Goal: Information Seeking & Learning: Learn about a topic

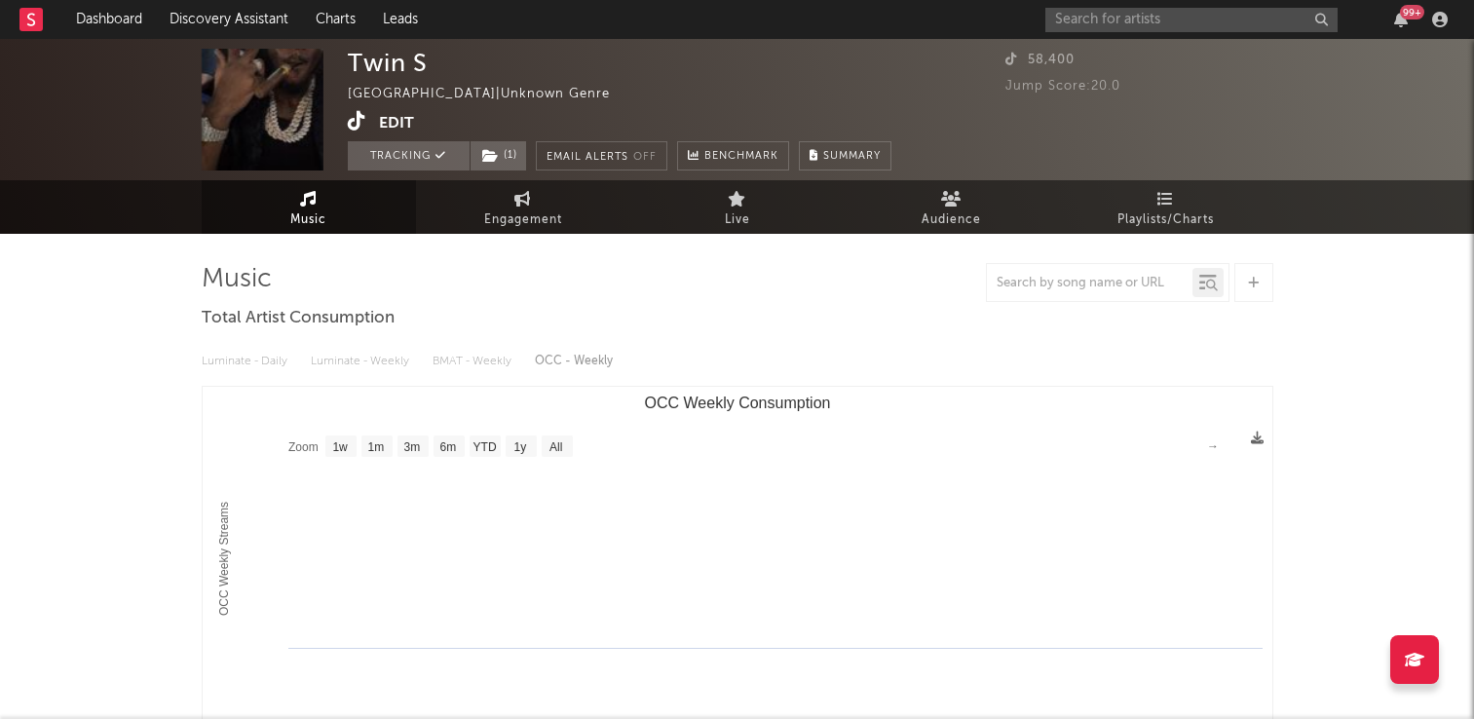
select select "1w"
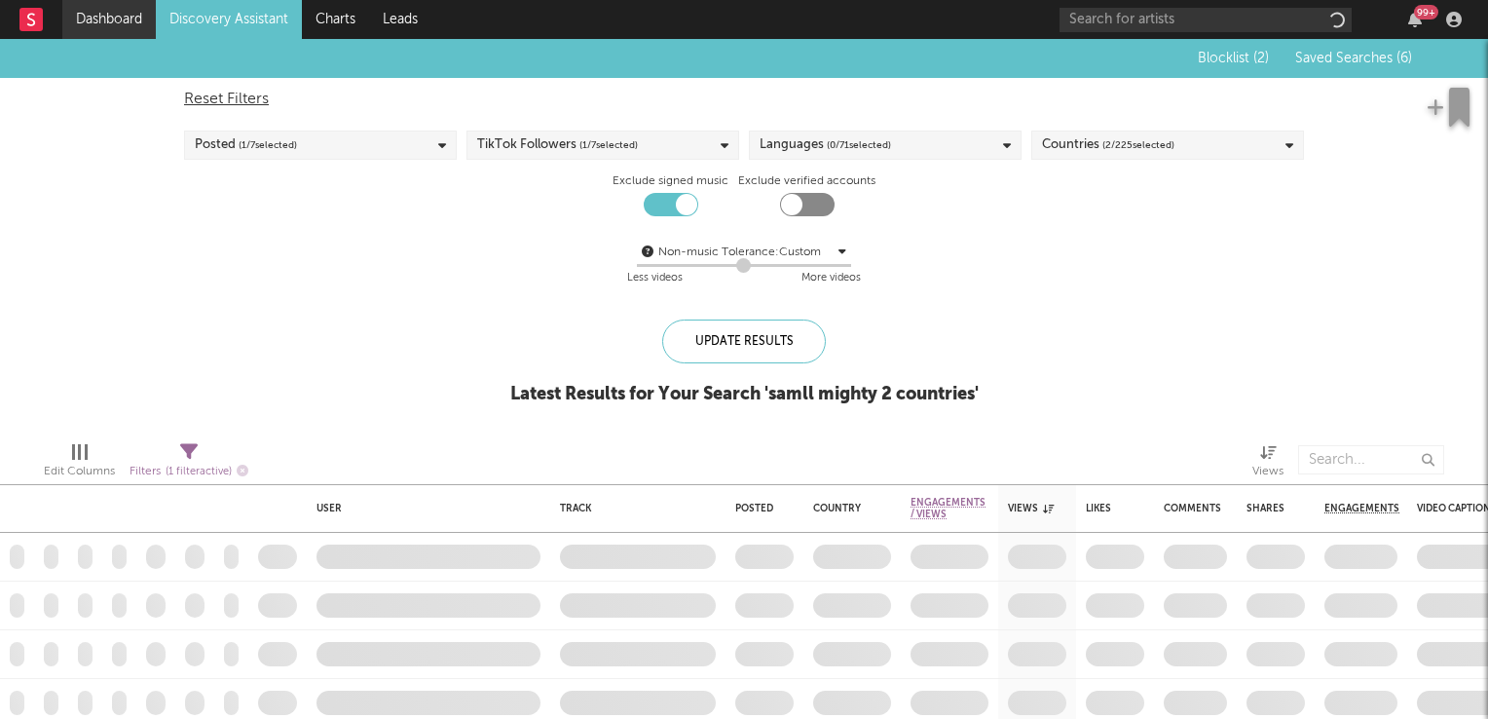
click at [86, 24] on link "Dashboard" at bounding box center [108, 19] width 93 height 39
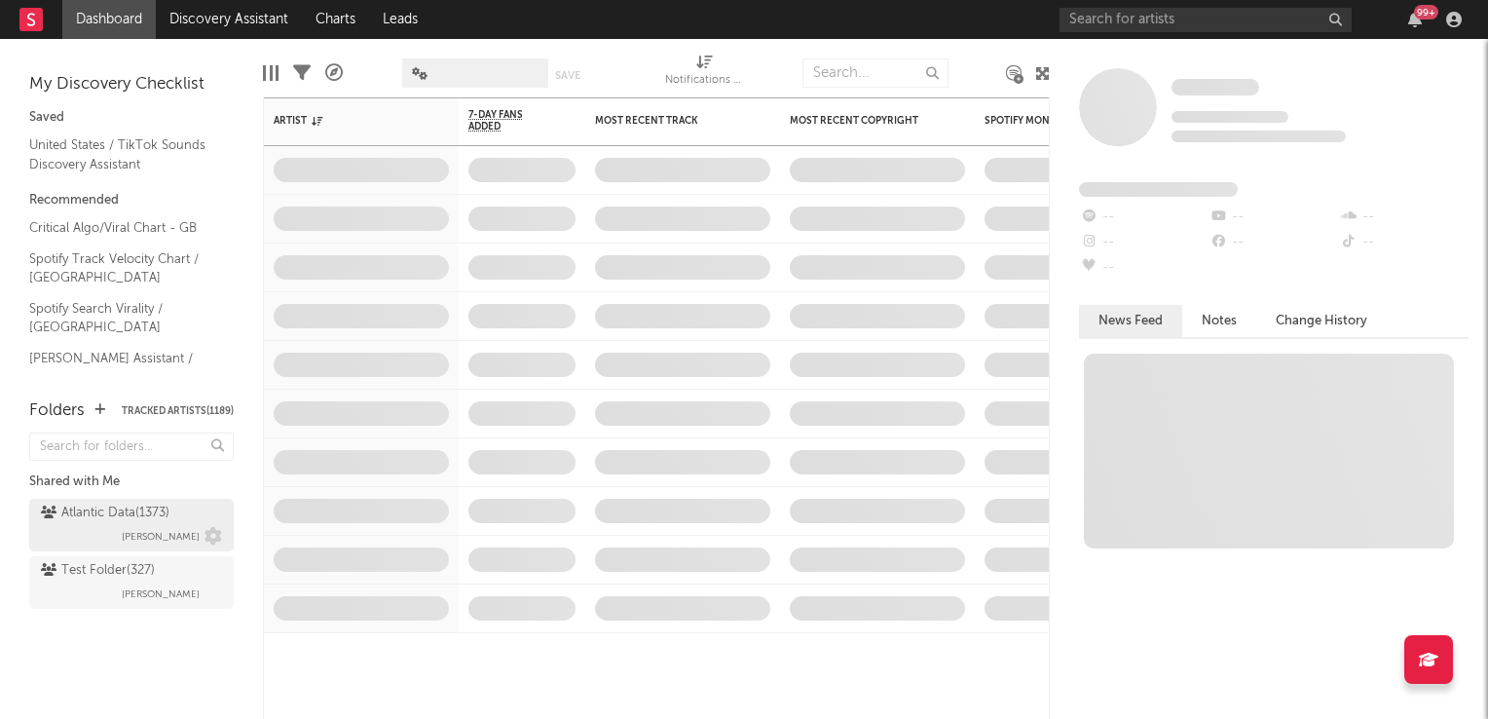
click at [77, 519] on div "Atlantic Data ( 1373 )" at bounding box center [105, 513] width 129 height 23
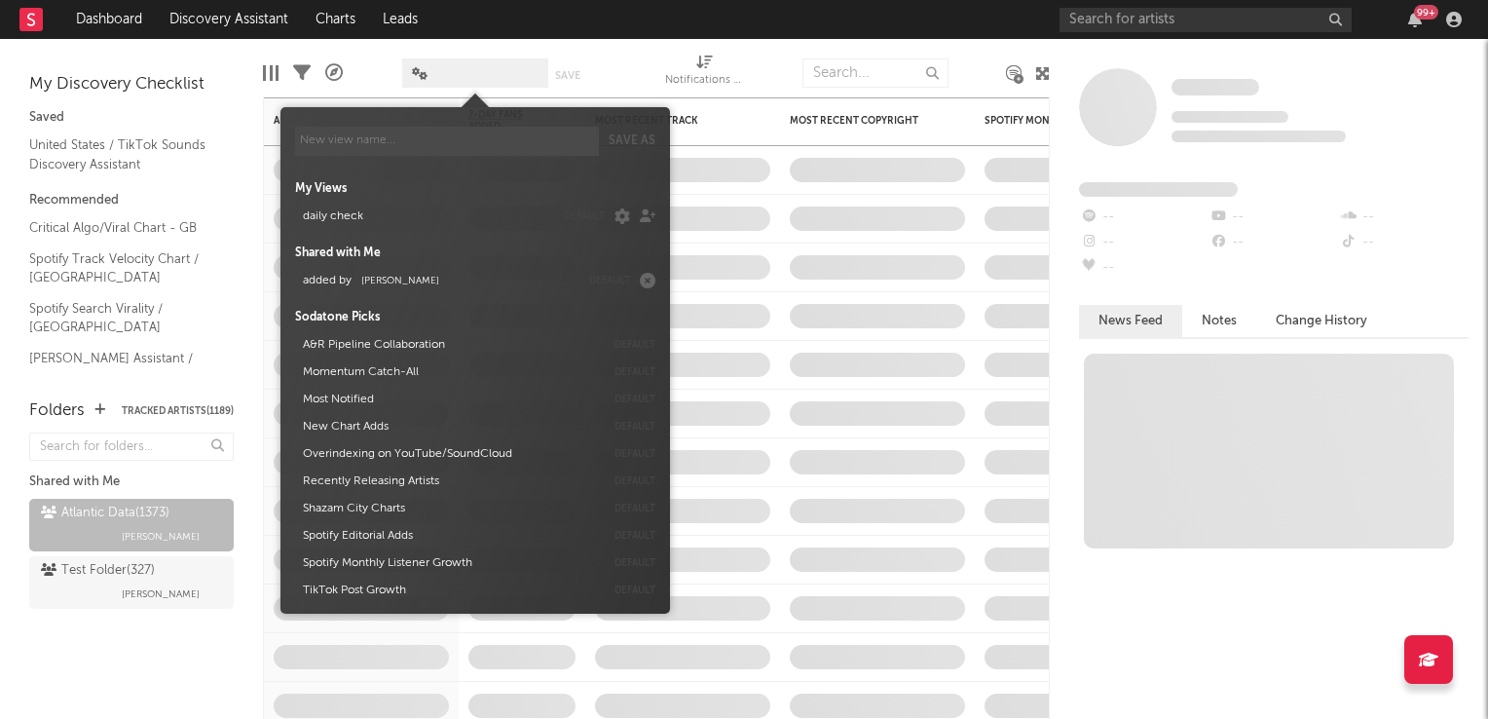
click at [487, 77] on span at bounding box center [475, 72] width 146 height 29
click at [430, 282] on span "Michele Valentini" at bounding box center [400, 281] width 78 height 10
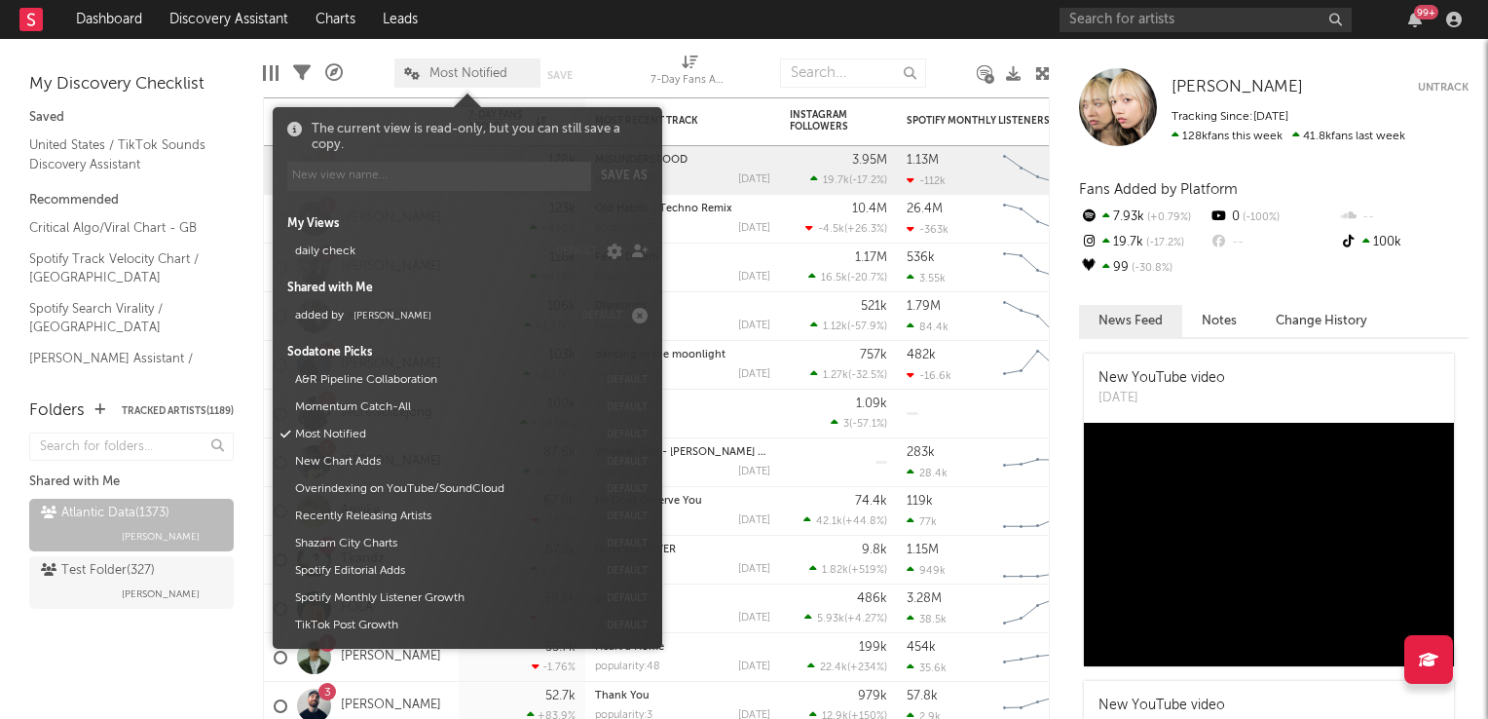
click at [619, 56] on div at bounding box center [625, 73] width 22 height 49
click at [467, 78] on span "Most Notified" at bounding box center [469, 73] width 78 height 13
click at [392, 319] on span "Michele Valentini" at bounding box center [393, 316] width 78 height 10
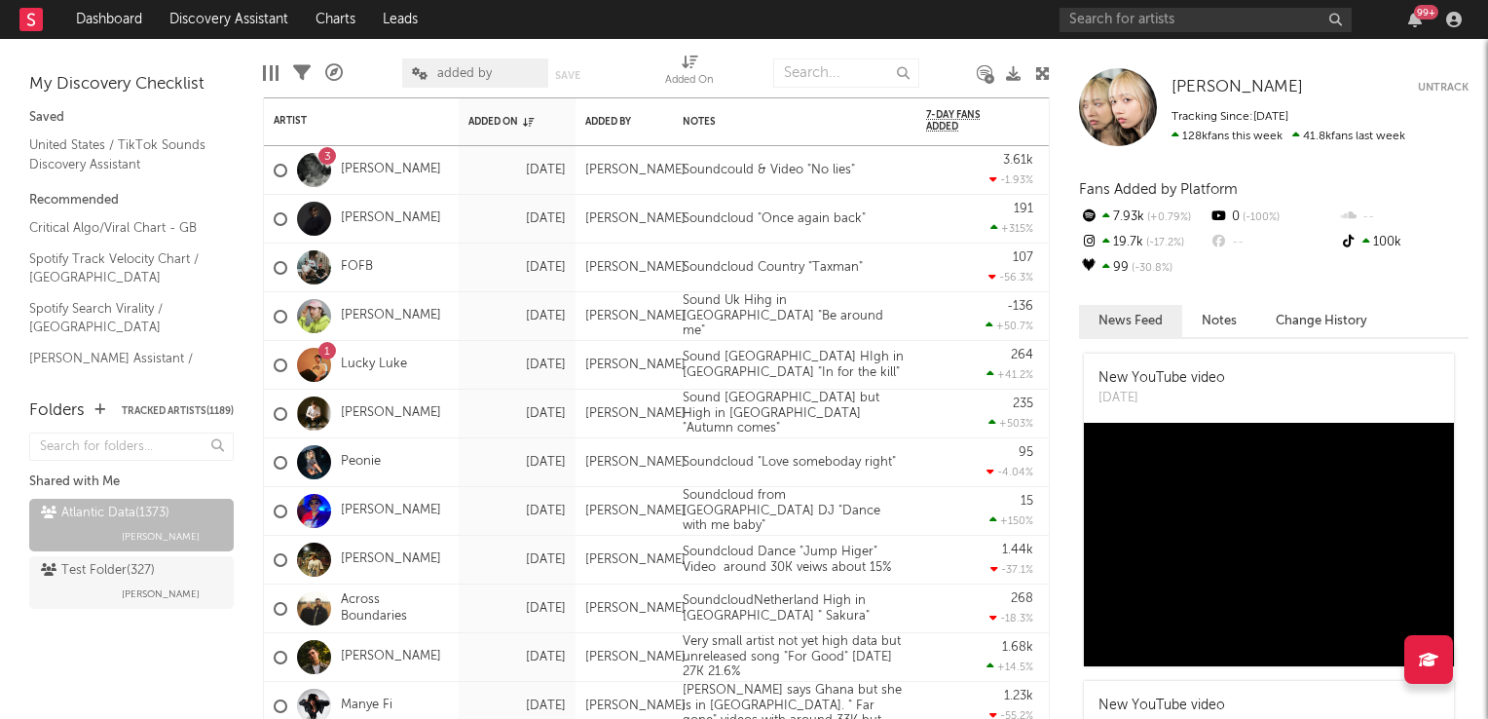
click at [605, 56] on div "added by Save Save as" at bounding box center [504, 73] width 205 height 49
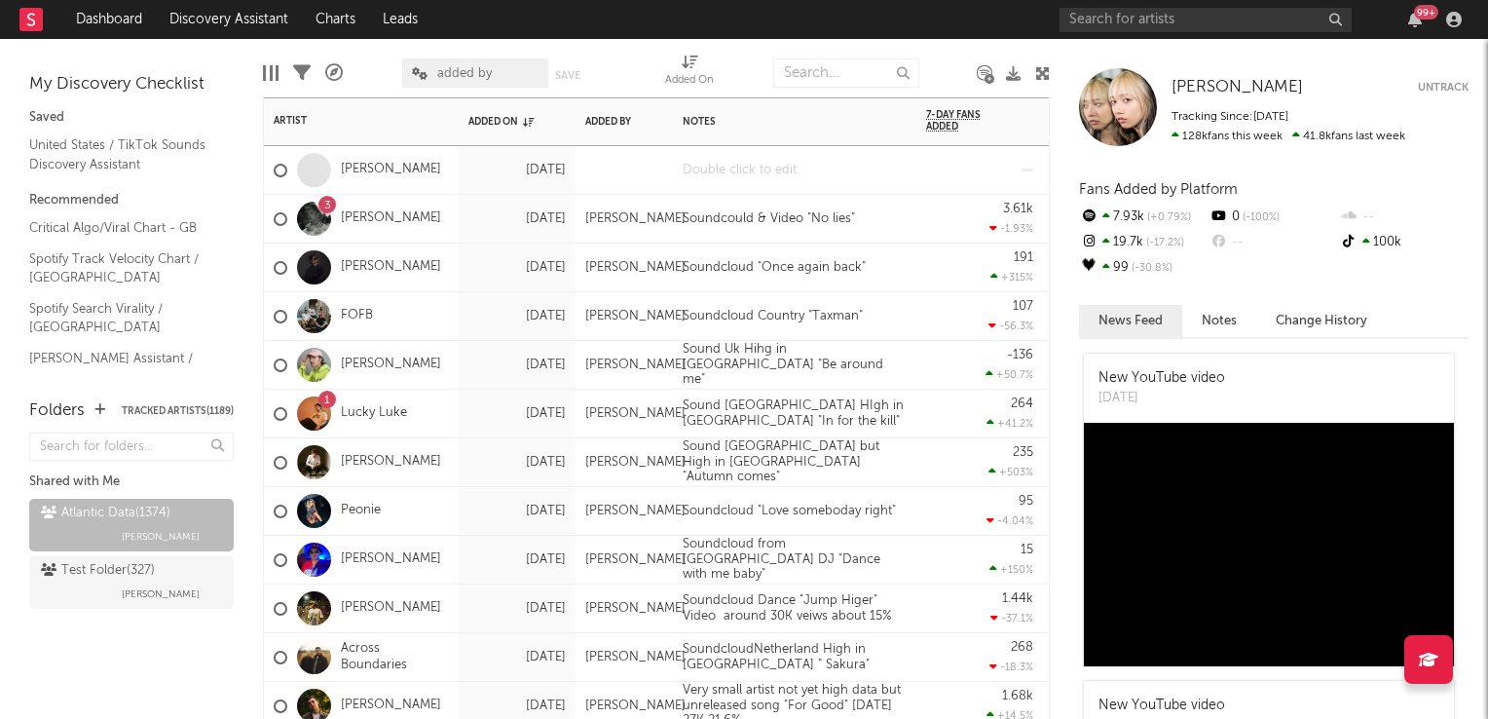
click at [776, 165] on div at bounding box center [794, 170] width 243 height 48
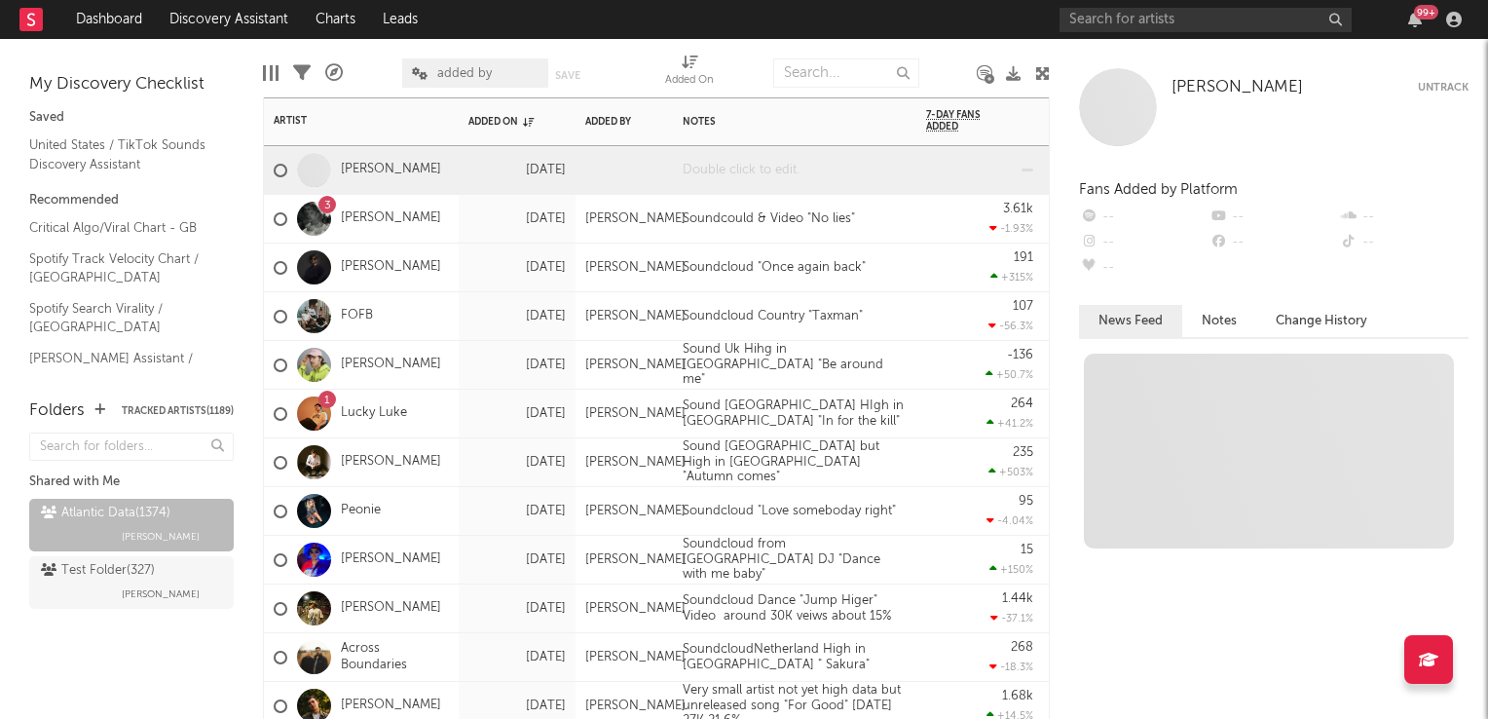
click at [775, 168] on div at bounding box center [794, 170] width 243 height 48
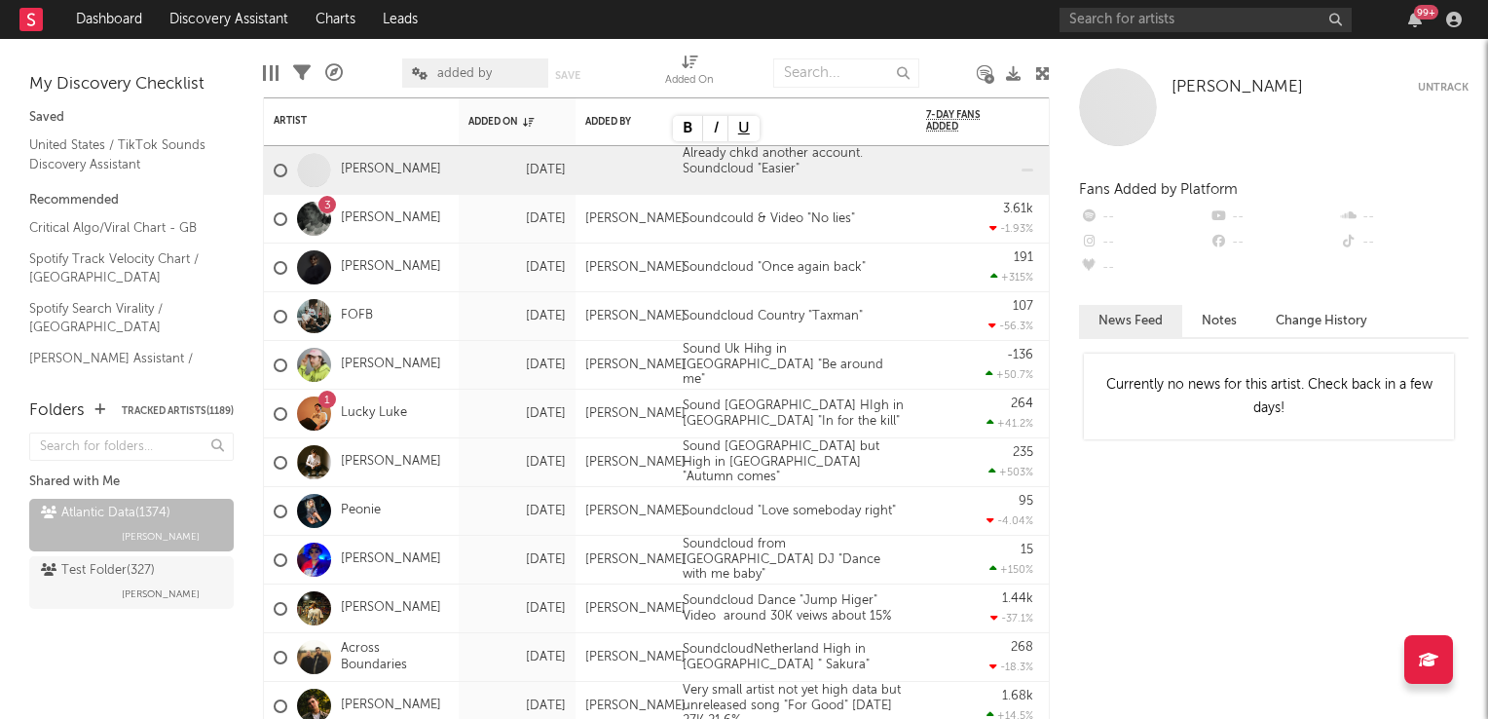
click at [1036, 75] on icon at bounding box center [1042, 73] width 15 height 15
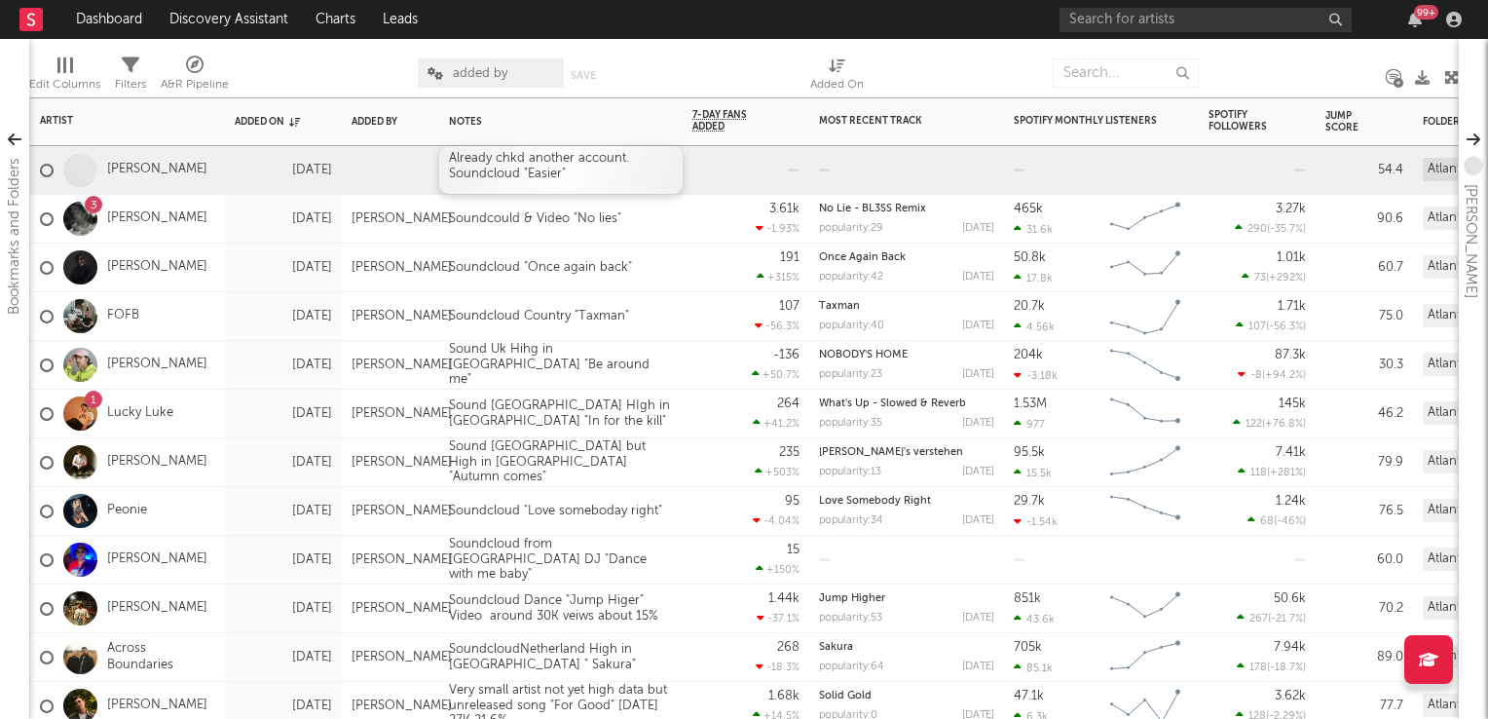
click at [633, 174] on div "Already chkd another account. Soundcloud "Easier"" at bounding box center [560, 170] width 243 height 48
click at [569, 175] on div "Already chkd another account. Soundcloud "Easier" Singer songwriter on the roof…" at bounding box center [560, 181] width 243 height 70
click at [702, 292] on div "107 -56.3 %" at bounding box center [745, 316] width 107 height 48
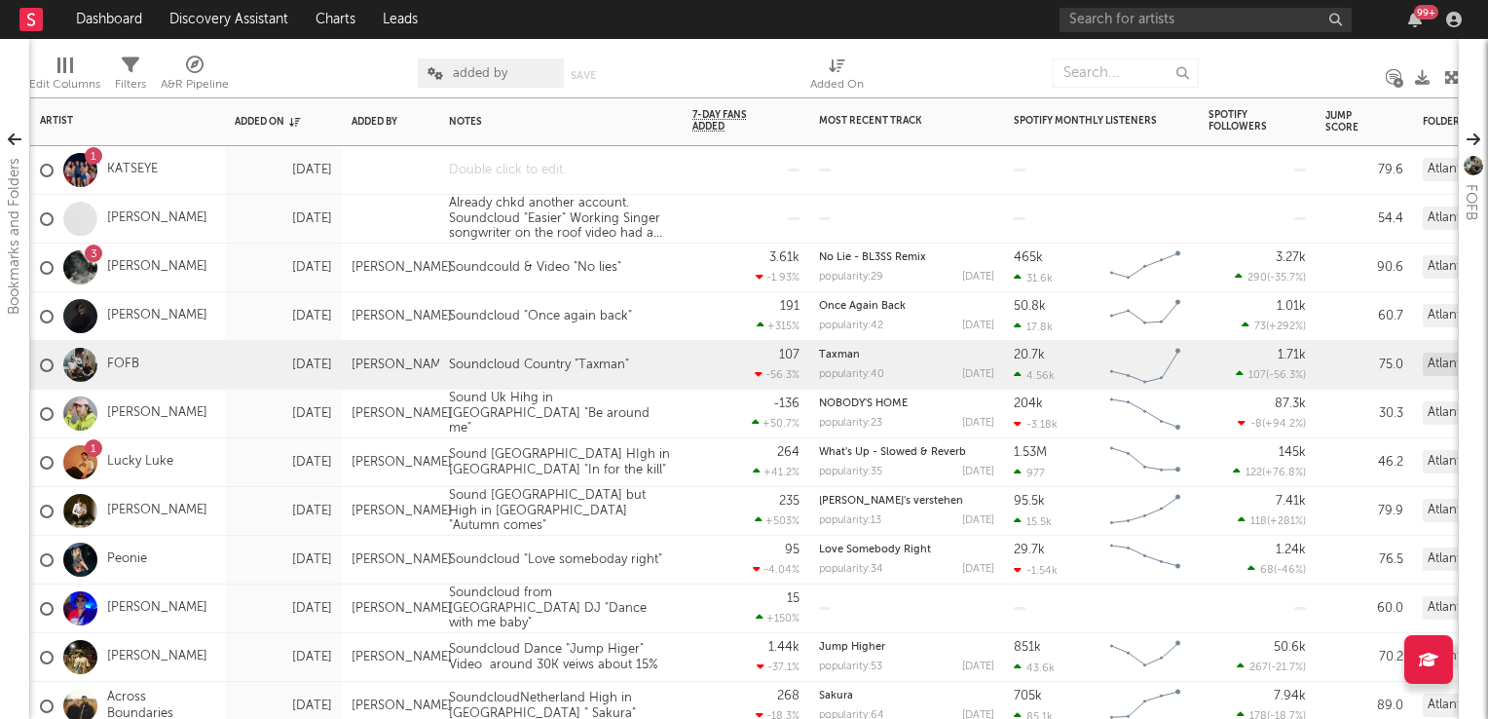
click at [560, 173] on div at bounding box center [560, 170] width 243 height 48
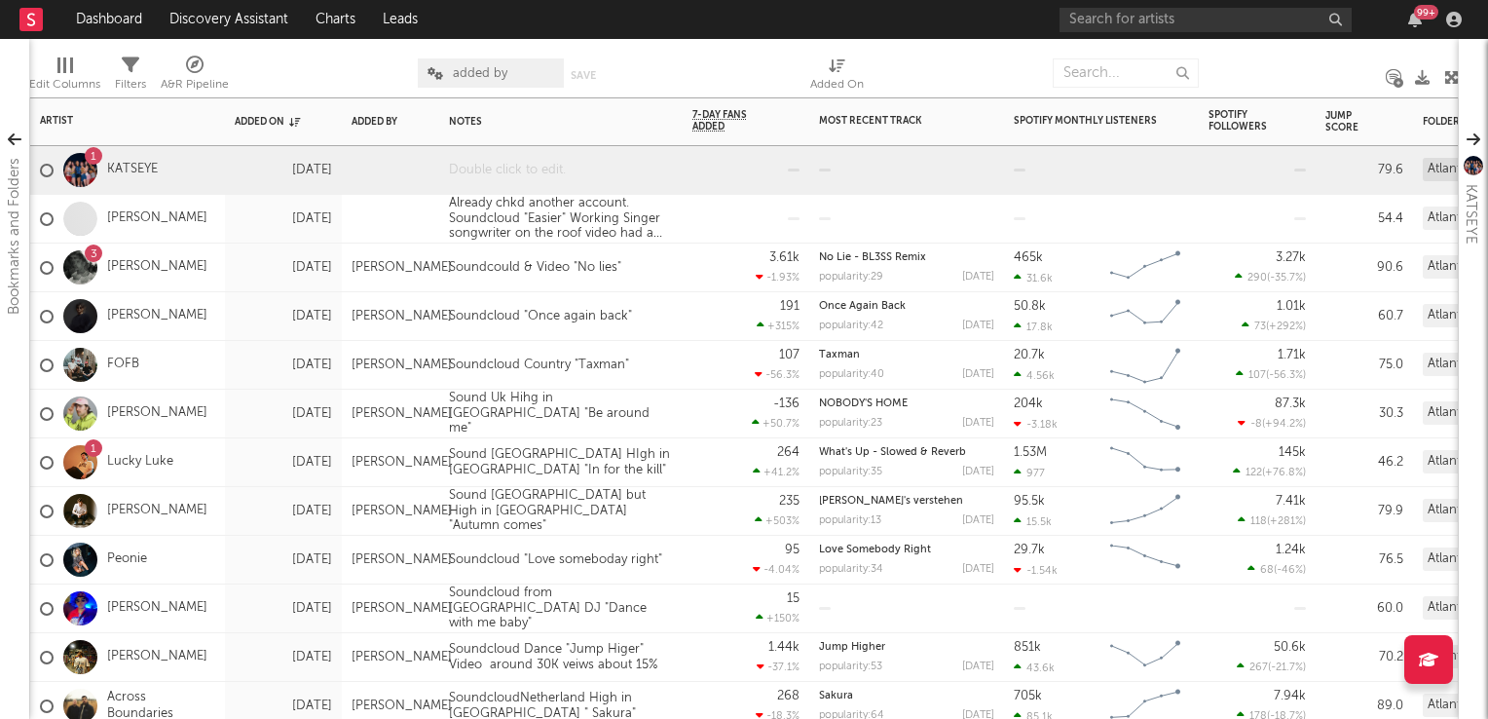
click at [560, 173] on div at bounding box center [560, 170] width 243 height 48
click at [514, 173] on div "Soundcloud Pop group made by HYBE in Netflix Spdatone says Switzland..." at bounding box center [560, 174] width 243 height 56
click at [718, 352] on div "107 -56.3 %" at bounding box center [745, 365] width 107 height 48
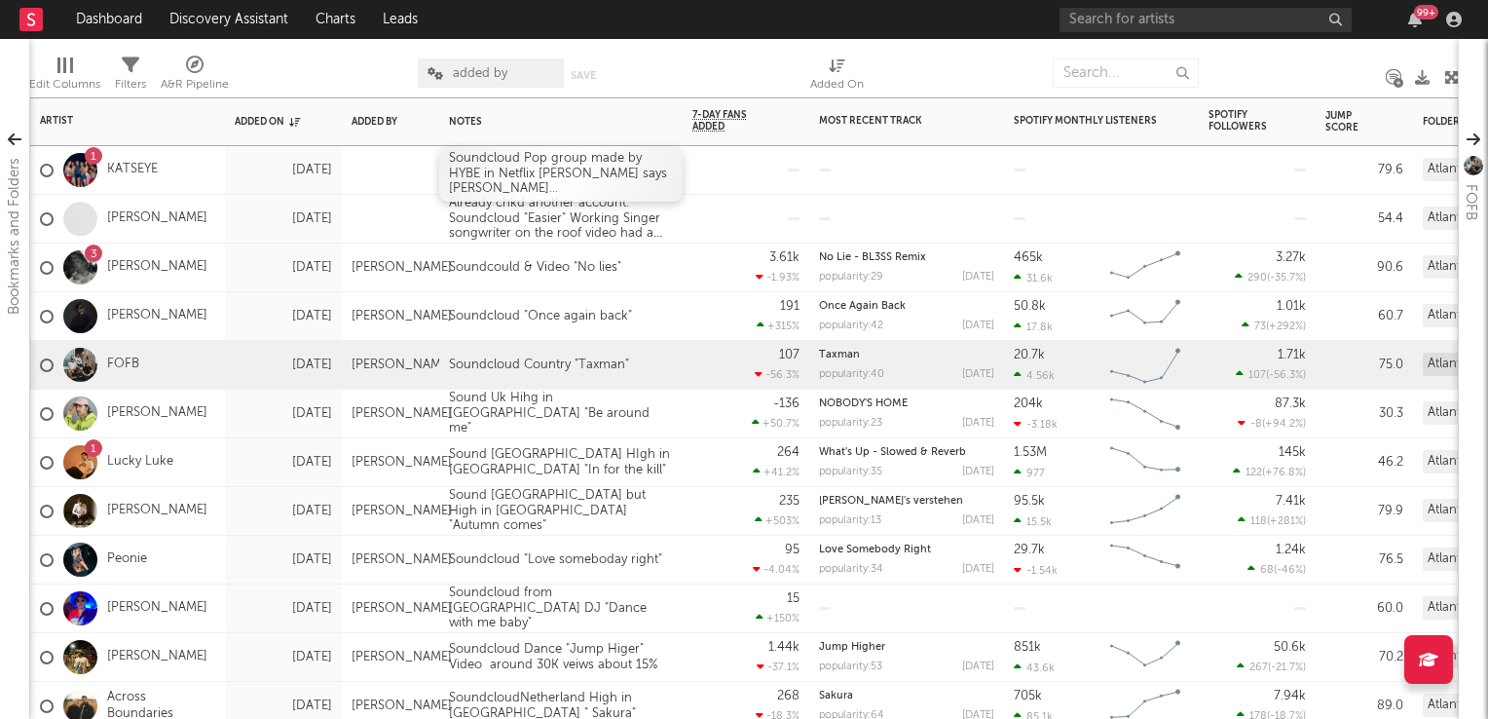
click at [519, 159] on div "Soundcloud Pop group made by HYBE in Netflix Sodatone says Switzland..." at bounding box center [560, 174] width 243 height 56
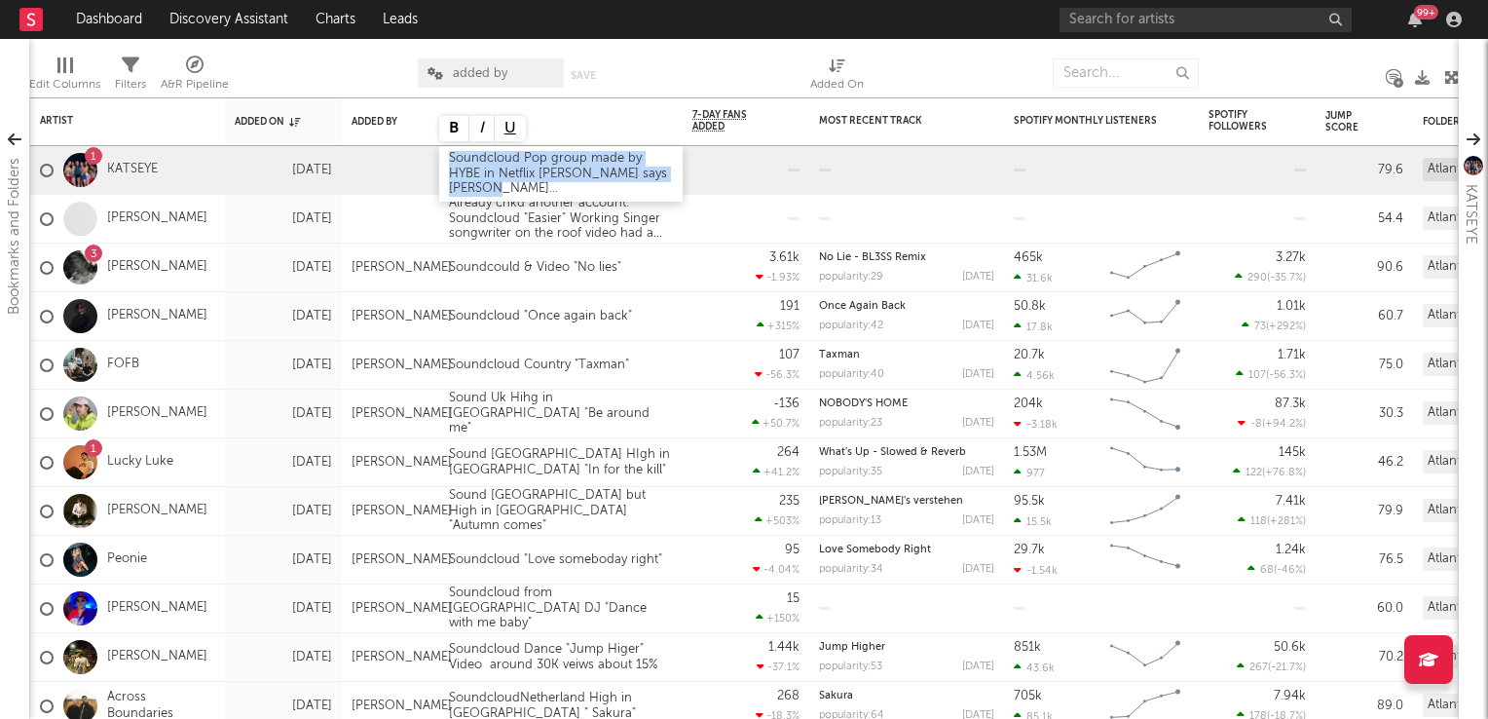
click at [519, 159] on div "Soundcloud Pop group made by HYBE in Netflix Sodatone says Switzland..." at bounding box center [560, 174] width 243 height 56
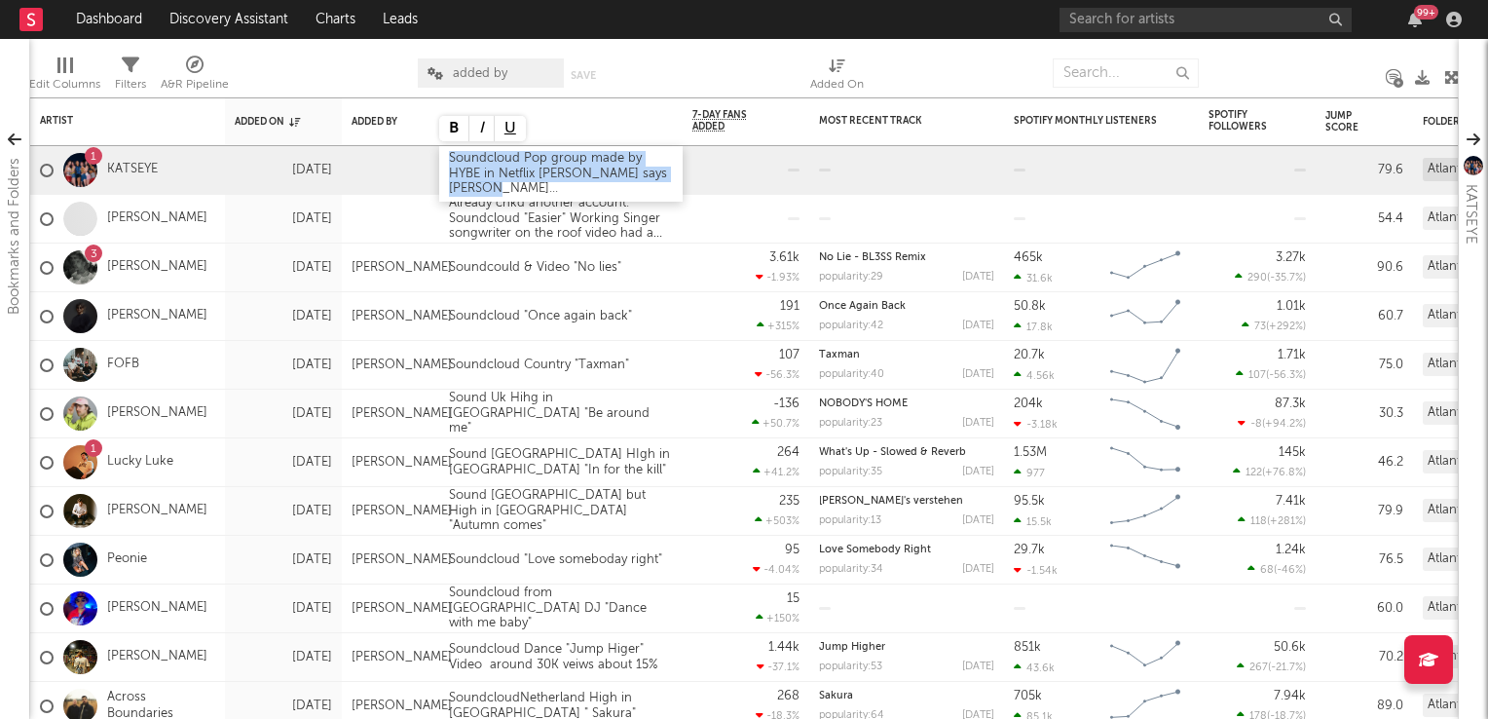
click at [519, 159] on div "Soundcloud Pop group made by HYBE in Netflix Sodatone says Switzland..." at bounding box center [560, 174] width 243 height 56
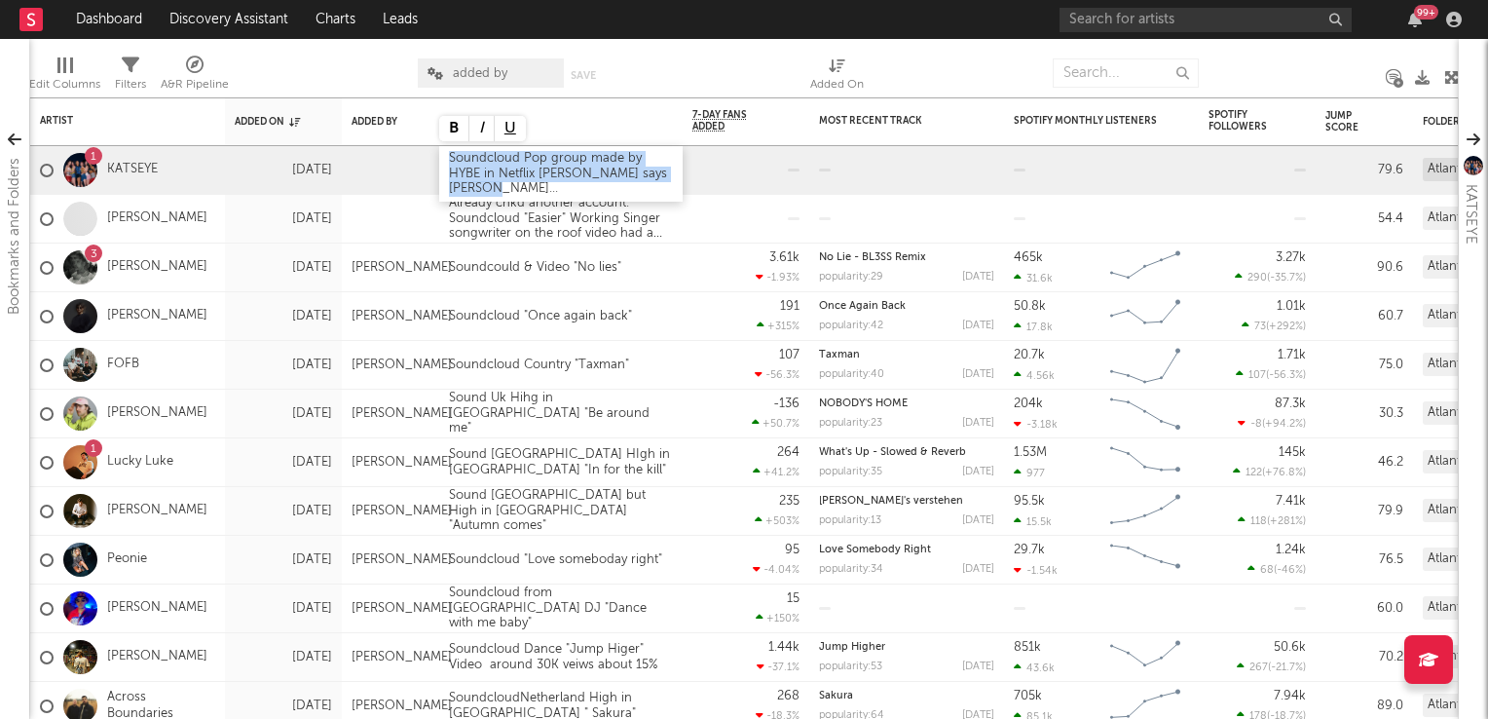
click at [519, 159] on div "Soundcloud Pop group made by HYBE in Netflix Sodatone says Switzland..." at bounding box center [560, 174] width 243 height 56
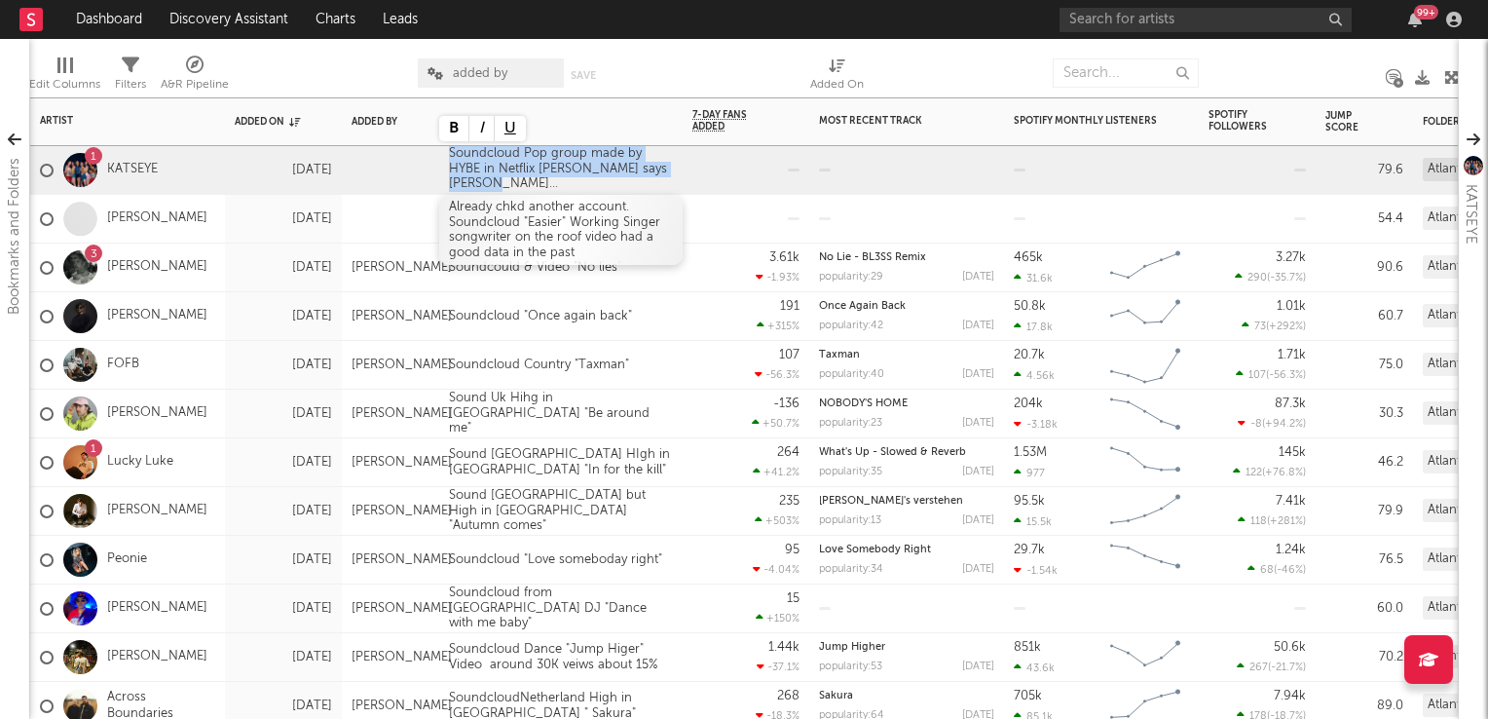
click at [515, 220] on div "Already chkd another account. Soundcloud "Easier" Working Singer songwriter on …" at bounding box center [560, 230] width 243 height 70
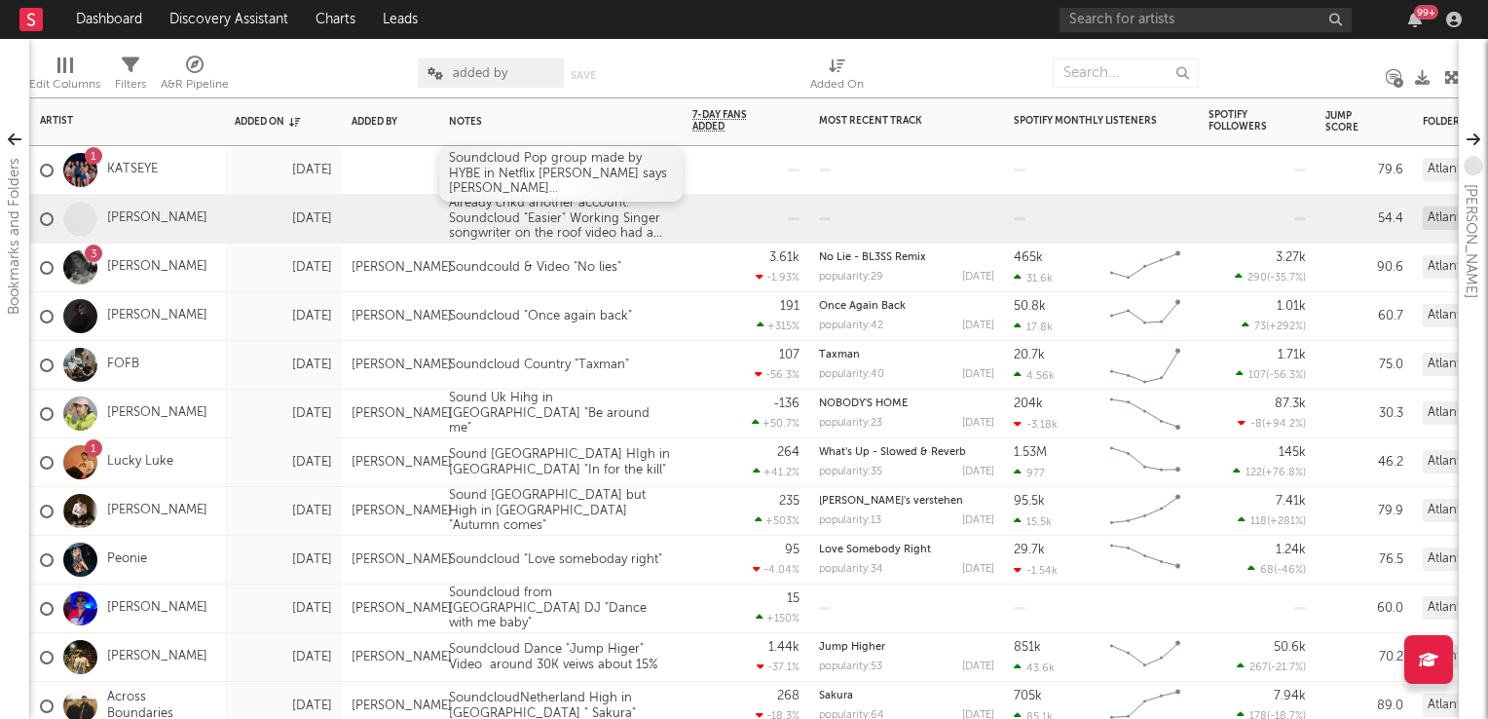
click at [521, 156] on div "Soundcloud Pop group made by HYBE in Netflix Sodatone says Switzland..." at bounding box center [560, 174] width 243 height 56
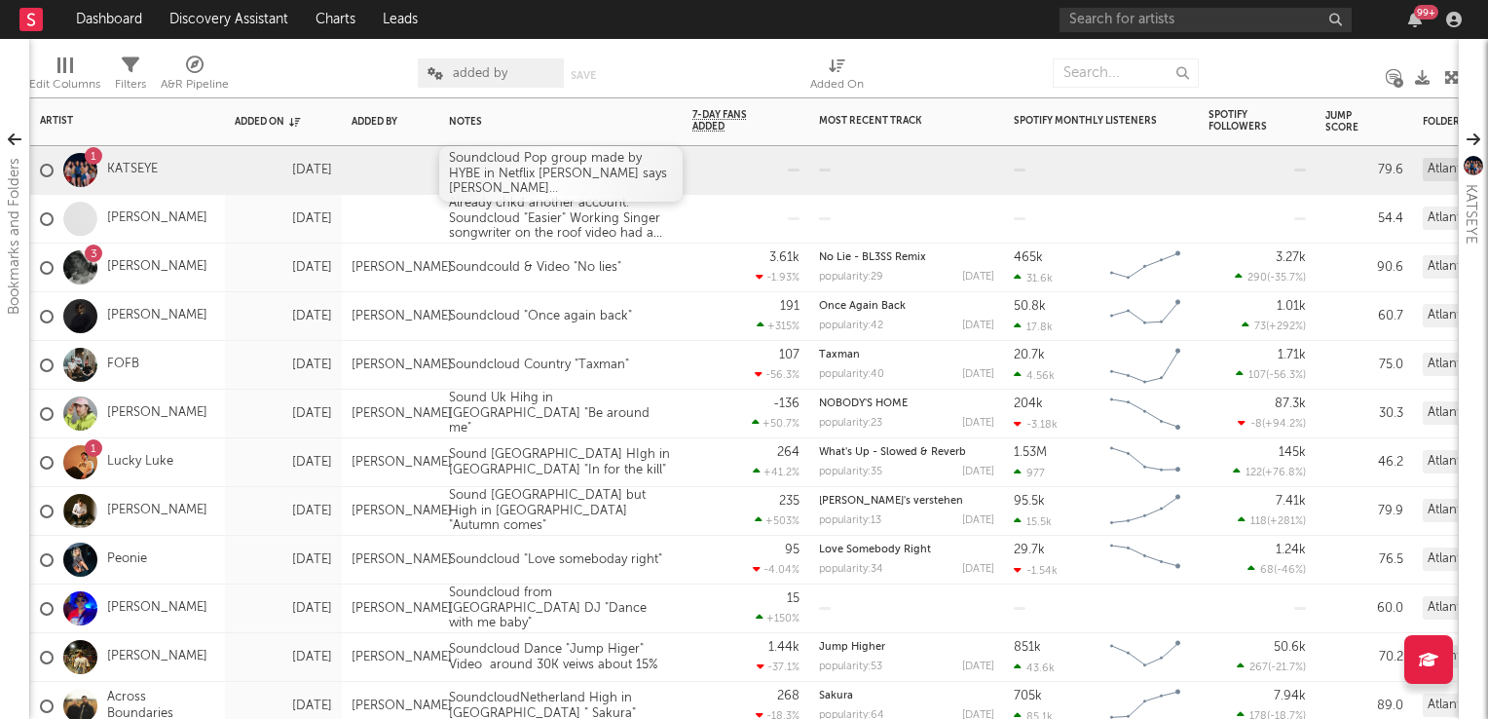
click at [524, 156] on div "Soundcloud Pop group made by HYBE in Netflix Sodatone says Switzland..." at bounding box center [560, 174] width 243 height 56
click at [525, 160] on div "Soundcloud Pop group made by HYBE in Netflix Sodatone says Switzland..." at bounding box center [560, 174] width 243 height 56
click at [662, 286] on div "Soundcould & Video "No lies"" at bounding box center [560, 267] width 243 height 48
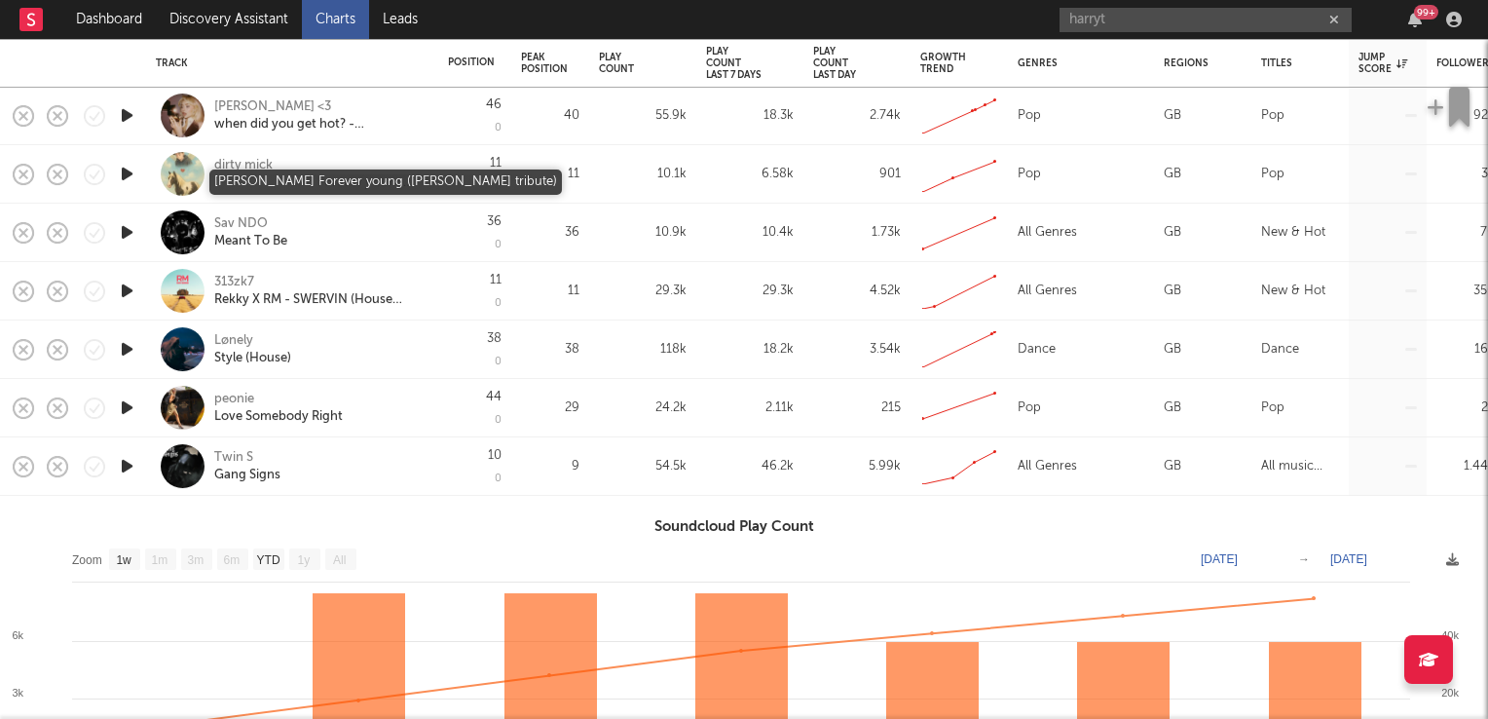
select select "1w"
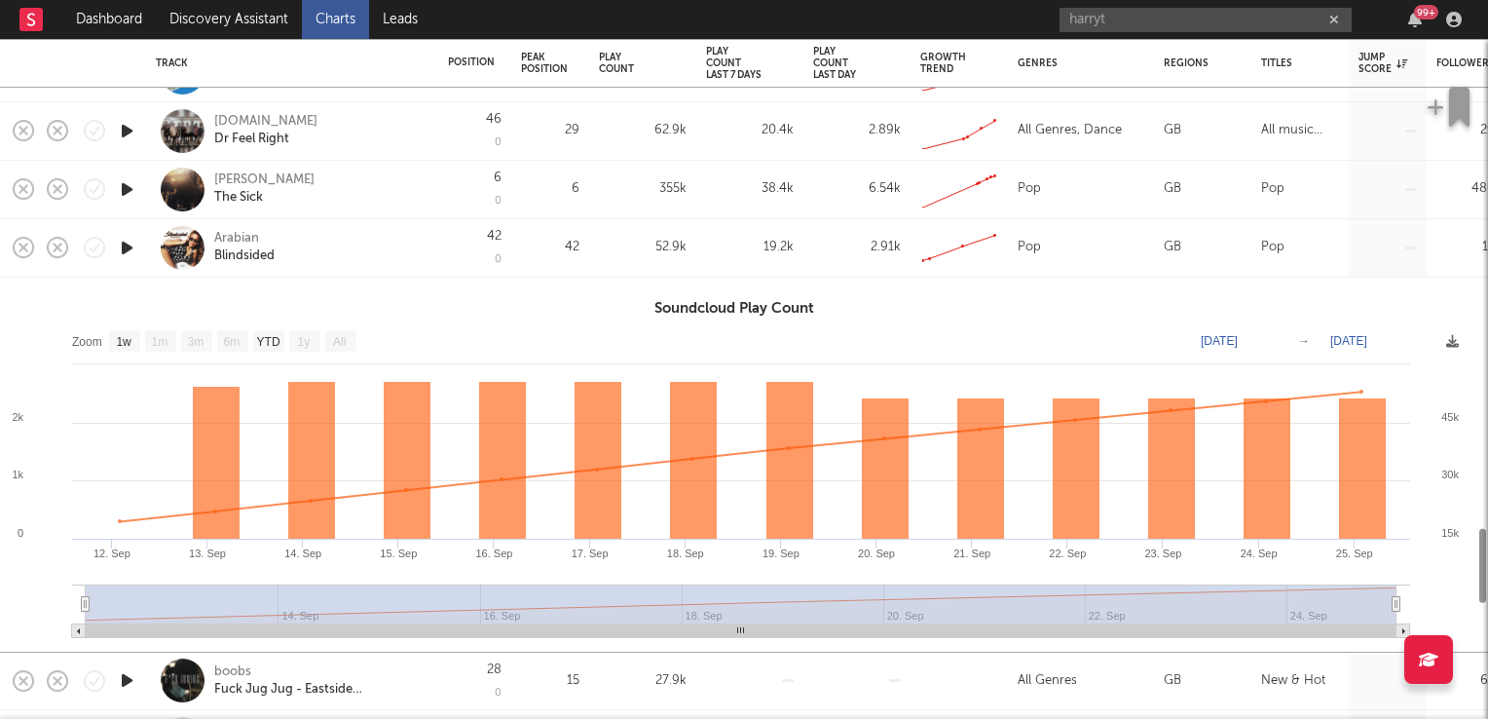
select select "1w"
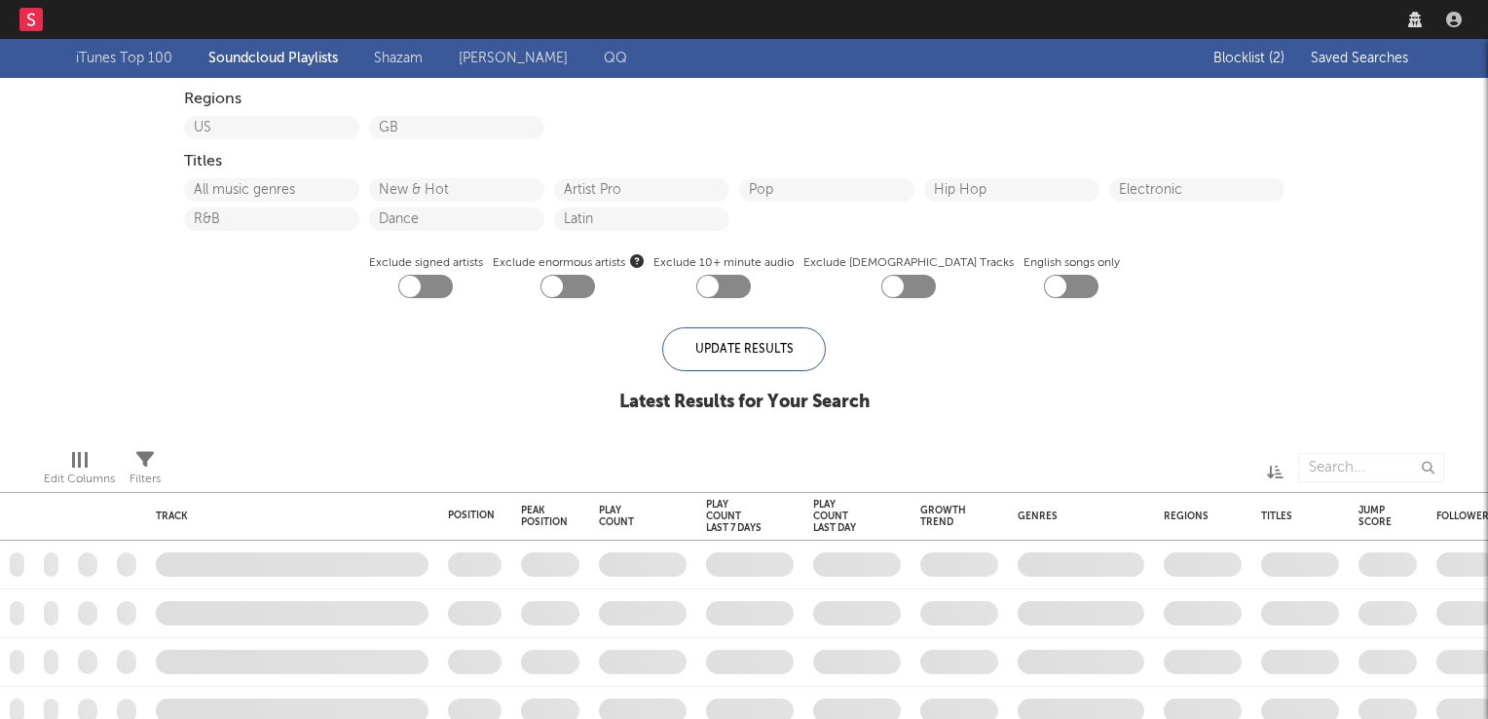
checkbox input "true"
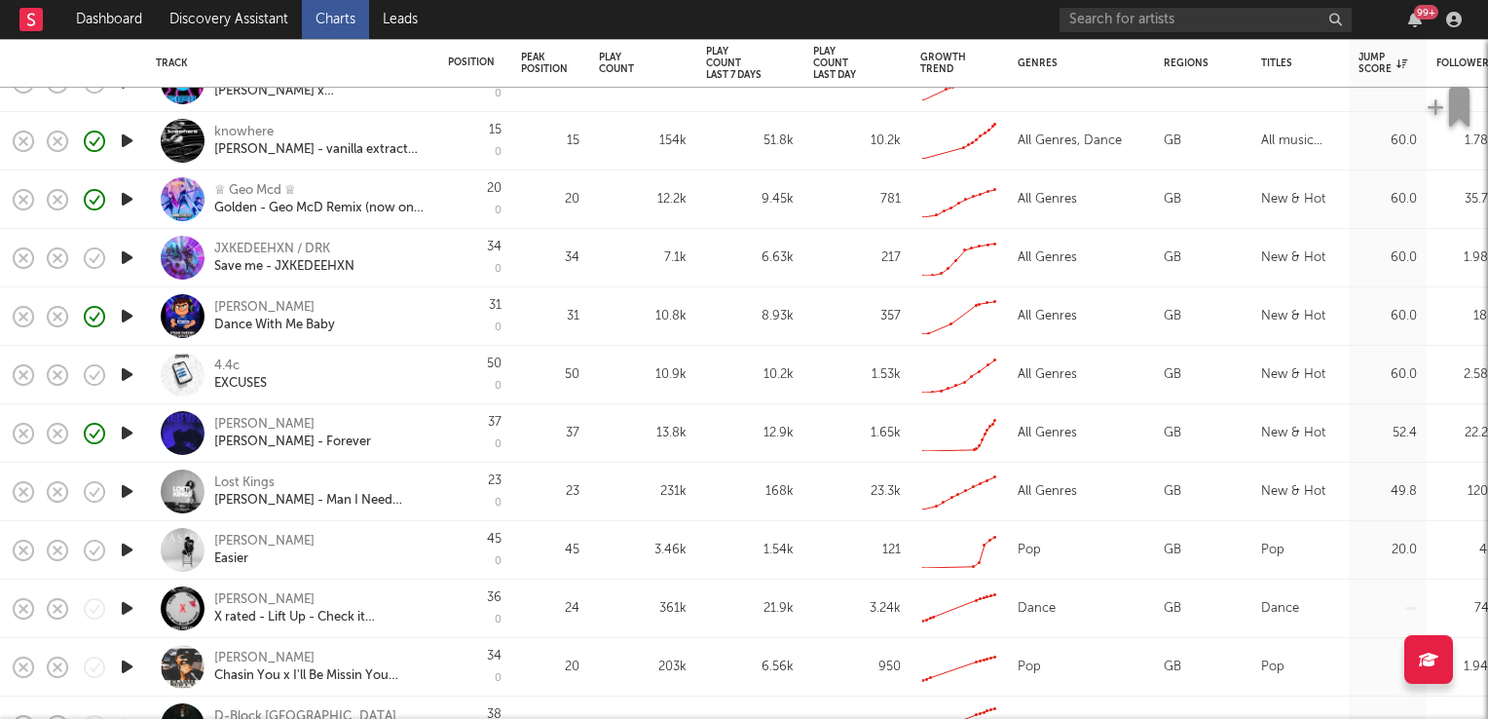
click at [121, 371] on icon "button" at bounding box center [127, 374] width 20 height 24
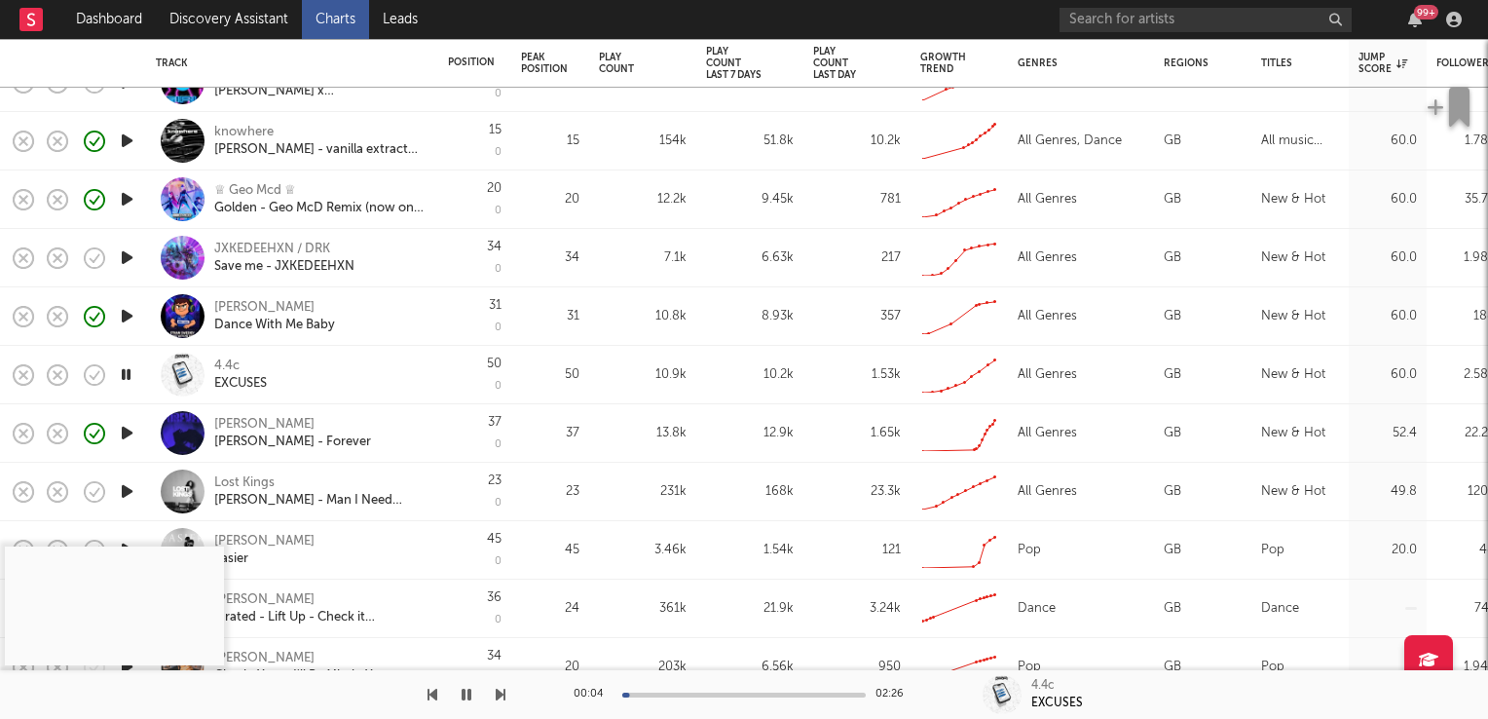
click at [124, 374] on icon "button" at bounding box center [126, 374] width 19 height 24
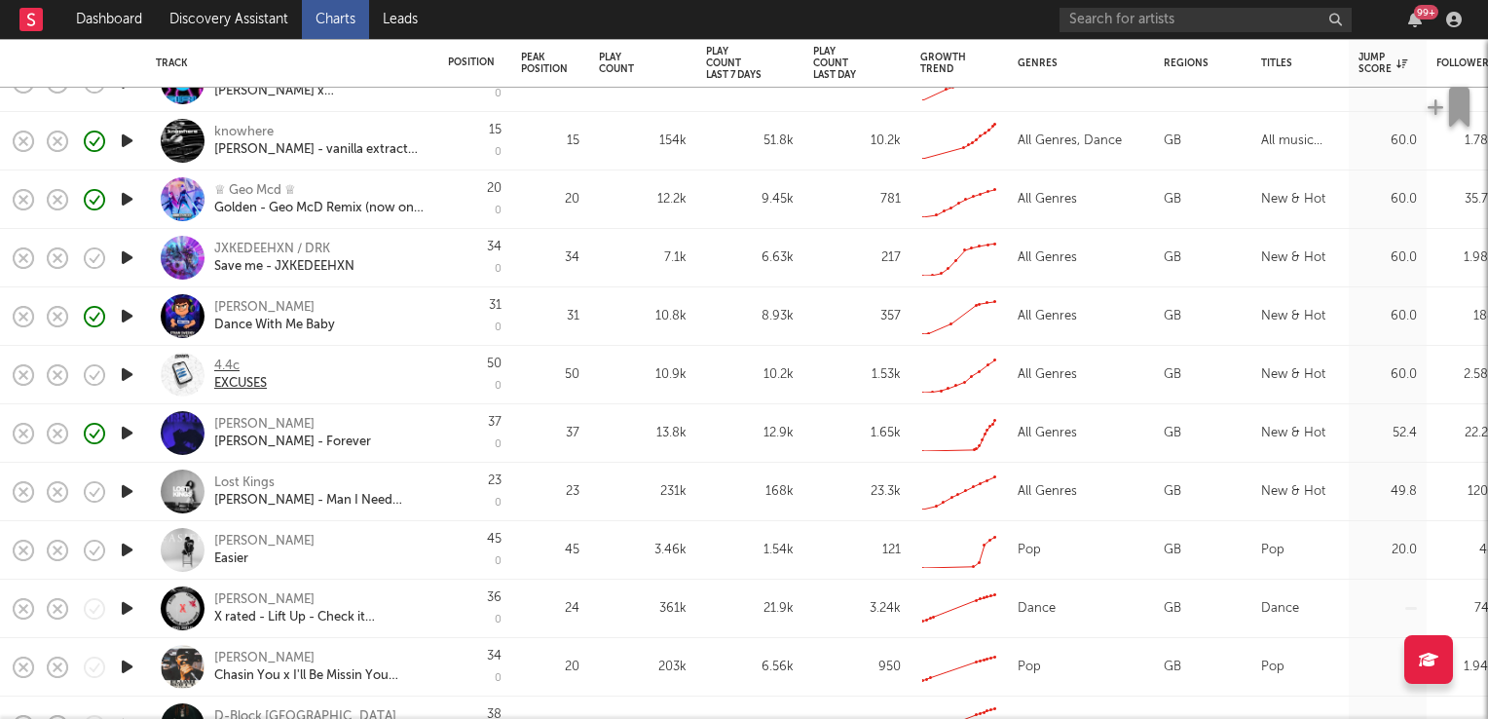
click at [230, 361] on div "4.4c" at bounding box center [240, 366] width 53 height 18
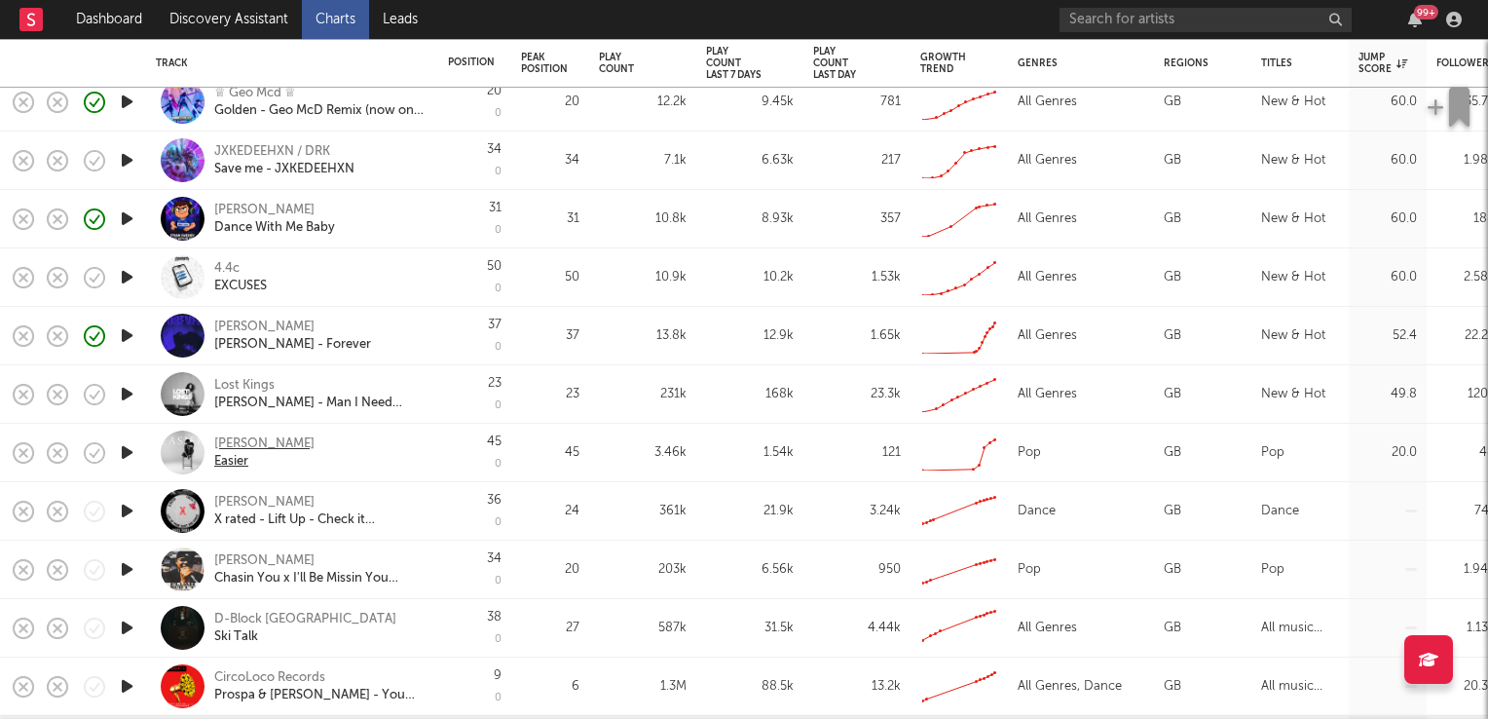
click at [236, 462] on div "Easier" at bounding box center [264, 462] width 100 height 18
click at [245, 446] on div "[PERSON_NAME]" at bounding box center [264, 444] width 100 height 18
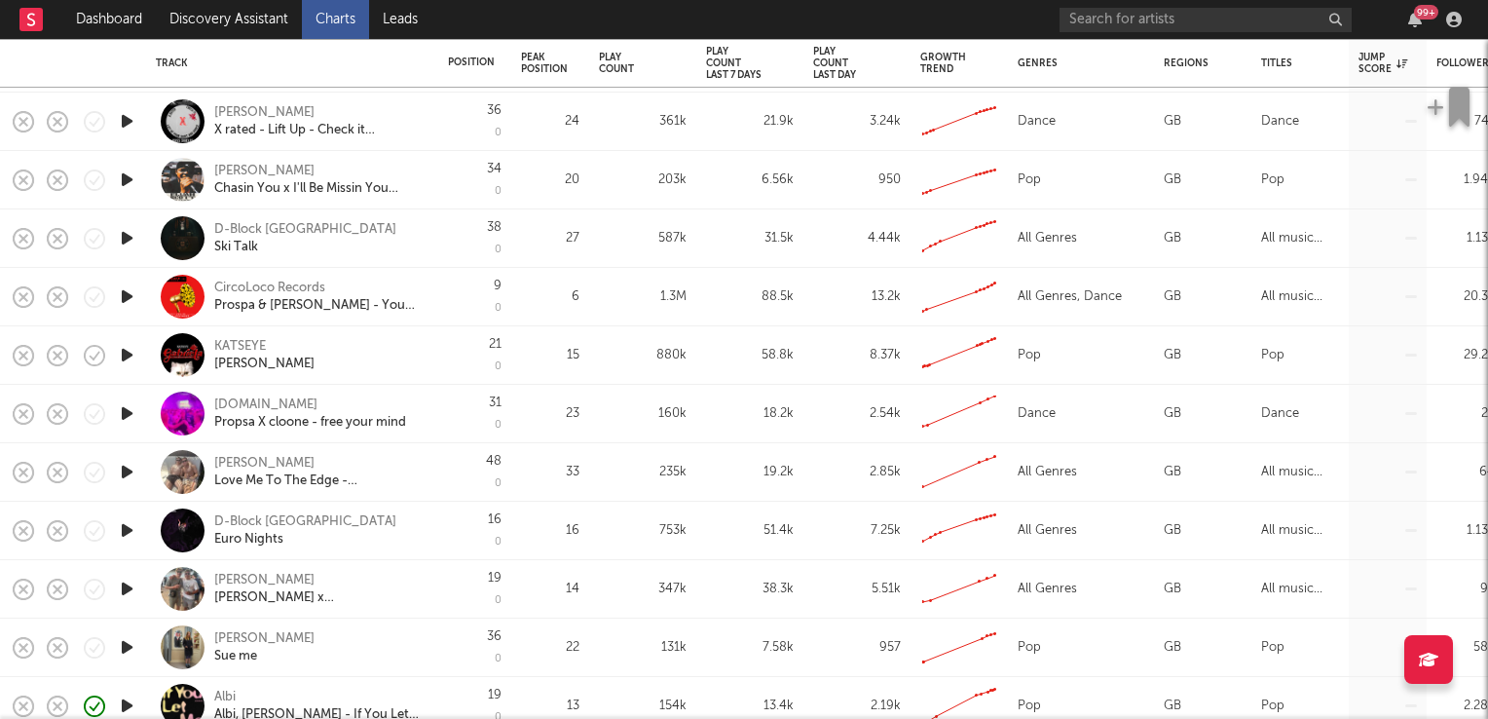
click at [127, 349] on icon "button" at bounding box center [127, 355] width 20 height 24
click at [257, 342] on div "KATSEYE" at bounding box center [264, 347] width 100 height 18
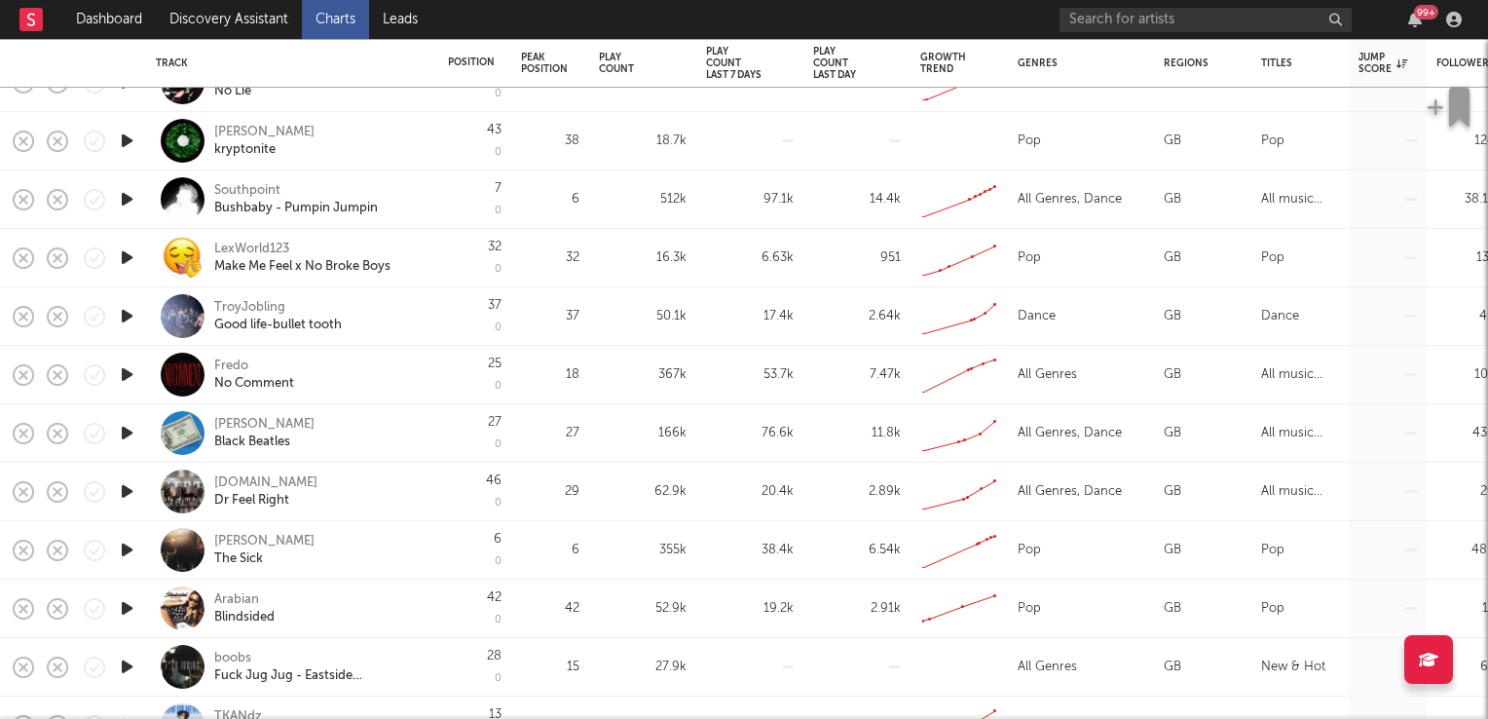
click at [232, 478] on div "Ruski.New" at bounding box center [265, 483] width 103 height 18
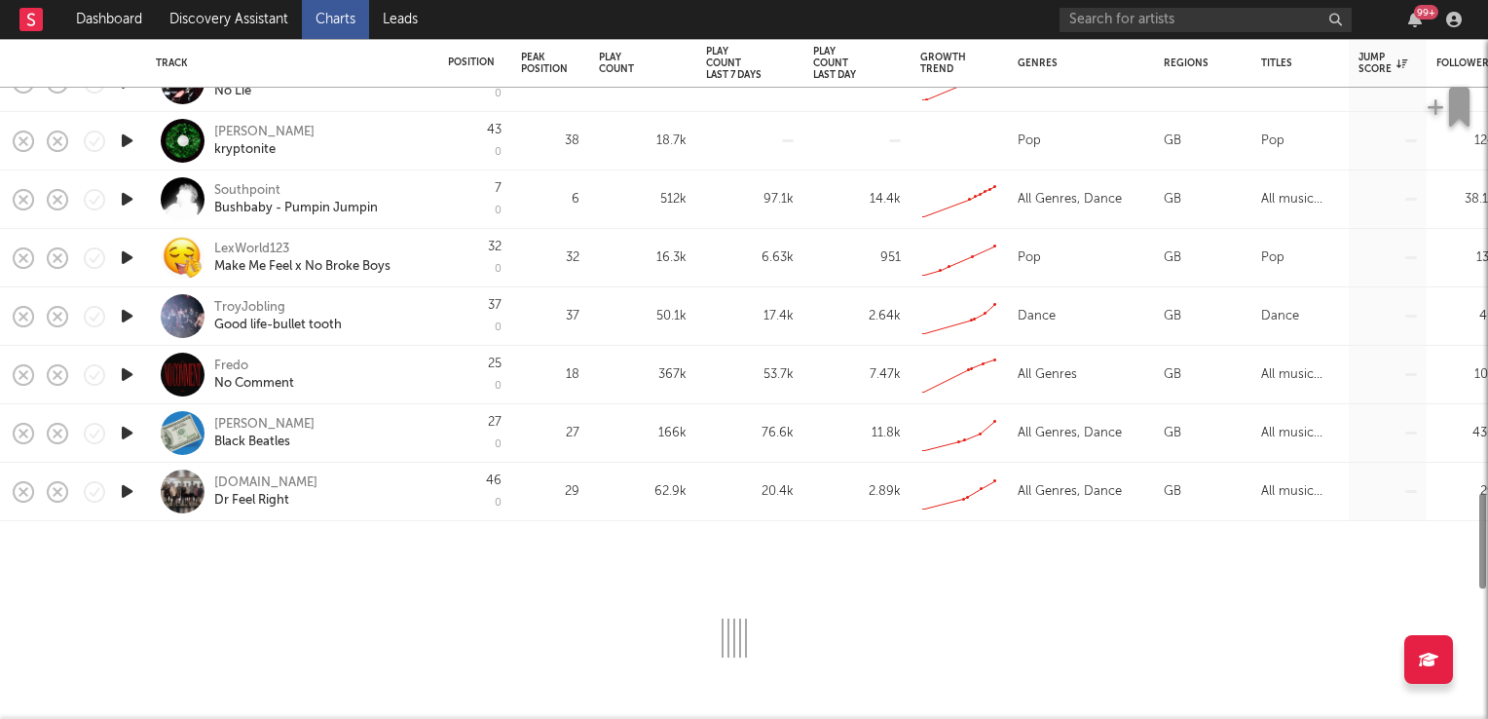
select select "1w"
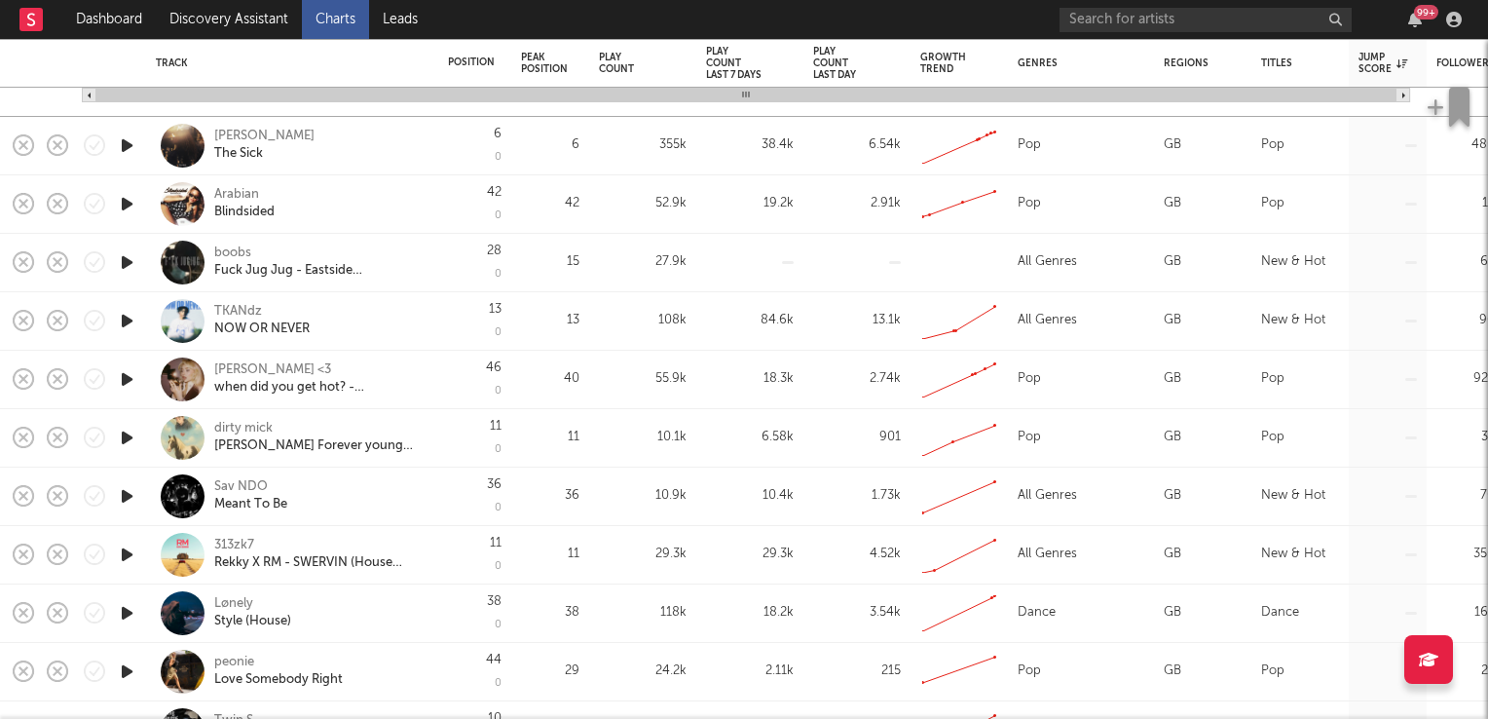
click at [237, 429] on div "dirty mick" at bounding box center [243, 429] width 58 height 18
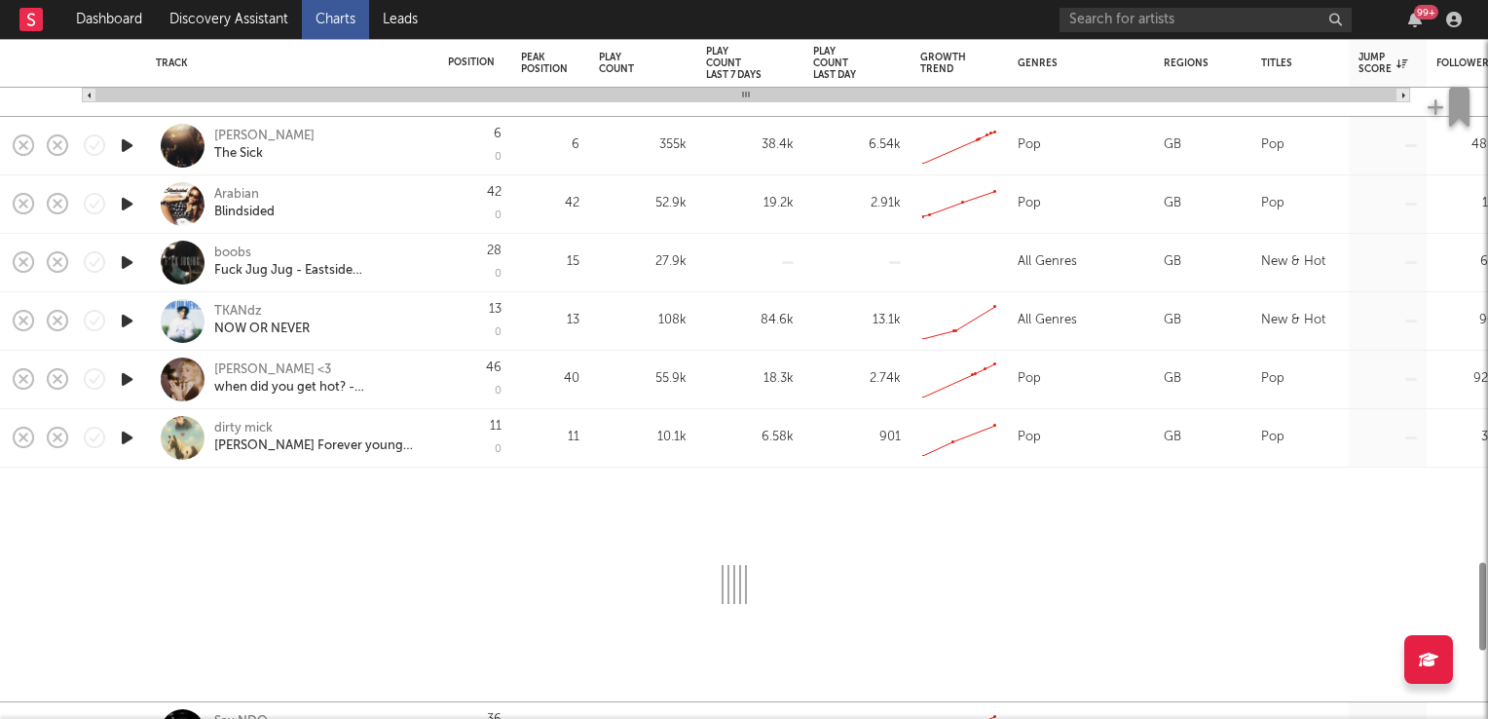
select select "1w"
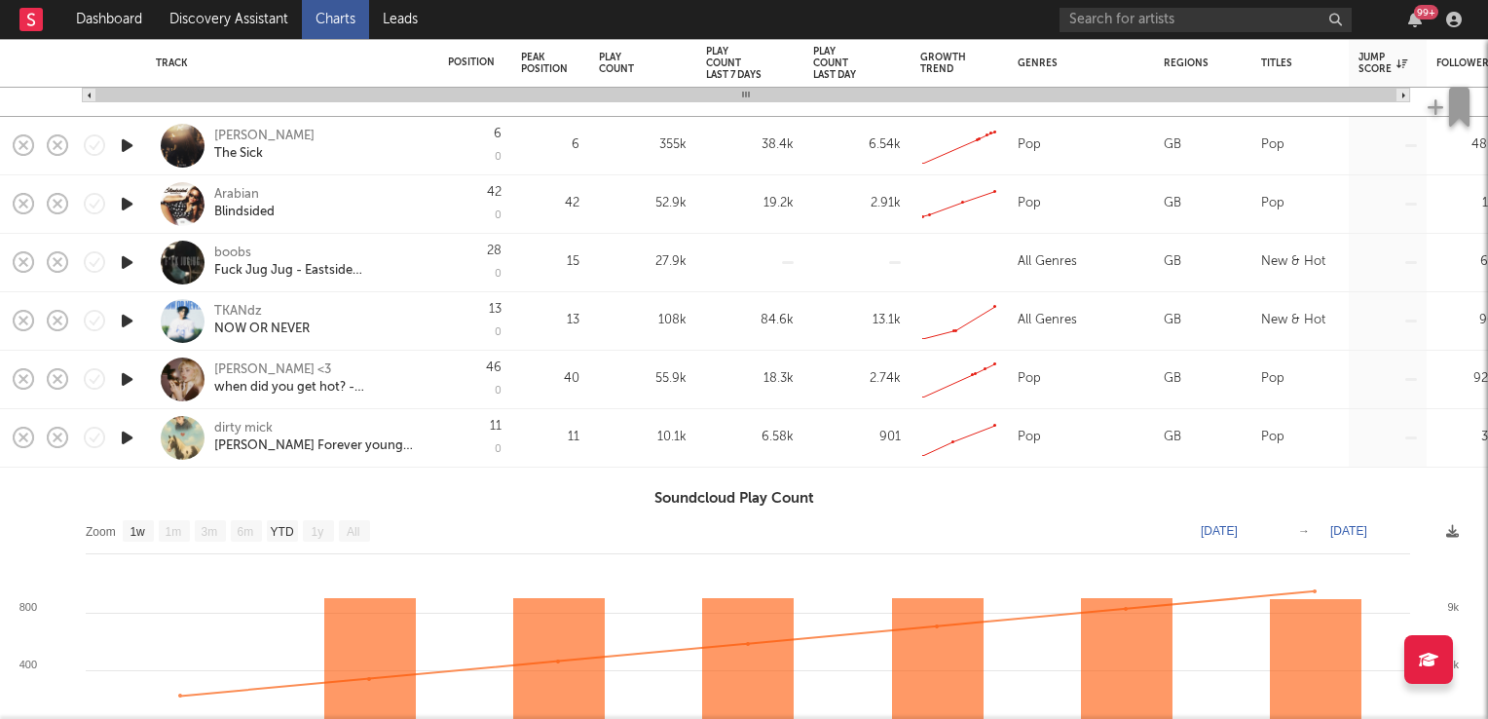
click at [124, 442] on icon "button" at bounding box center [127, 438] width 20 height 24
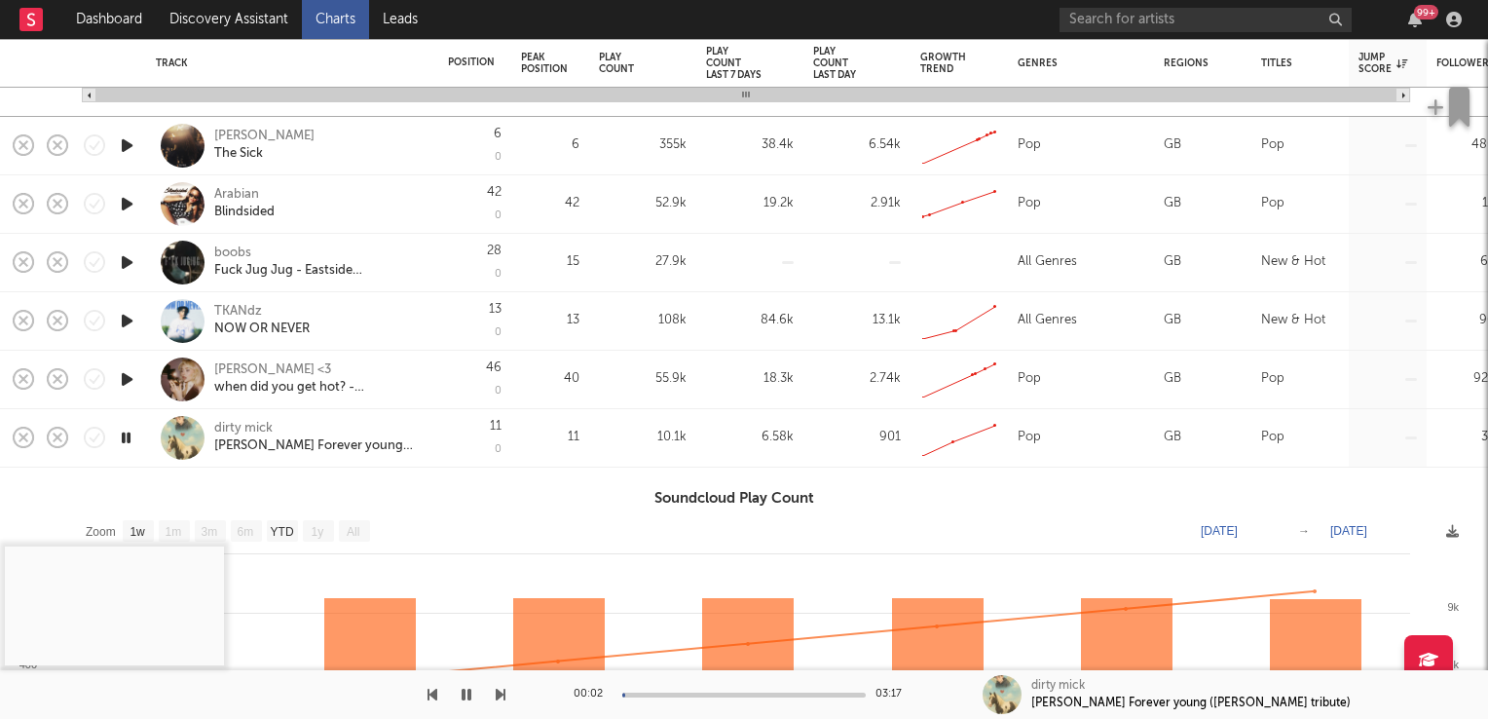
click at [124, 442] on icon "button" at bounding box center [126, 438] width 19 height 24
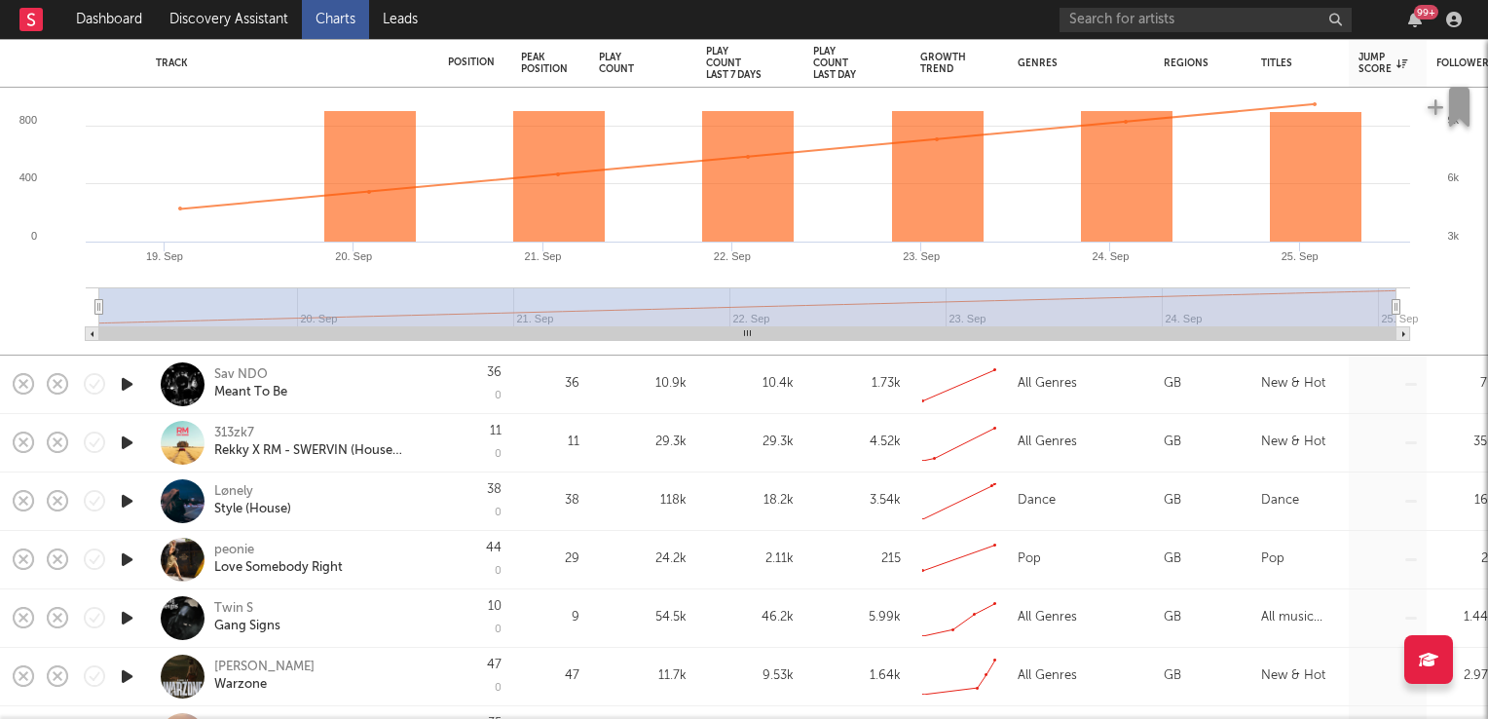
click at [122, 388] on icon "button" at bounding box center [127, 384] width 20 height 24
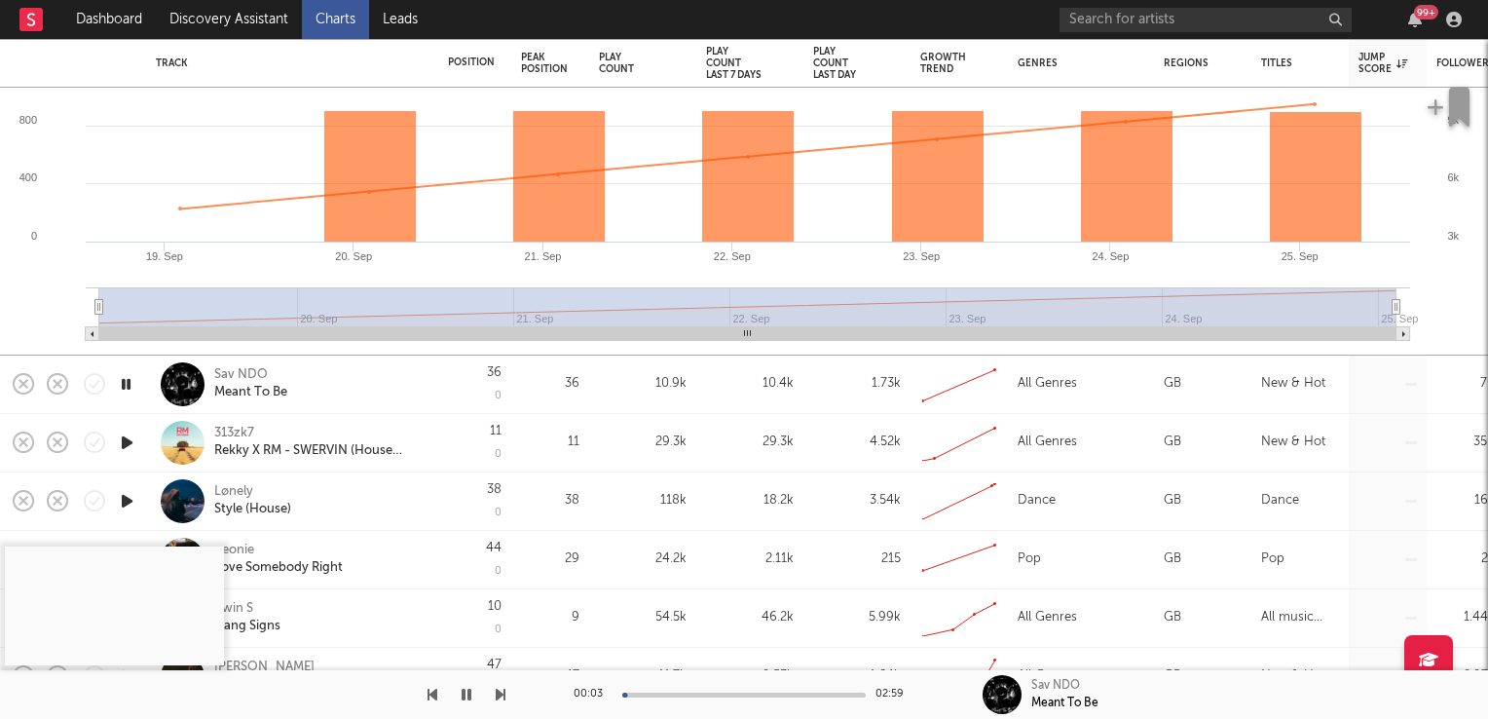
click at [122, 388] on icon "button" at bounding box center [126, 384] width 19 height 24
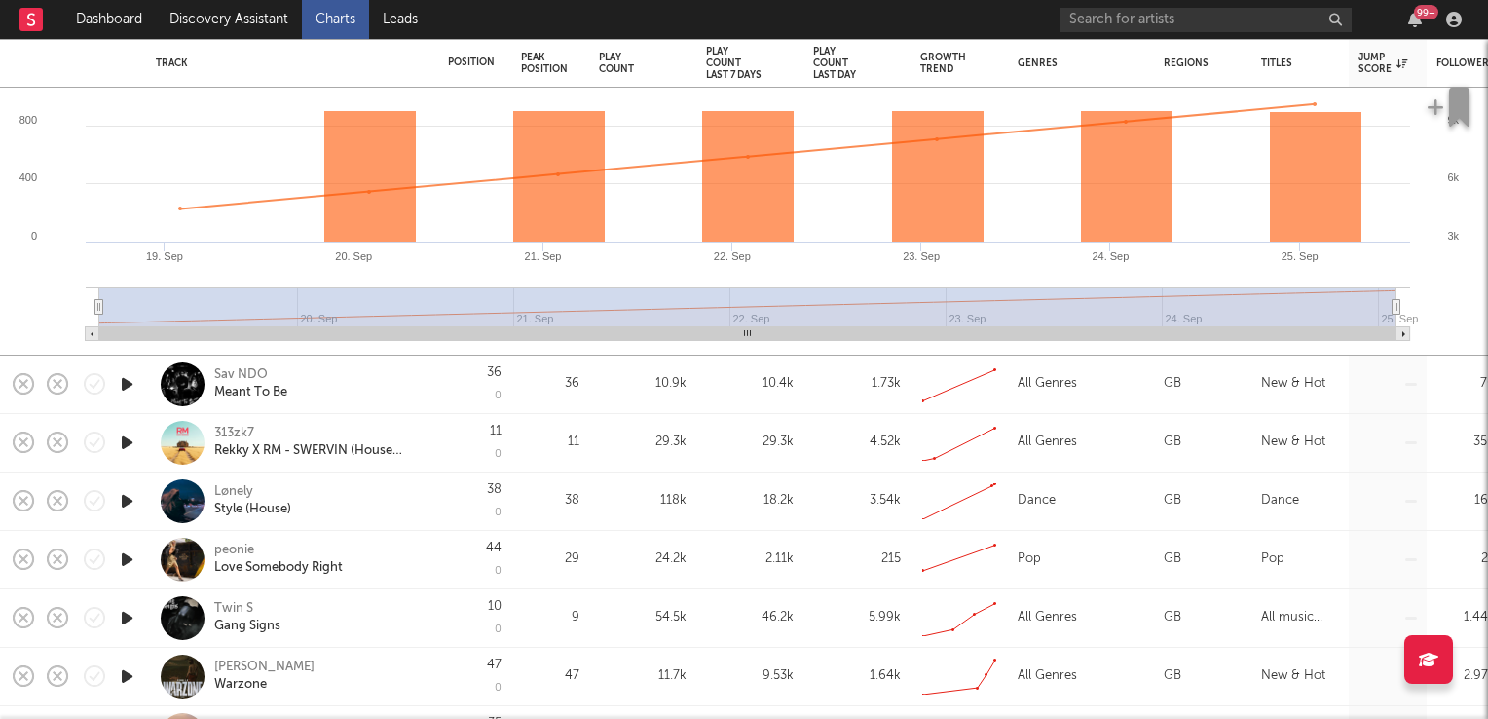
click at [253, 378] on div "Sav NDO" at bounding box center [241, 375] width 54 height 18
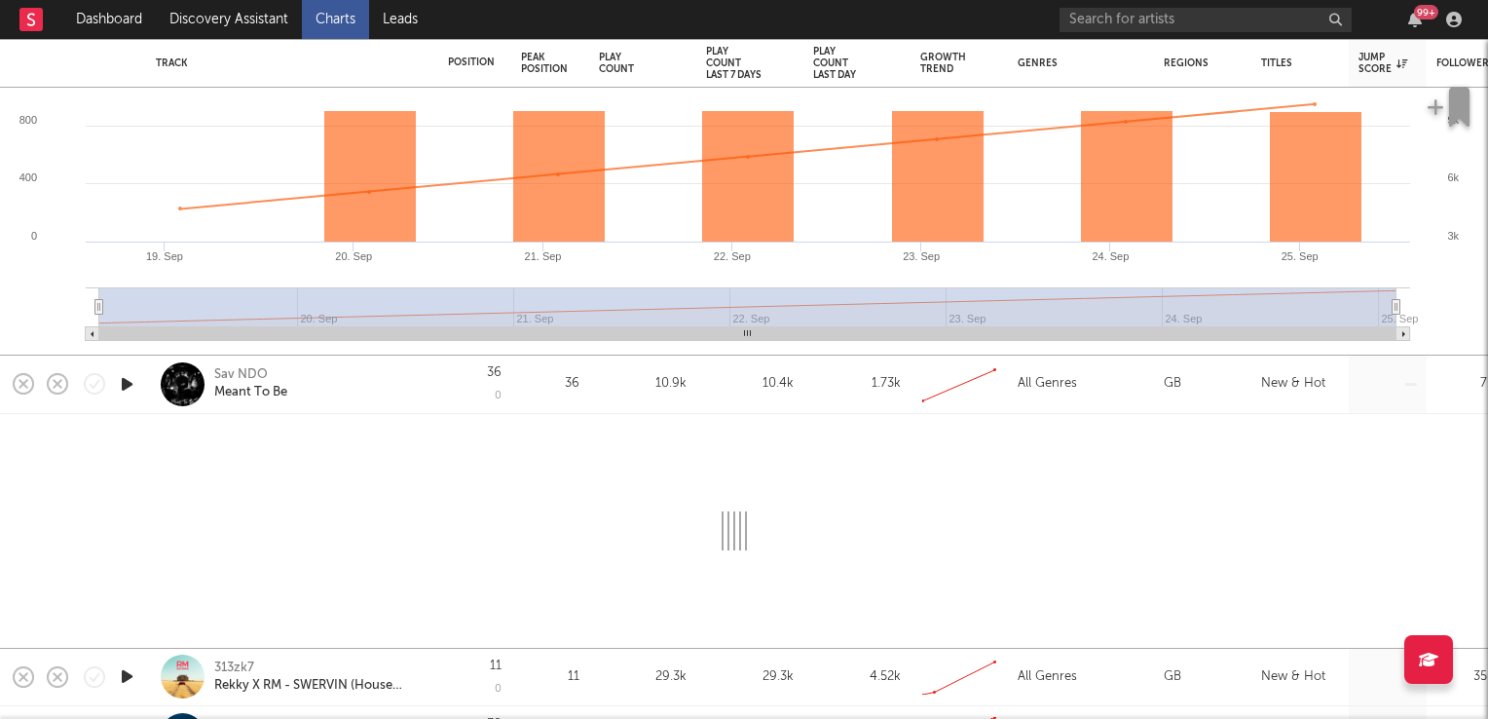
select select "1w"
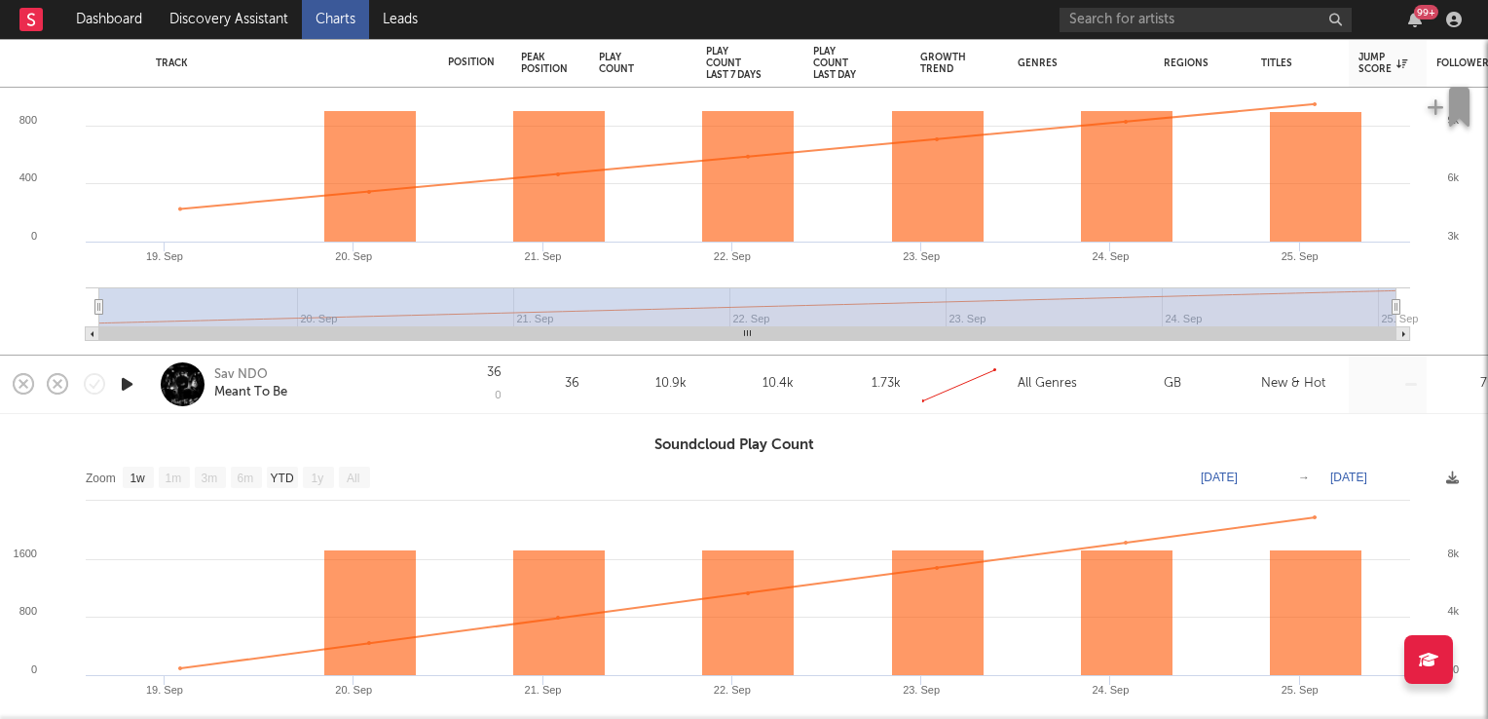
click at [125, 388] on icon "button" at bounding box center [127, 384] width 20 height 24
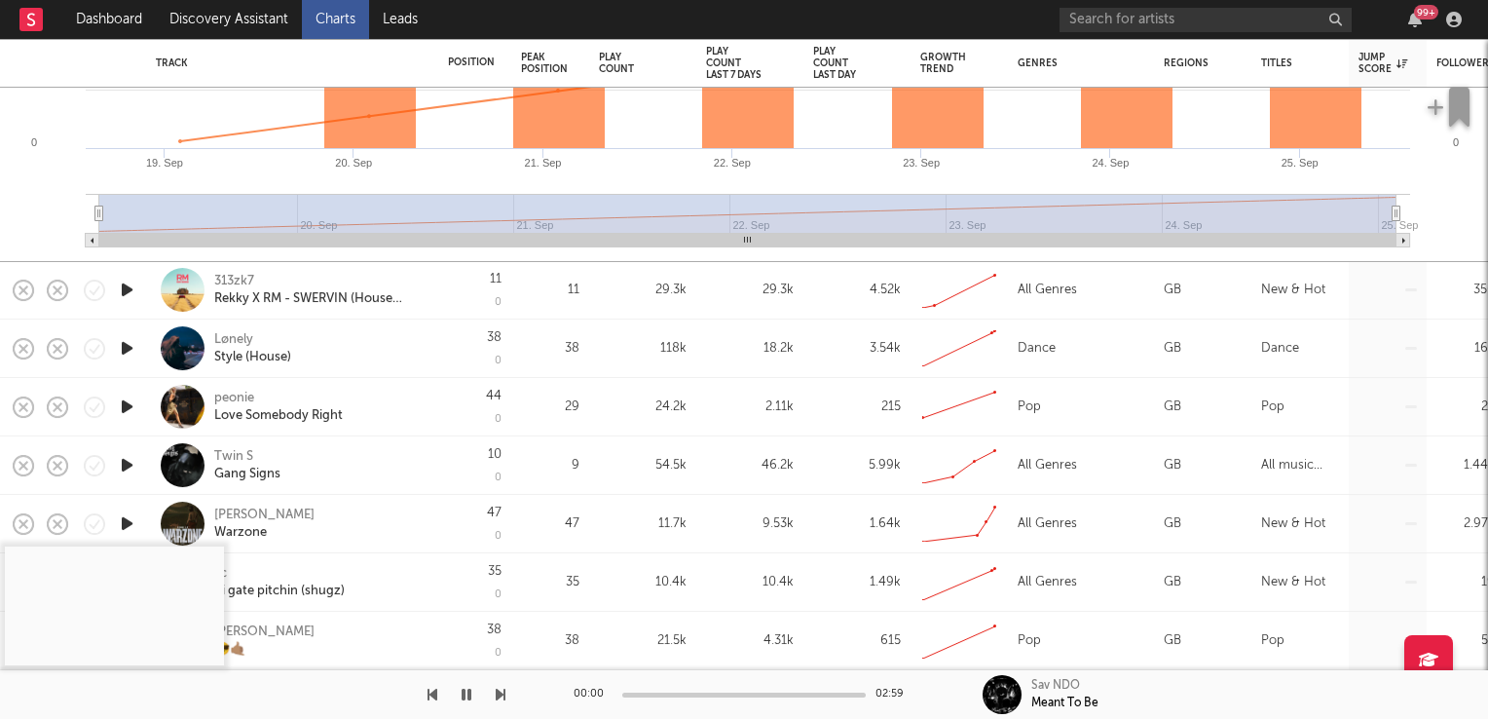
click at [459, 695] on button "button" at bounding box center [466, 694] width 19 height 49
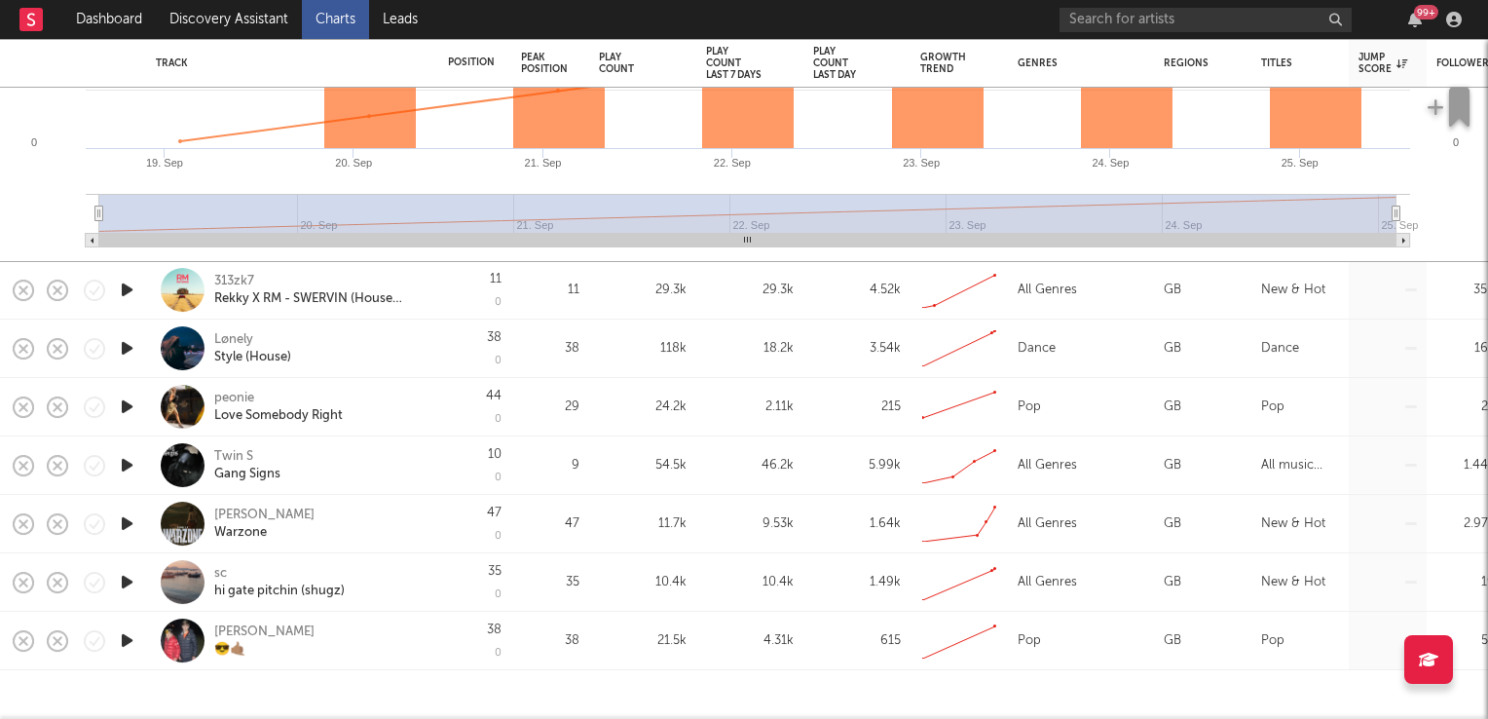
click at [219, 576] on div "sc" at bounding box center [220, 574] width 13 height 18
select select "1w"
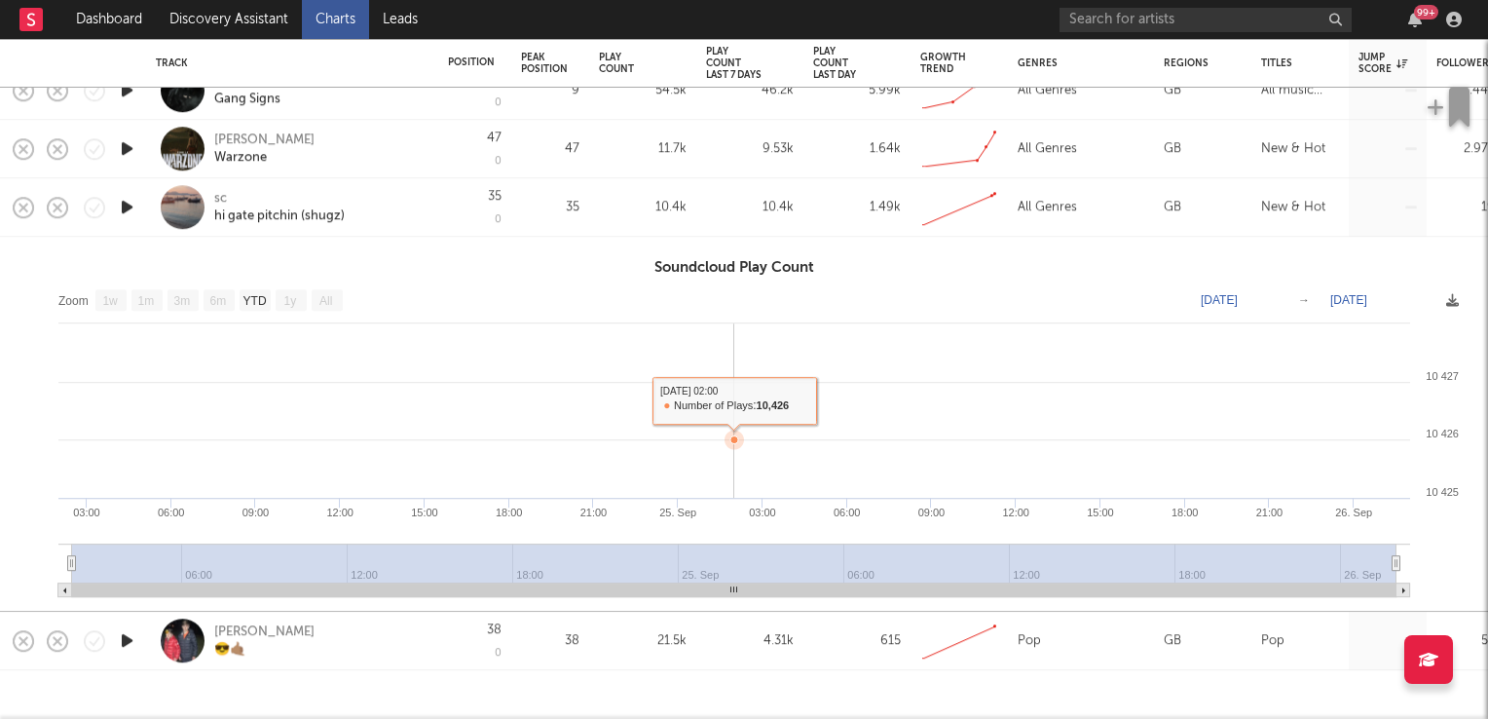
select select "1w"
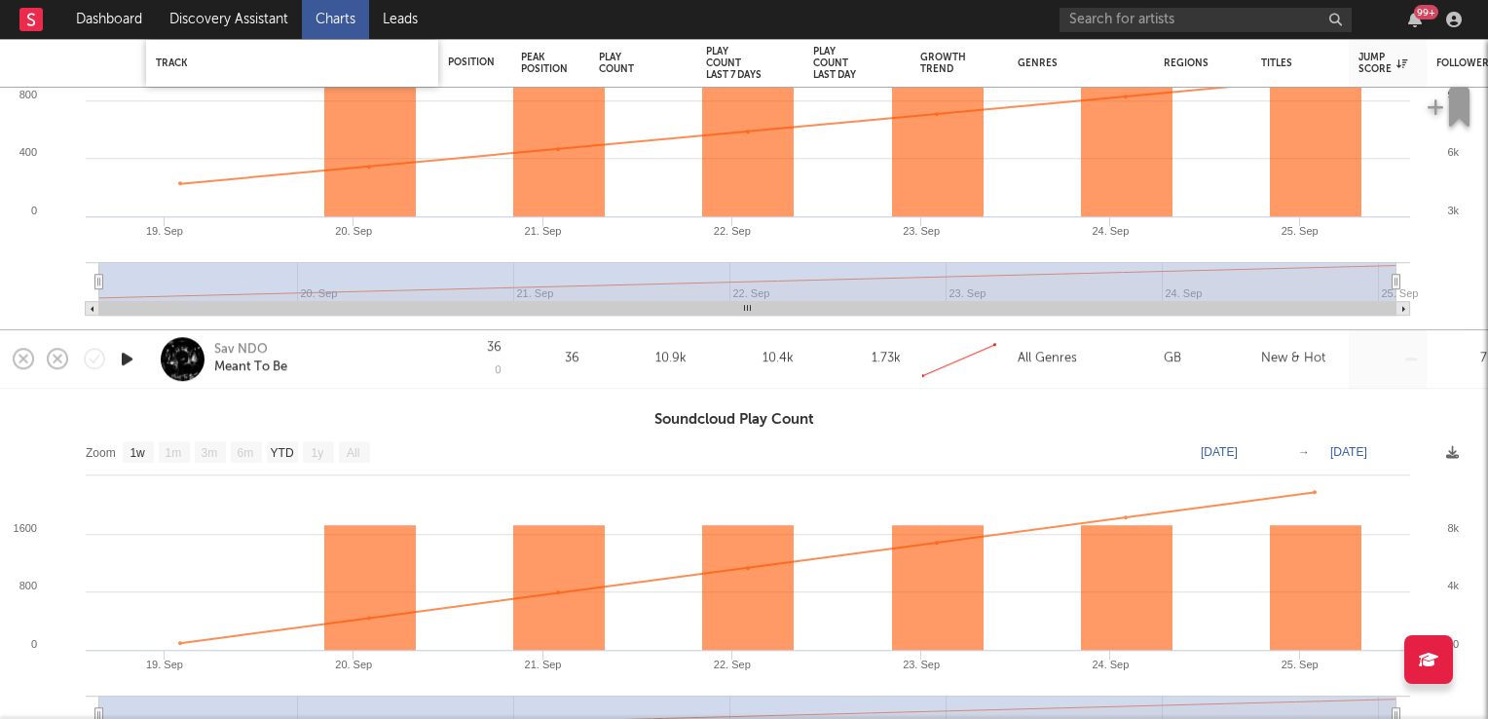
select select "1w"
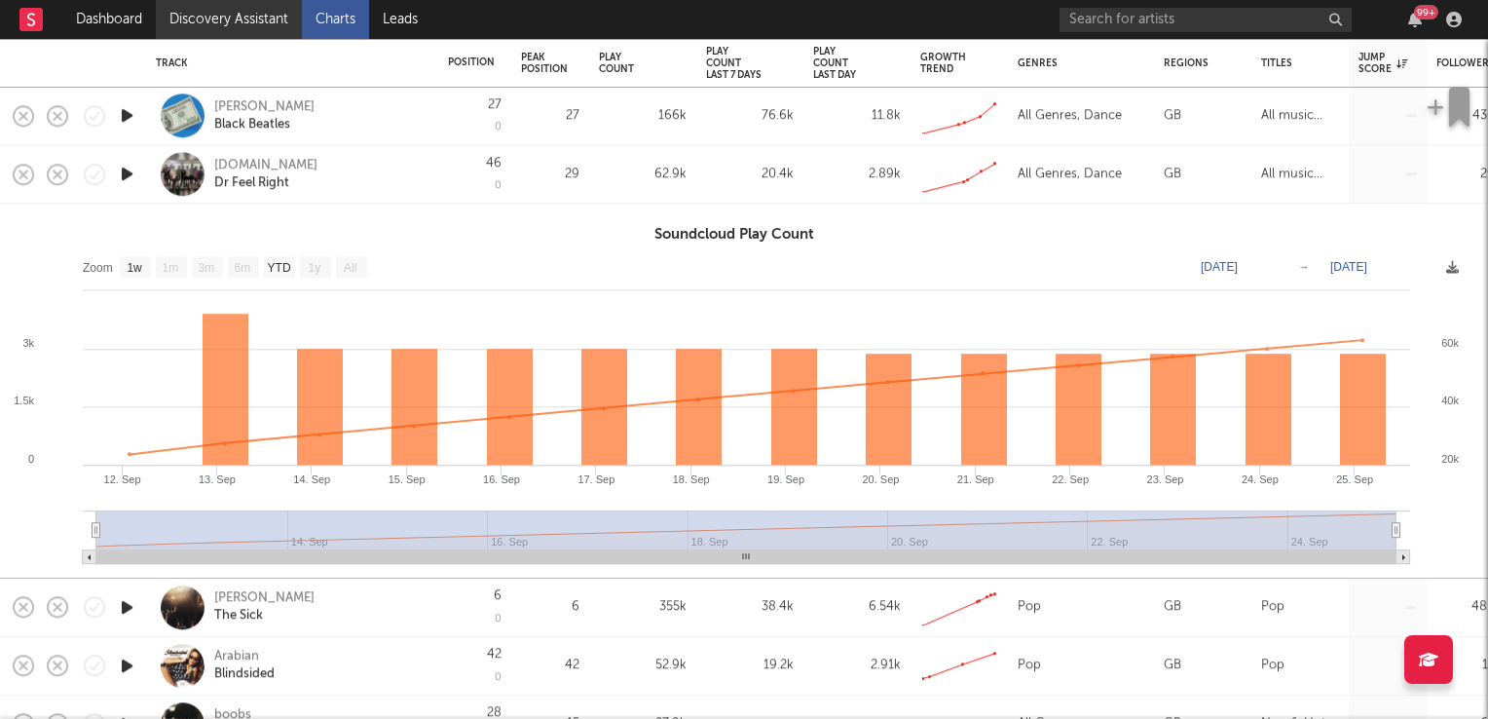
click at [257, 13] on link "Discovery Assistant" at bounding box center [229, 19] width 146 height 39
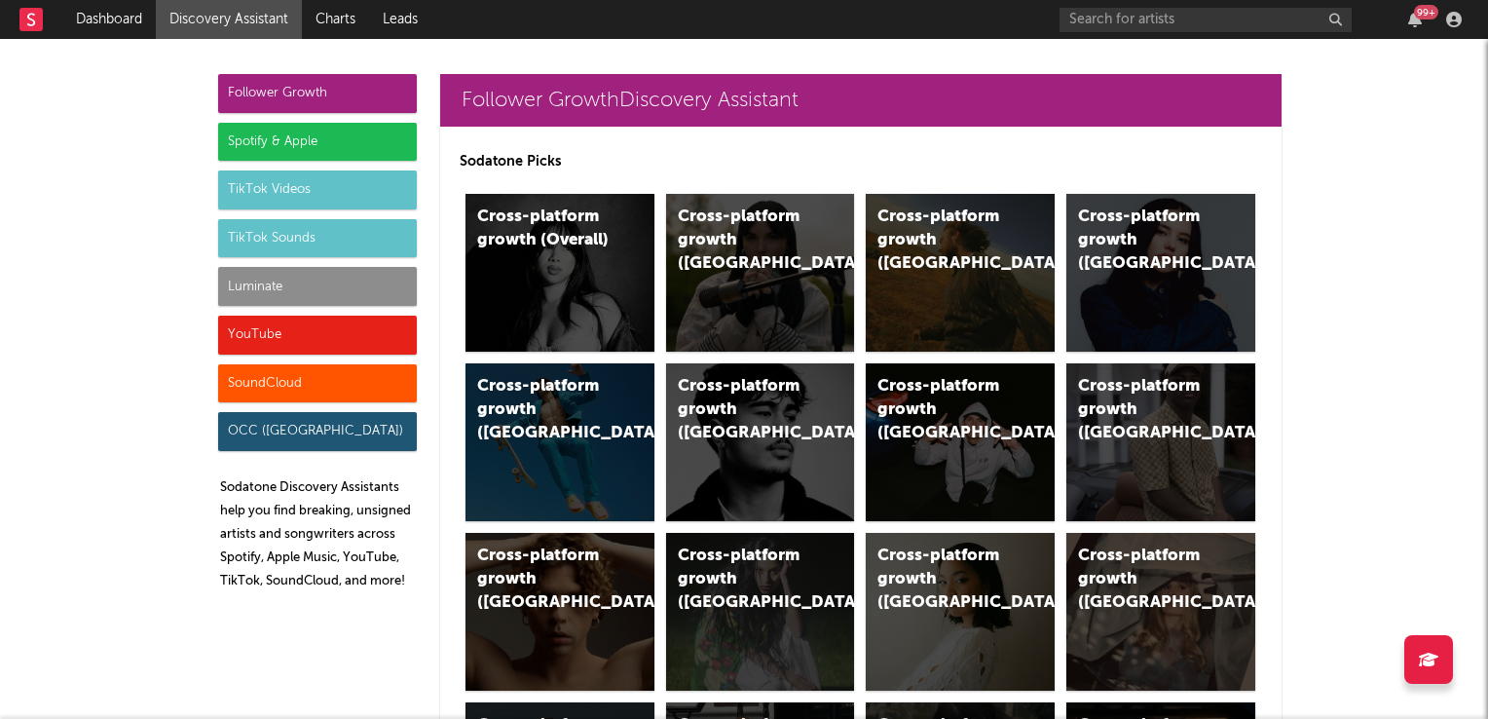
click at [296, 189] on div "TikTok Videos" at bounding box center [317, 189] width 199 height 39
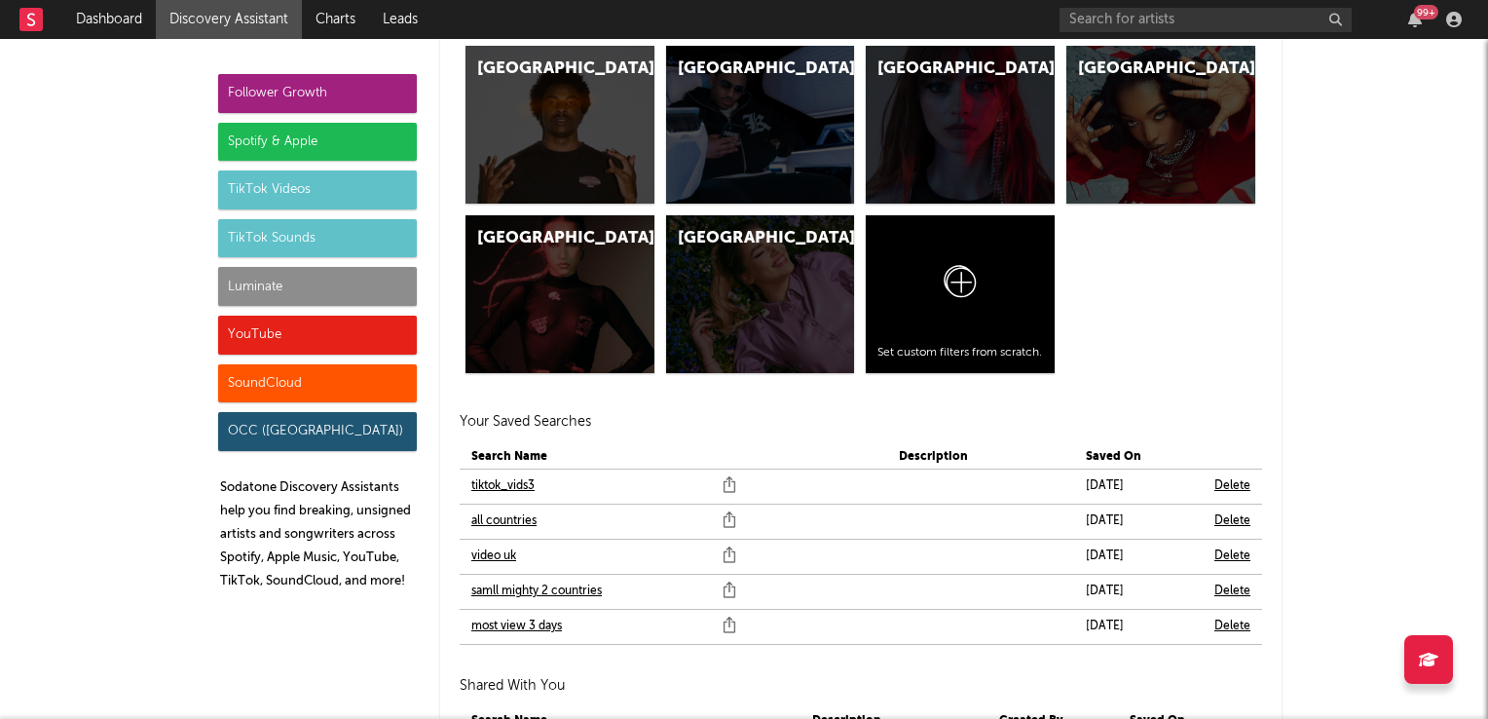
scroll to position [6630, 0]
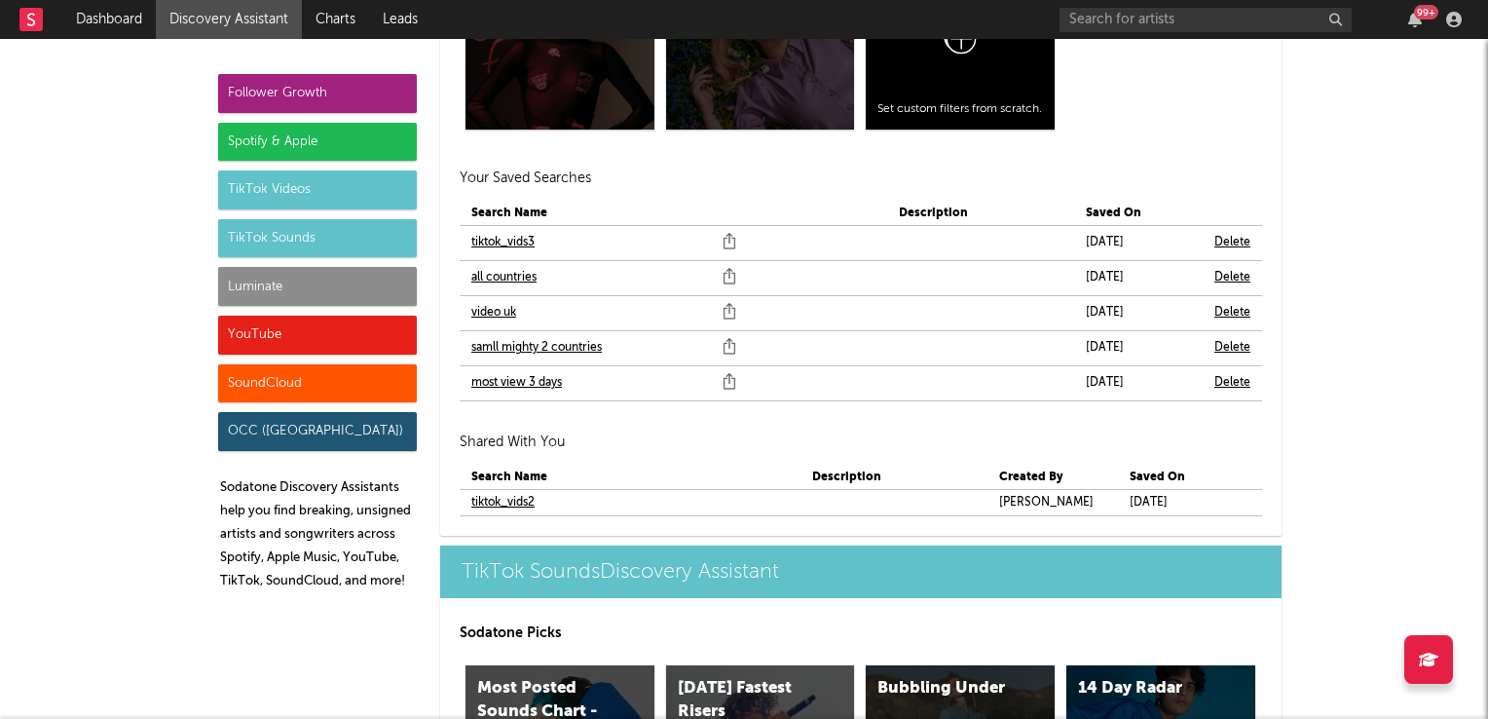
click at [480, 310] on link "video uk" at bounding box center [493, 312] width 45 height 23
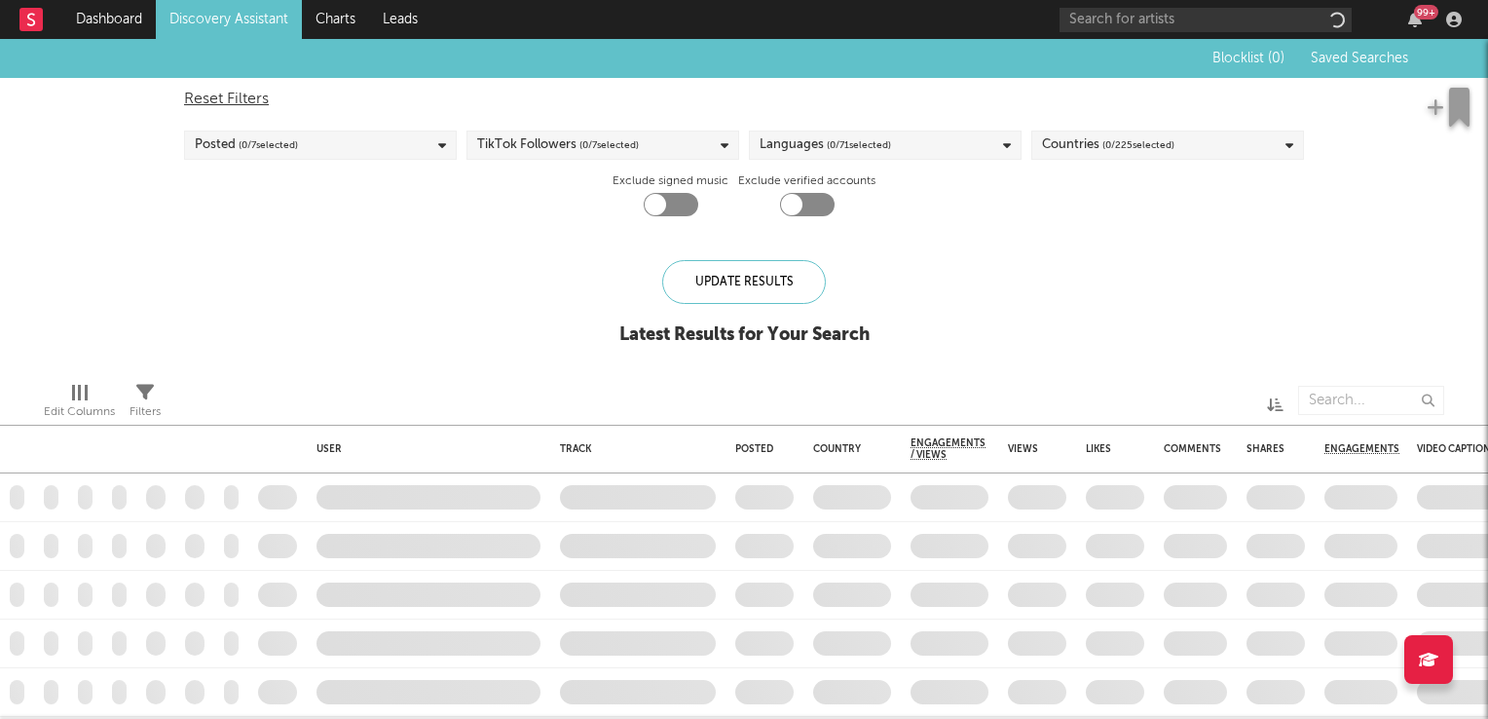
checkbox input "true"
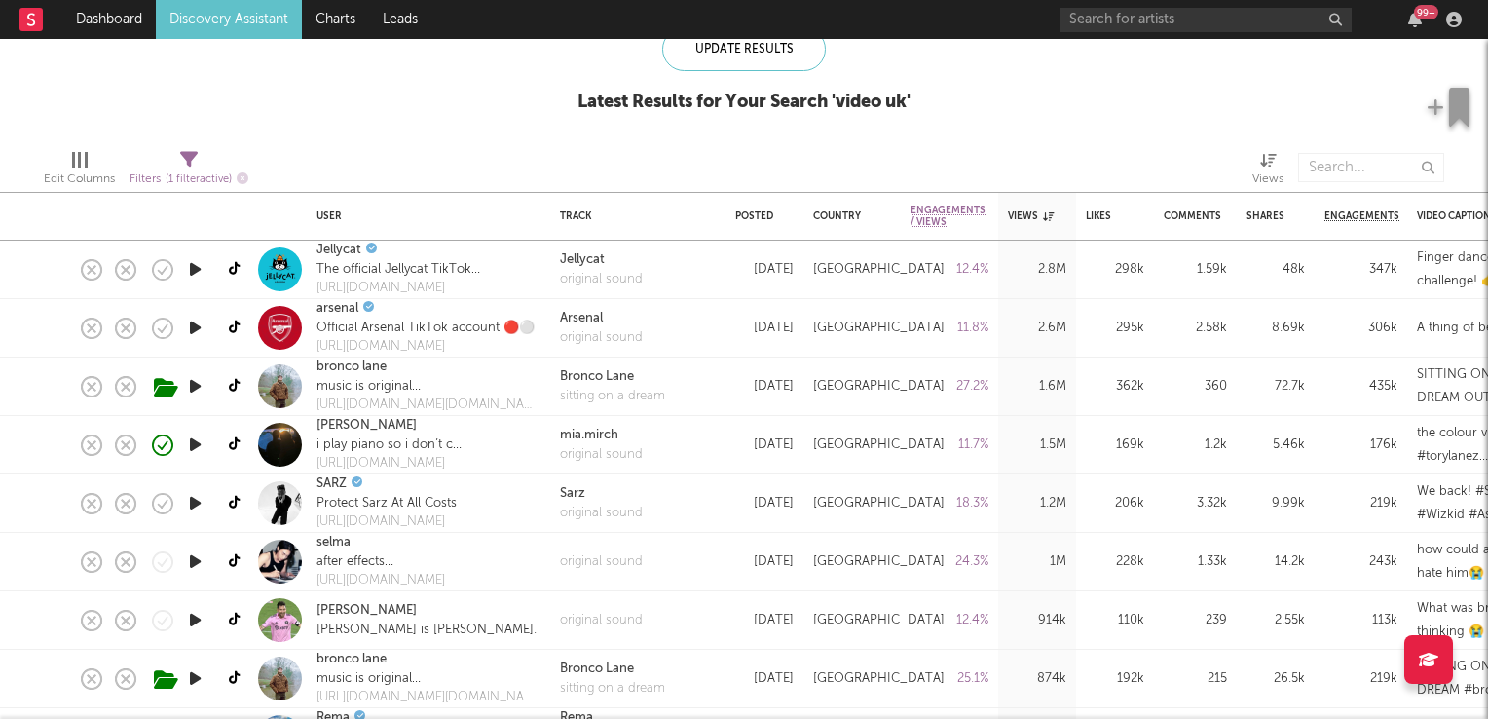
click at [194, 448] on icon "button" at bounding box center [195, 444] width 20 height 24
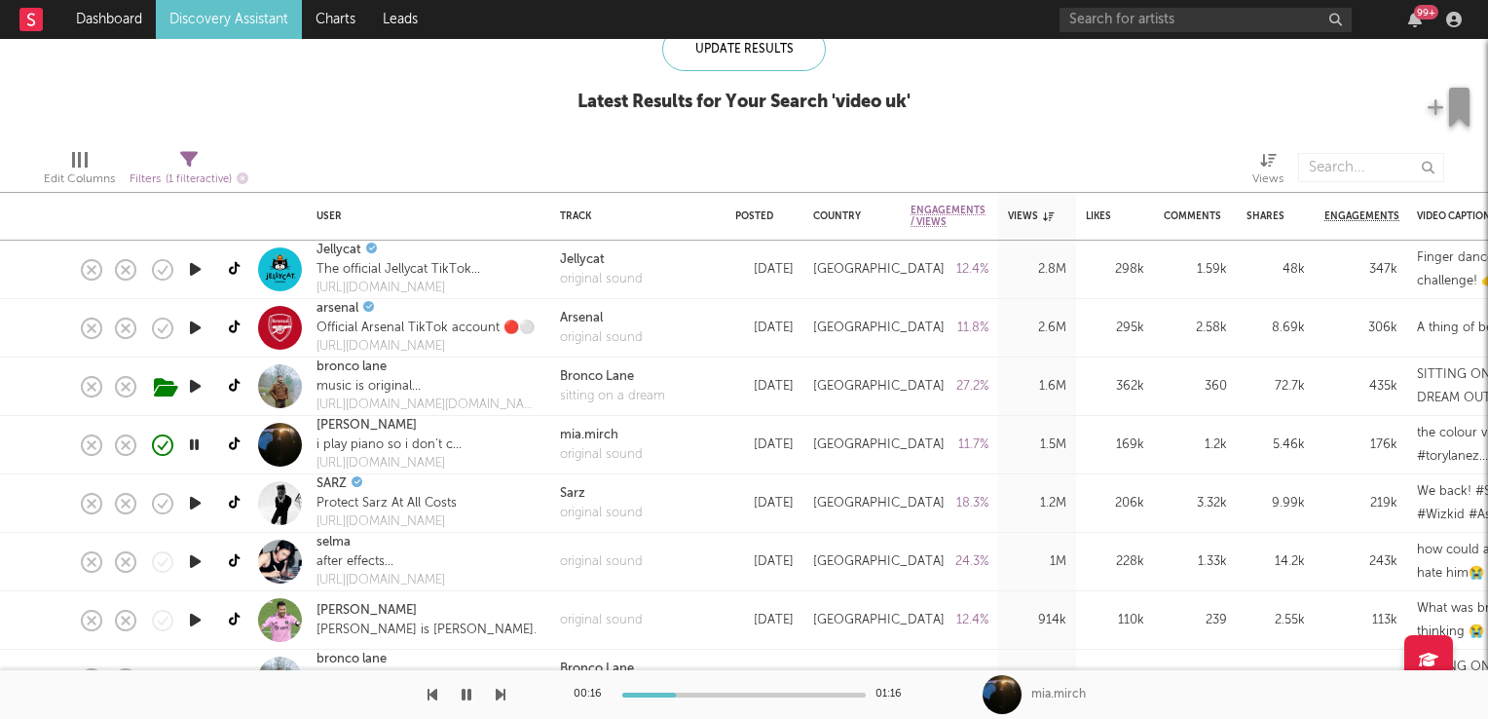
click at [191, 384] on icon "button" at bounding box center [195, 386] width 20 height 24
click at [191, 384] on icon "button" at bounding box center [194, 386] width 19 height 24
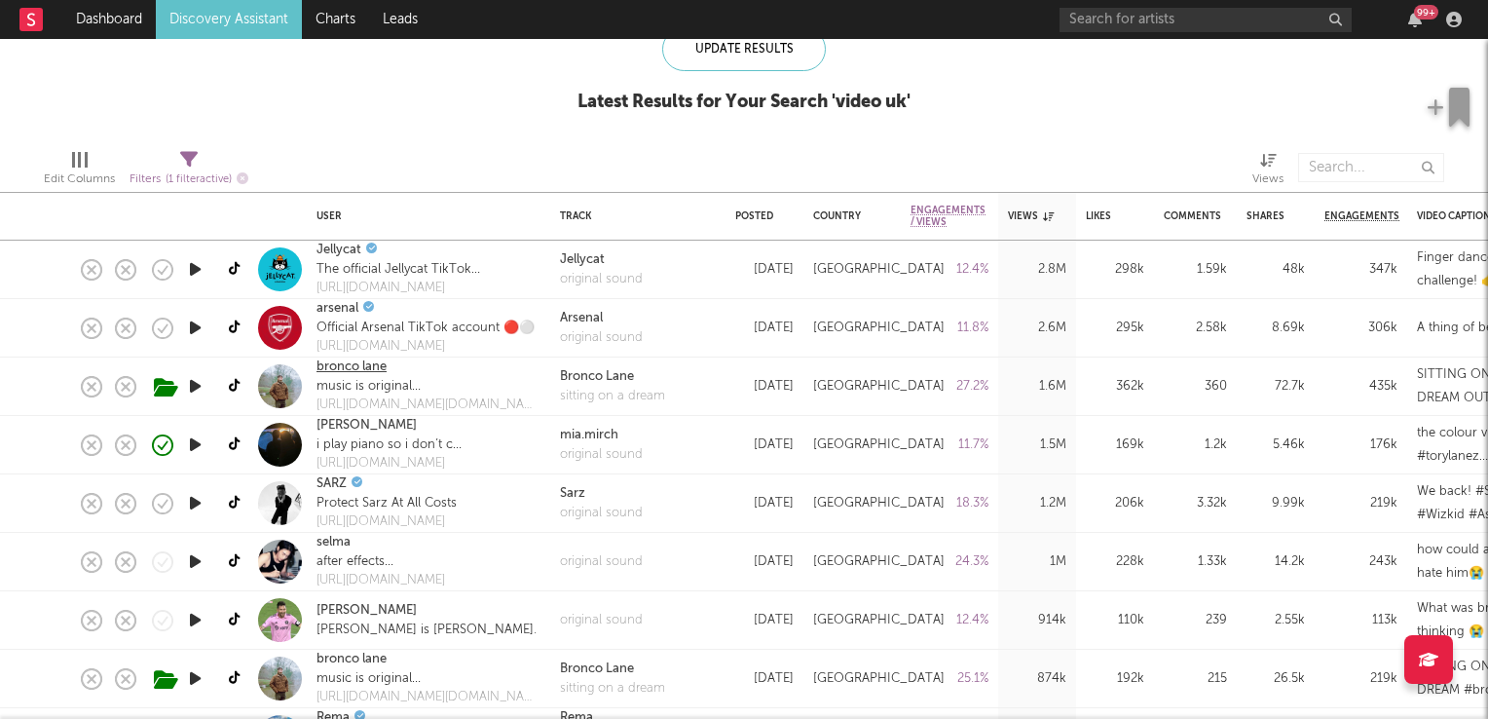
click at [366, 368] on link "bronco lane" at bounding box center [352, 366] width 70 height 19
click at [198, 497] on icon "button" at bounding box center [195, 503] width 20 height 24
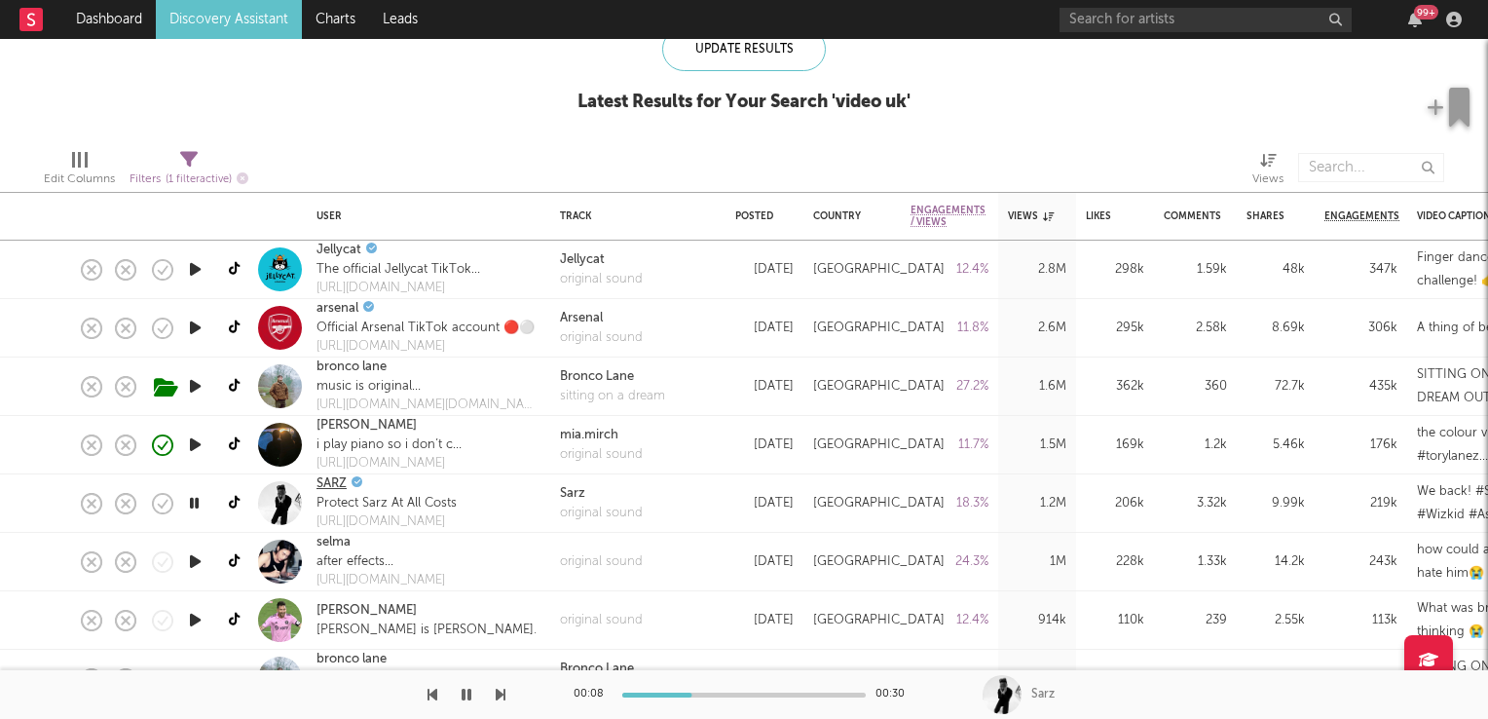
click at [342, 484] on link "SARZ" at bounding box center [332, 483] width 30 height 19
click at [192, 501] on icon "button" at bounding box center [194, 503] width 19 height 24
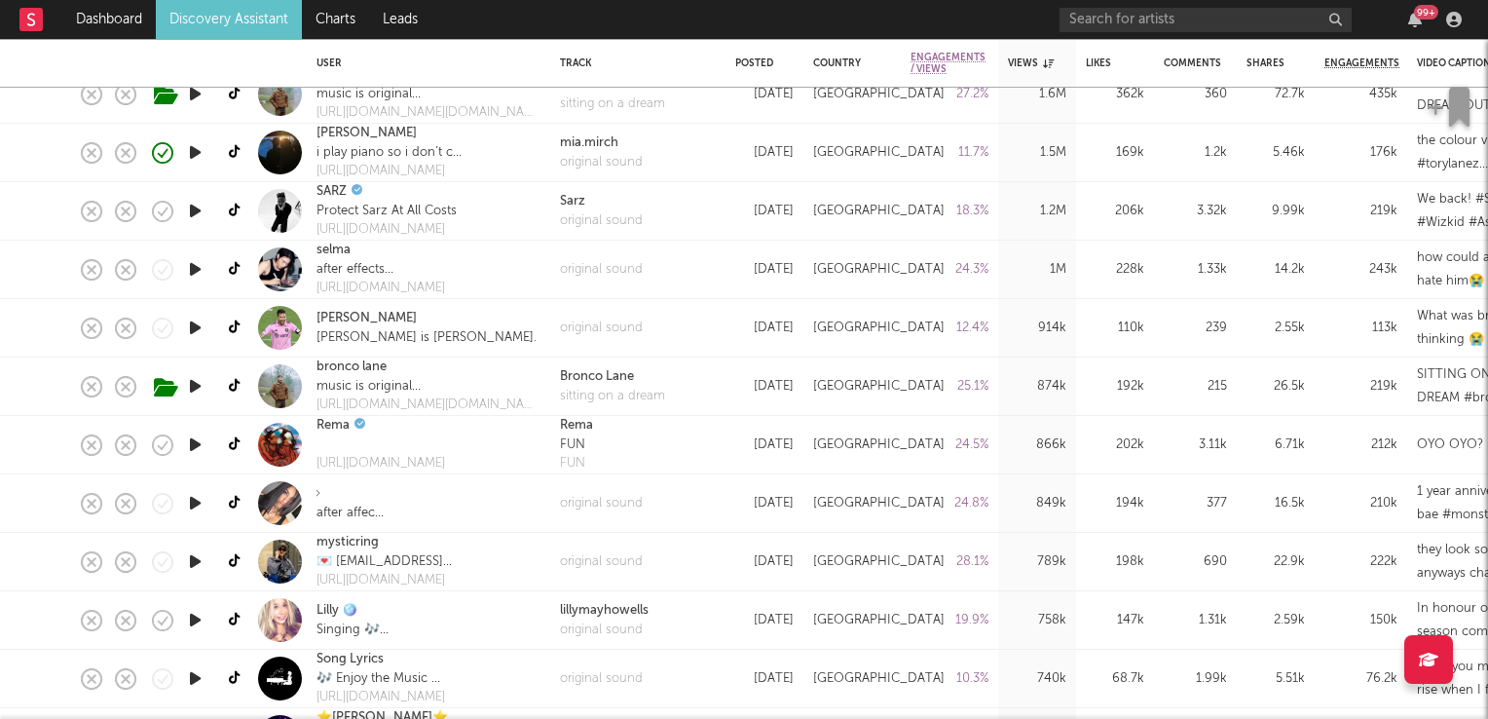
click at [195, 445] on icon "button" at bounding box center [195, 444] width 20 height 24
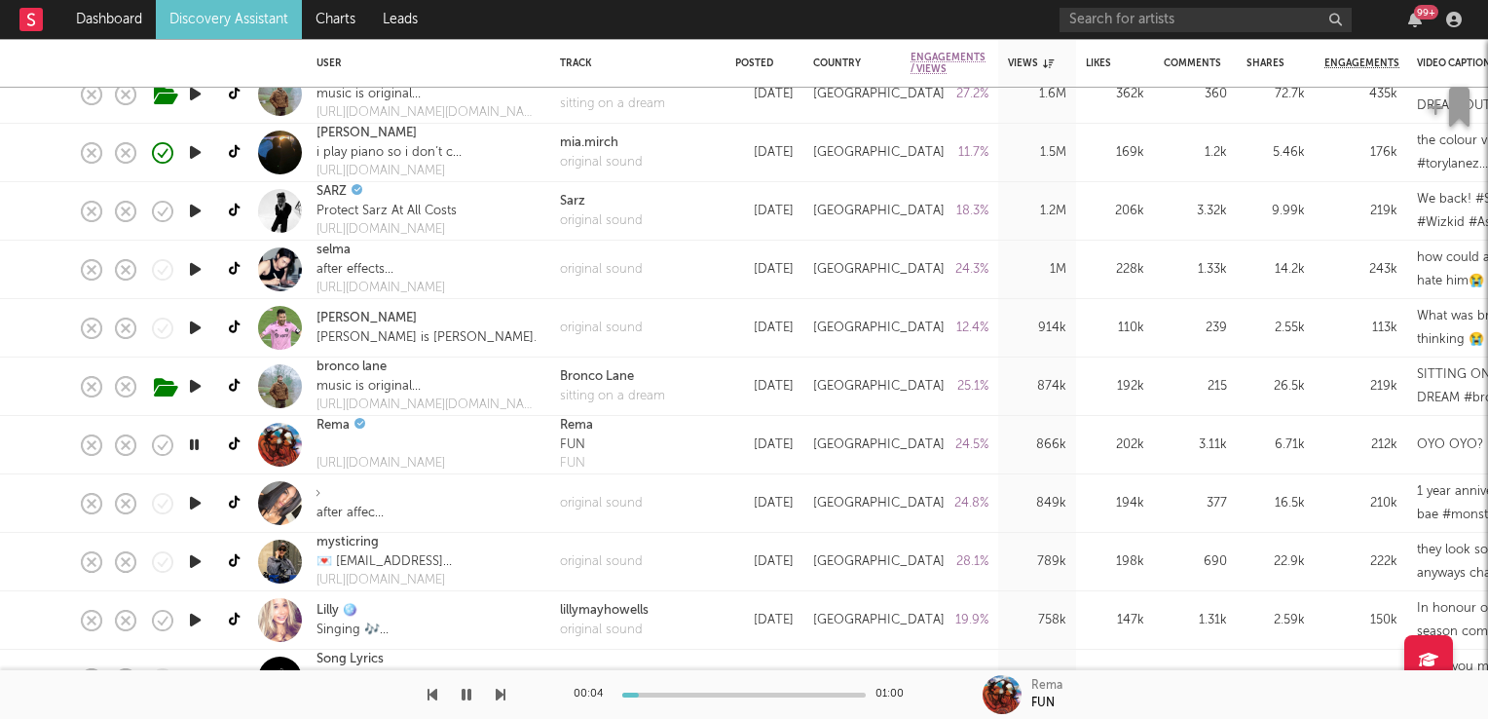
click at [194, 445] on icon "button" at bounding box center [194, 444] width 19 height 24
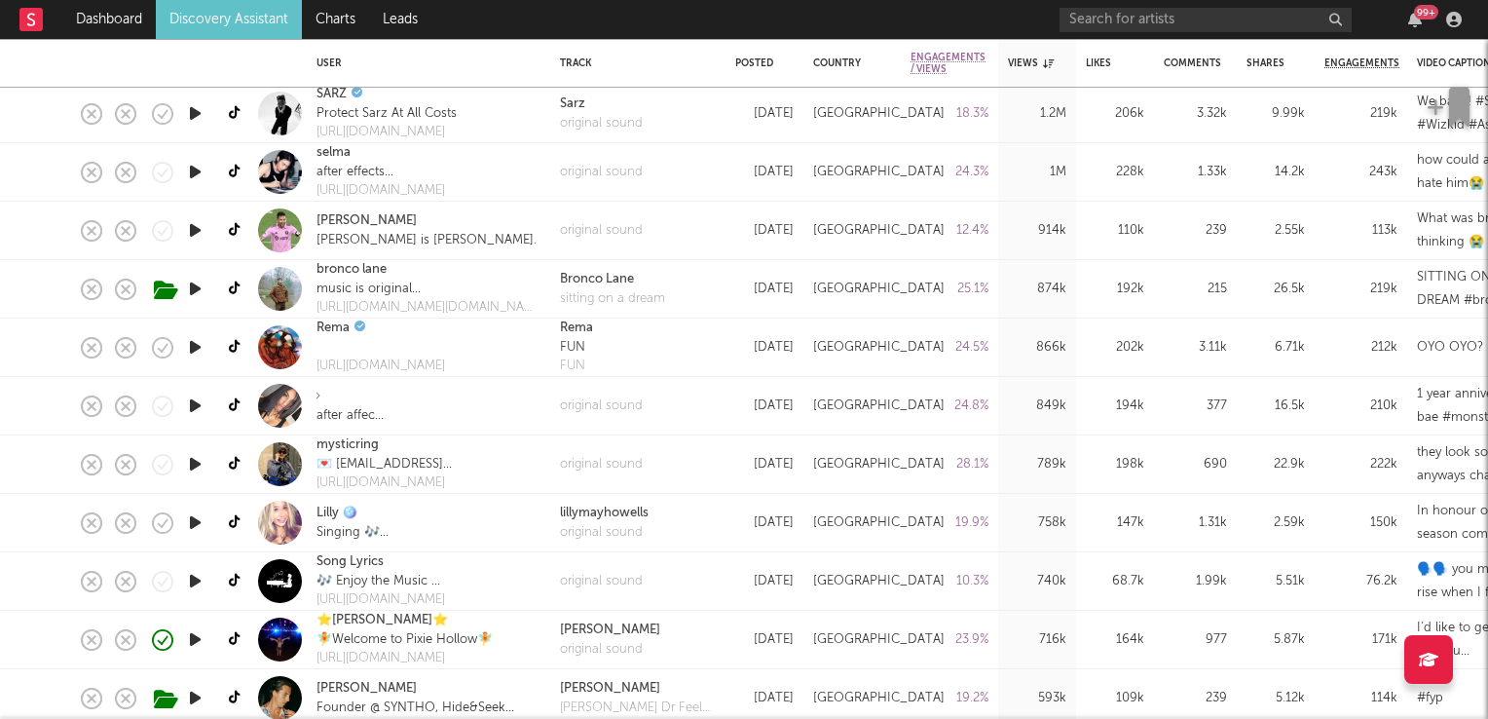
click at [192, 525] on icon "button" at bounding box center [195, 522] width 20 height 24
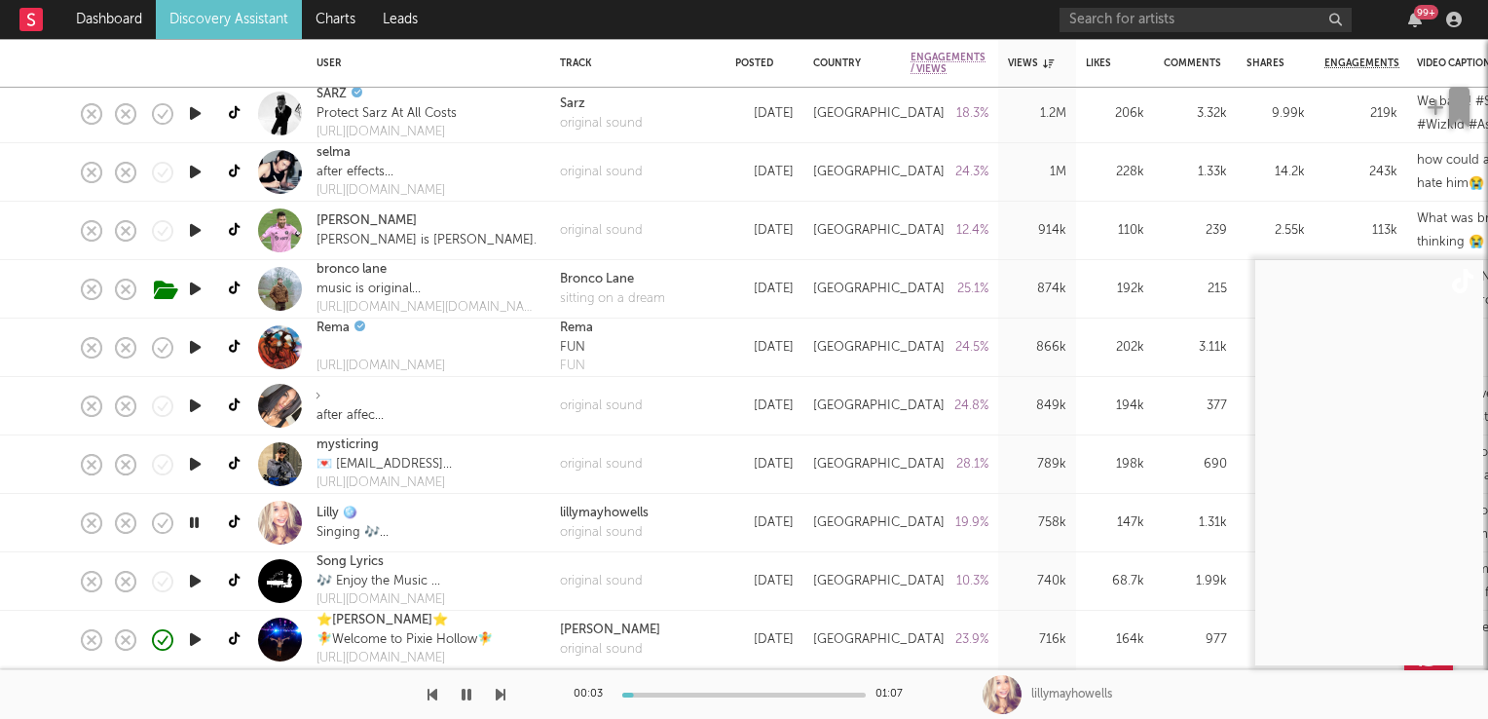
click at [192, 525] on icon "button" at bounding box center [194, 522] width 19 height 24
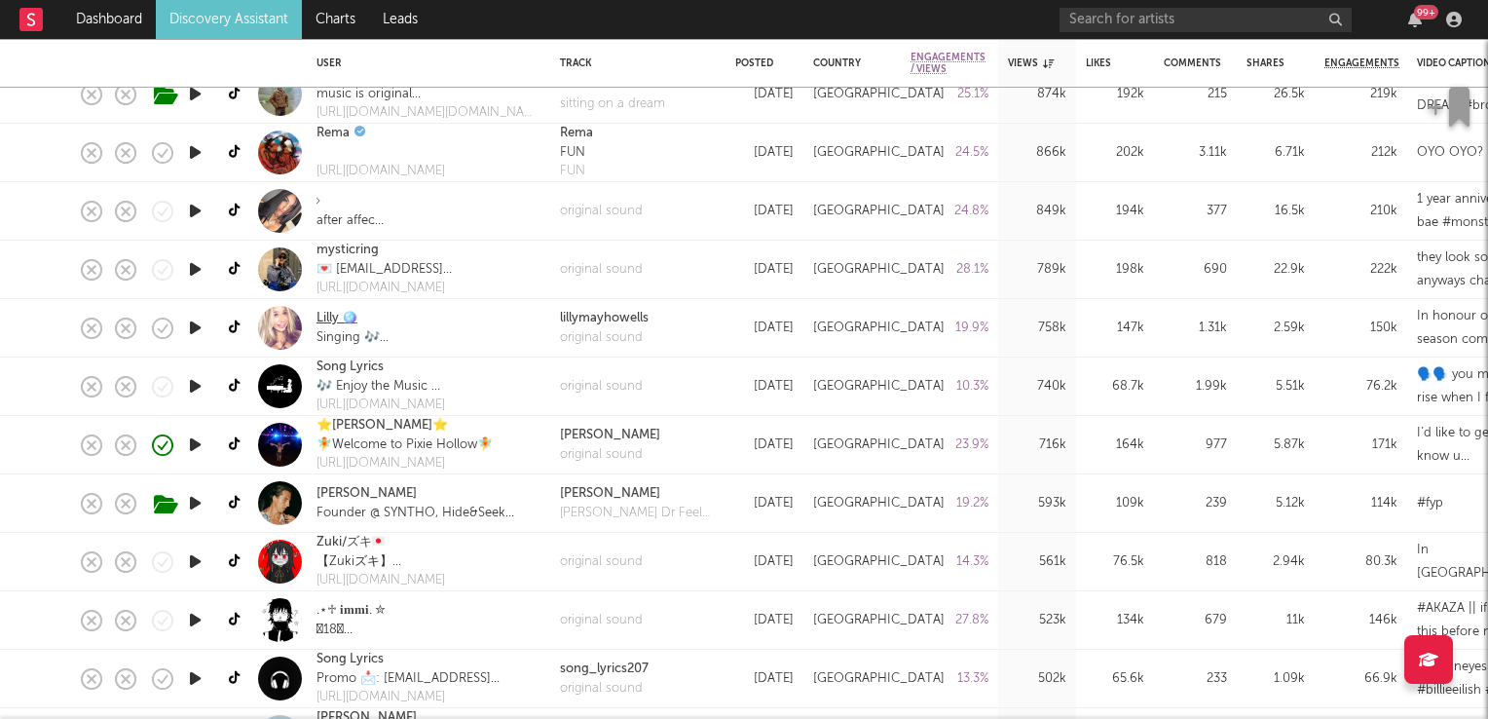
click at [329, 318] on link "Lilly 🪩" at bounding box center [337, 318] width 41 height 19
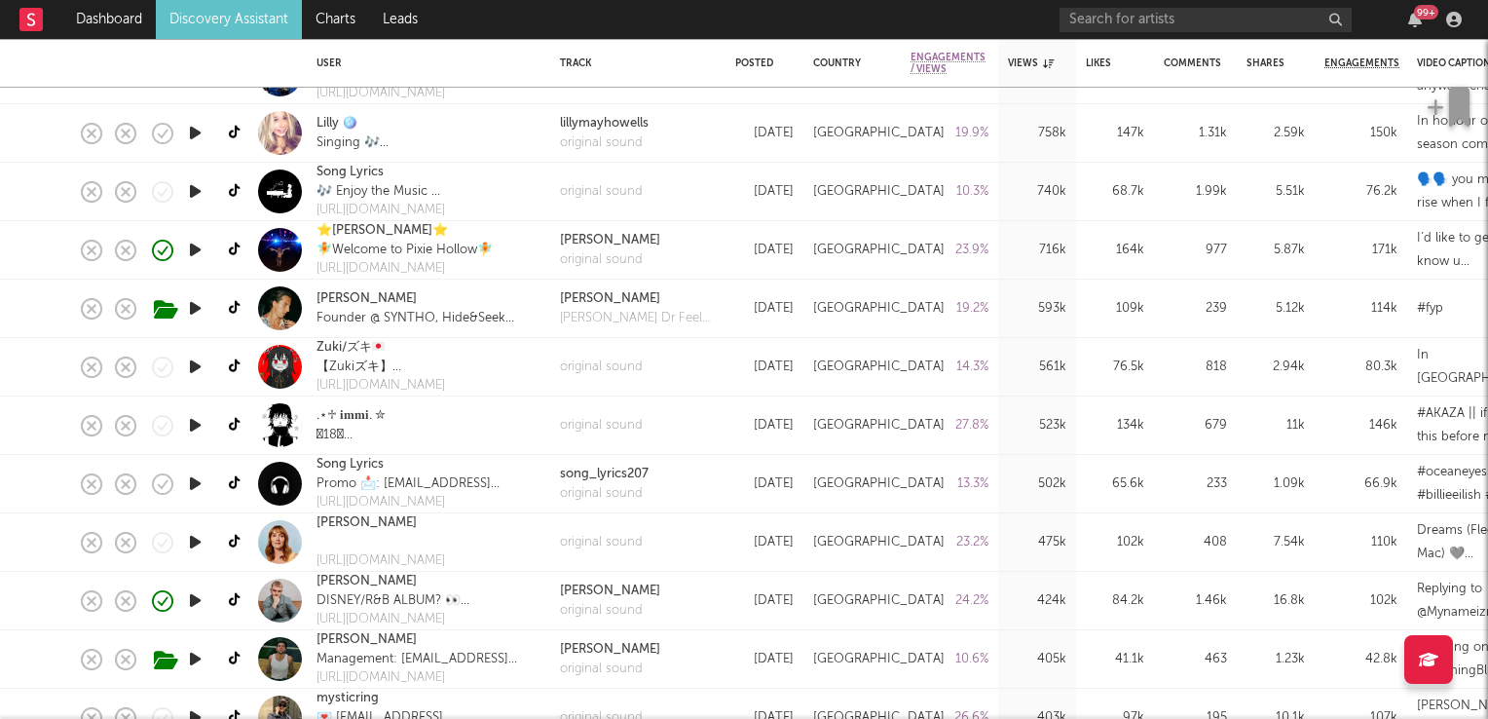
click at [191, 537] on icon "button" at bounding box center [195, 542] width 20 height 24
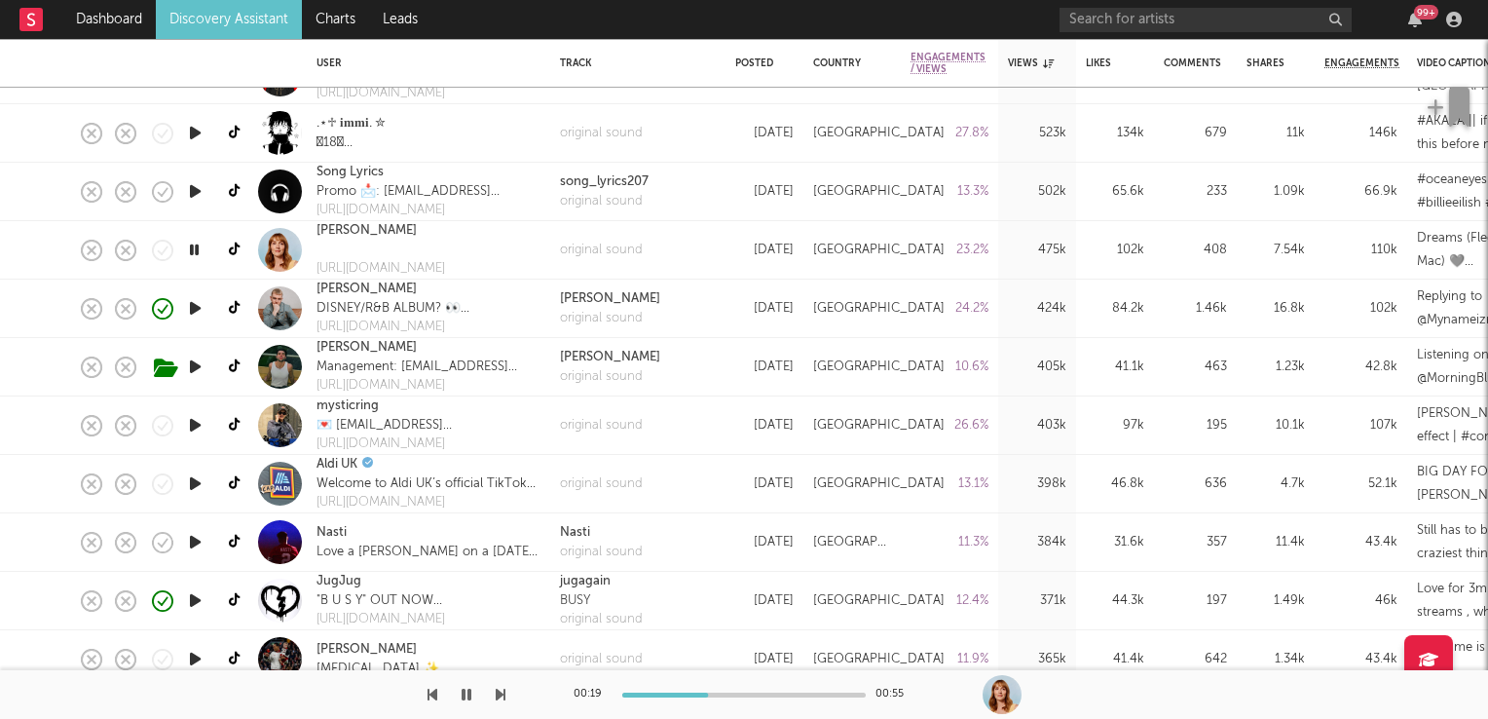
click at [193, 544] on icon "button" at bounding box center [195, 542] width 20 height 24
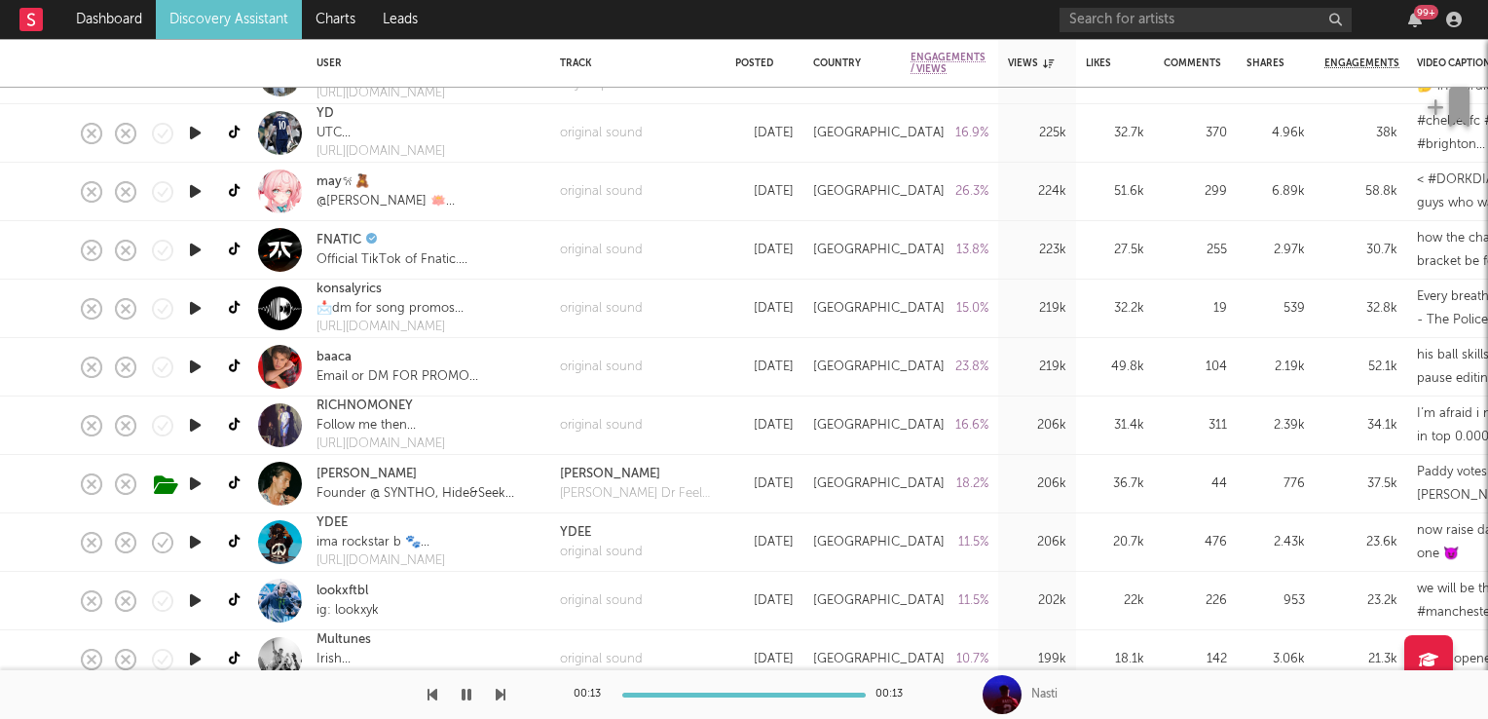
click at [195, 426] on icon "button" at bounding box center [195, 425] width 20 height 24
click at [190, 426] on icon "button" at bounding box center [194, 425] width 19 height 24
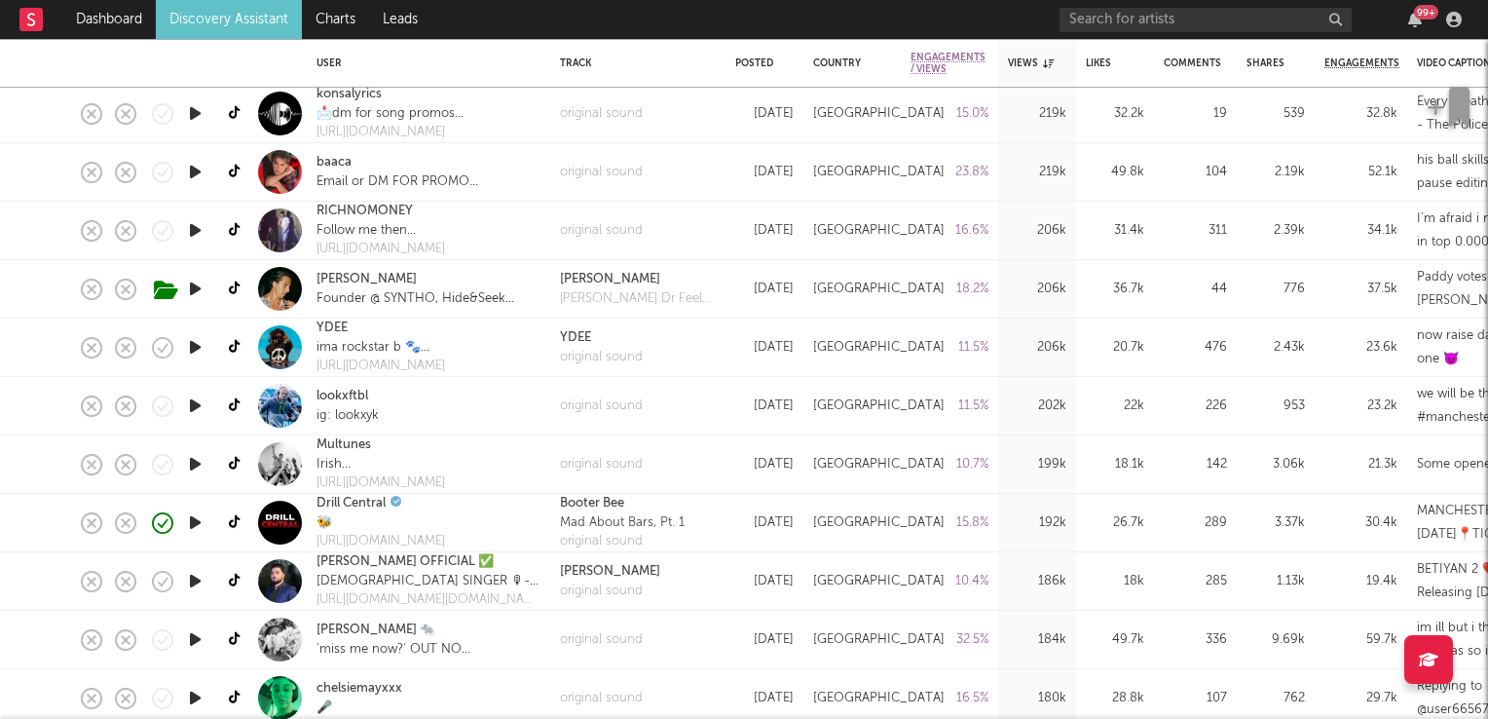
click at [195, 459] on icon "button" at bounding box center [195, 464] width 20 height 24
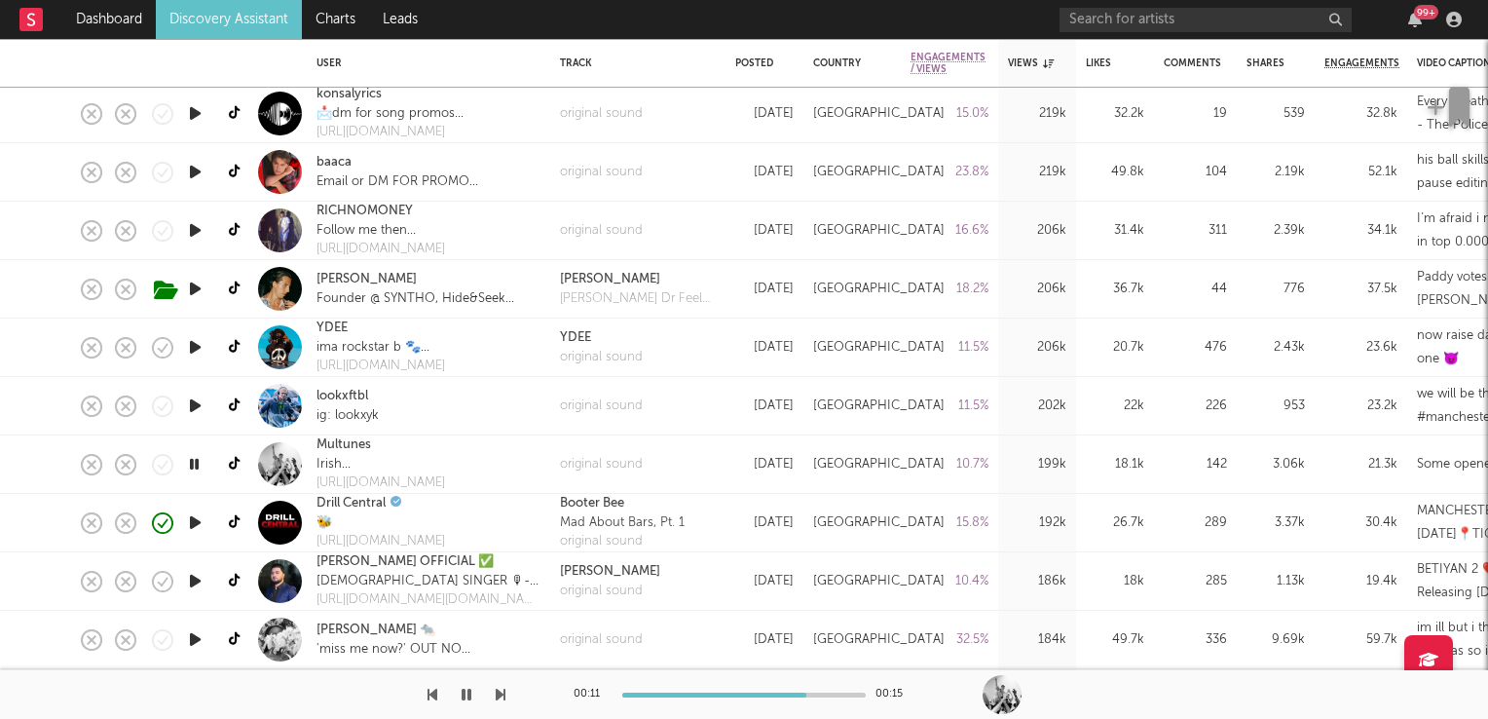
click at [195, 641] on icon "button" at bounding box center [195, 639] width 20 height 24
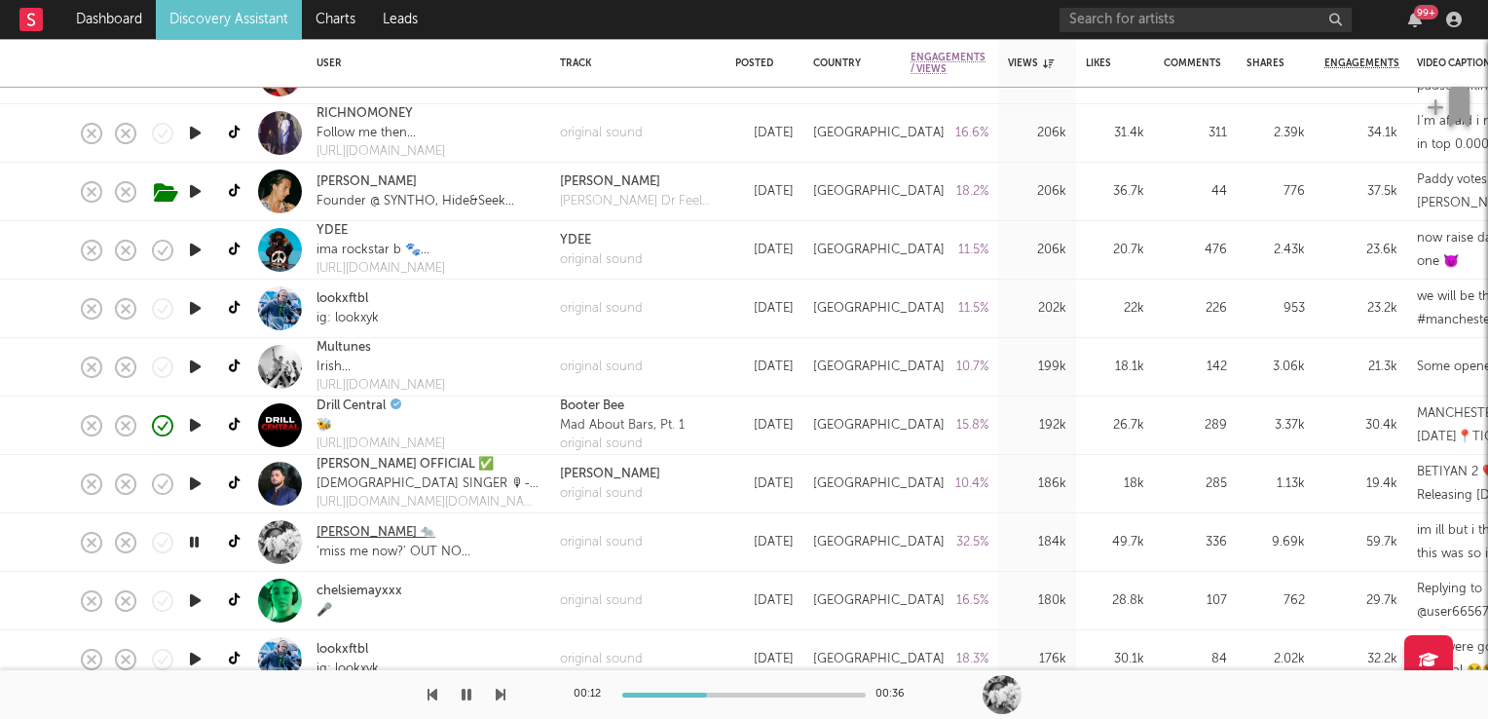
click at [343, 529] on link "ruth gitau 🐀" at bounding box center [376, 532] width 119 height 19
click at [199, 542] on icon "button" at bounding box center [194, 542] width 19 height 24
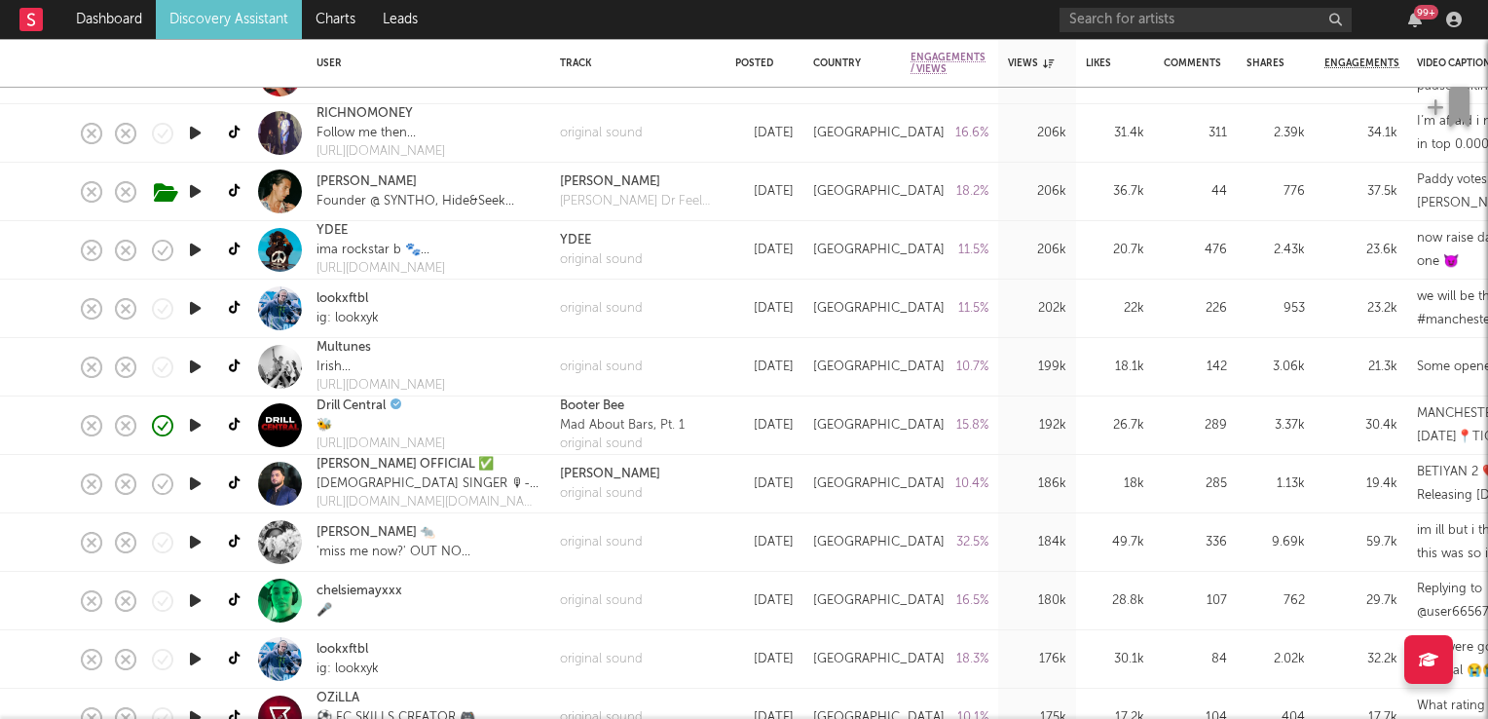
click at [194, 599] on icon "button" at bounding box center [195, 600] width 20 height 24
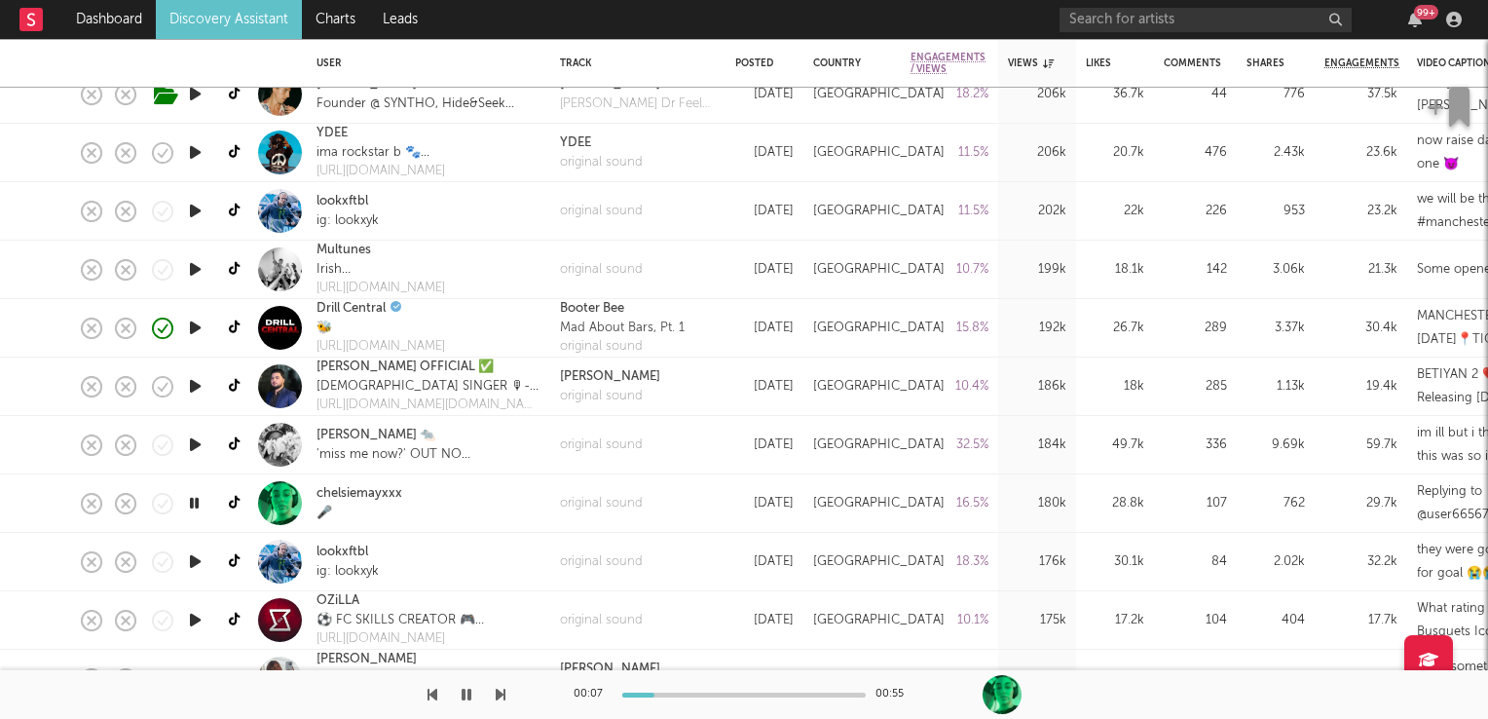
click at [190, 503] on icon "button" at bounding box center [194, 503] width 19 height 24
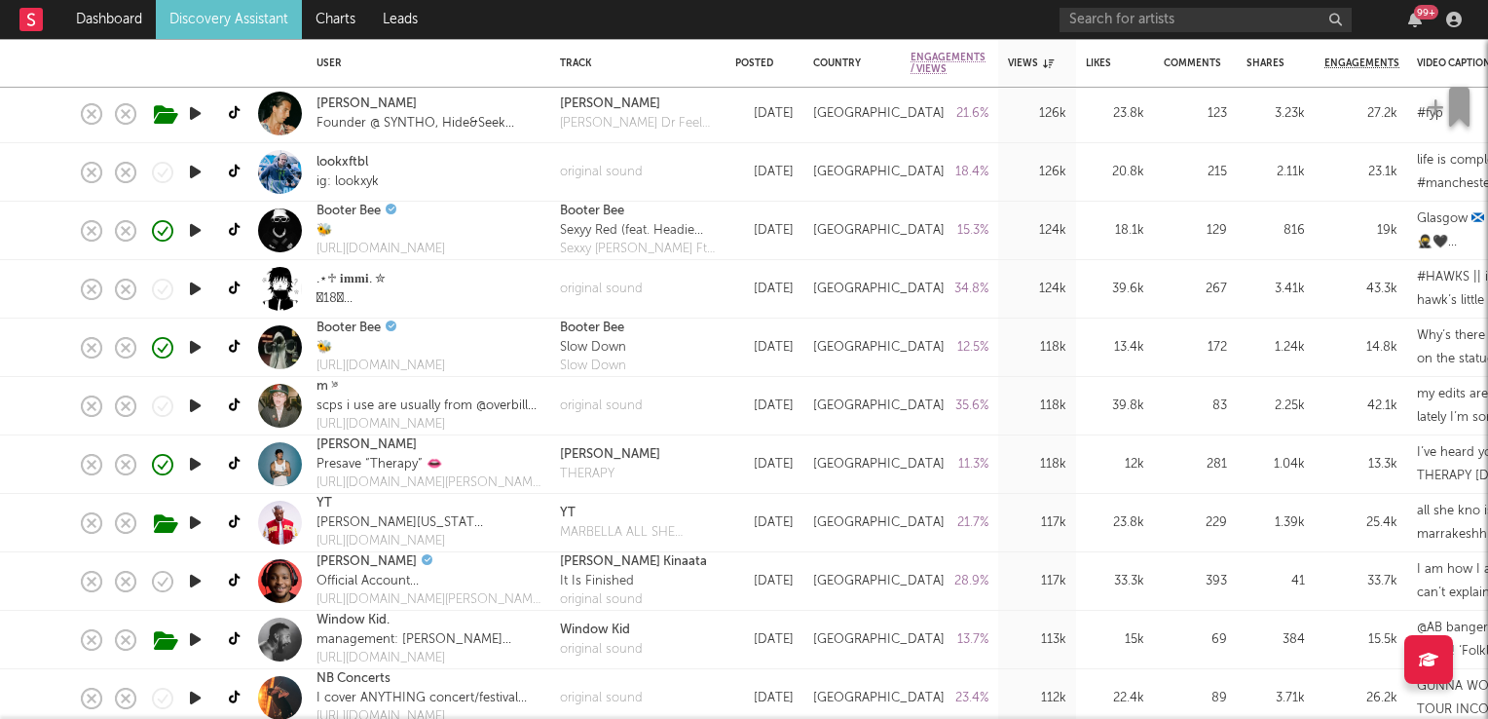
click at [196, 583] on icon "button" at bounding box center [195, 581] width 20 height 24
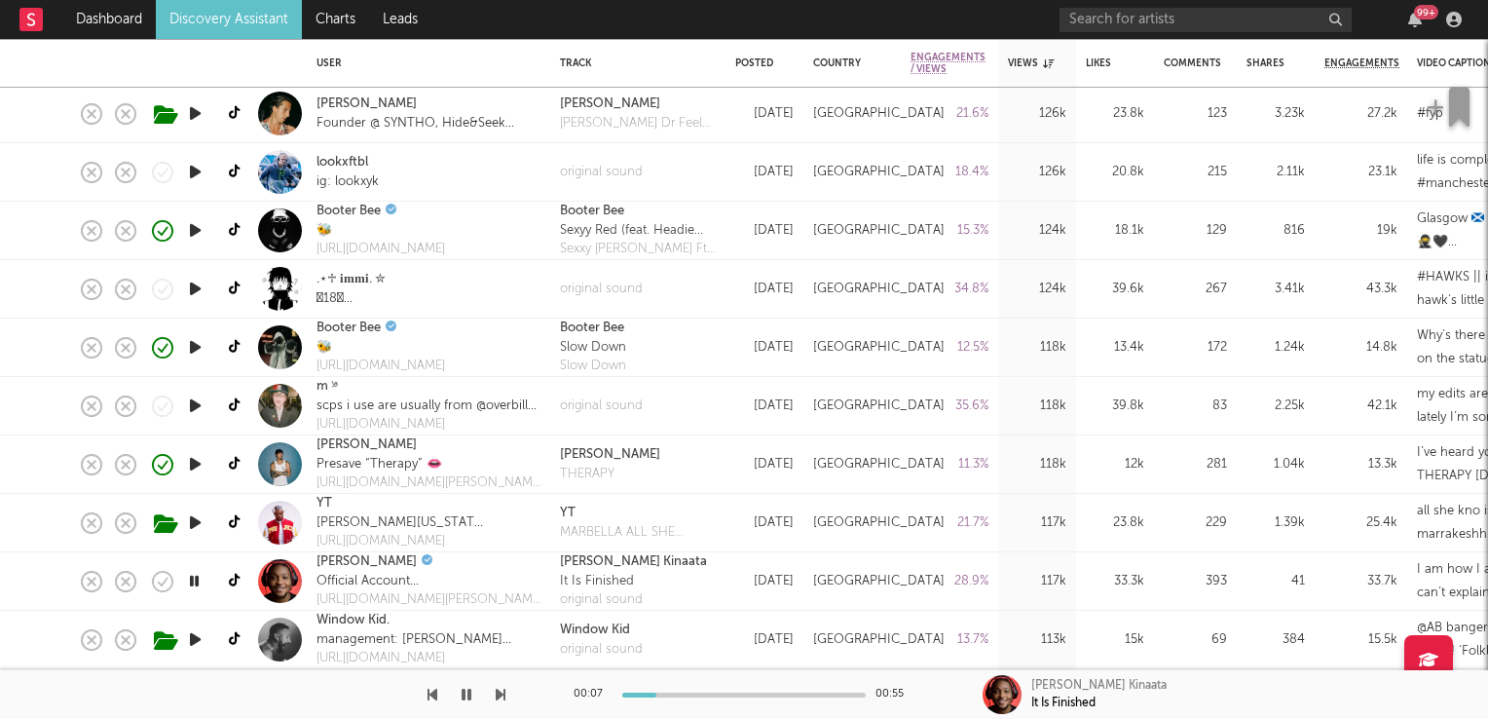
click at [196, 583] on icon "button" at bounding box center [194, 581] width 19 height 24
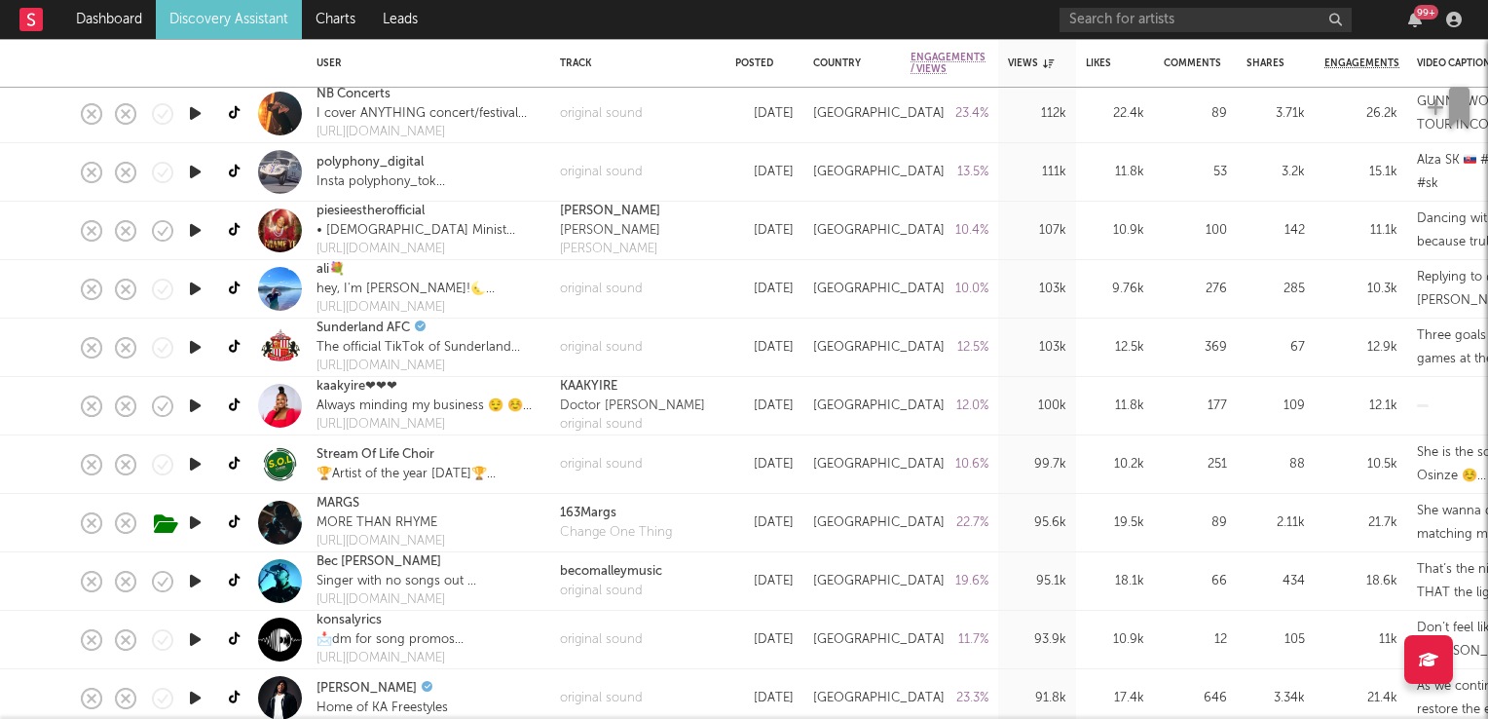
click at [202, 581] on icon "button" at bounding box center [195, 581] width 20 height 24
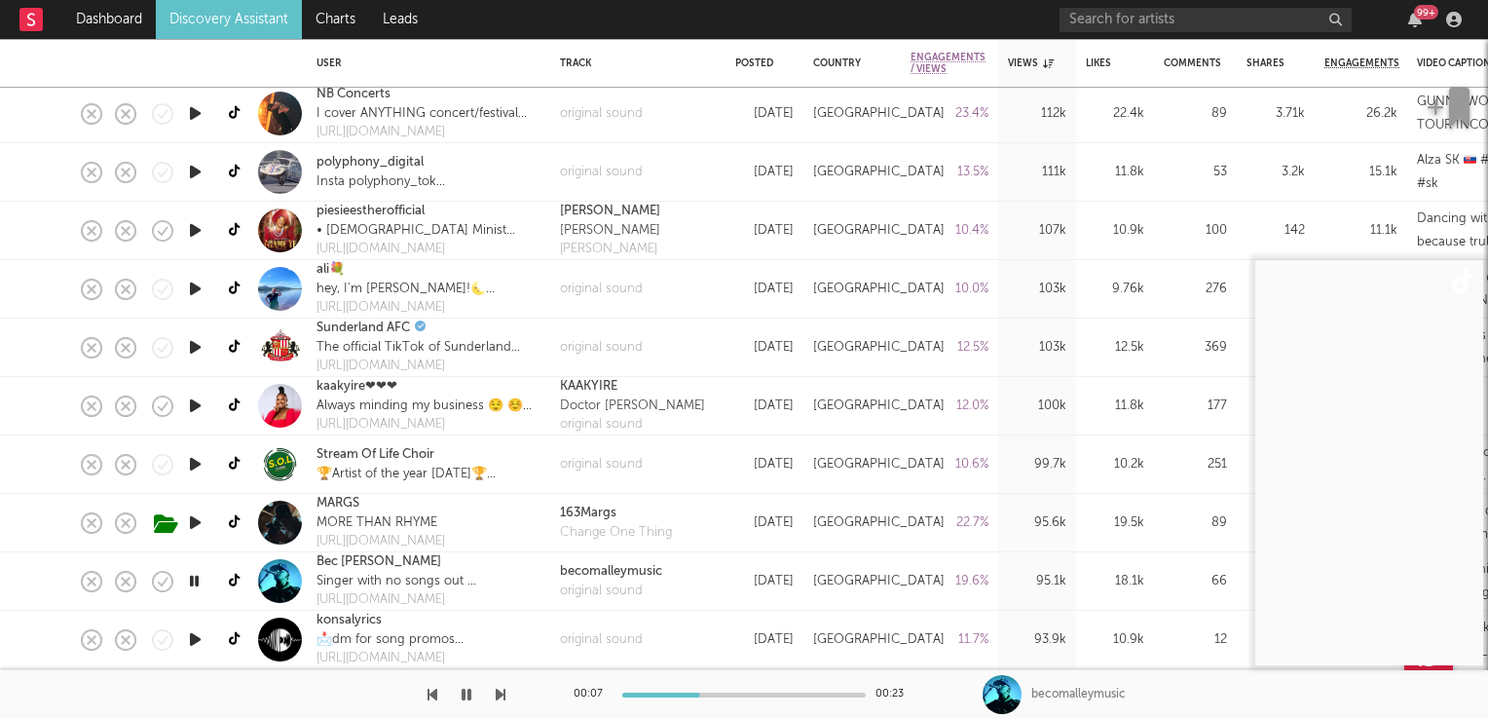
click at [202, 581] on icon "button" at bounding box center [194, 581] width 19 height 24
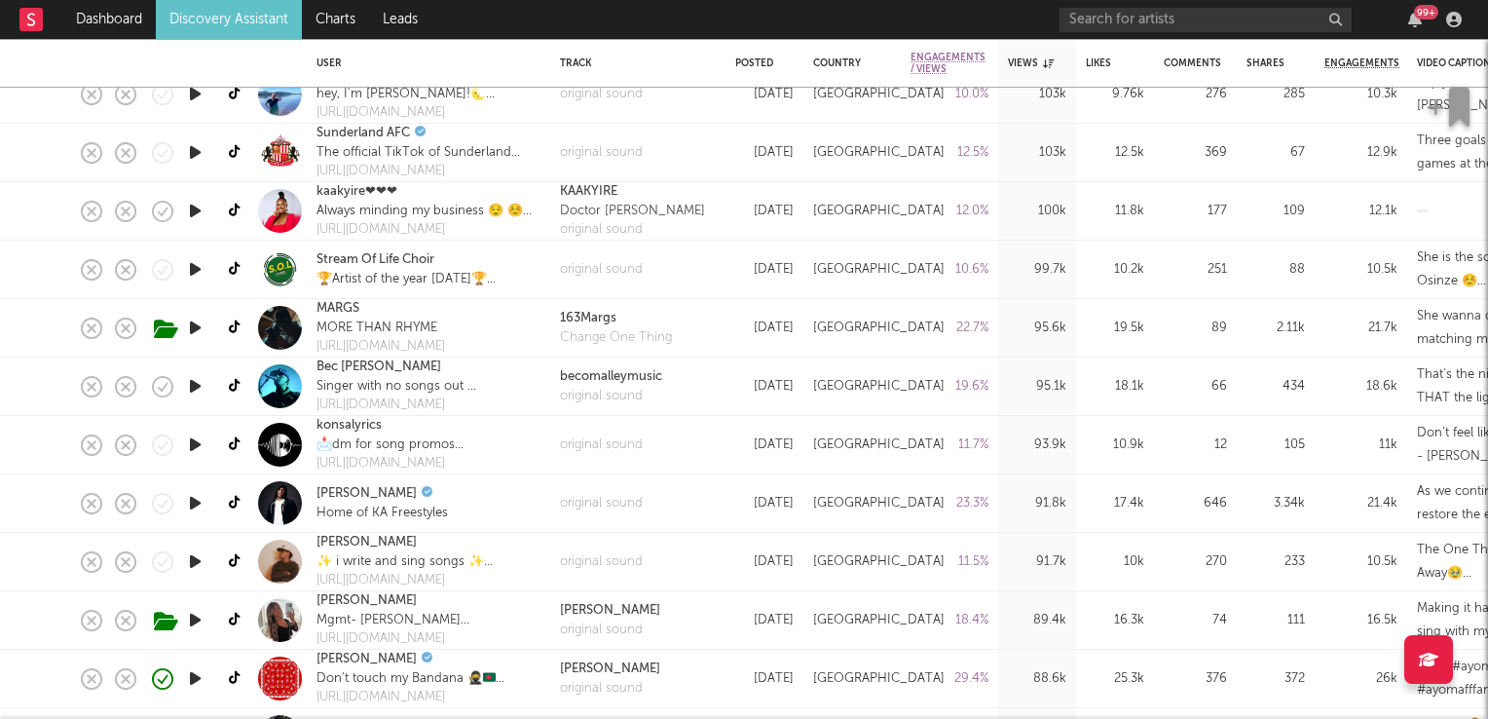
click at [192, 504] on icon "button" at bounding box center [195, 503] width 20 height 24
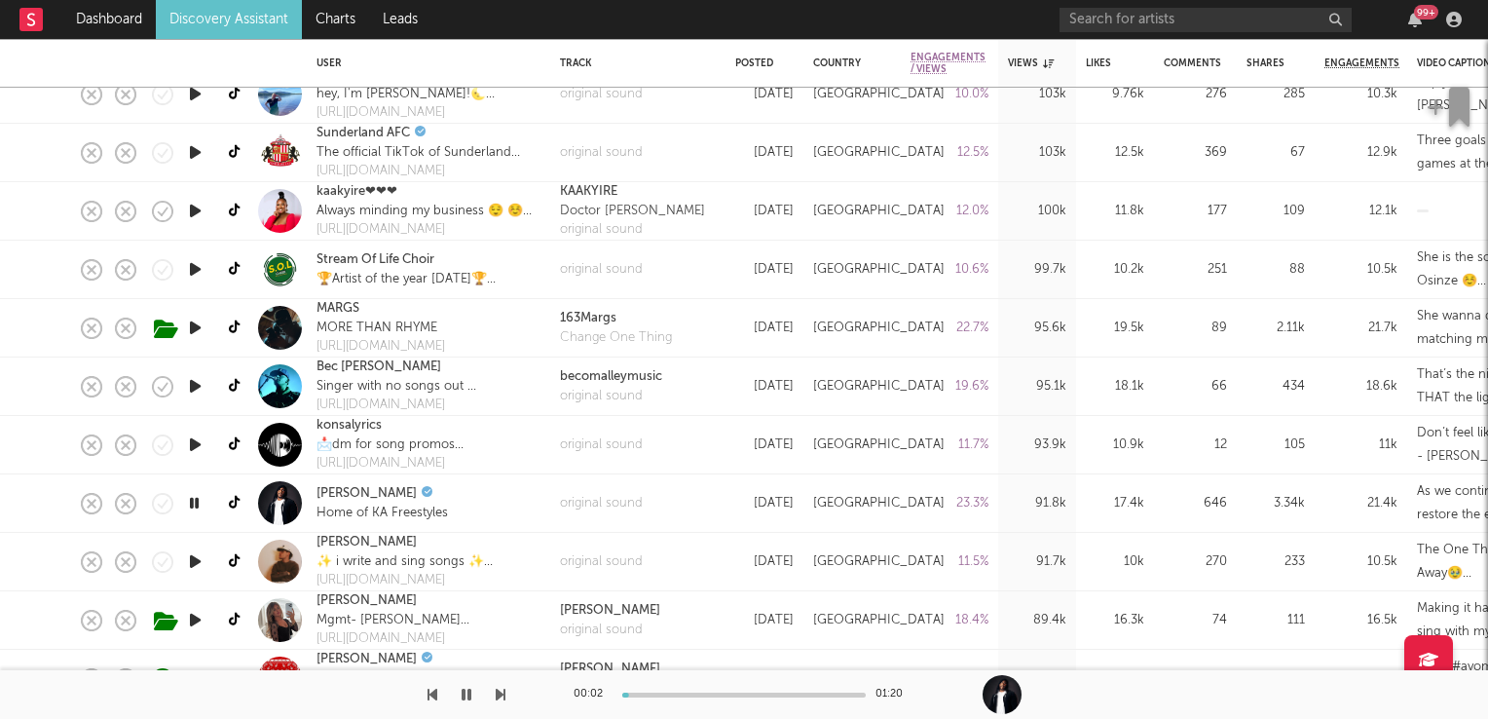
click at [192, 504] on icon "button" at bounding box center [194, 503] width 19 height 24
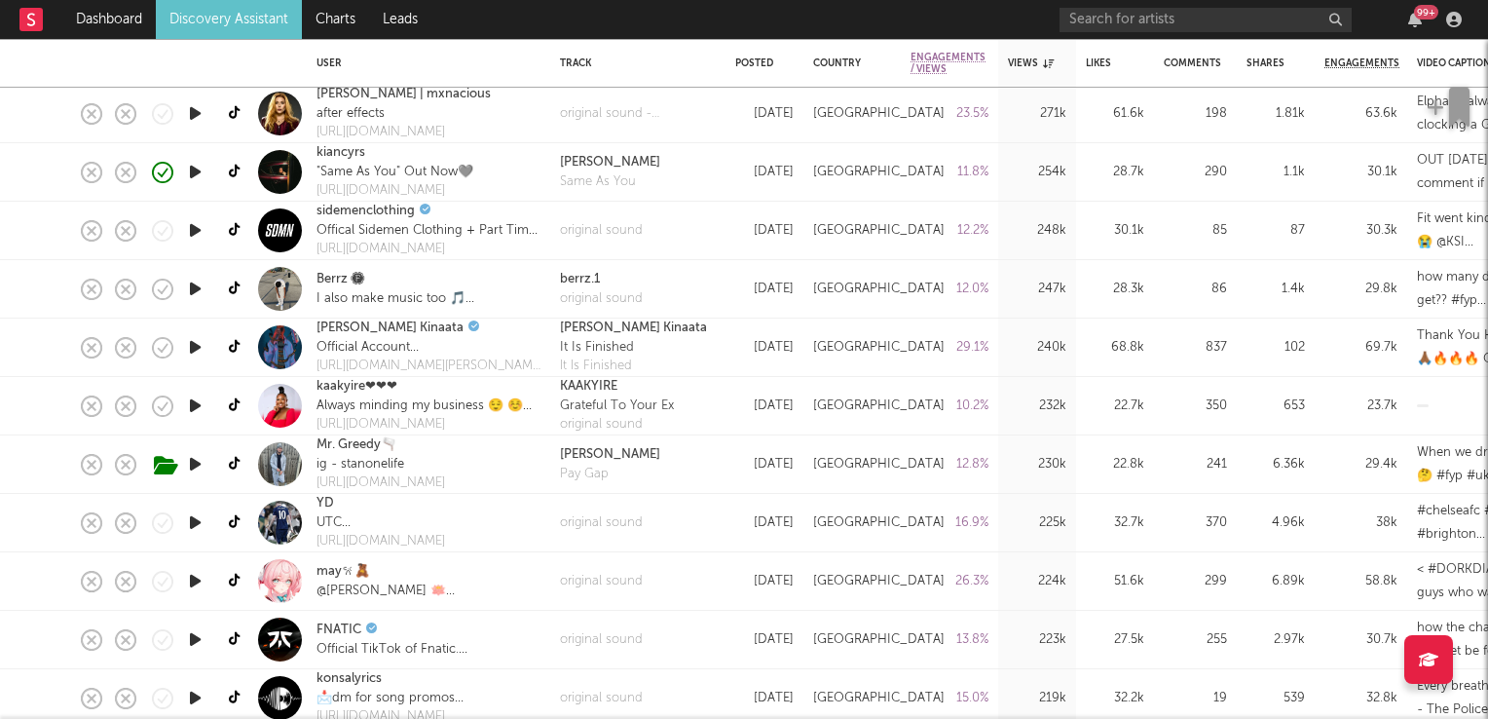
click at [195, 345] on icon "button" at bounding box center [195, 347] width 20 height 24
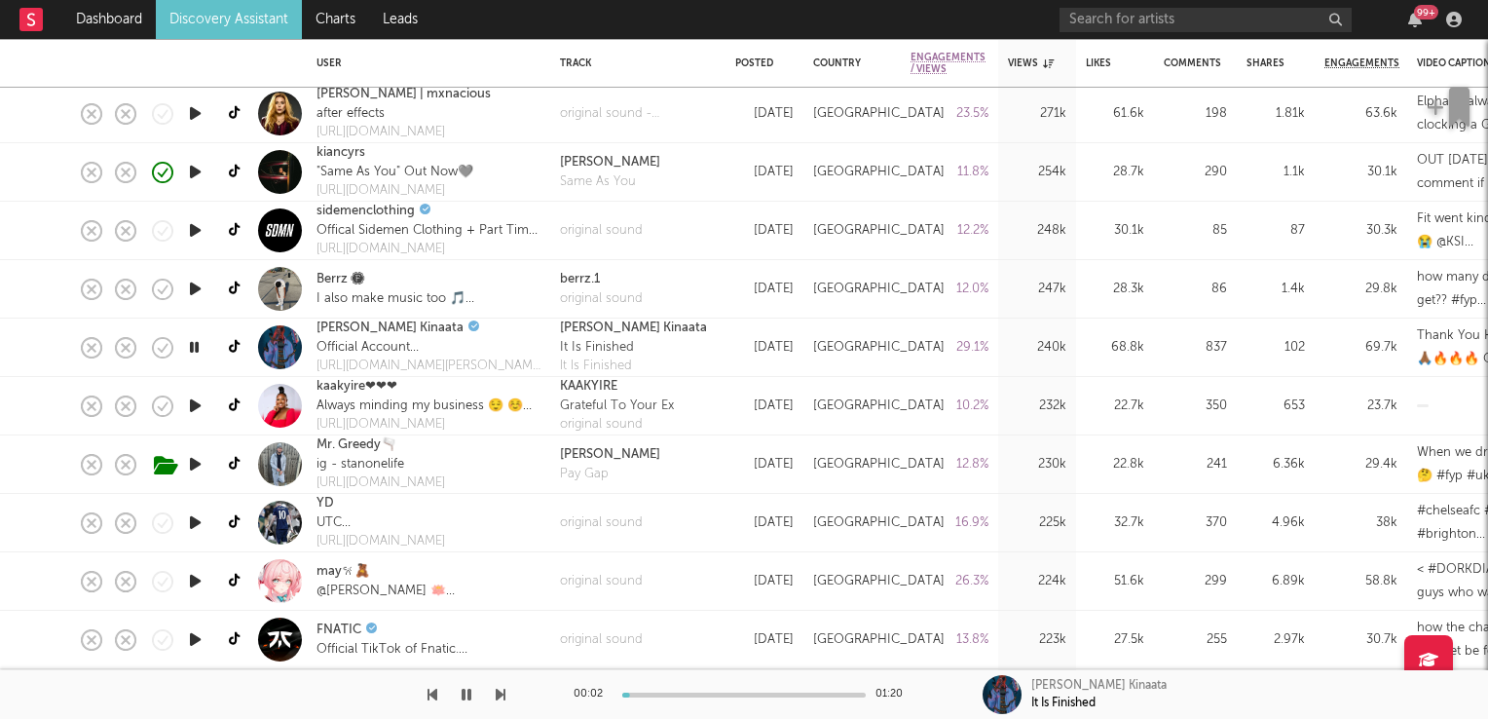
click at [195, 345] on icon "button" at bounding box center [194, 347] width 19 height 24
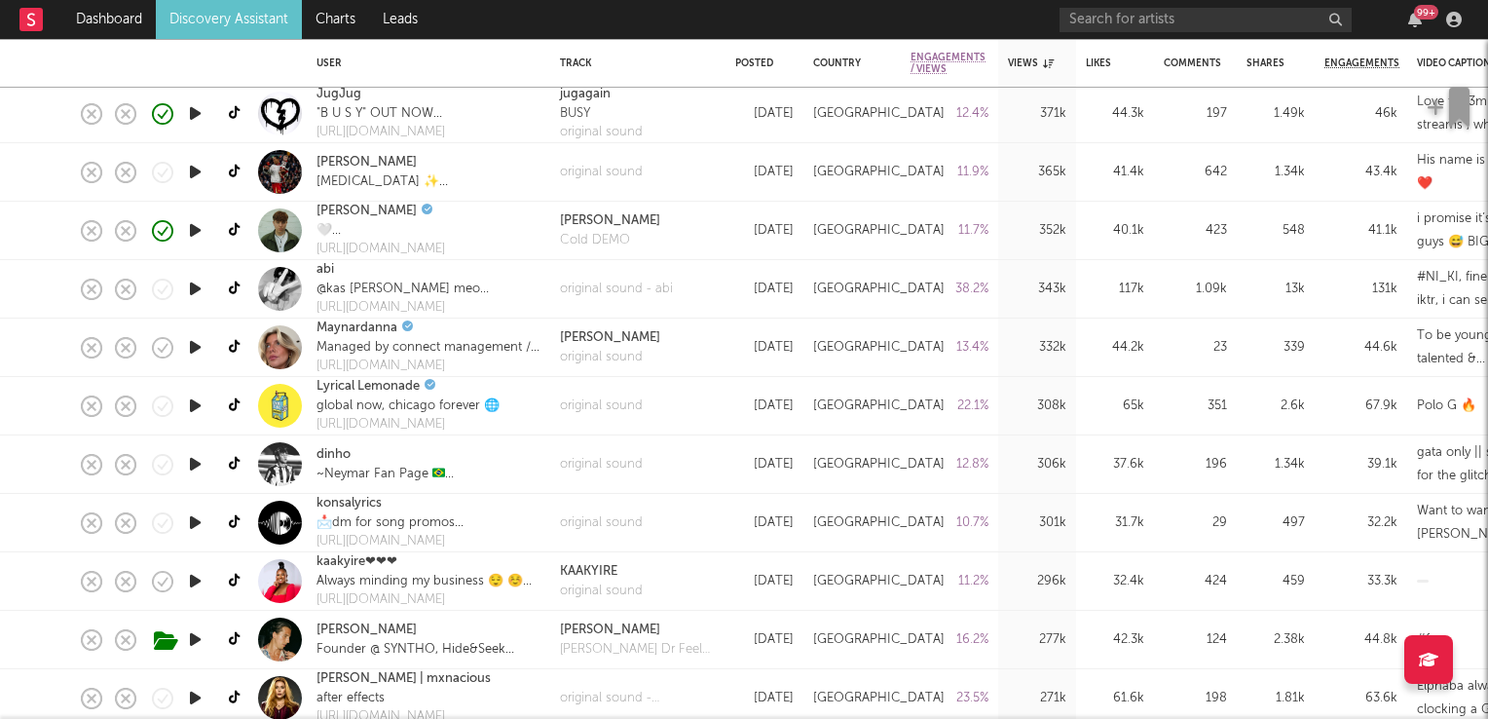
click at [191, 286] on icon "button" at bounding box center [195, 289] width 20 height 24
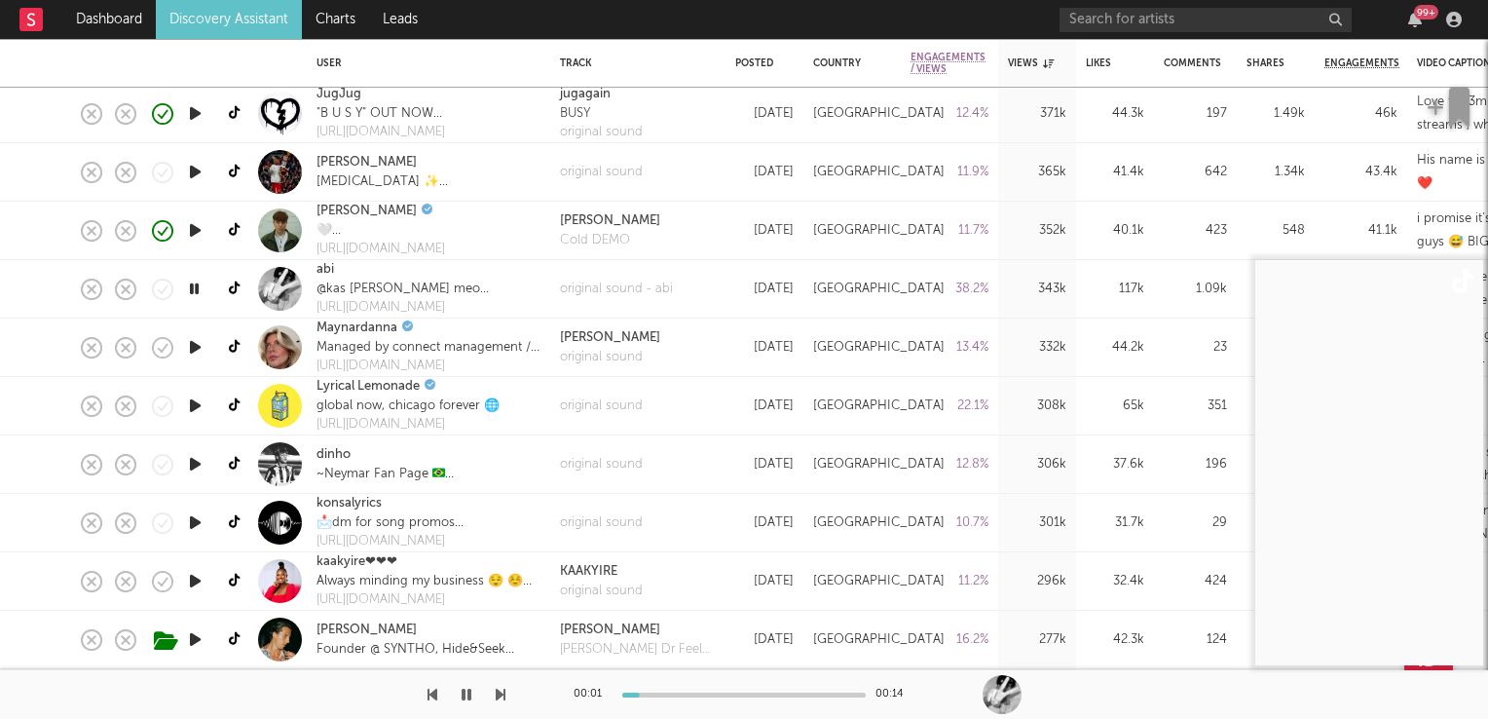
click at [191, 286] on icon "button" at bounding box center [194, 289] width 19 height 24
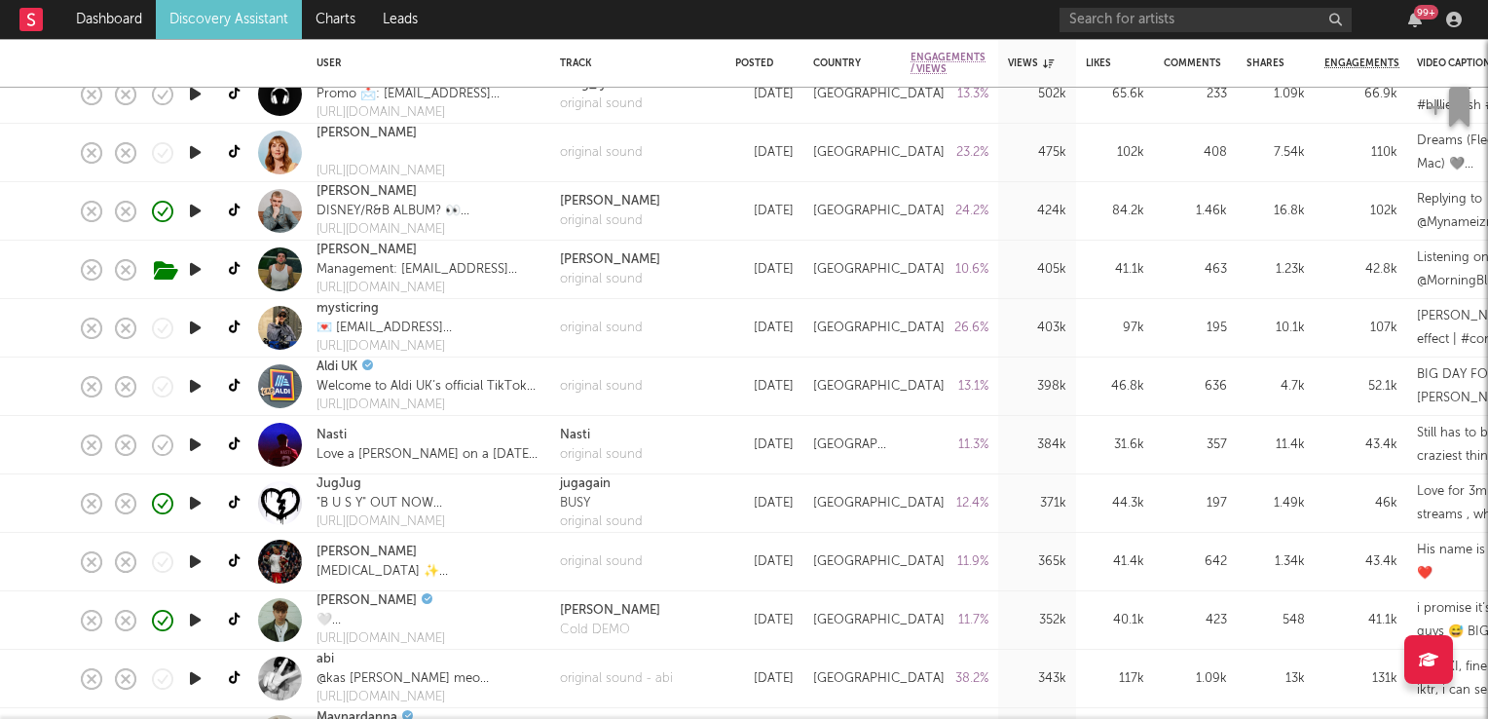
click at [191, 152] on icon "button" at bounding box center [195, 152] width 20 height 24
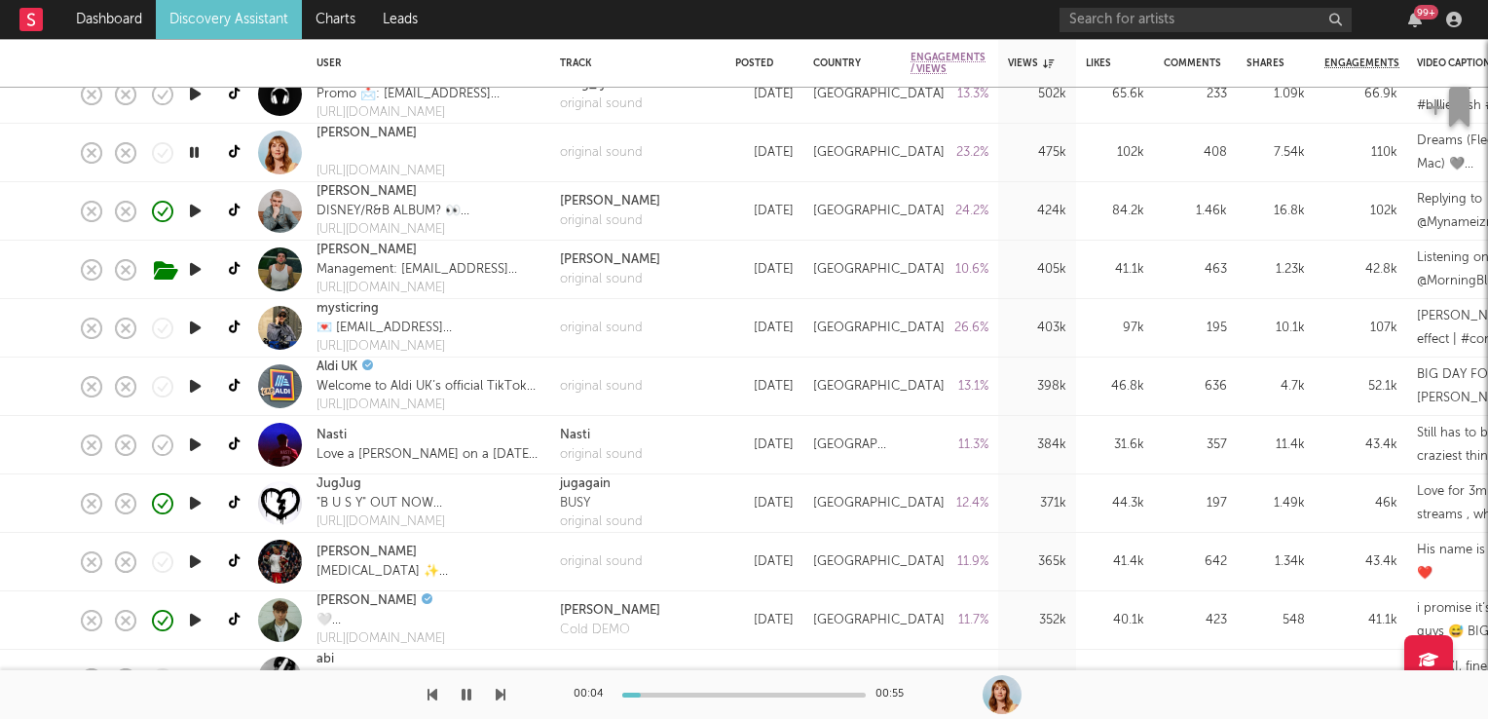
click at [191, 152] on icon "button" at bounding box center [194, 152] width 19 height 24
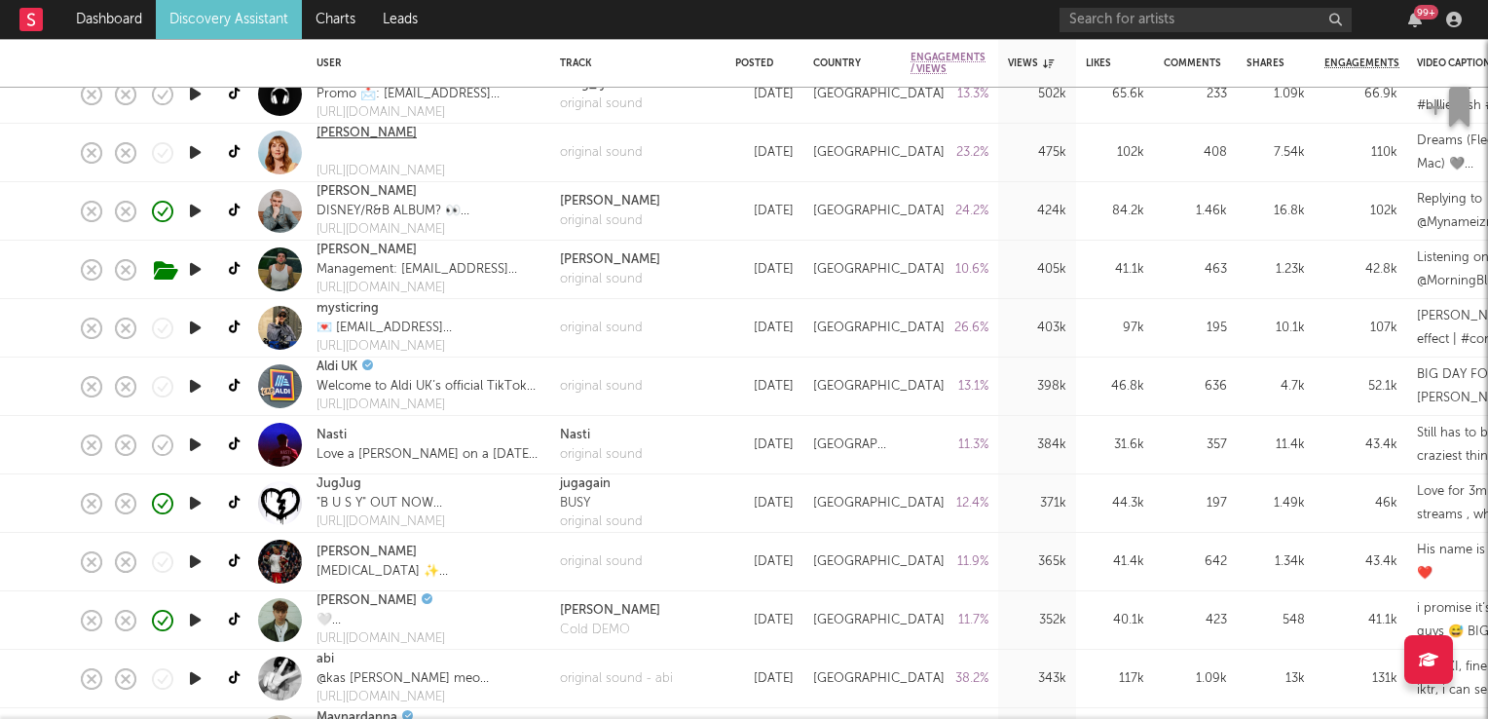
click at [346, 136] on link "Leighton Meester" at bounding box center [367, 133] width 100 height 19
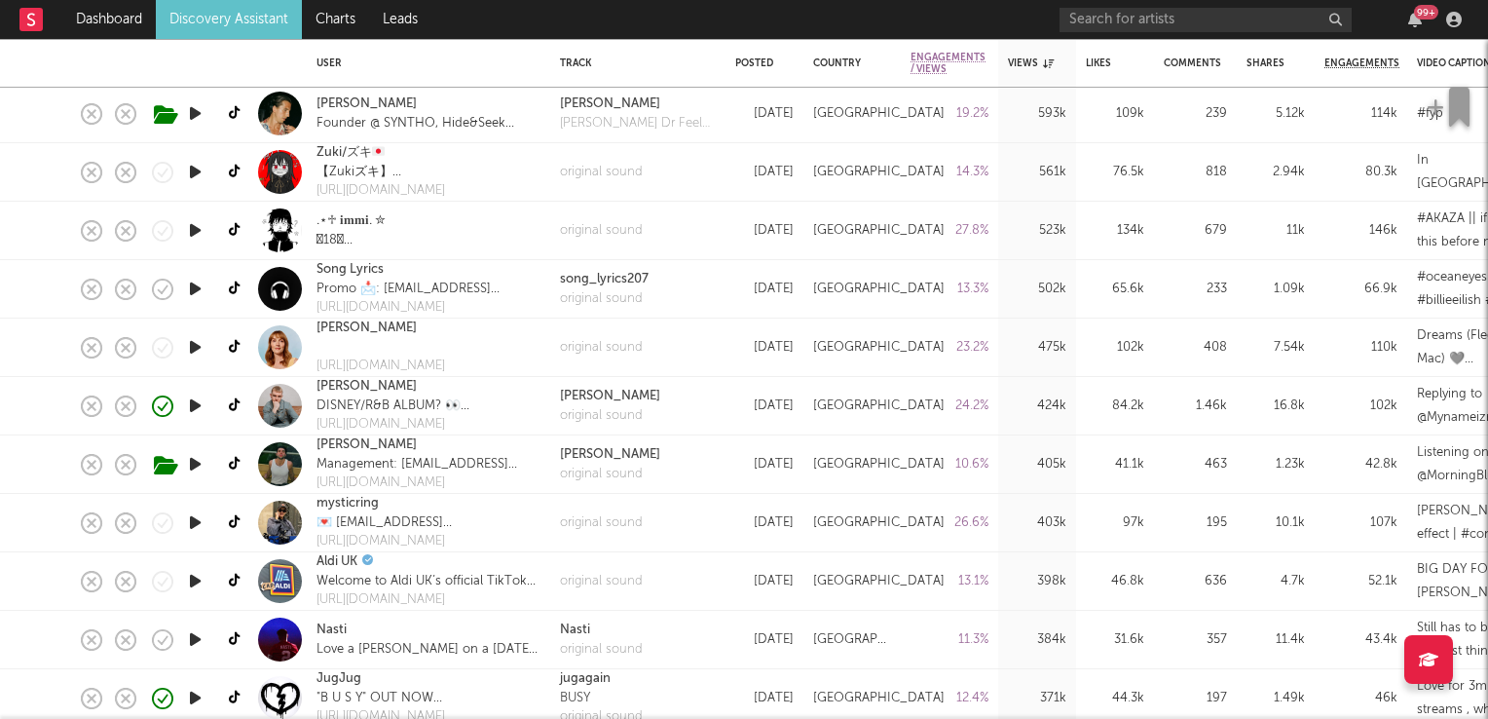
click at [195, 170] on icon "button" at bounding box center [195, 172] width 20 height 24
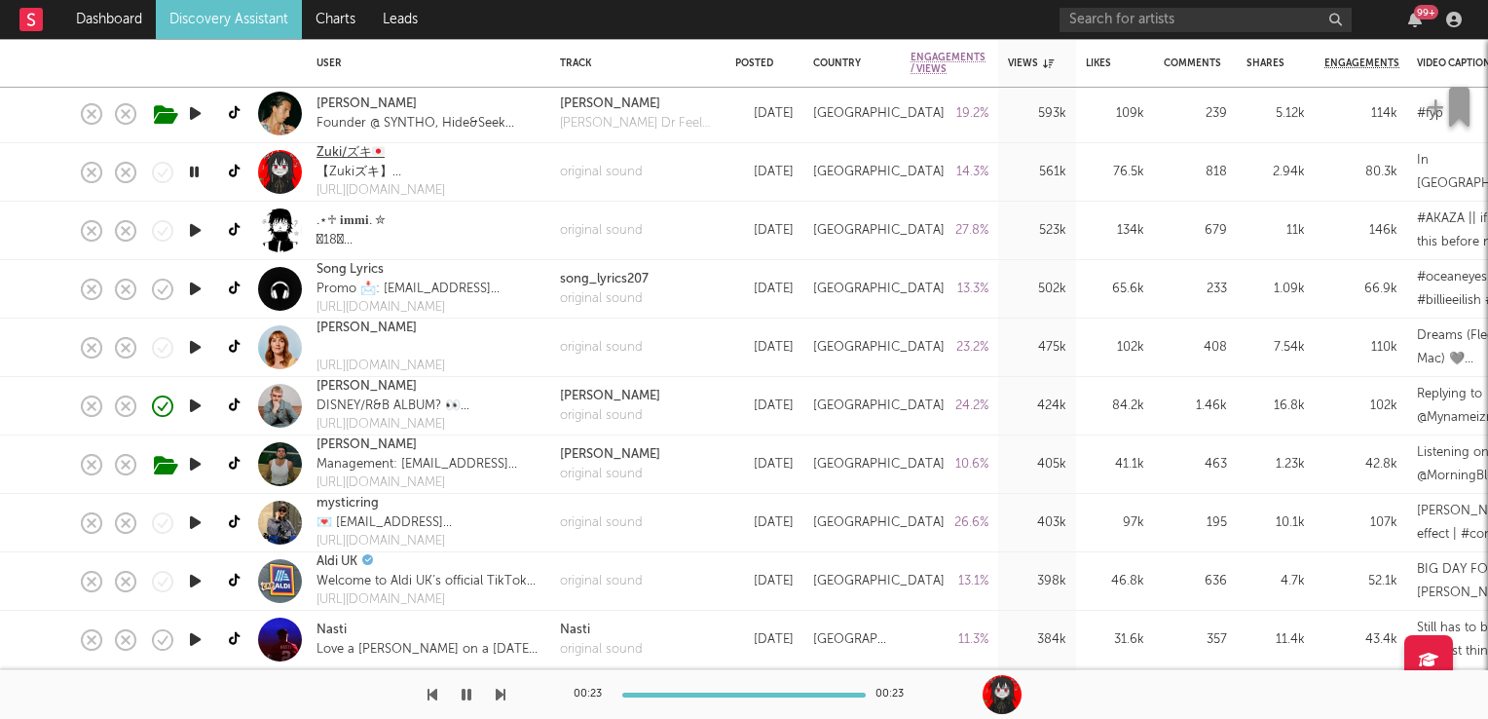
click at [354, 147] on link "Zuki/ズキ🇯🇵" at bounding box center [351, 152] width 68 height 19
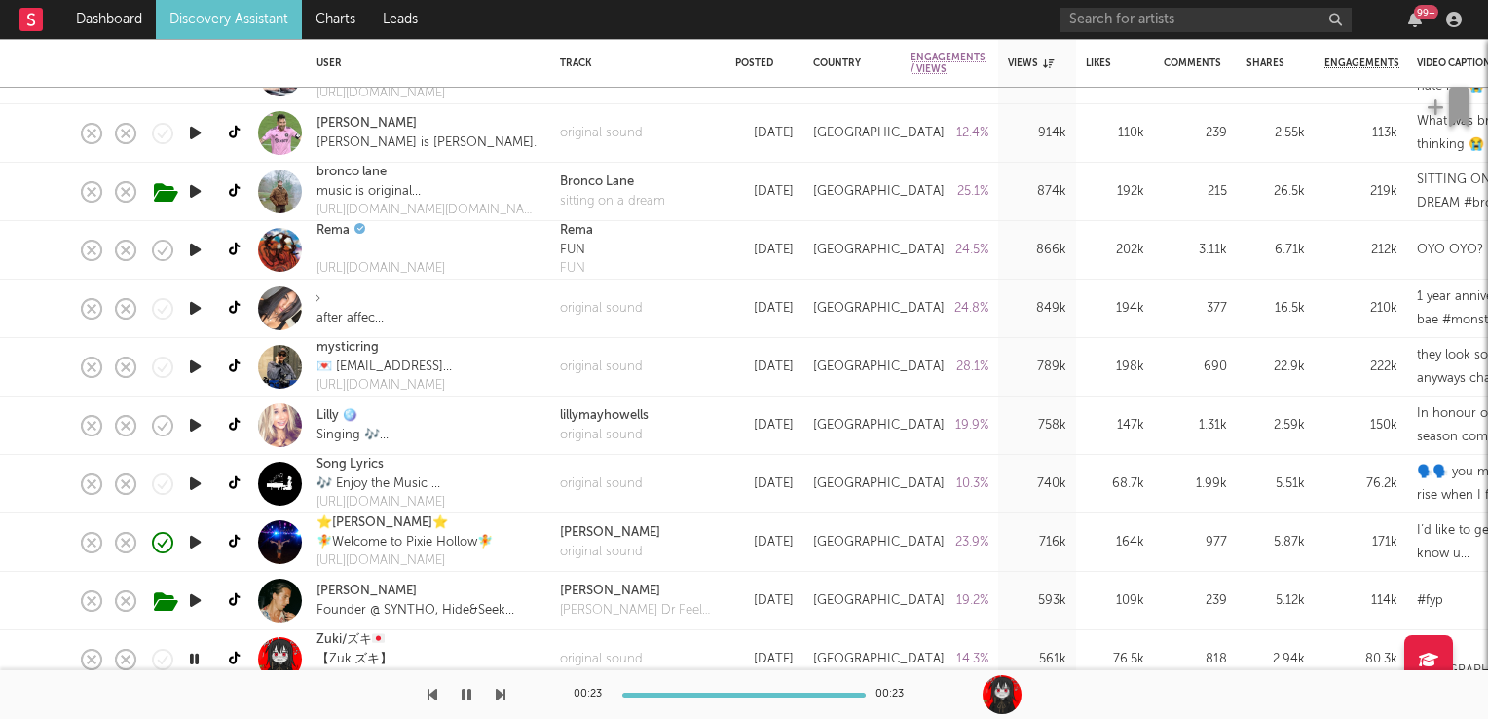
click at [195, 248] on icon "button" at bounding box center [195, 250] width 20 height 24
click at [195, 248] on icon "button" at bounding box center [194, 250] width 19 height 24
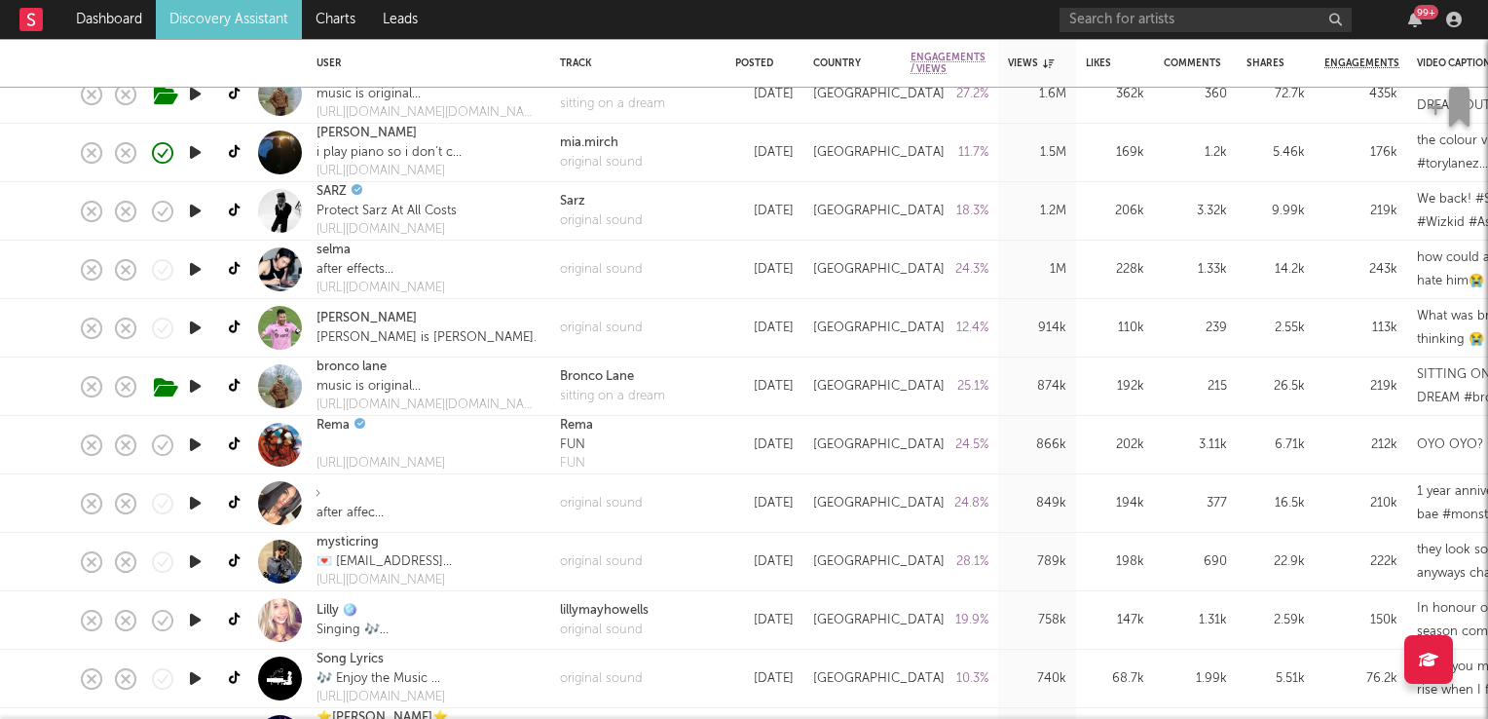
click at [198, 152] on icon "button" at bounding box center [195, 152] width 20 height 24
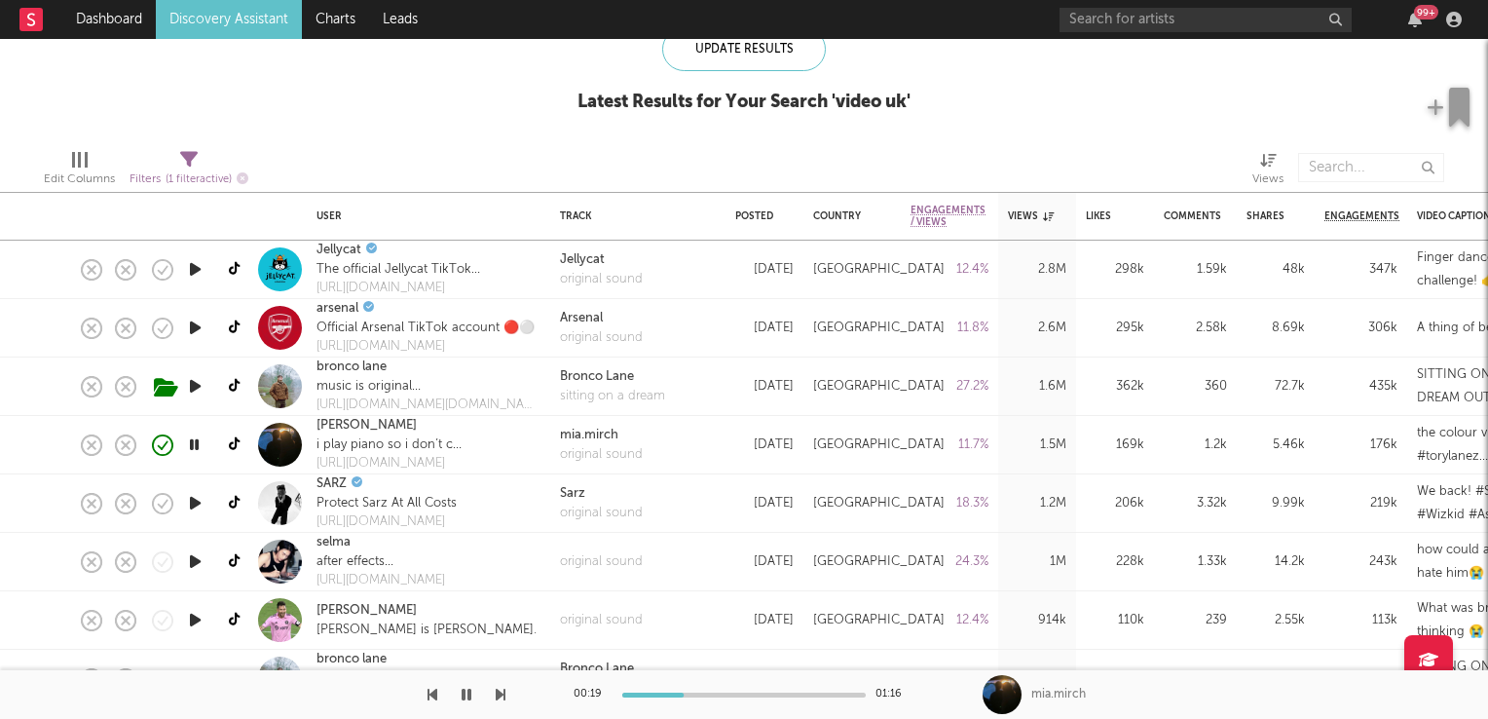
click at [467, 694] on icon "button" at bounding box center [467, 695] width 10 height 16
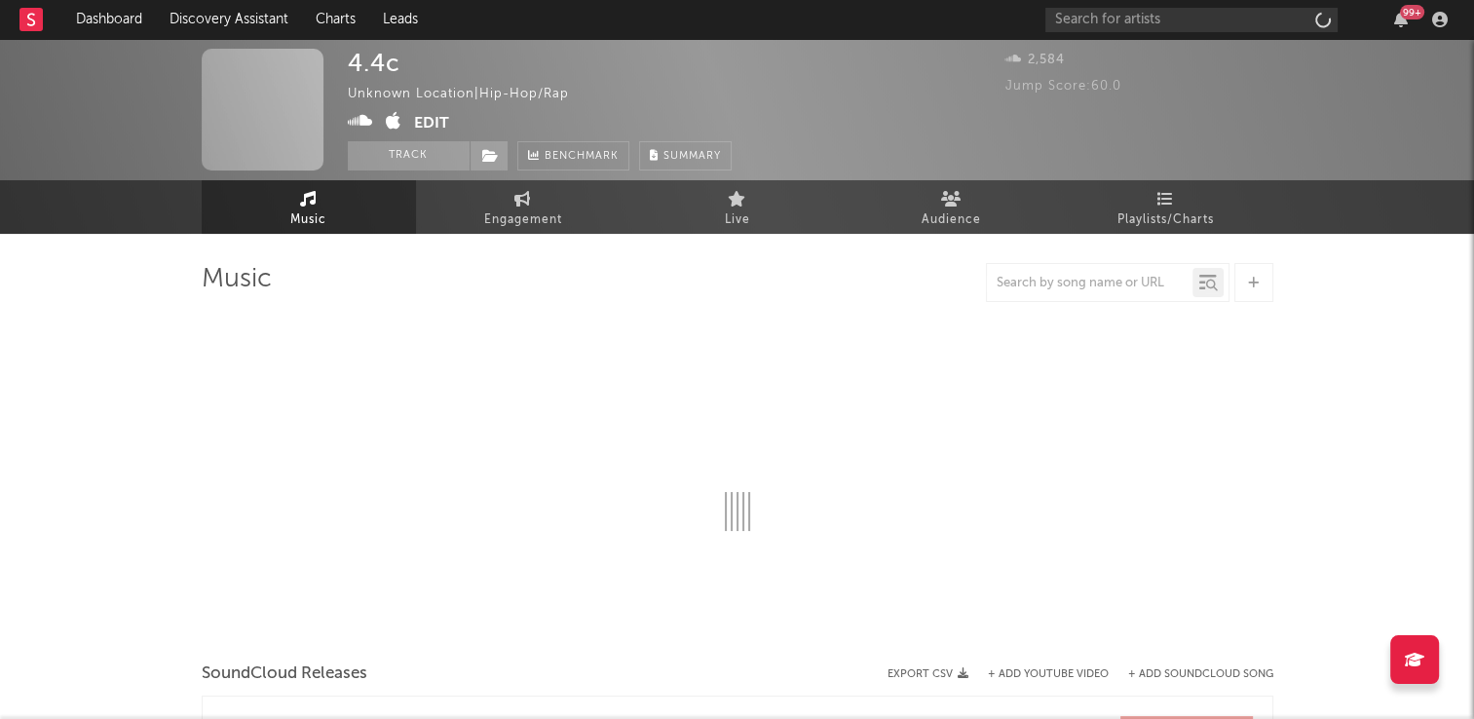
select select "1w"
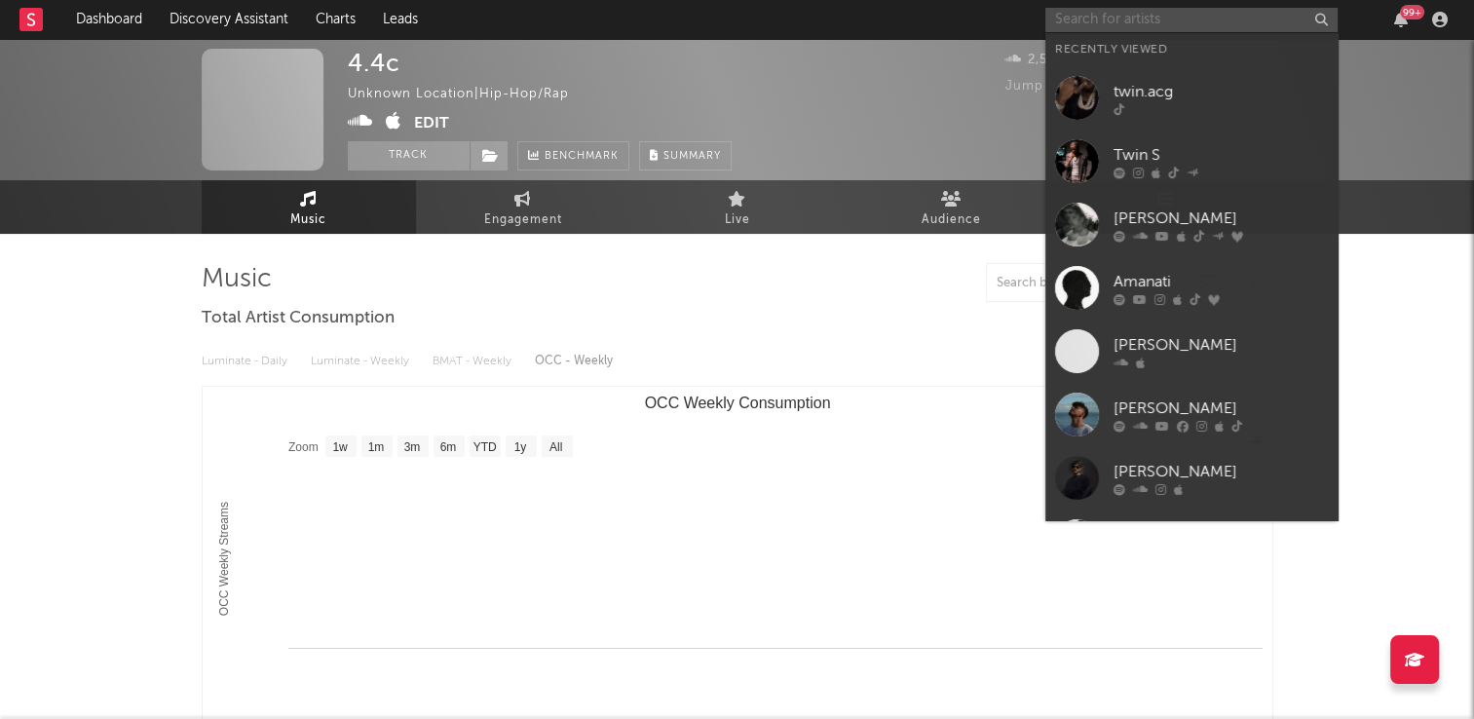
click at [1094, 19] on input "text" at bounding box center [1191, 20] width 292 height 24
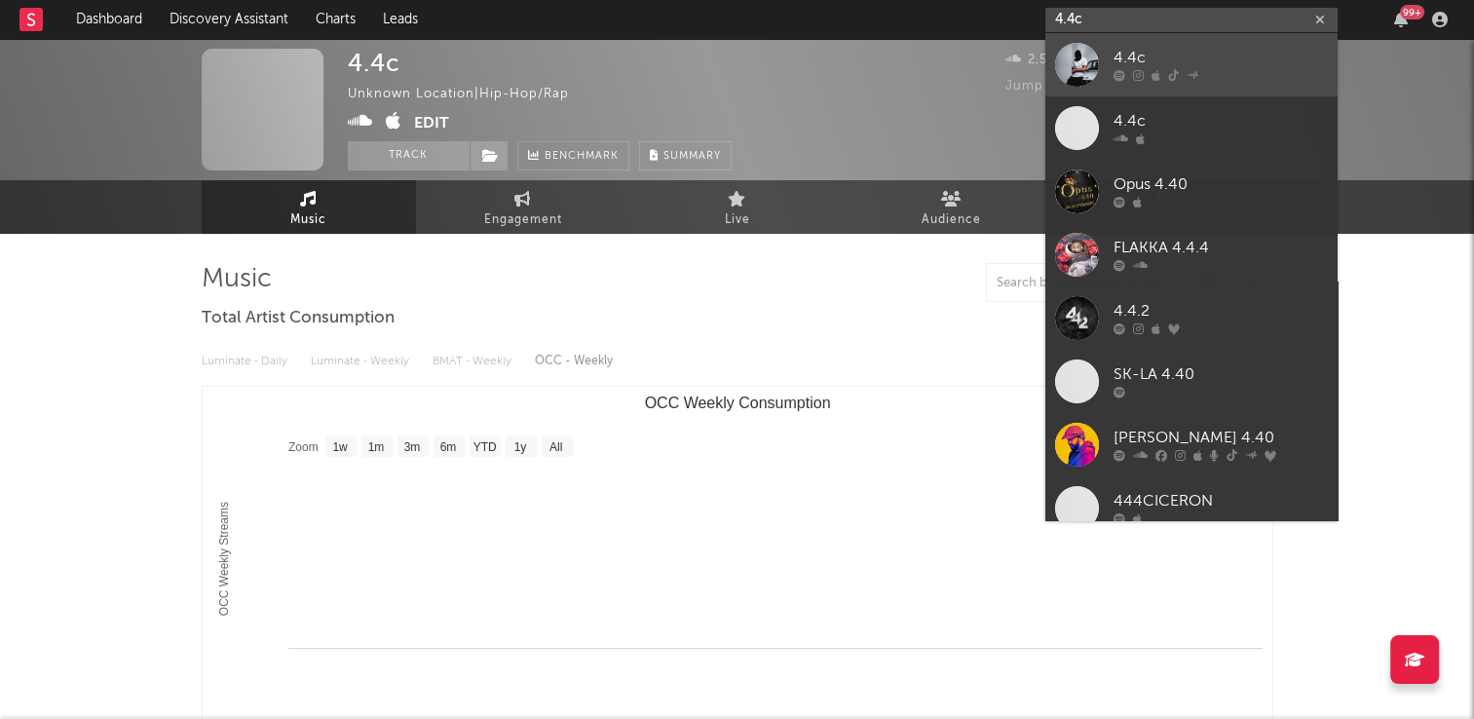
type input "4.4c"
click at [1126, 59] on div "4.4c" at bounding box center [1220, 58] width 214 height 23
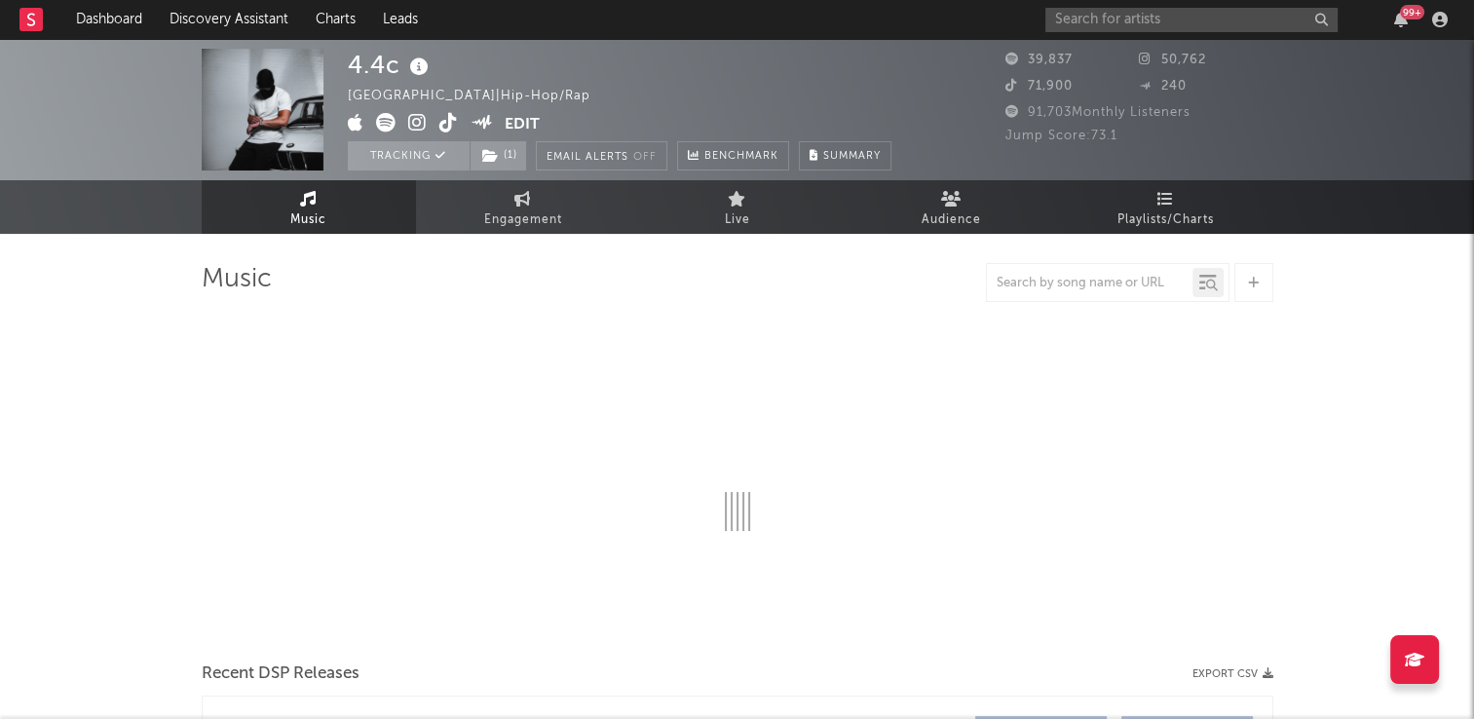
select select "6m"
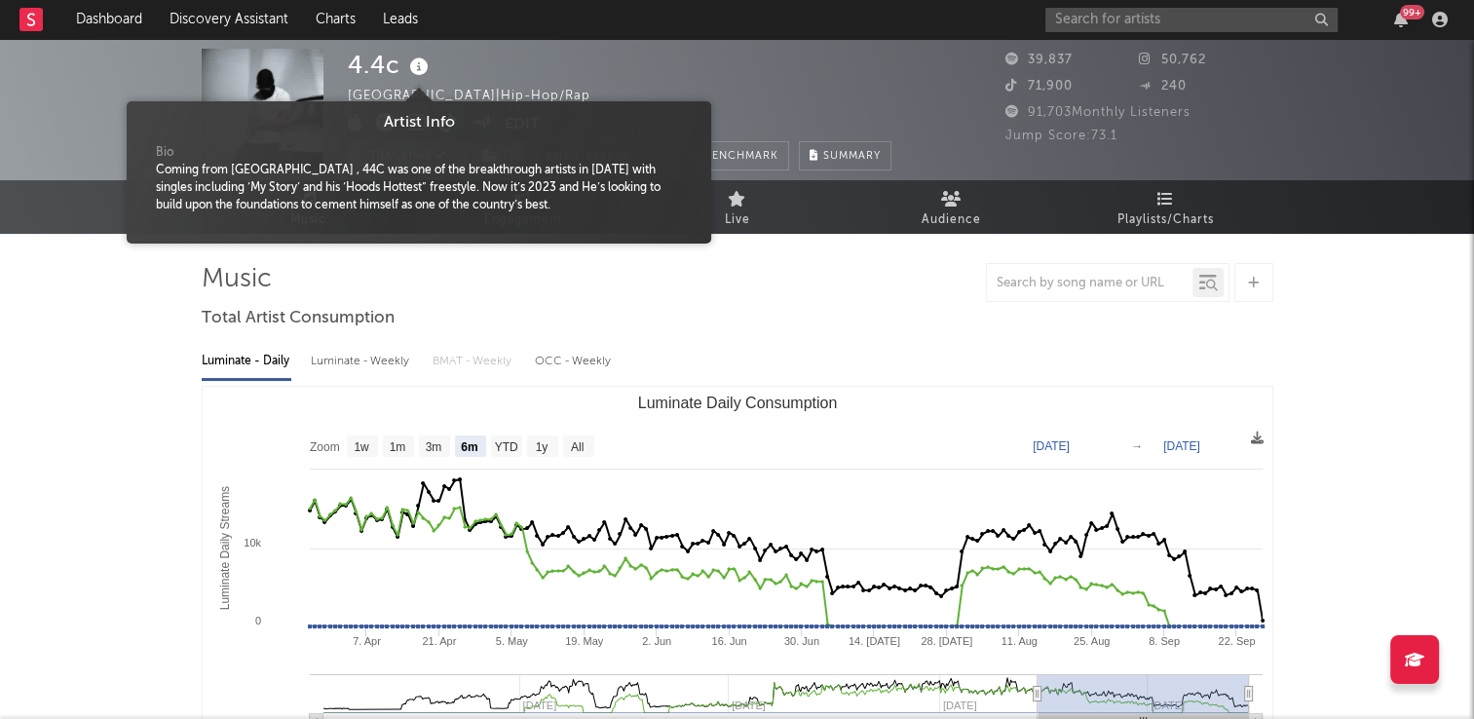
click at [415, 72] on icon at bounding box center [419, 67] width 28 height 27
click at [506, 74] on div "4.4c United Kingdom | Hip-Hop/Rap Edit Tracking ( 1 ) Email Alerts Off Benchmar…" at bounding box center [619, 110] width 543 height 122
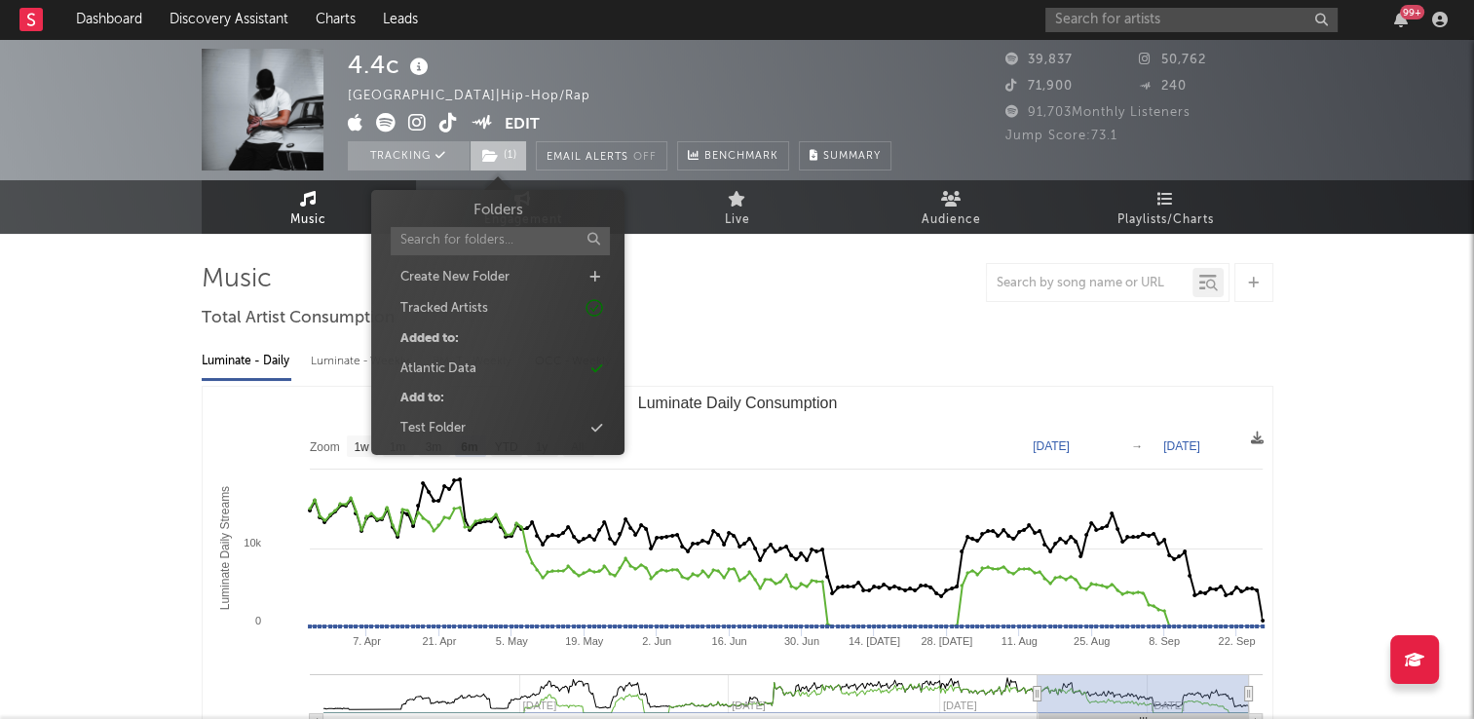
click at [494, 154] on icon at bounding box center [490, 156] width 17 height 14
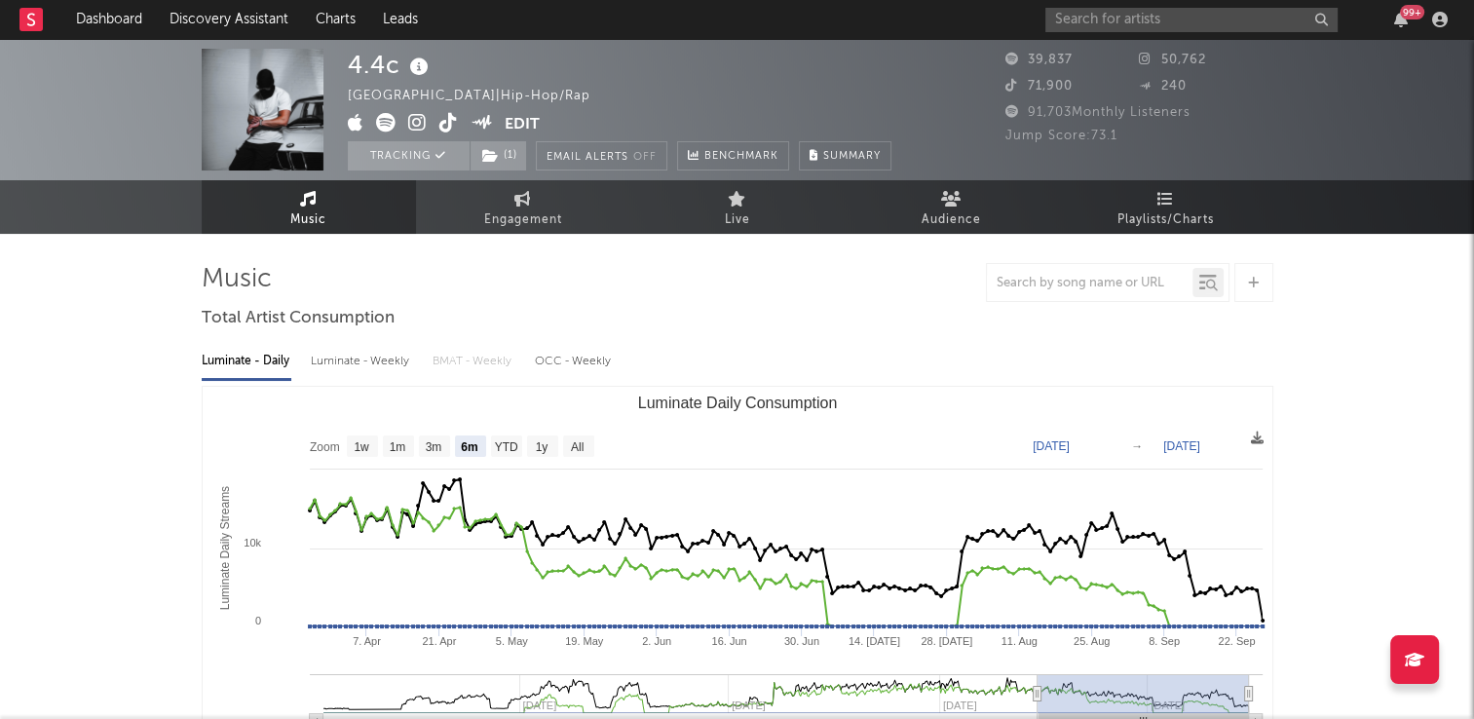
click at [669, 98] on div "4.4c United Kingdom | Hip-Hop/Rap Edit Tracking ( 1 ) Email Alerts Off Benchmar…" at bounding box center [619, 110] width 543 height 122
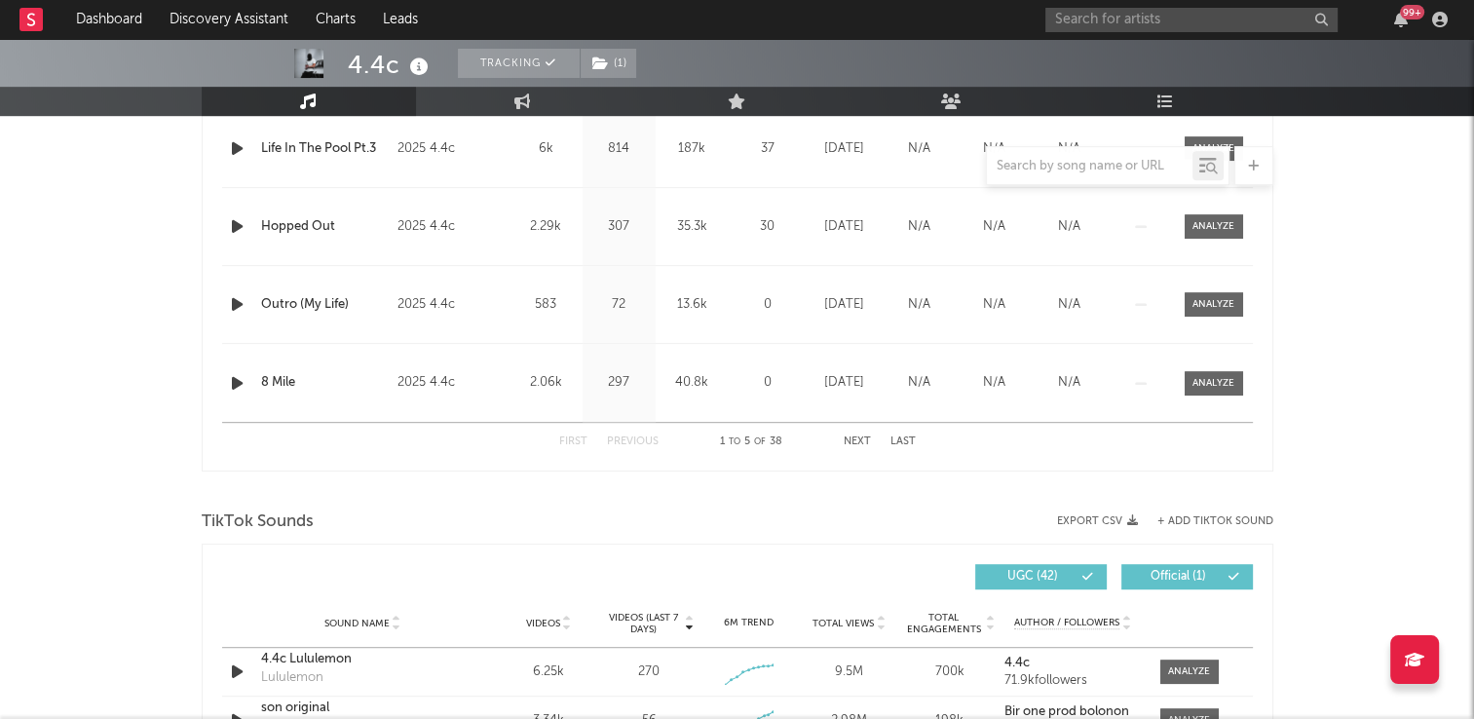
scroll to position [779, 0]
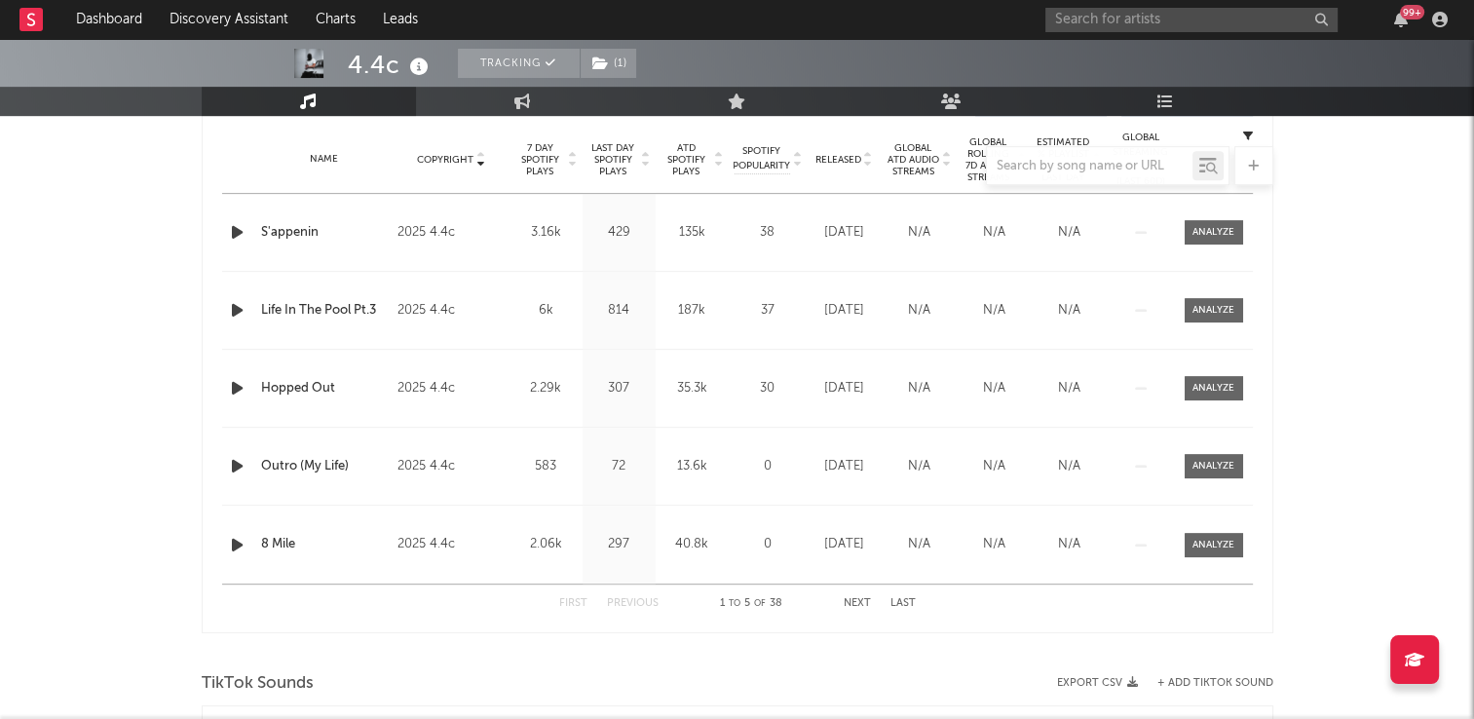
click at [857, 604] on button "Next" at bounding box center [856, 603] width 27 height 11
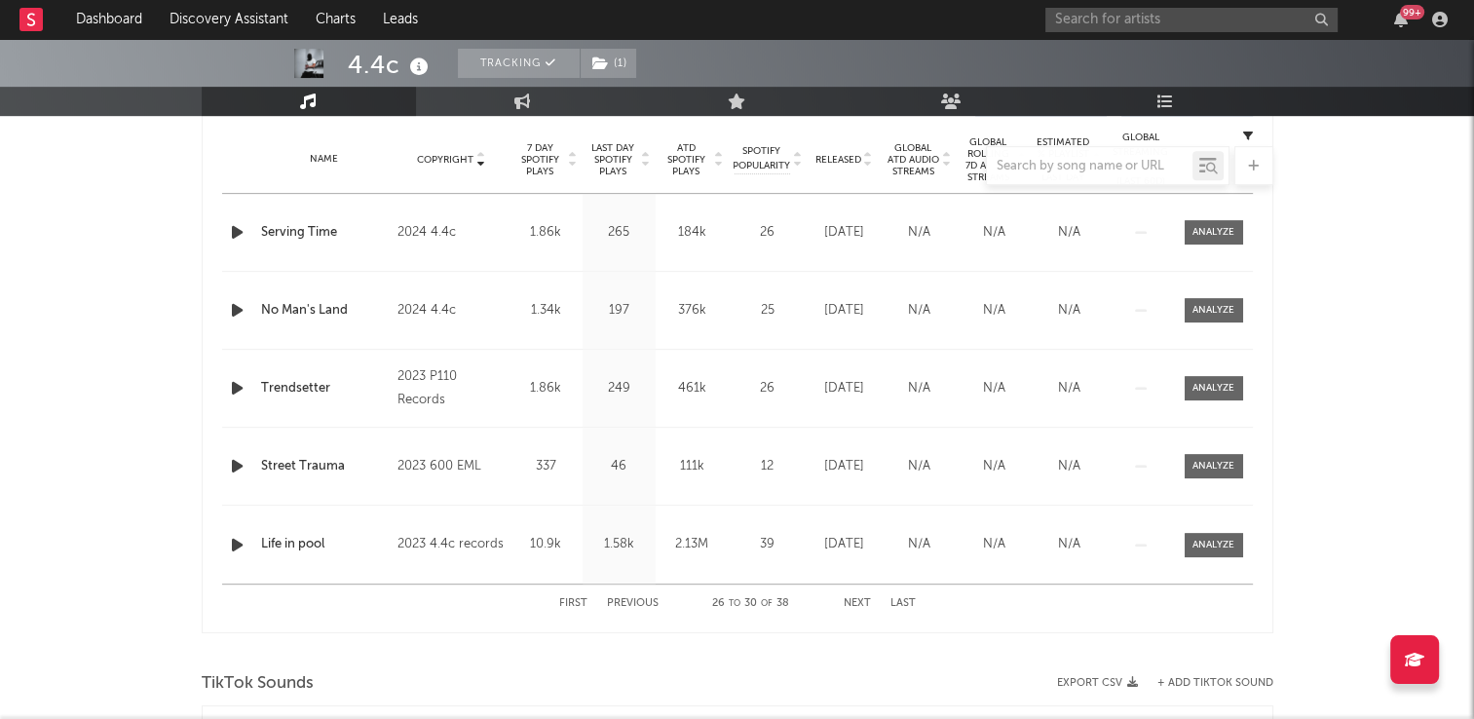
click at [857, 604] on button "Next" at bounding box center [856, 603] width 27 height 11
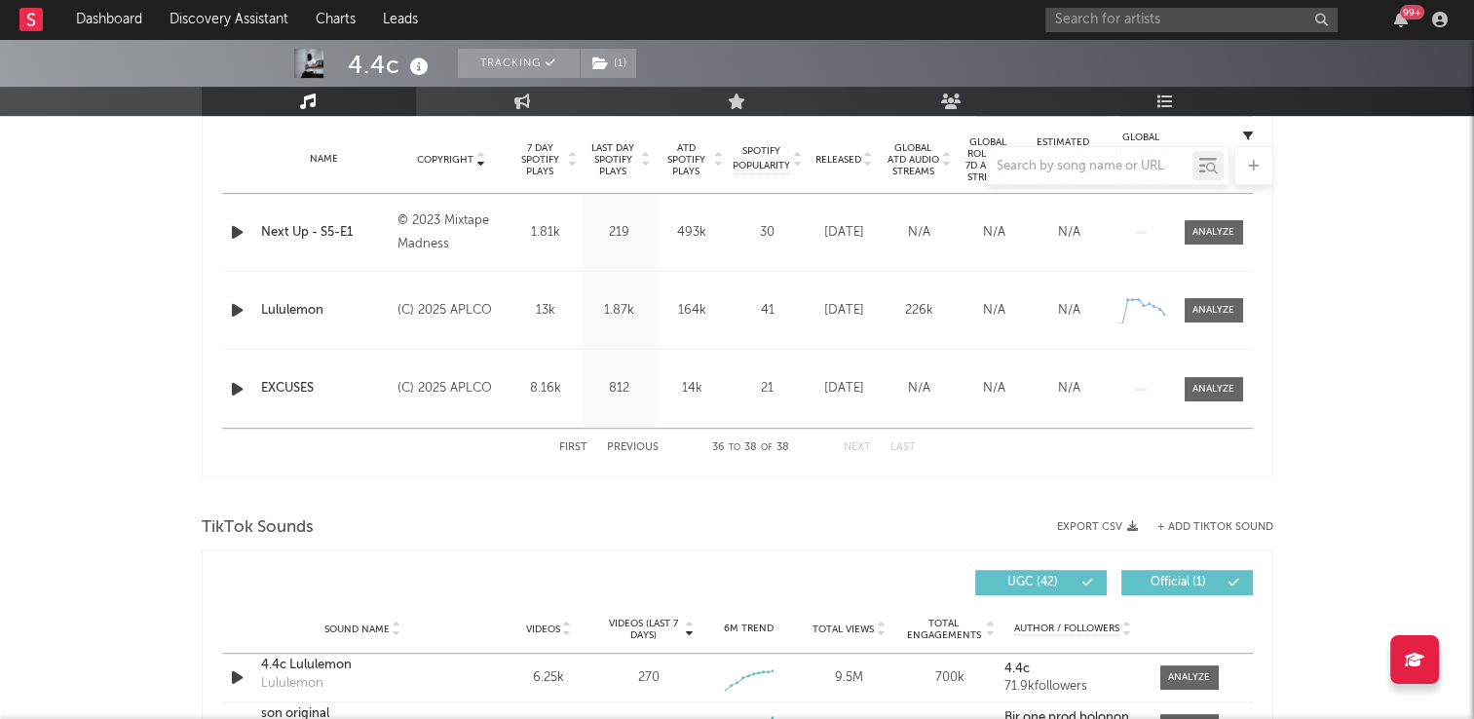
click at [234, 388] on icon "button" at bounding box center [237, 389] width 20 height 24
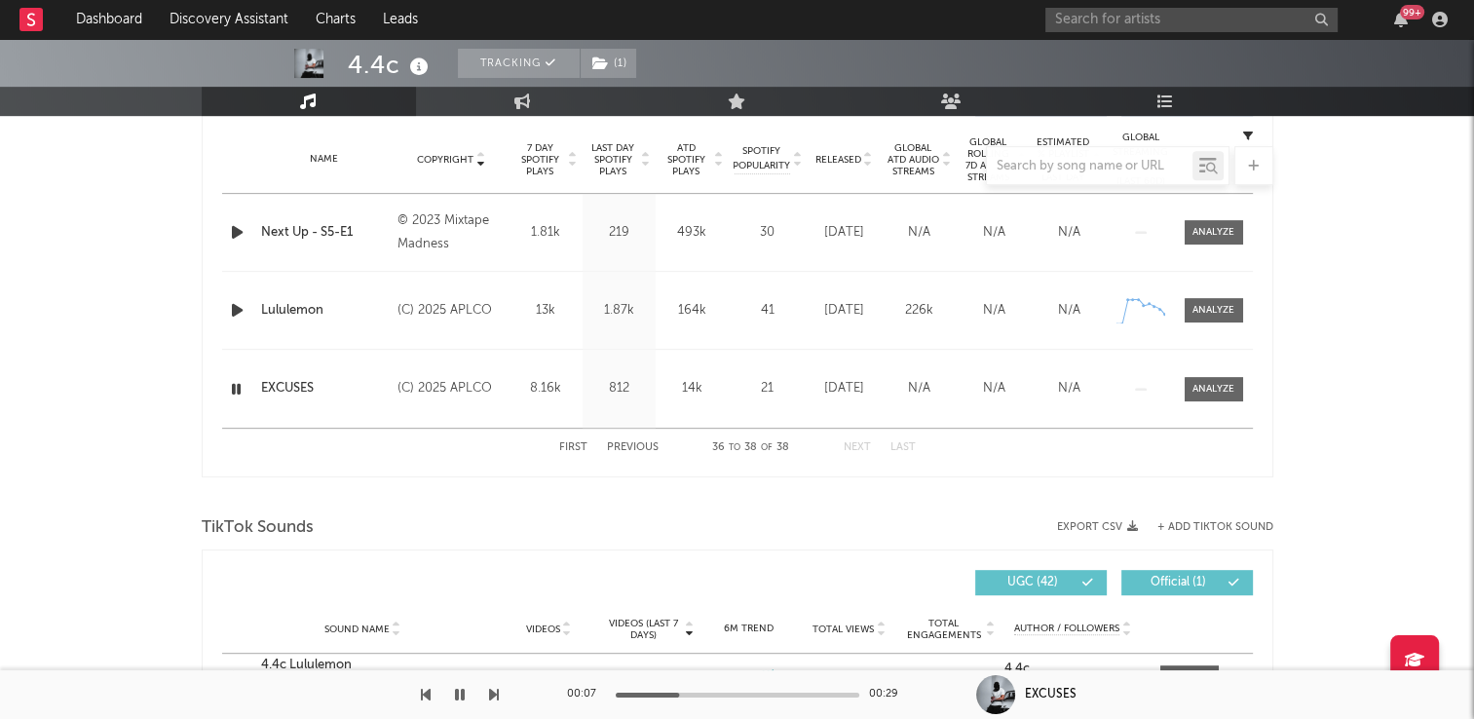
click at [234, 388] on icon "button" at bounding box center [236, 389] width 19 height 24
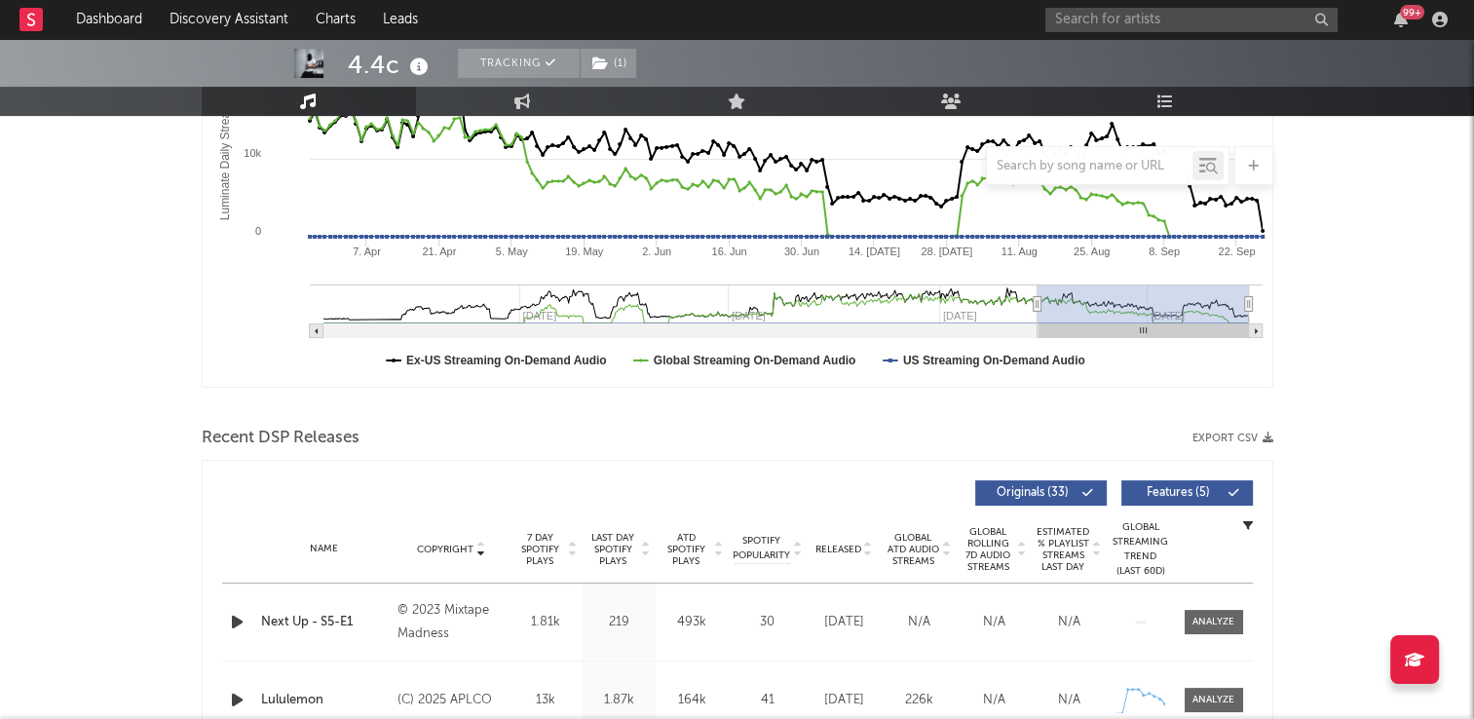
scroll to position [0, 0]
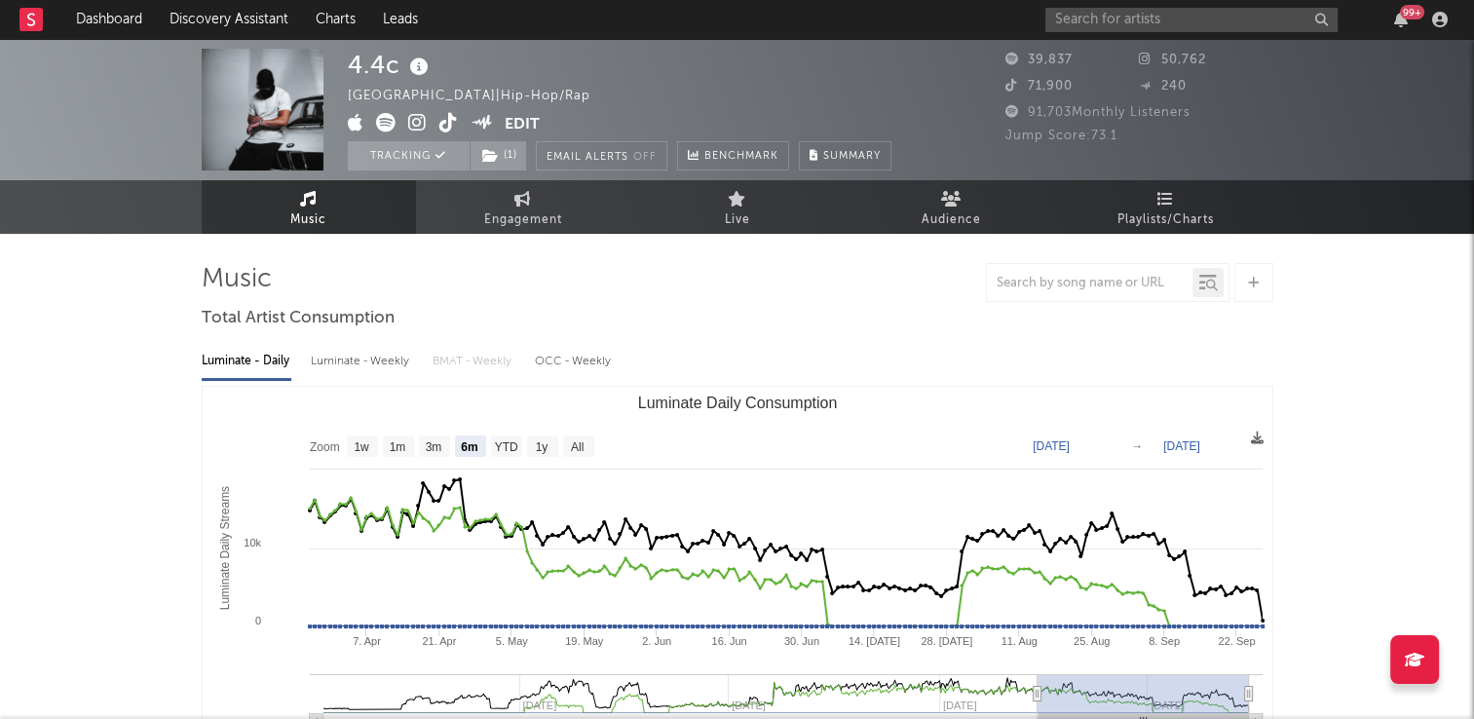
click at [441, 124] on icon at bounding box center [448, 122] width 19 height 19
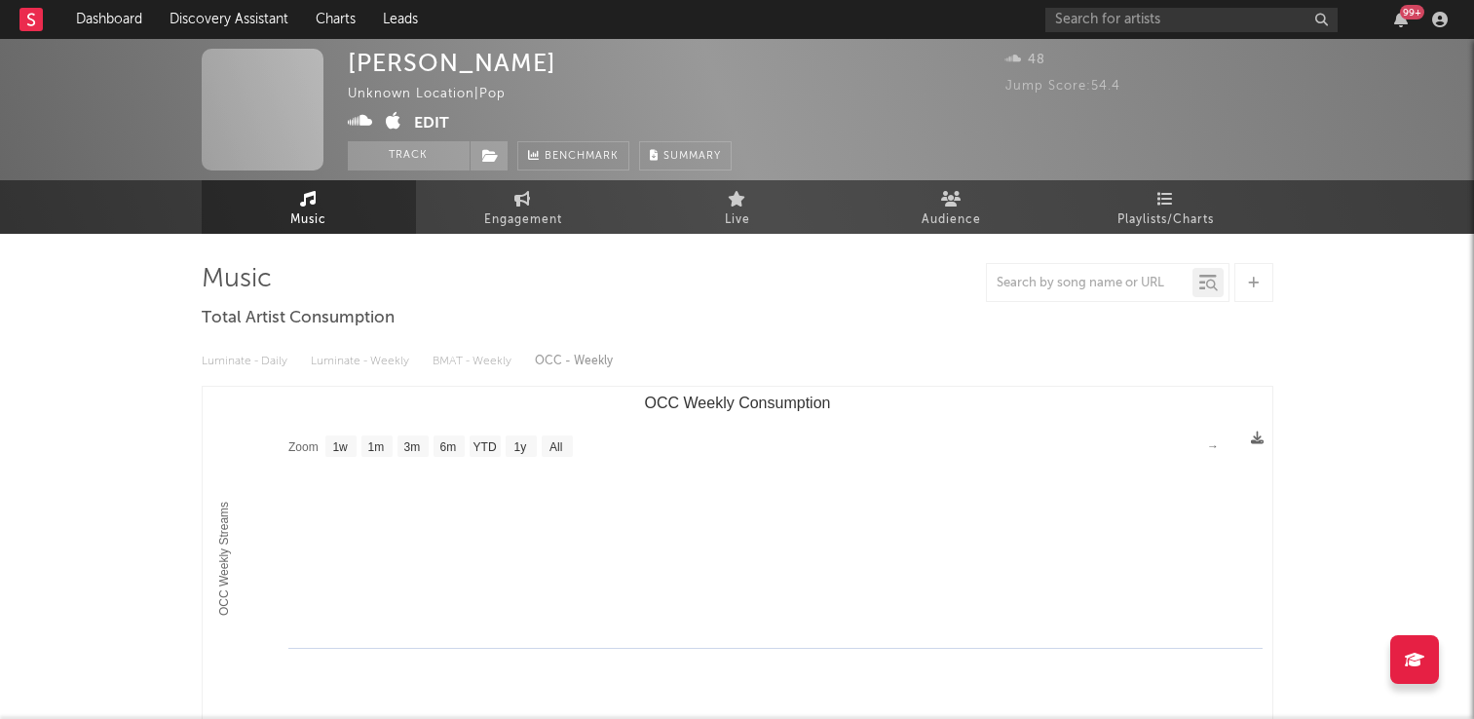
select select "1w"
click at [1117, 18] on input "text" at bounding box center [1191, 20] width 292 height 24
type input "[PERSON_NAME]"
drag, startPoint x: 402, startPoint y: 151, endPoint x: 435, endPoint y: 165, distance: 35.8
click at [402, 151] on button "Track" at bounding box center [409, 155] width 122 height 29
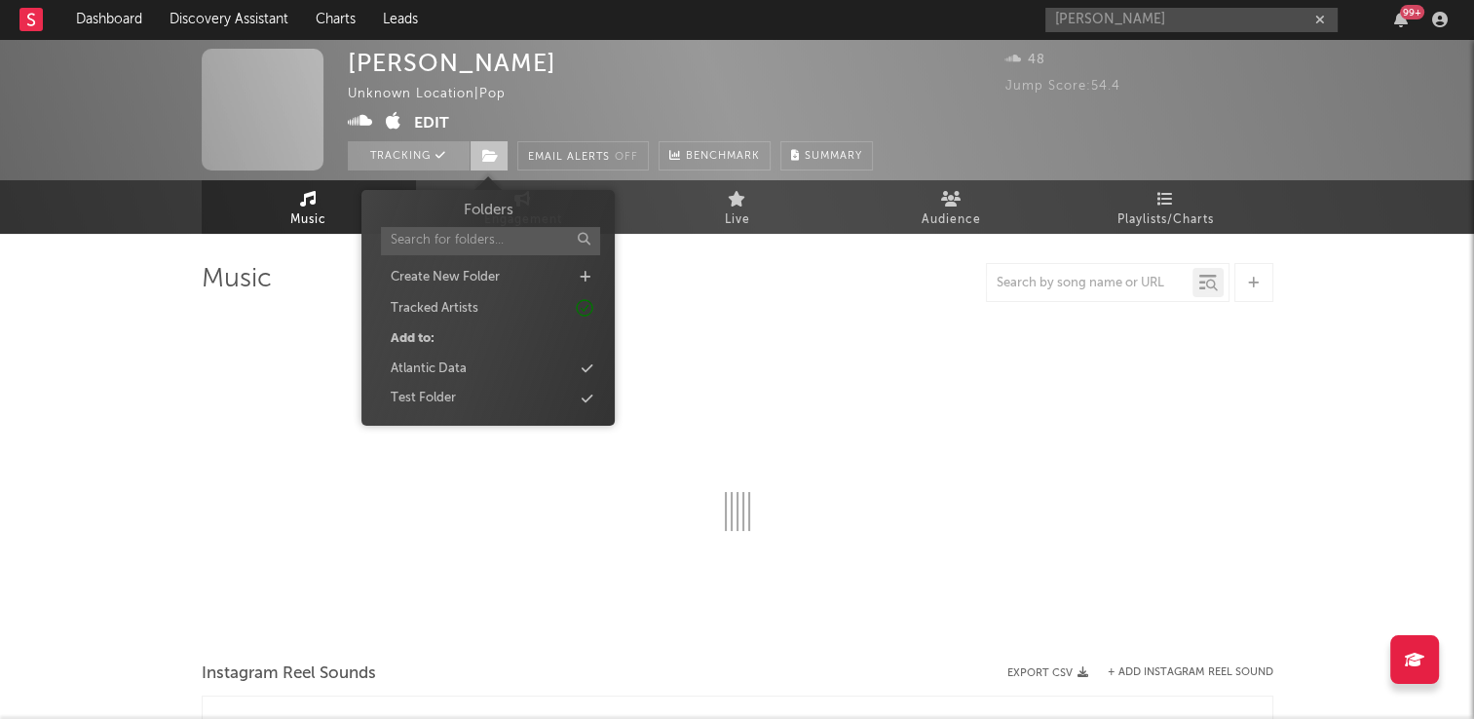
click at [483, 163] on span at bounding box center [488, 155] width 39 height 29
select select "1w"
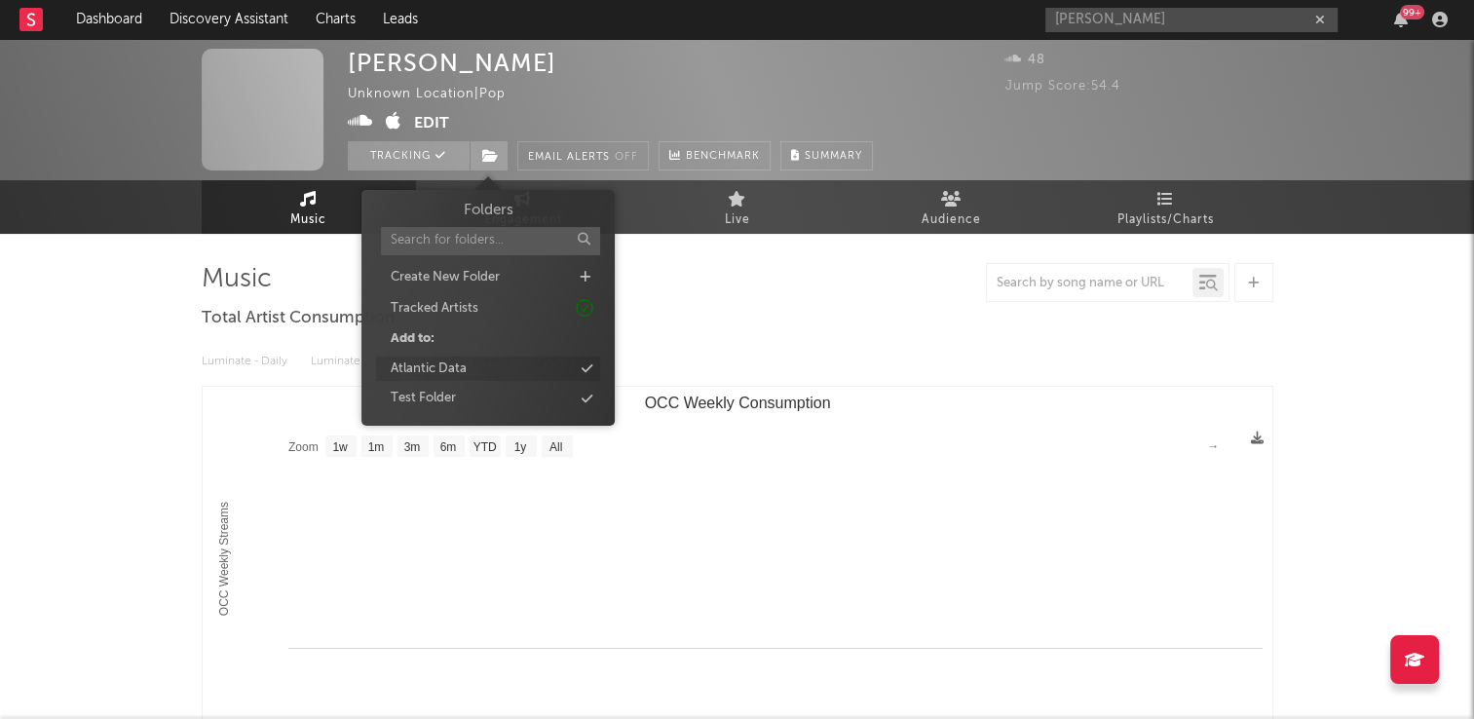
click at [452, 373] on div "Atlantic Data" at bounding box center [429, 368] width 76 height 19
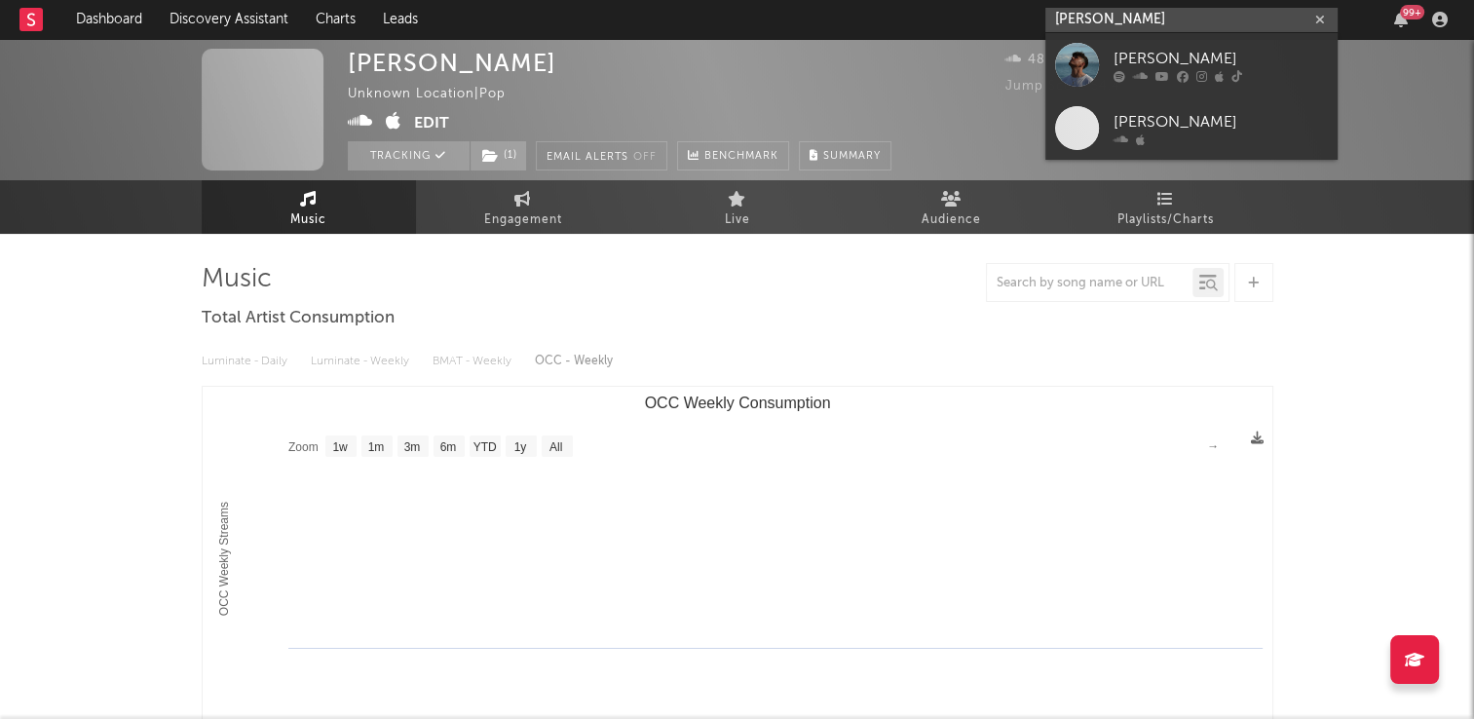
click at [1107, 19] on input "billy reekie" at bounding box center [1191, 20] width 292 height 24
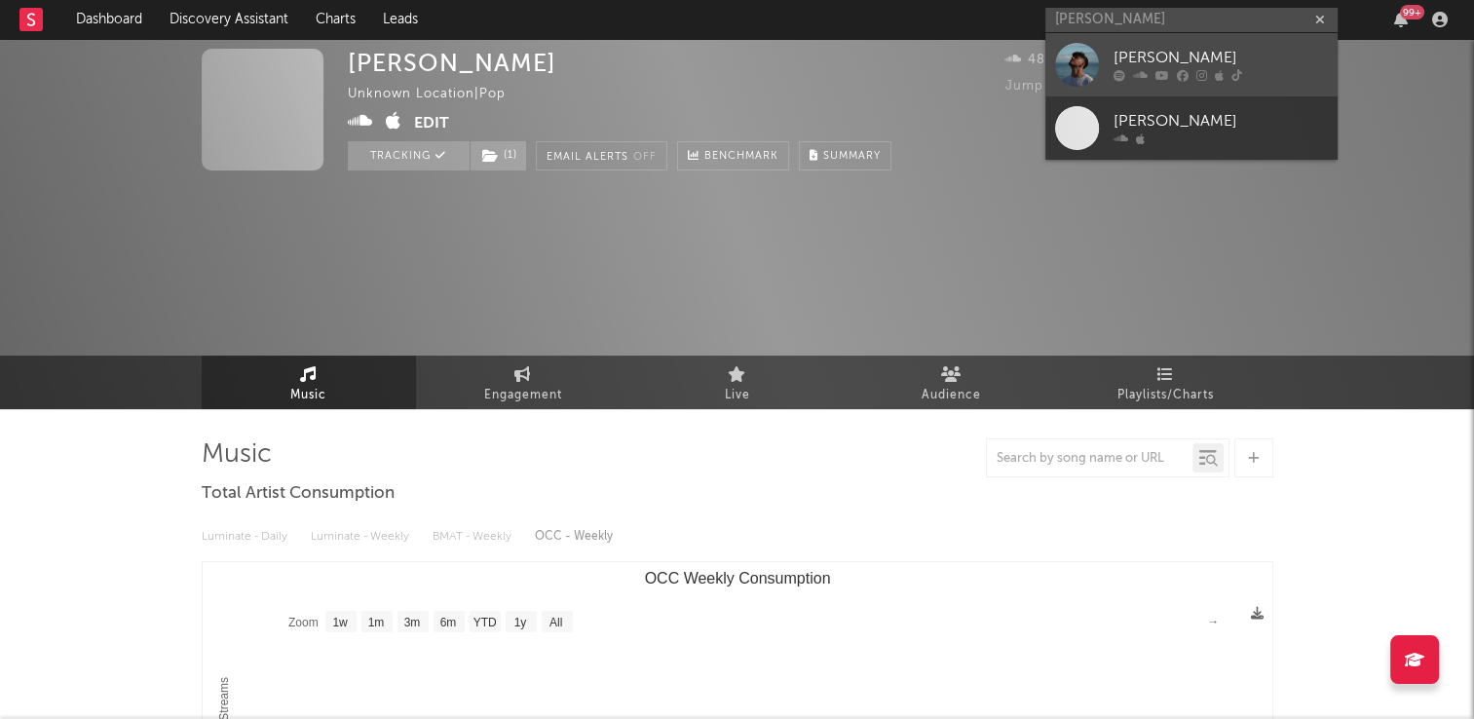
click at [1129, 58] on div "Billy Reekie" at bounding box center [1220, 58] width 214 height 23
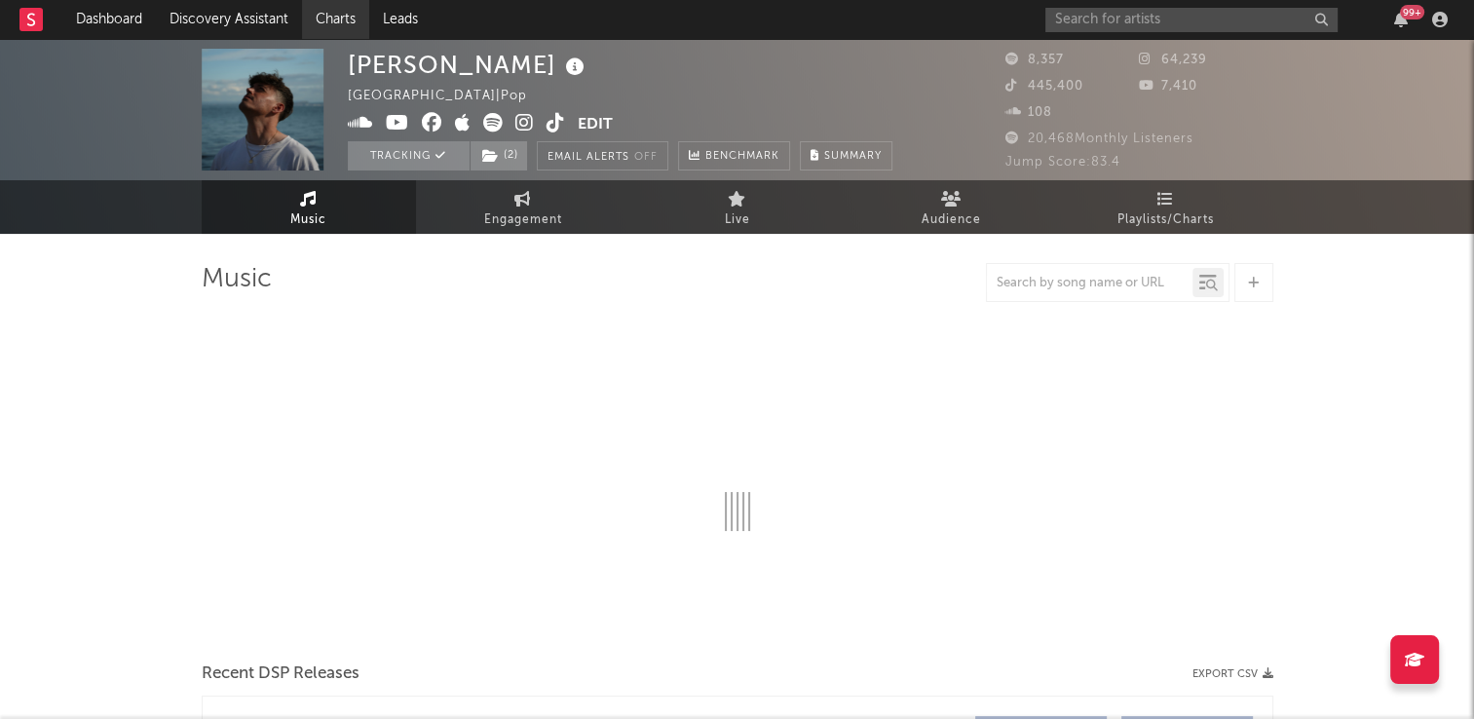
select select "1w"
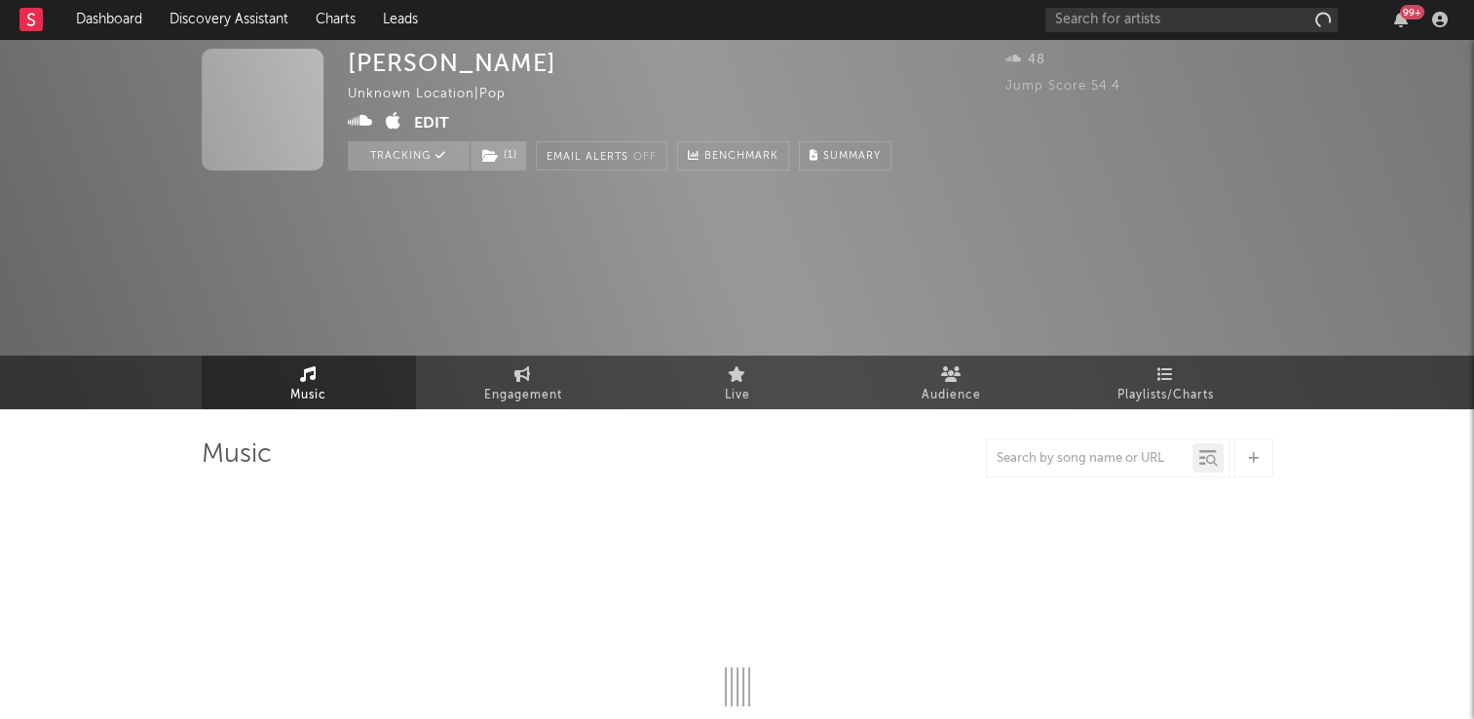
select select "1w"
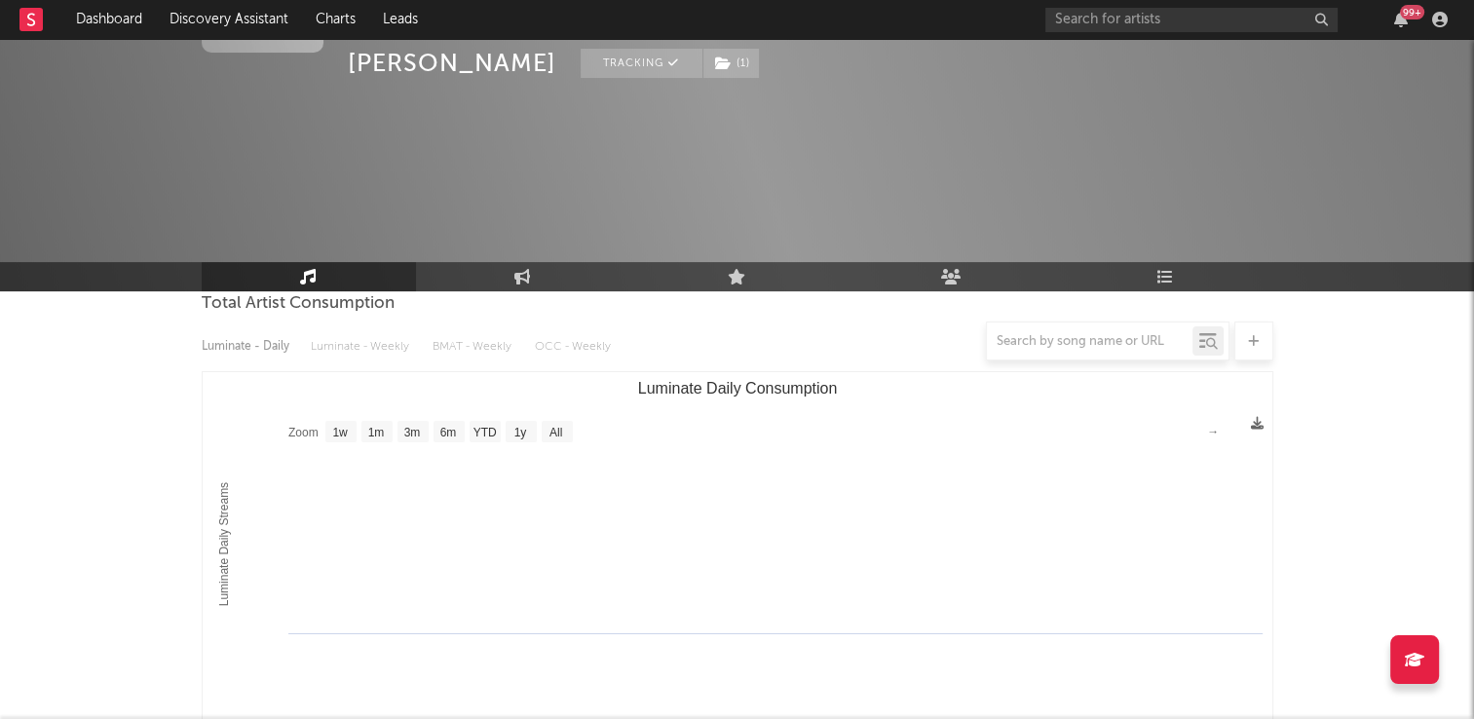
scroll to position [195, 0]
click at [326, 274] on body "Dashboard Discovery Assistant Charts Leads 99 + Notifications Settings Mark all…" at bounding box center [737, 540] width 1474 height 1393
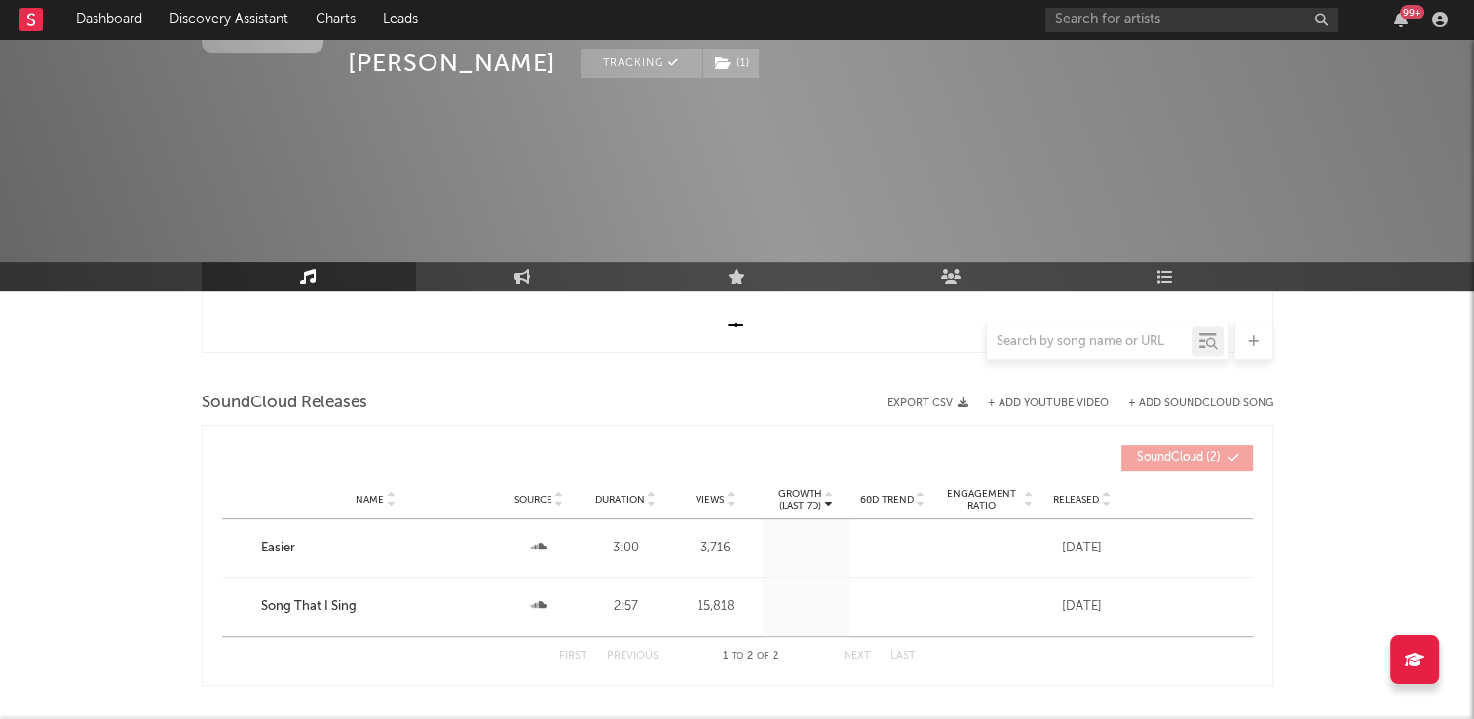
scroll to position [682, 0]
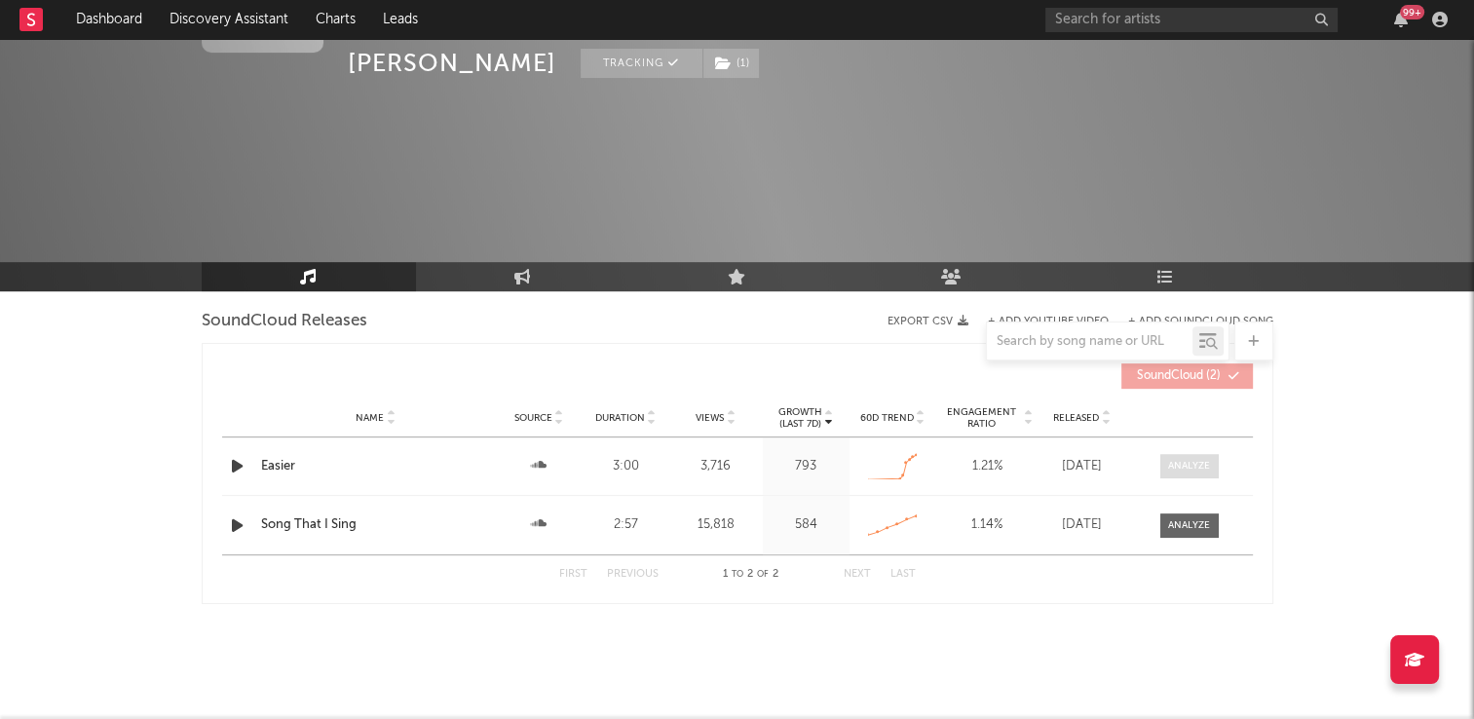
click at [1194, 465] on div at bounding box center [1189, 466] width 42 height 15
select select "All"
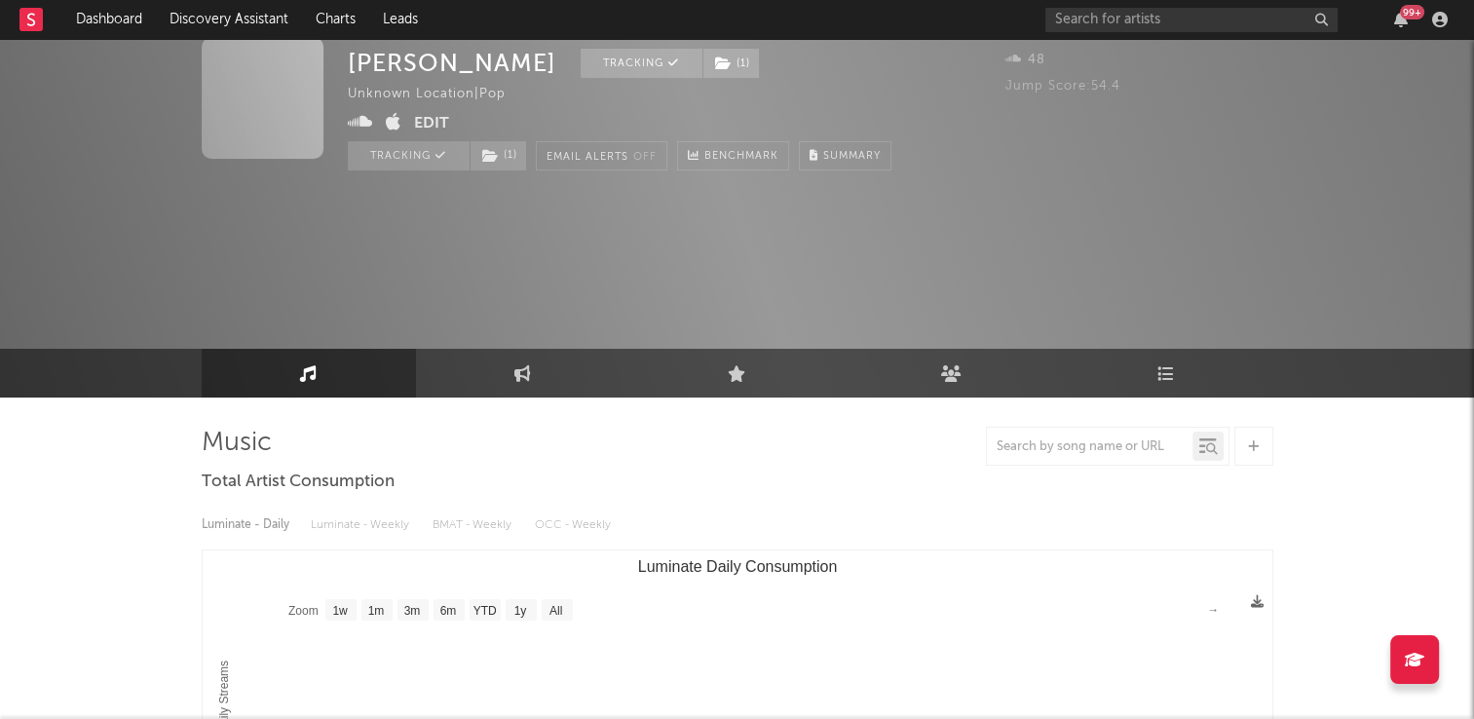
scroll to position [0, 0]
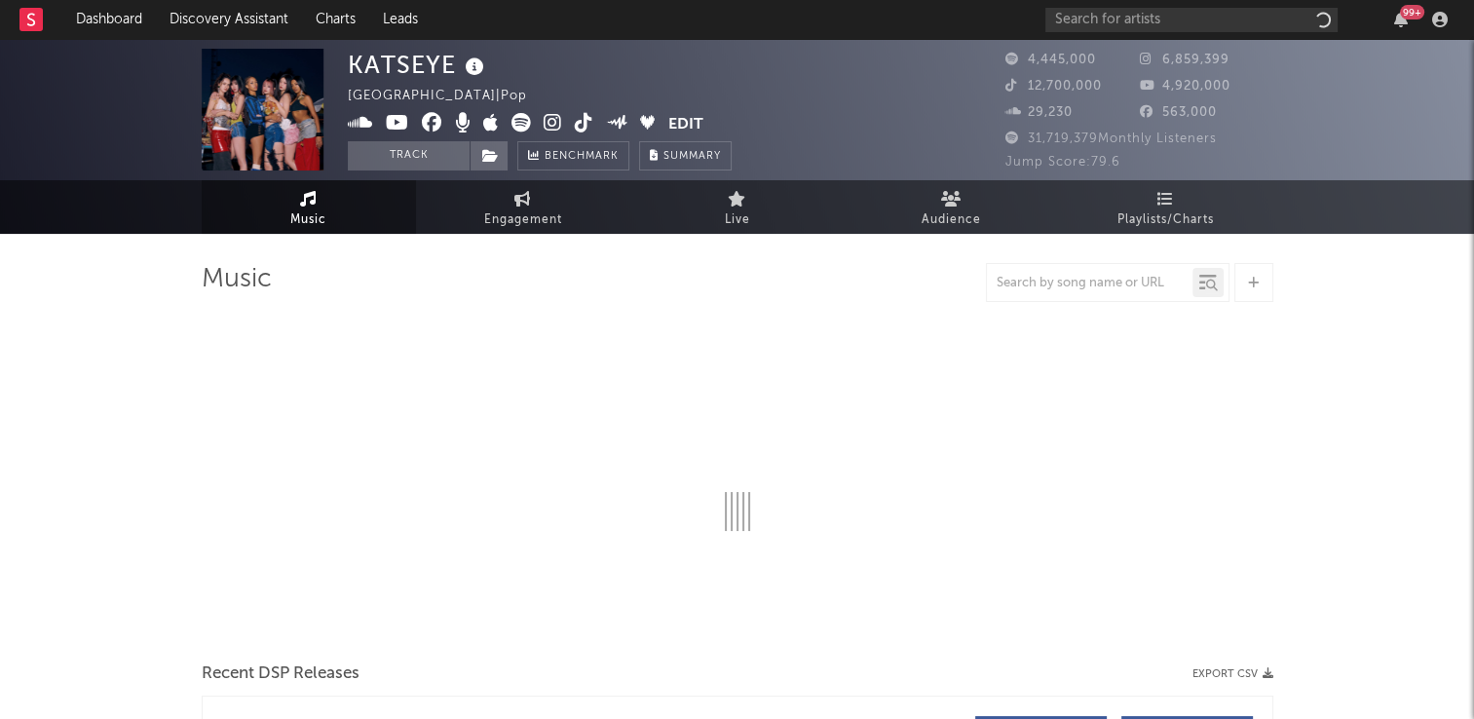
select select "6m"
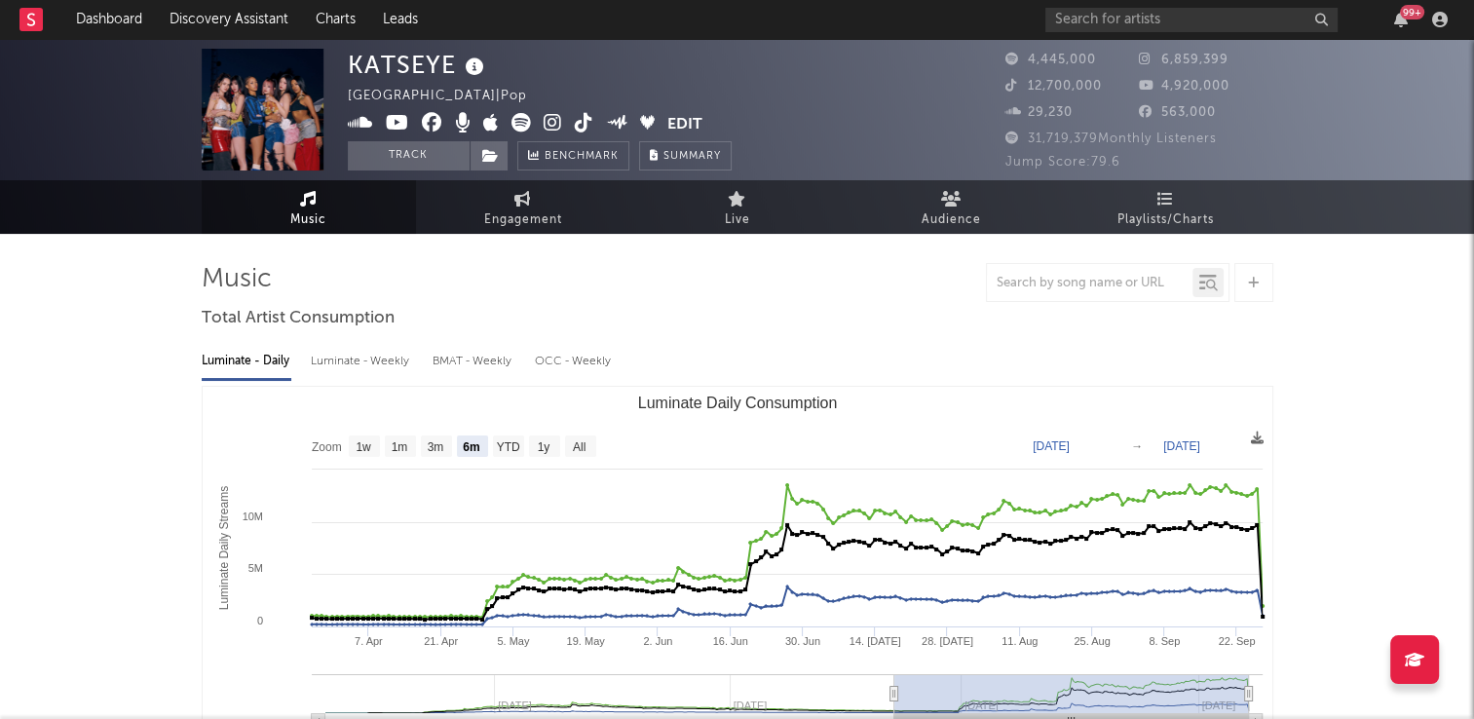
click at [479, 67] on icon at bounding box center [475, 67] width 28 height 27
click at [674, 92] on div "KATSEYE Switzerland | Pop Edit Track Benchmark Summary" at bounding box center [540, 110] width 384 height 122
click at [396, 161] on button "Track" at bounding box center [409, 155] width 122 height 29
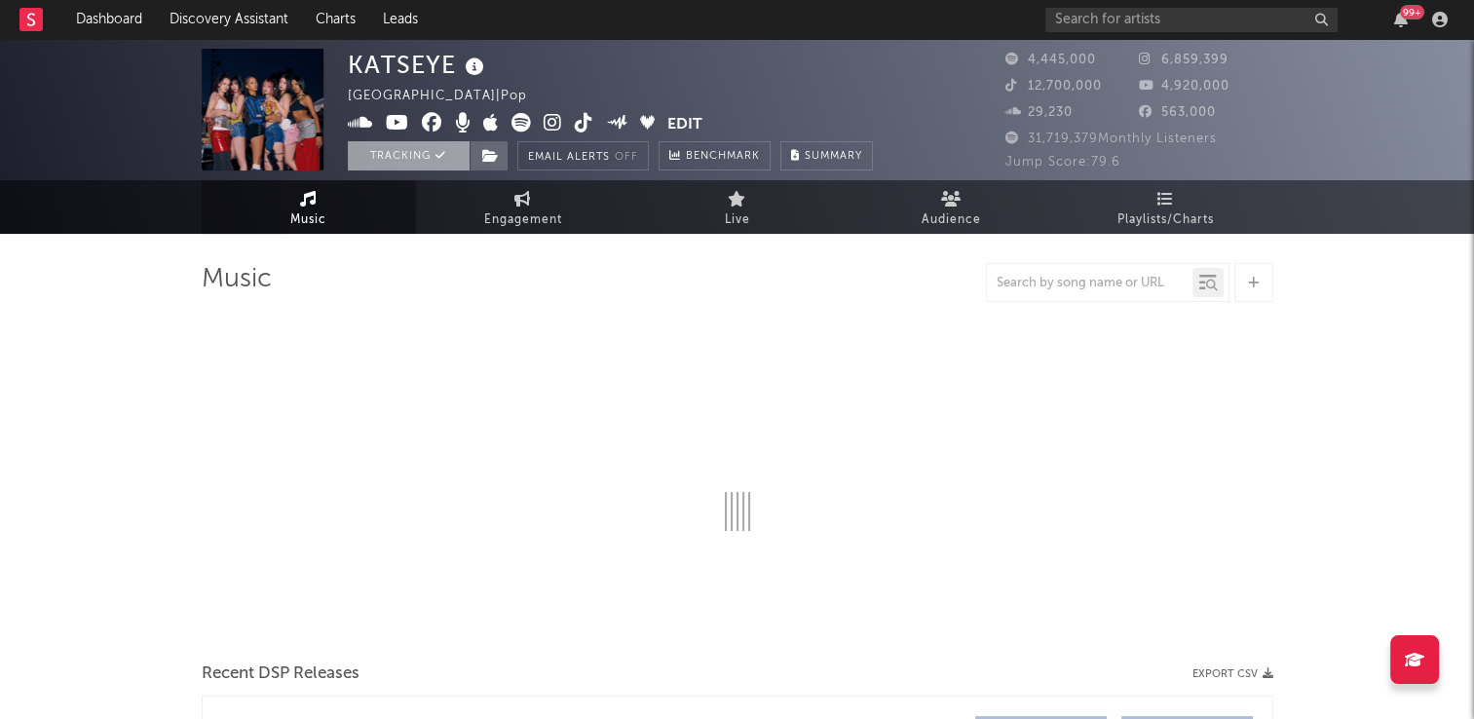
select select "6m"
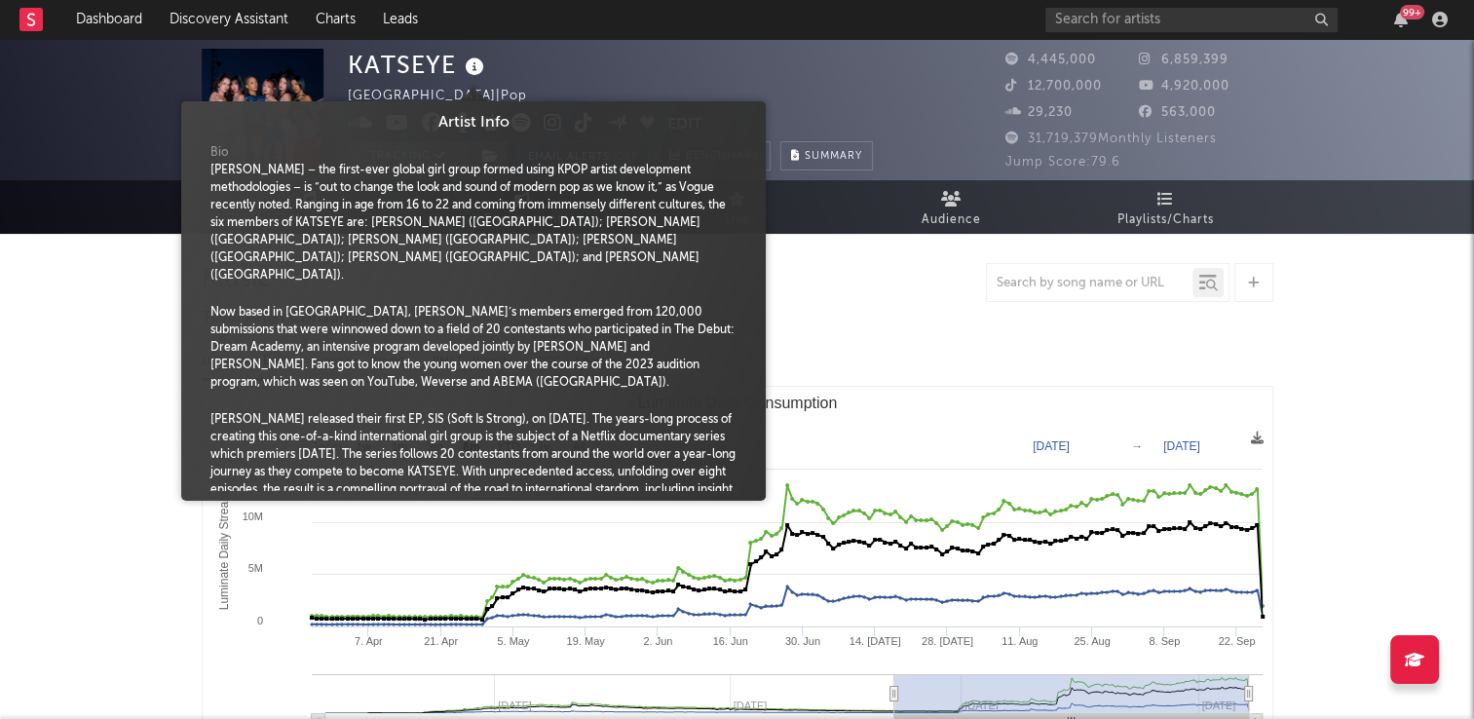
click at [477, 68] on icon at bounding box center [475, 67] width 28 height 27
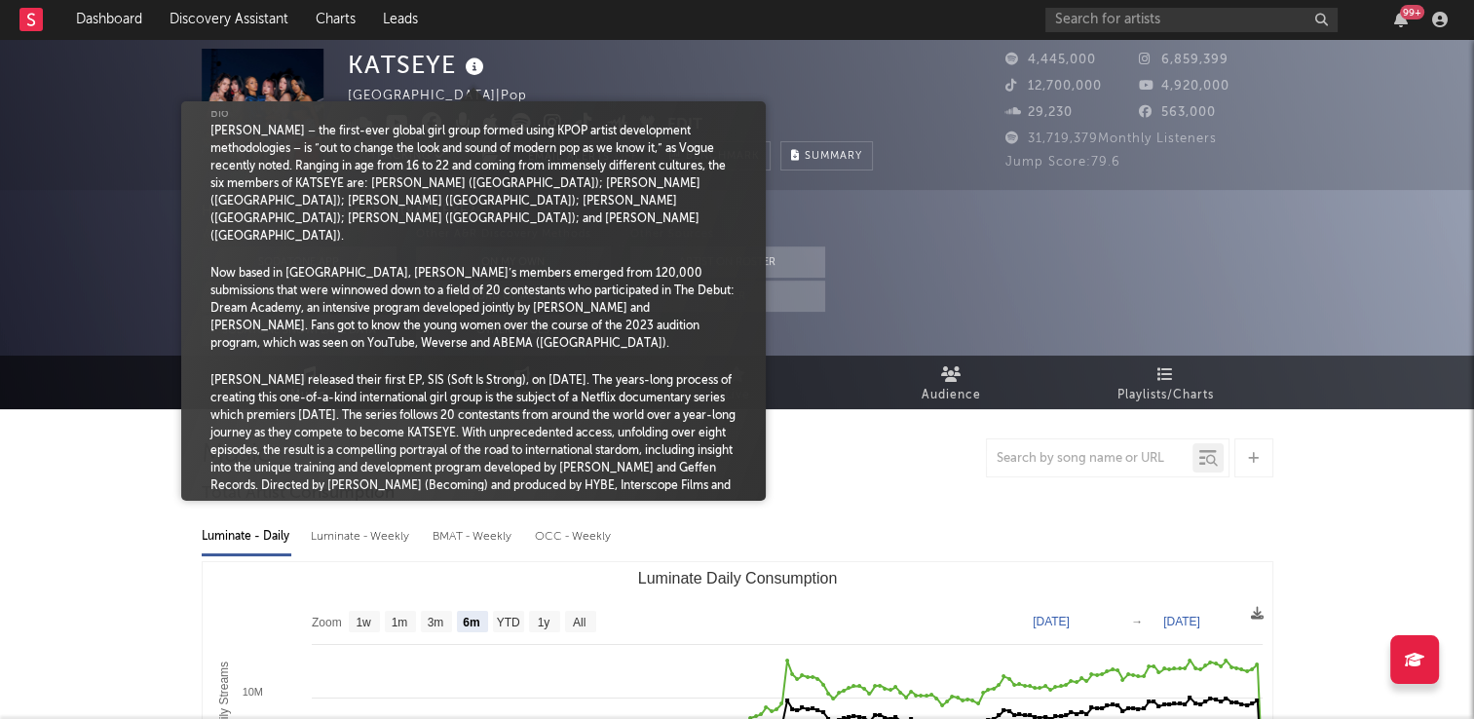
scroll to position [44, 0]
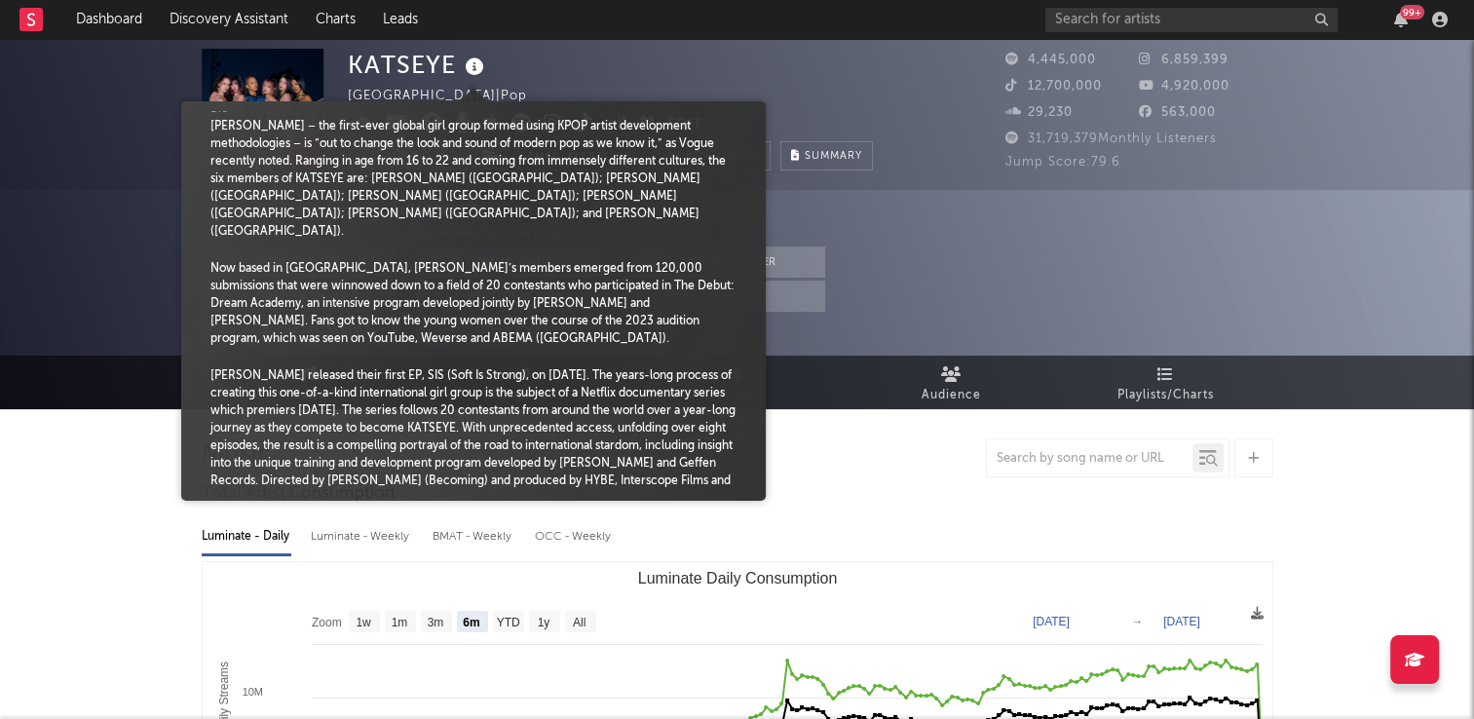
click at [654, 73] on div "KATSEYE Switzerland | Pop Edit Tracking Email Alerts Off Benchmark Summary" at bounding box center [610, 110] width 525 height 122
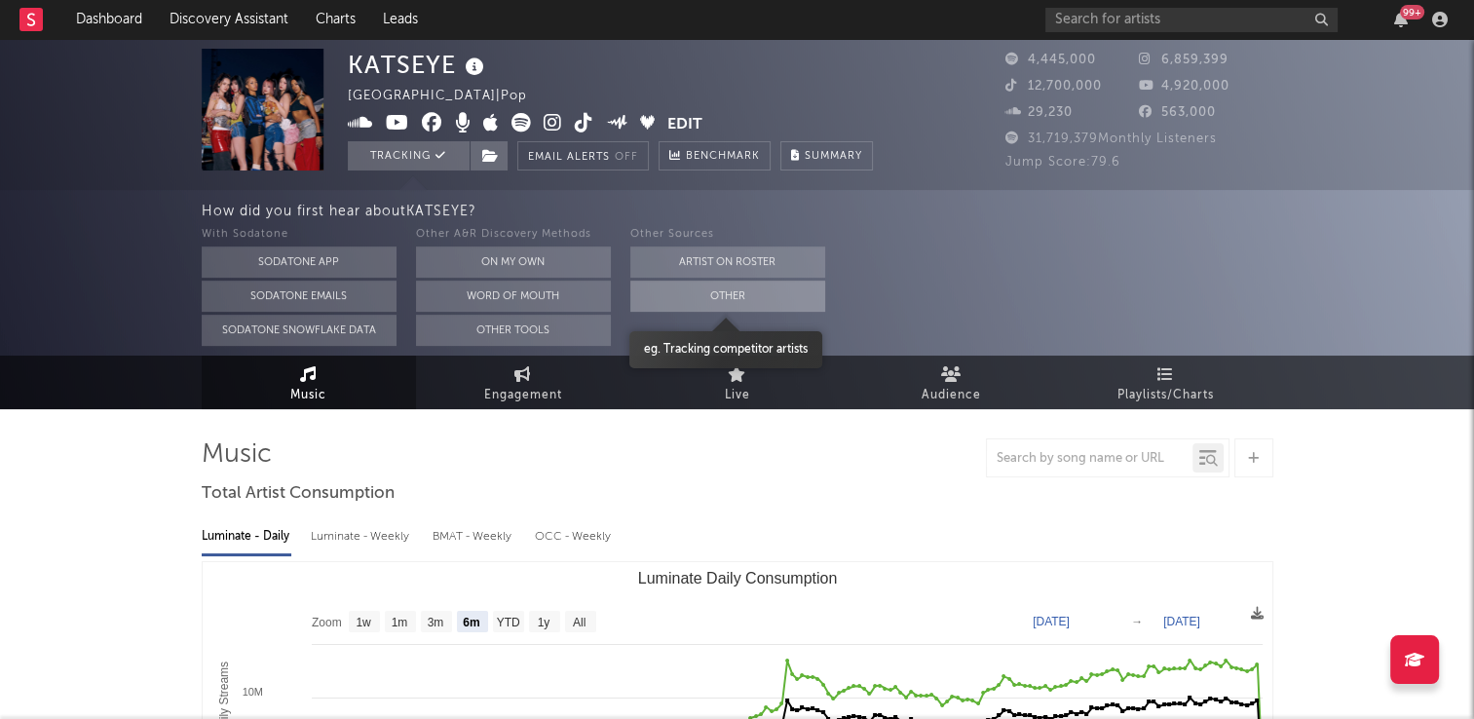
click at [660, 297] on button "Other" at bounding box center [727, 295] width 195 height 31
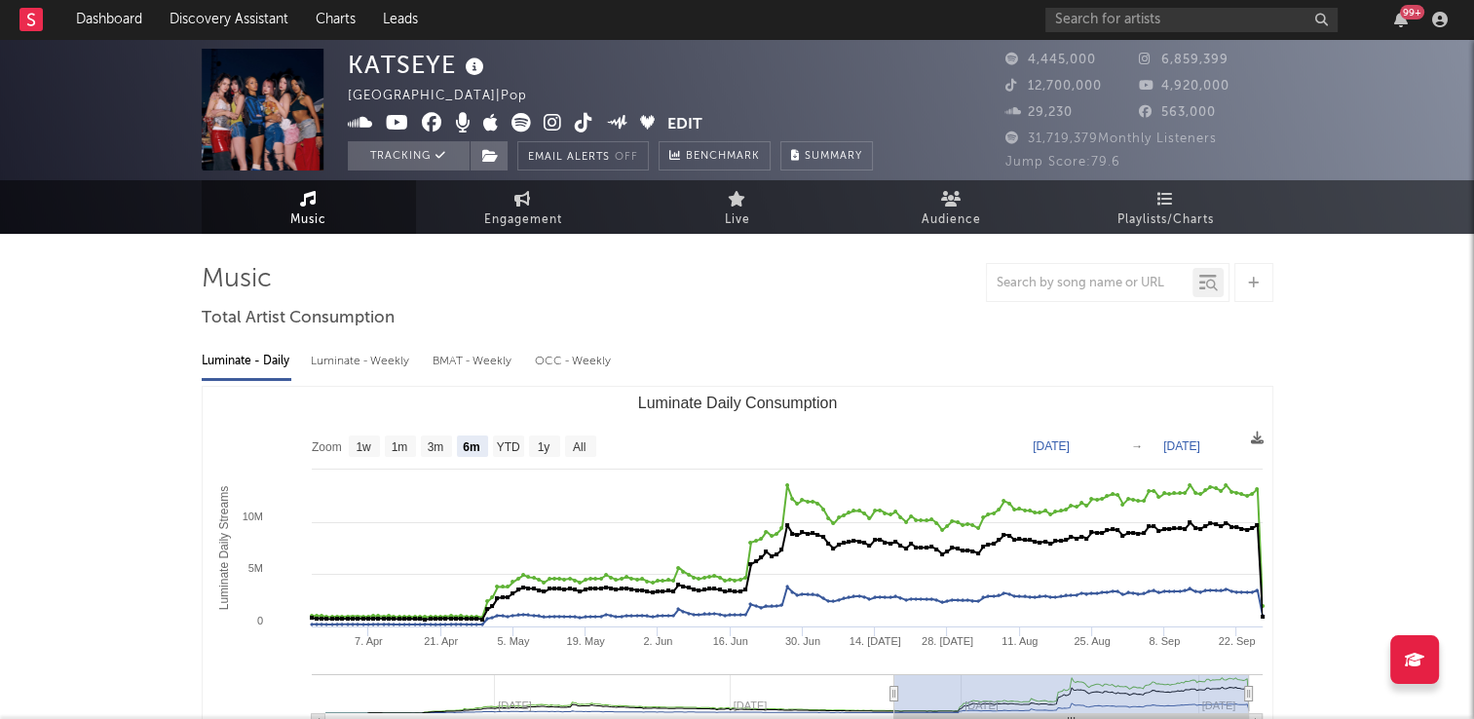
click at [585, 126] on icon at bounding box center [584, 122] width 19 height 19
click at [482, 159] on icon at bounding box center [490, 156] width 17 height 14
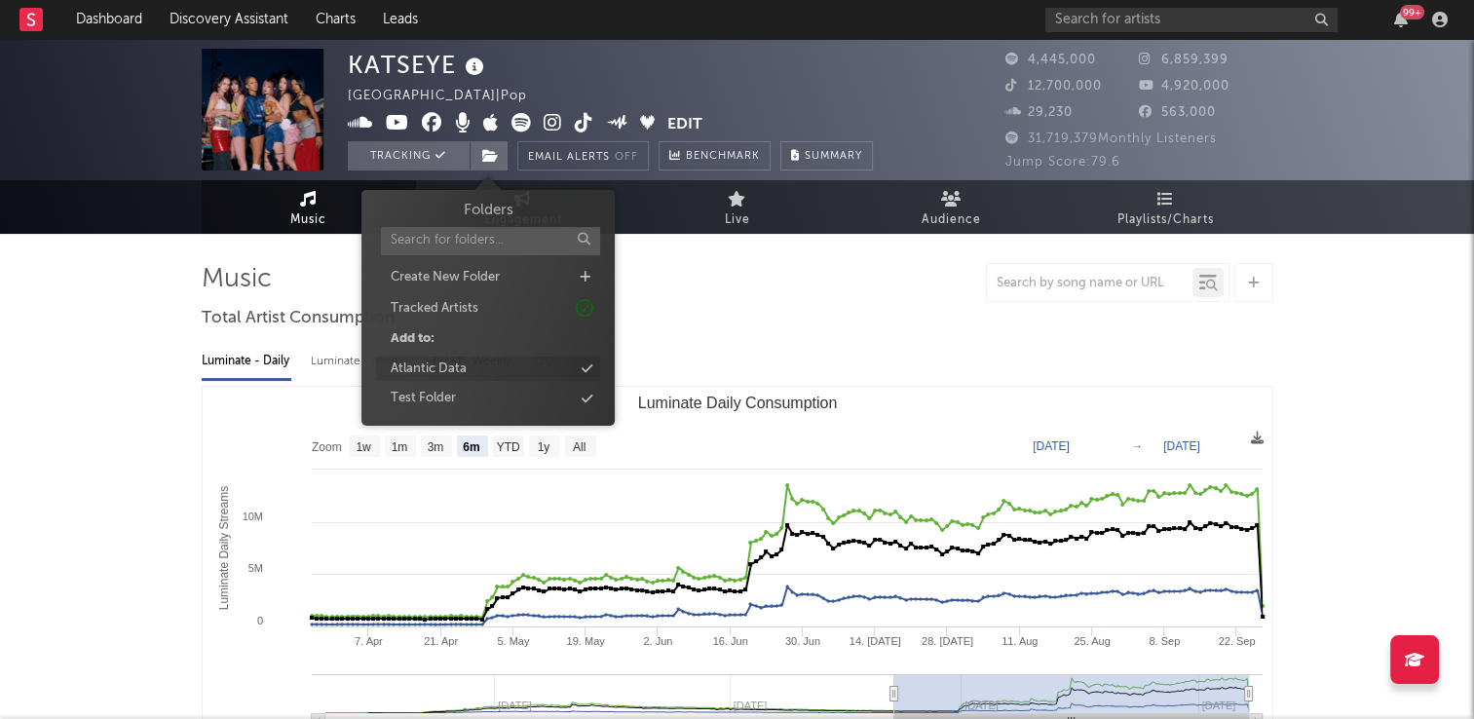
click at [452, 367] on div "Atlantic Data" at bounding box center [429, 368] width 76 height 19
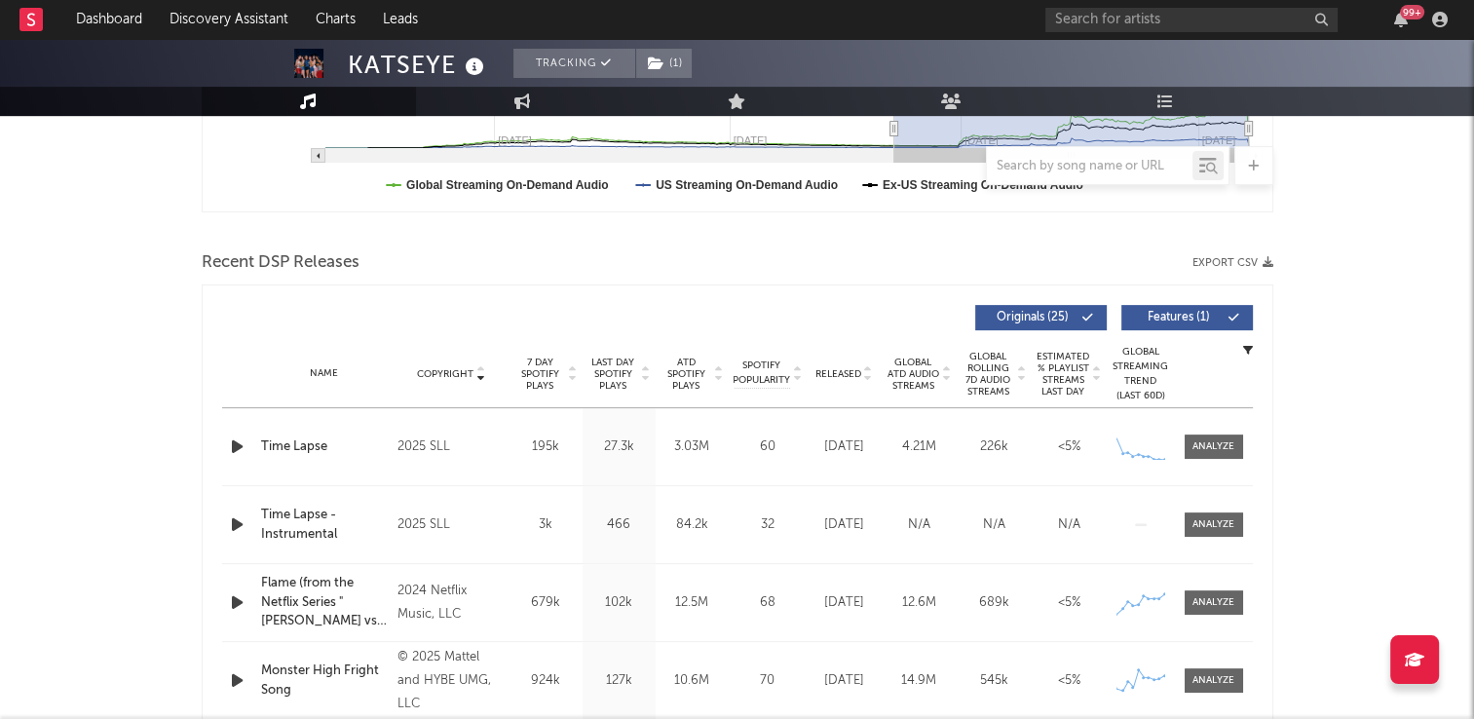
scroll to position [682, 0]
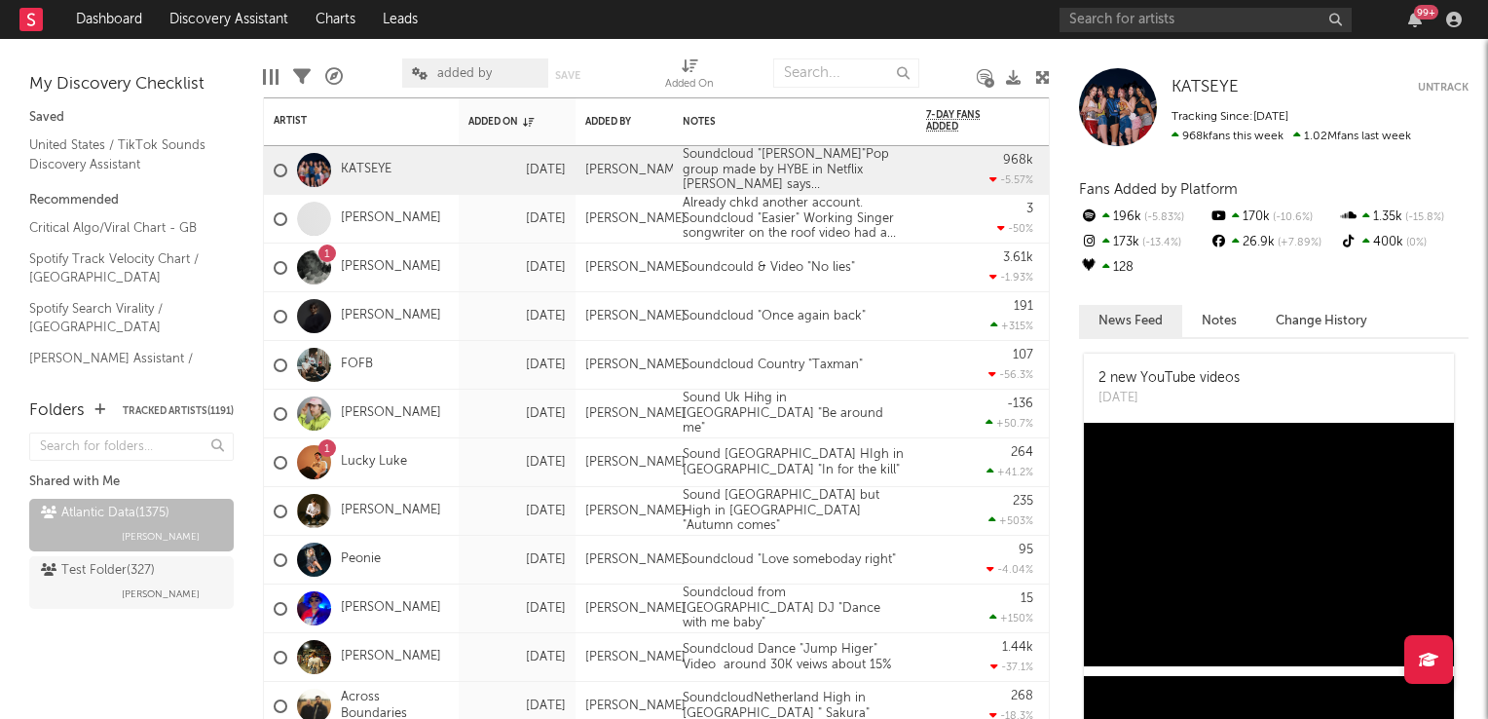
click at [1042, 81] on icon at bounding box center [1042, 77] width 15 height 15
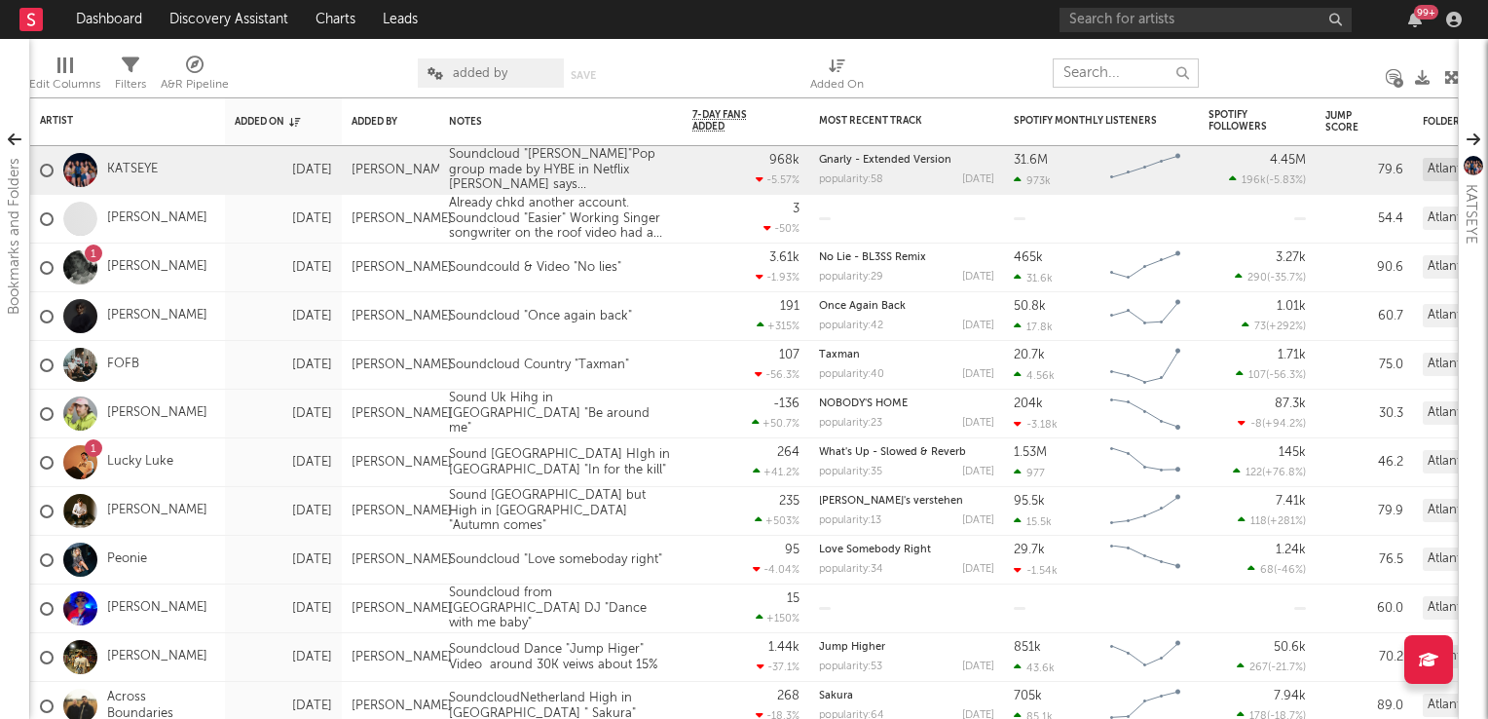
click at [1081, 74] on input "text" at bounding box center [1126, 72] width 146 height 29
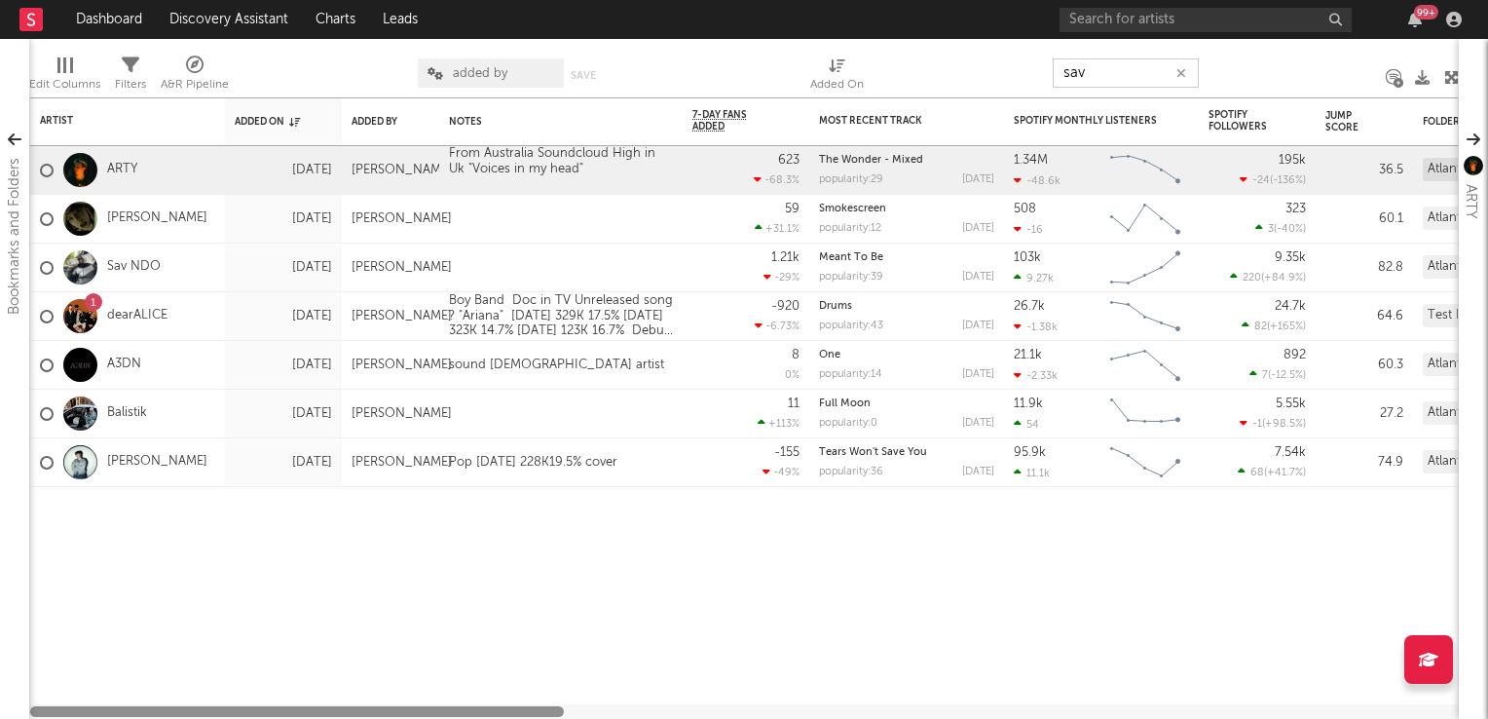
type input "sav"
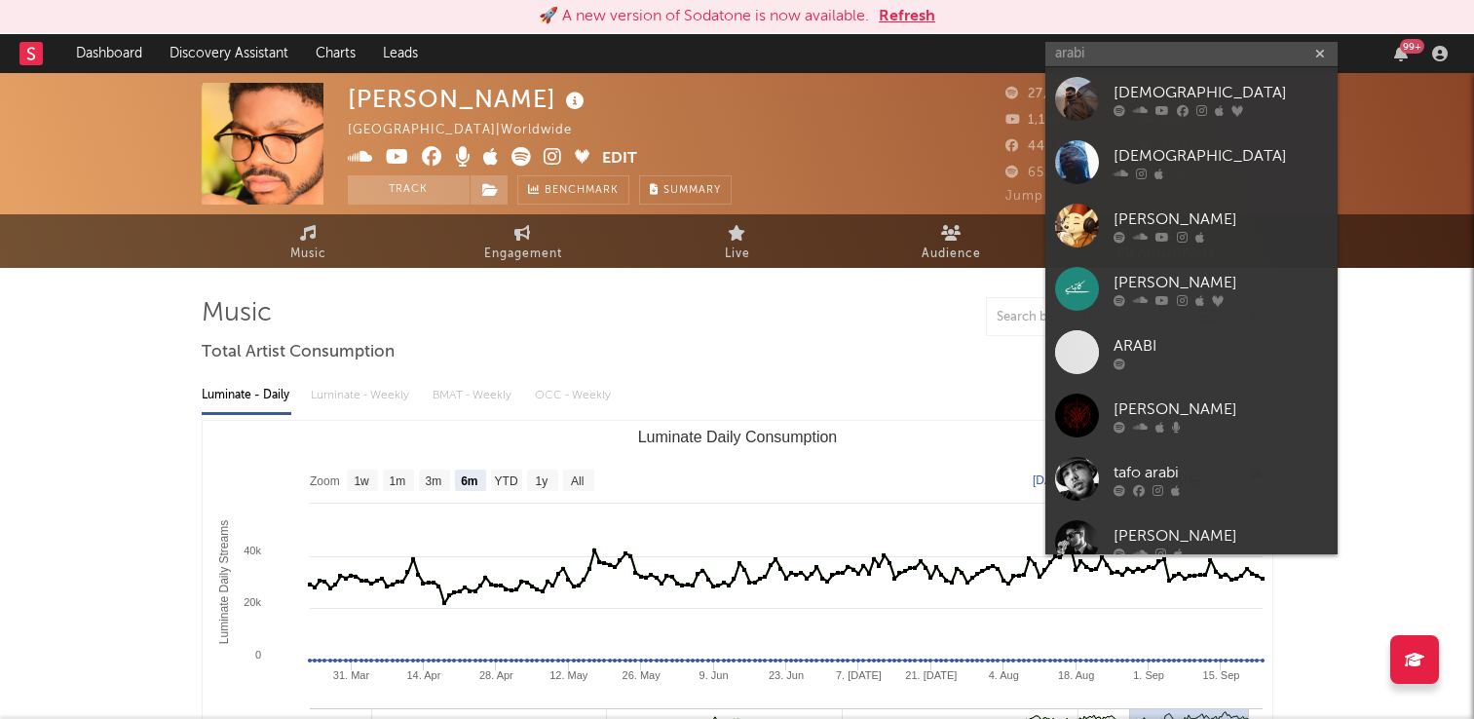
select select "6m"
type input "a"
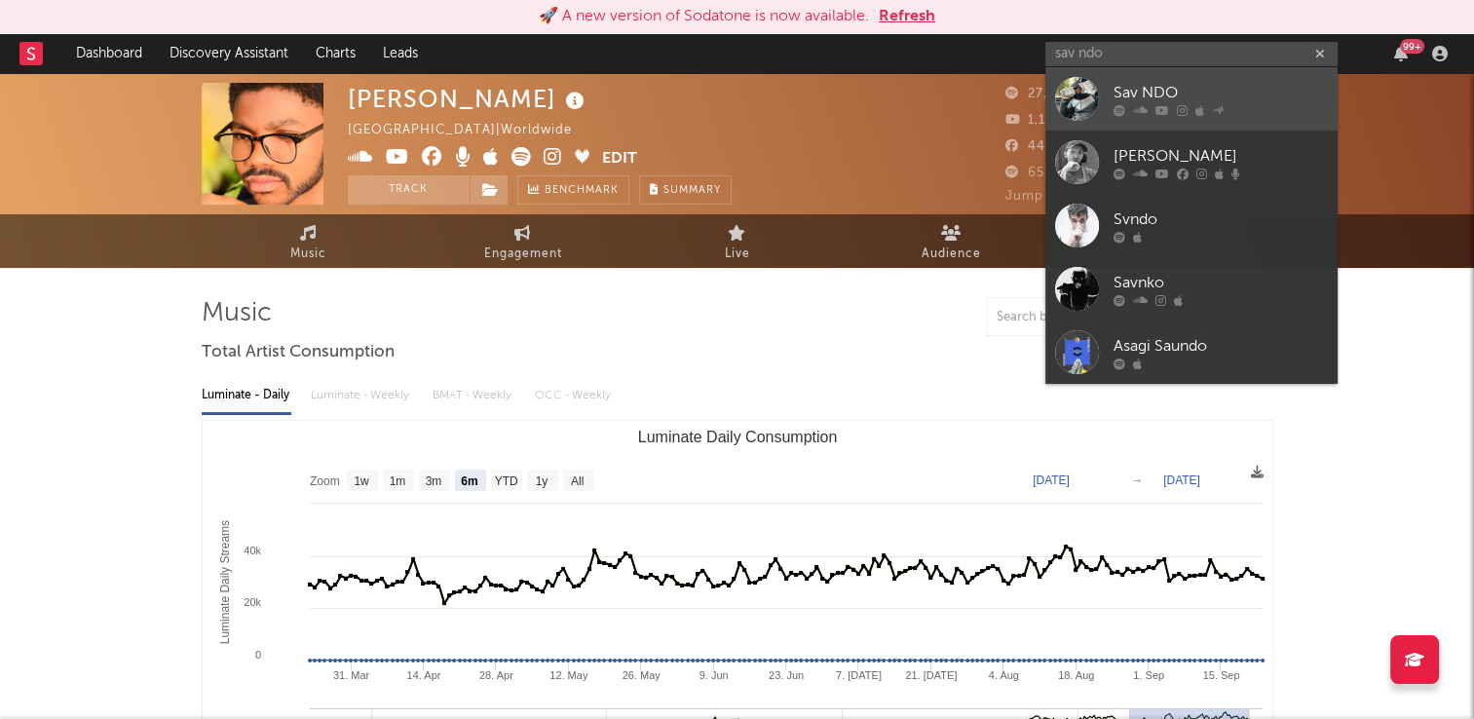
type input "sav ndo"
click at [1139, 92] on div "Sav NDO" at bounding box center [1220, 92] width 214 height 23
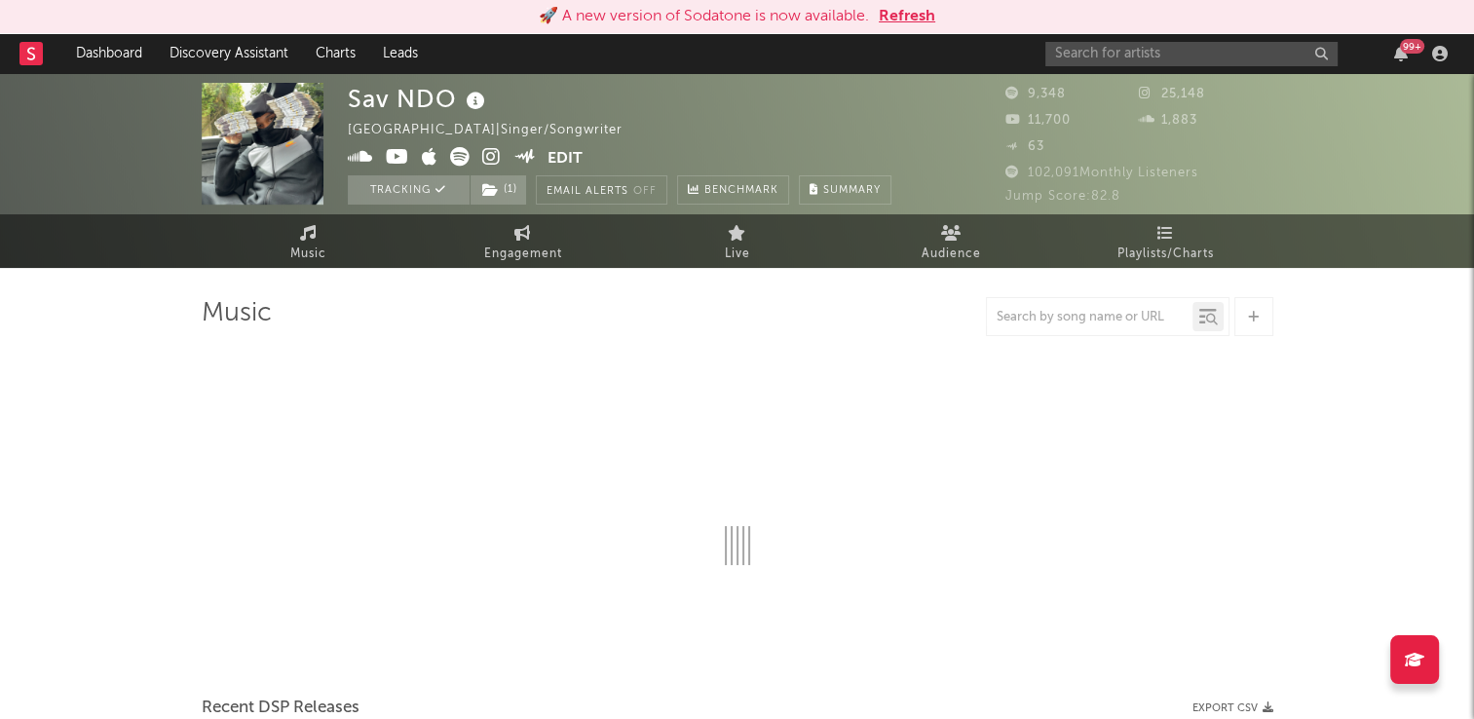
select select "6m"
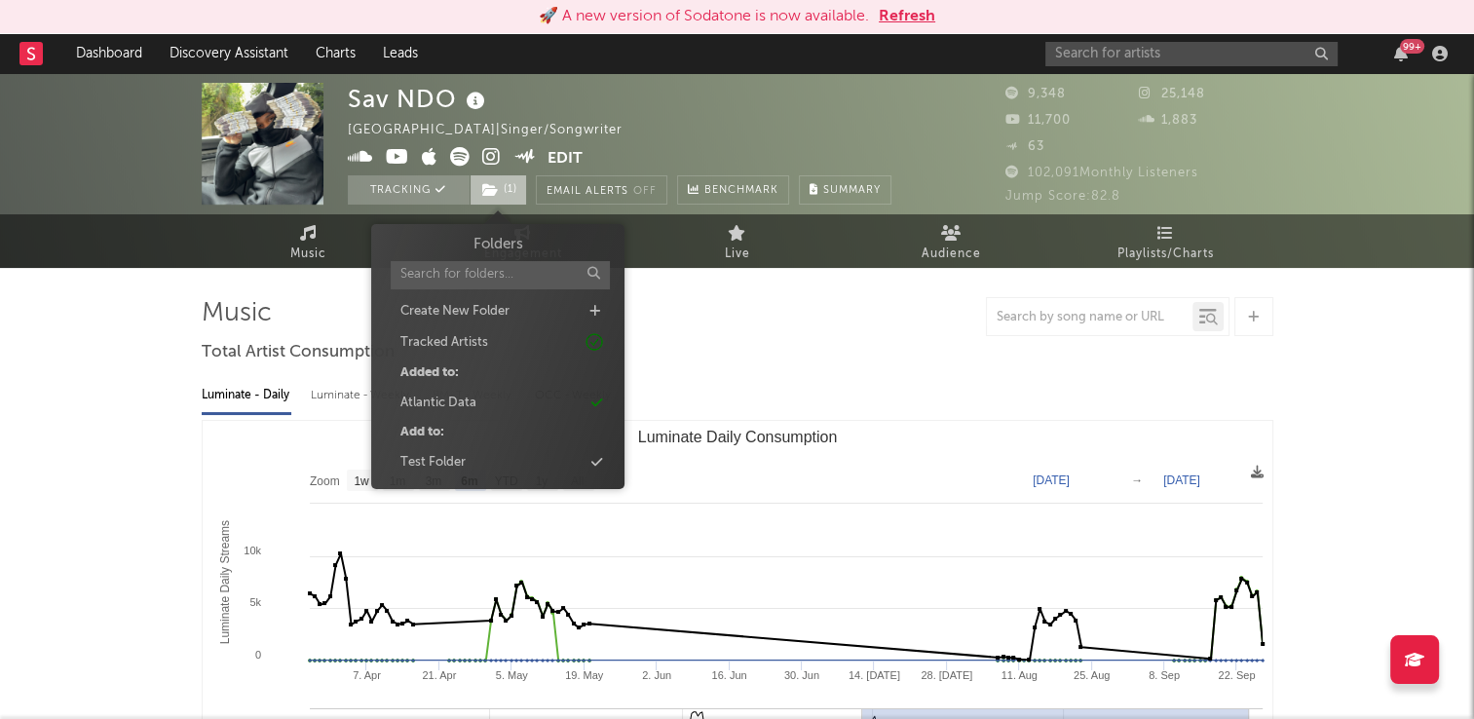
click at [495, 186] on icon at bounding box center [490, 190] width 17 height 14
click at [771, 133] on div "Sav NDO [GEOGRAPHIC_DATA] | Singer/Songwriter Edit Tracking ( 1 ) Email Alerts …" at bounding box center [619, 144] width 543 height 122
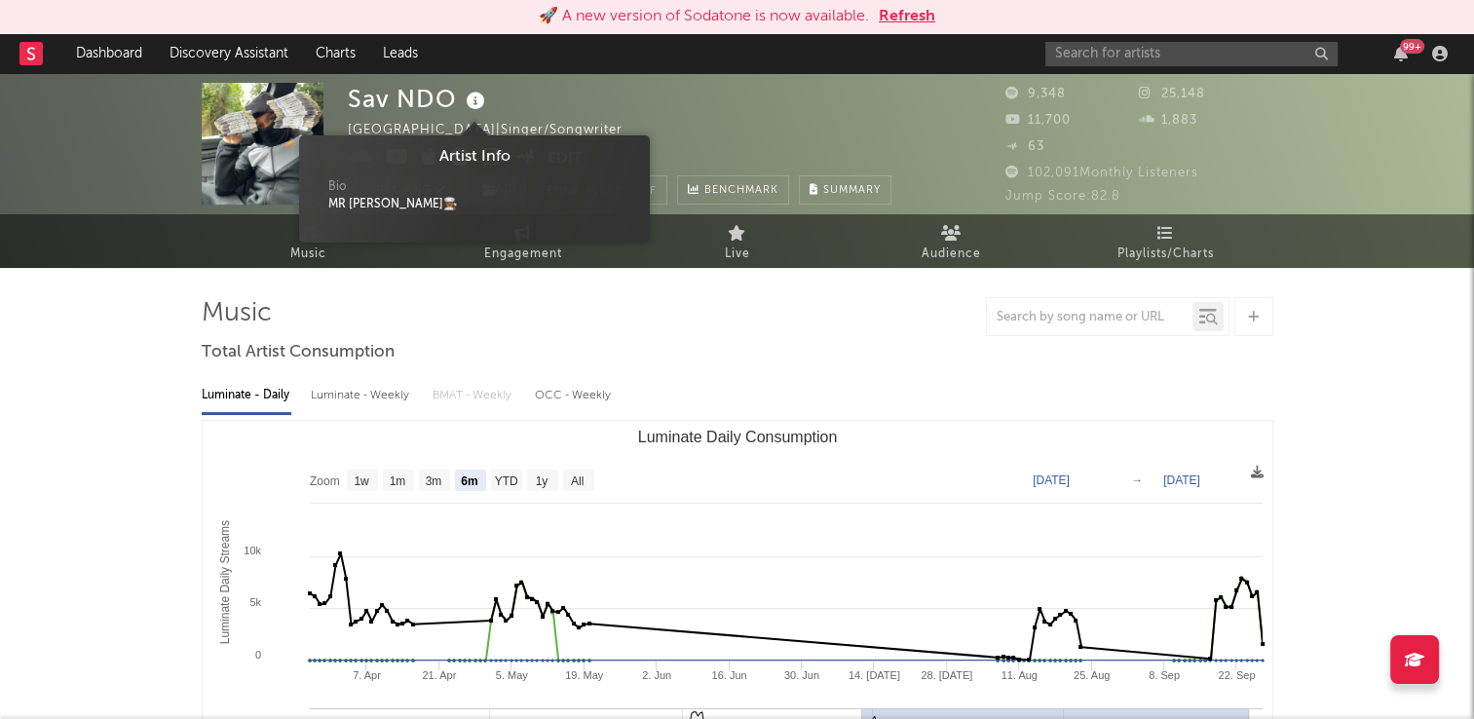
click at [478, 100] on icon at bounding box center [476, 101] width 28 height 27
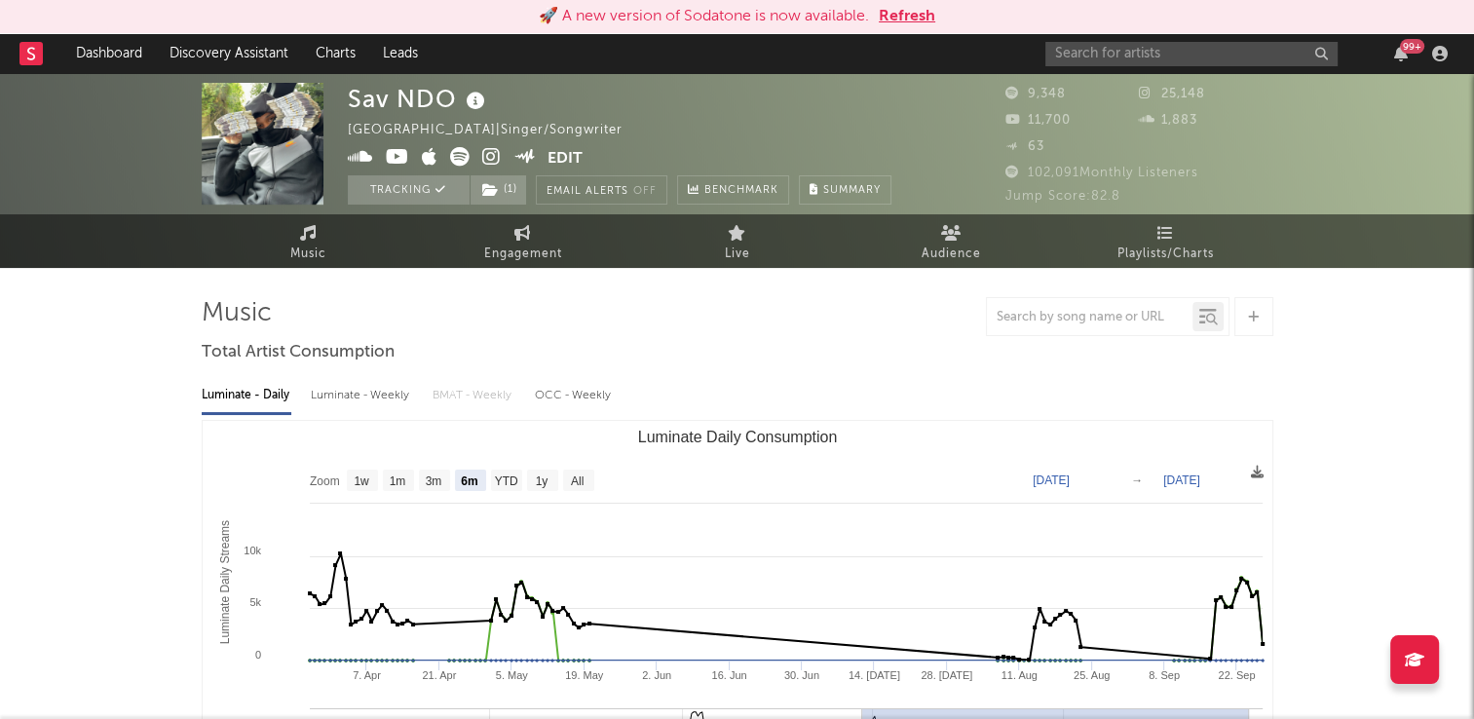
click at [759, 130] on div "Sav NDO United Kingdom | Singer/Songwriter Edit Tracking ( 1 ) Email Alerts Off…" at bounding box center [619, 144] width 543 height 122
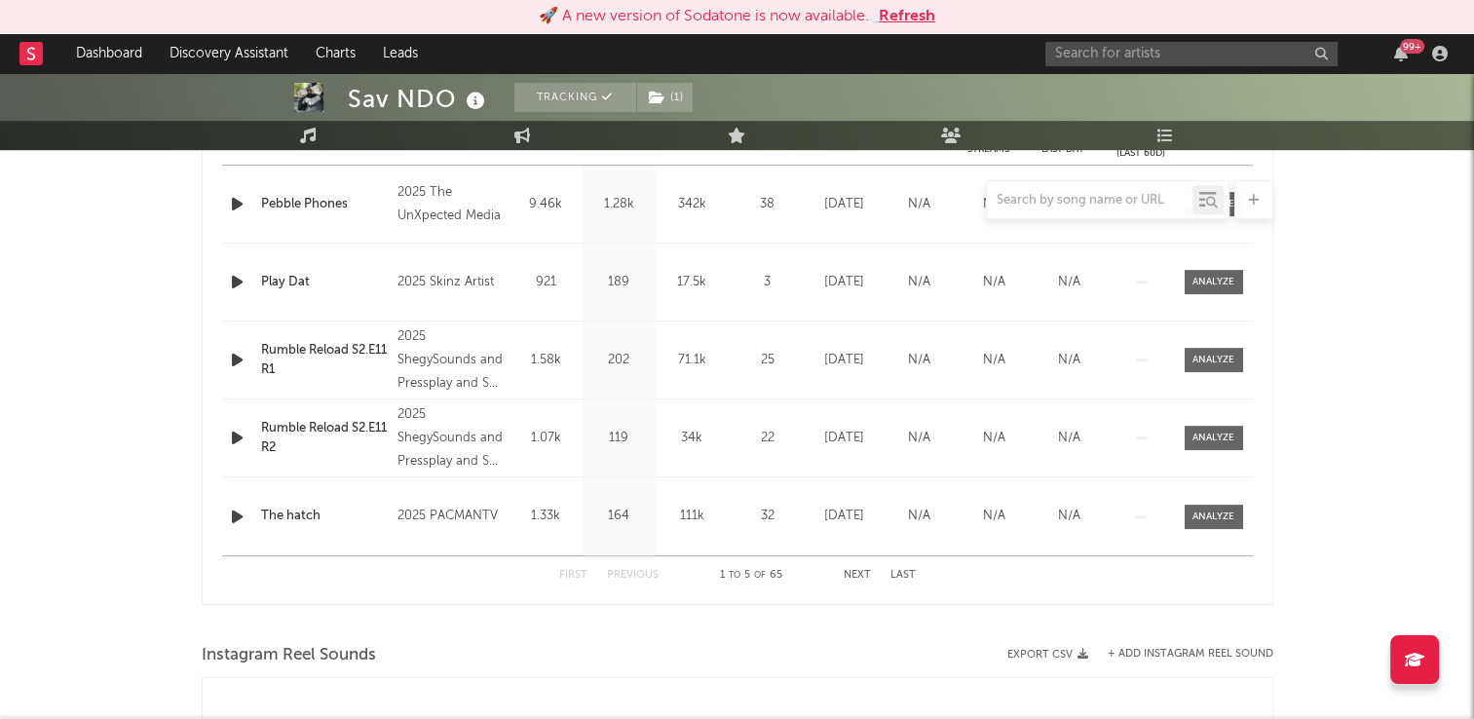
scroll to position [877, 0]
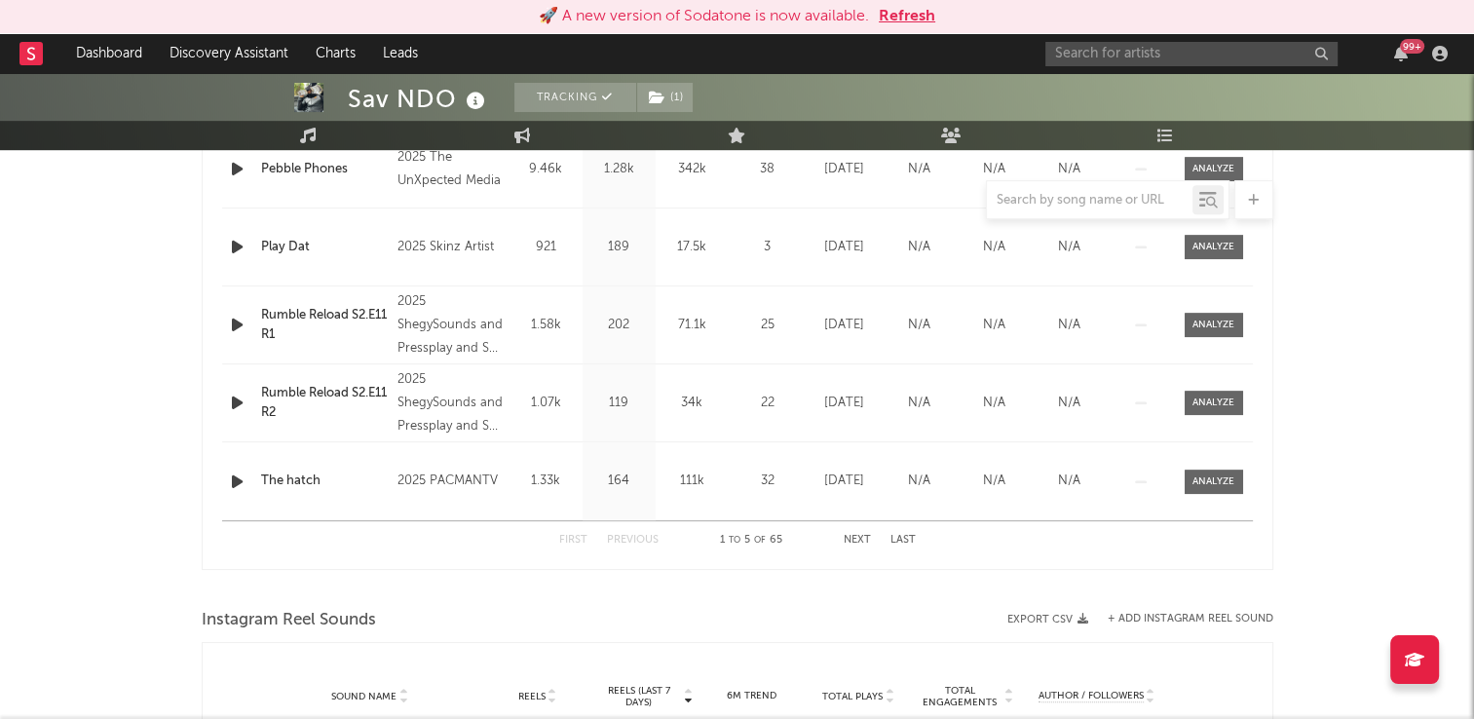
click at [861, 536] on button "Next" at bounding box center [856, 540] width 27 height 11
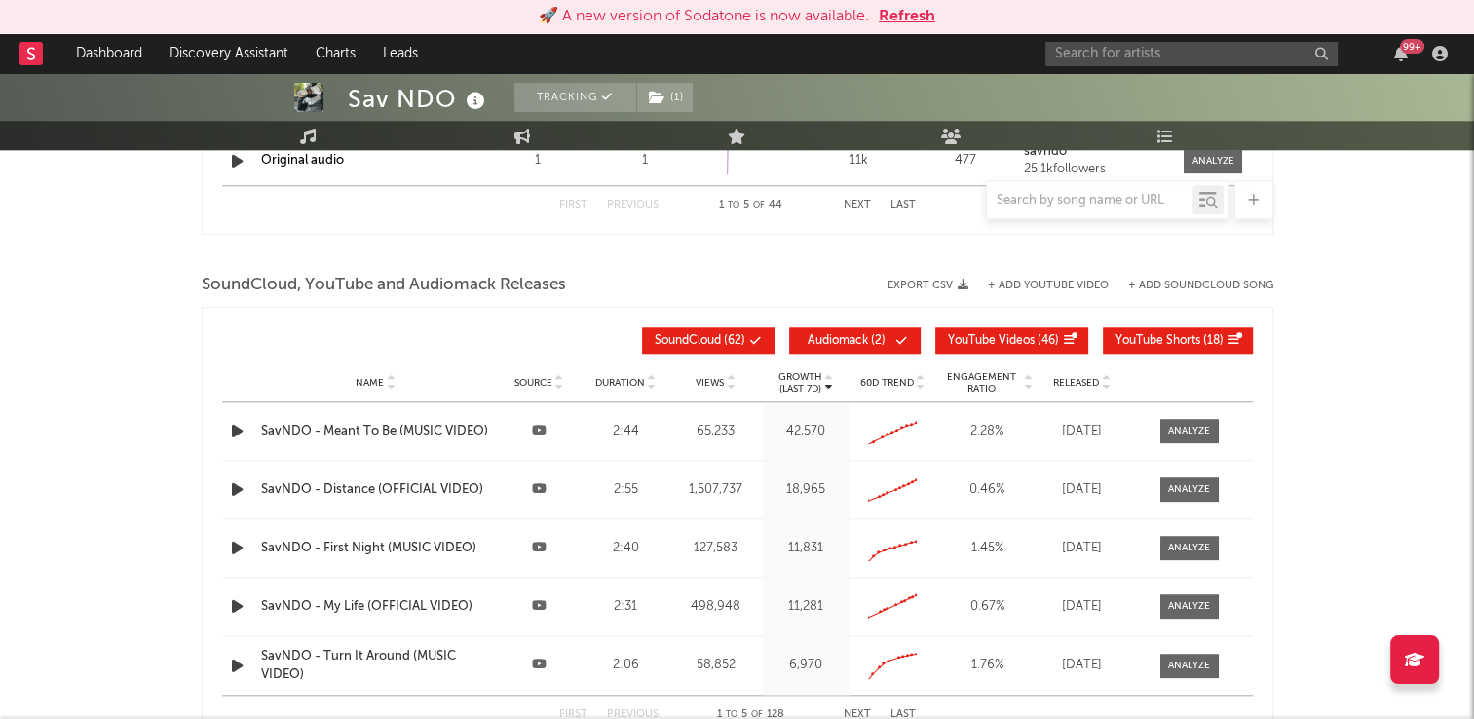
scroll to position [1753, 0]
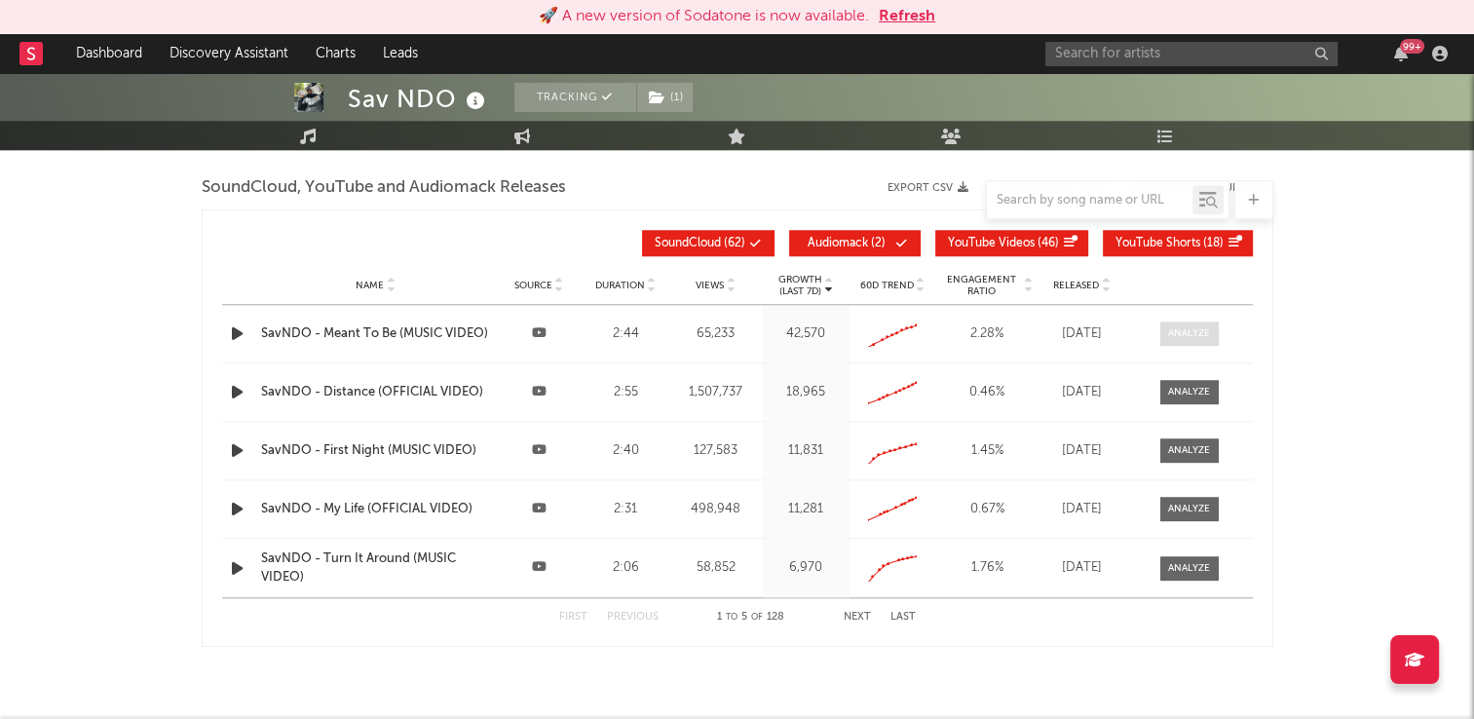
click at [1196, 334] on div at bounding box center [1189, 333] width 42 height 15
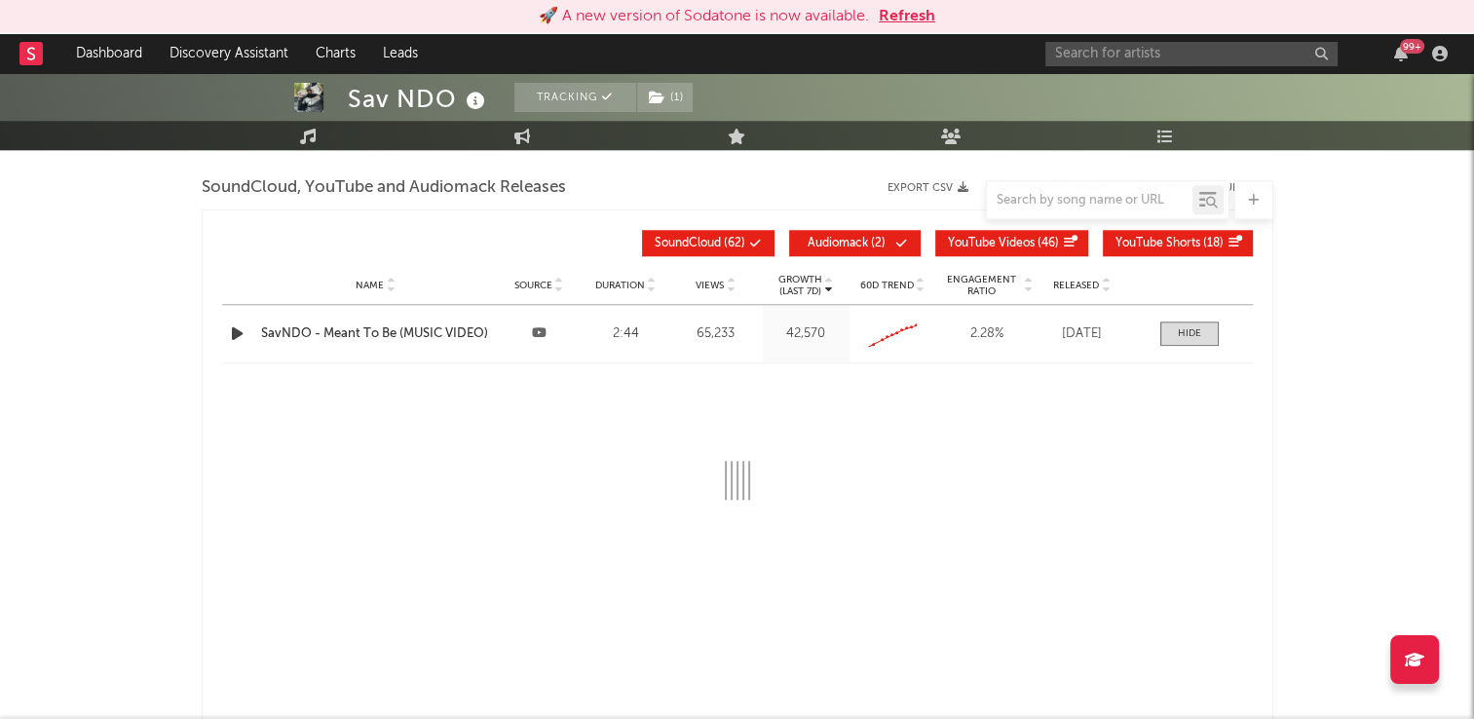
select select "All"
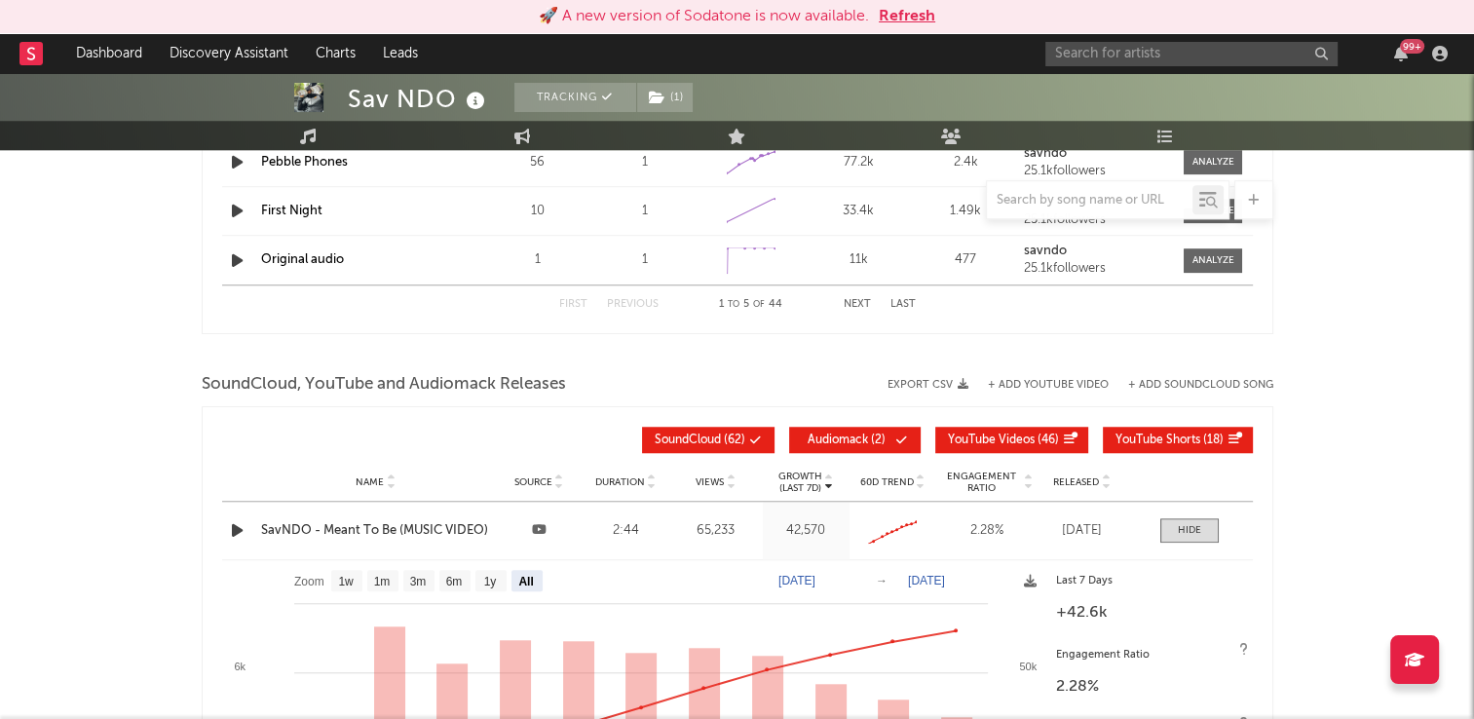
scroll to position [1416, 0]
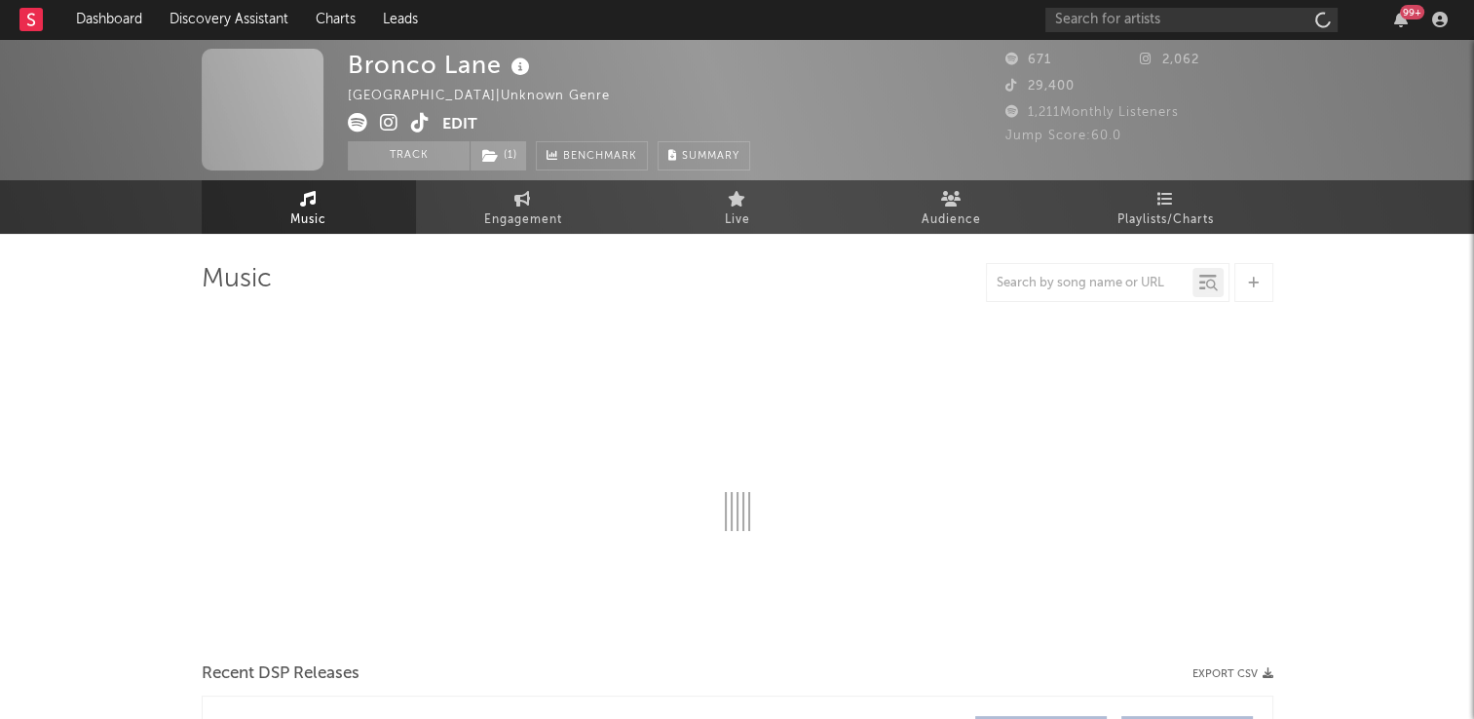
select select "6m"
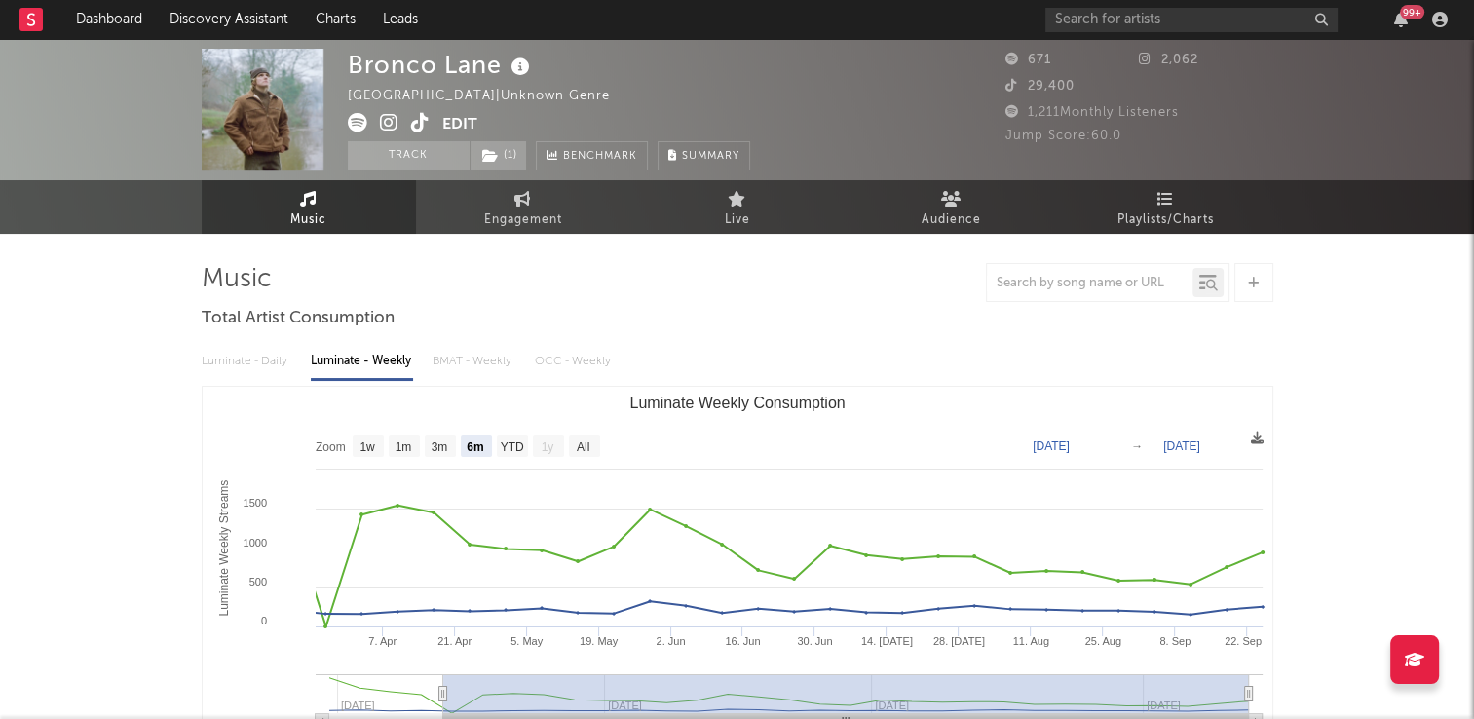
click at [417, 129] on icon at bounding box center [420, 122] width 19 height 19
drag, startPoint x: 497, startPoint y: 204, endPoint x: 456, endPoint y: 216, distance: 42.8
click at [497, 204] on link "Engagement" at bounding box center [523, 207] width 214 height 54
select select "1w"
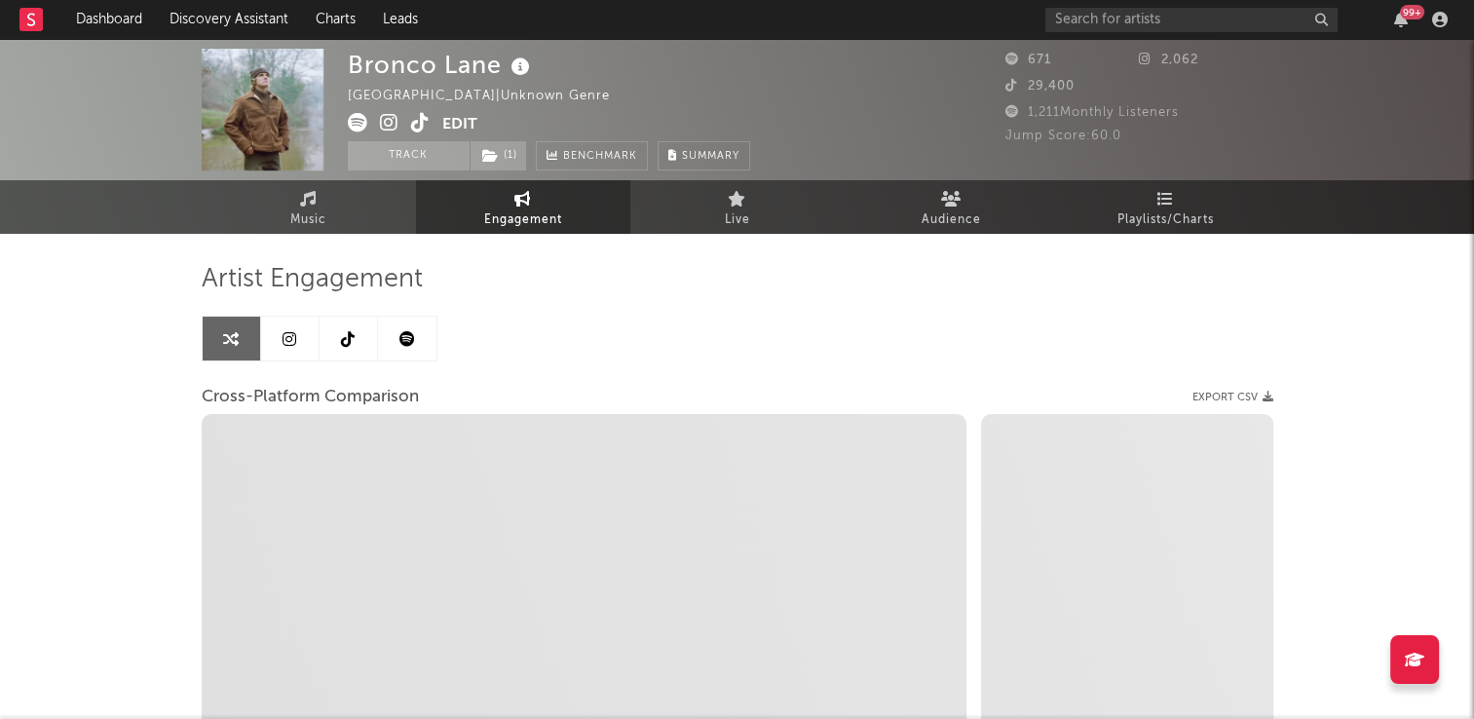
click at [338, 343] on link at bounding box center [348, 339] width 58 height 44
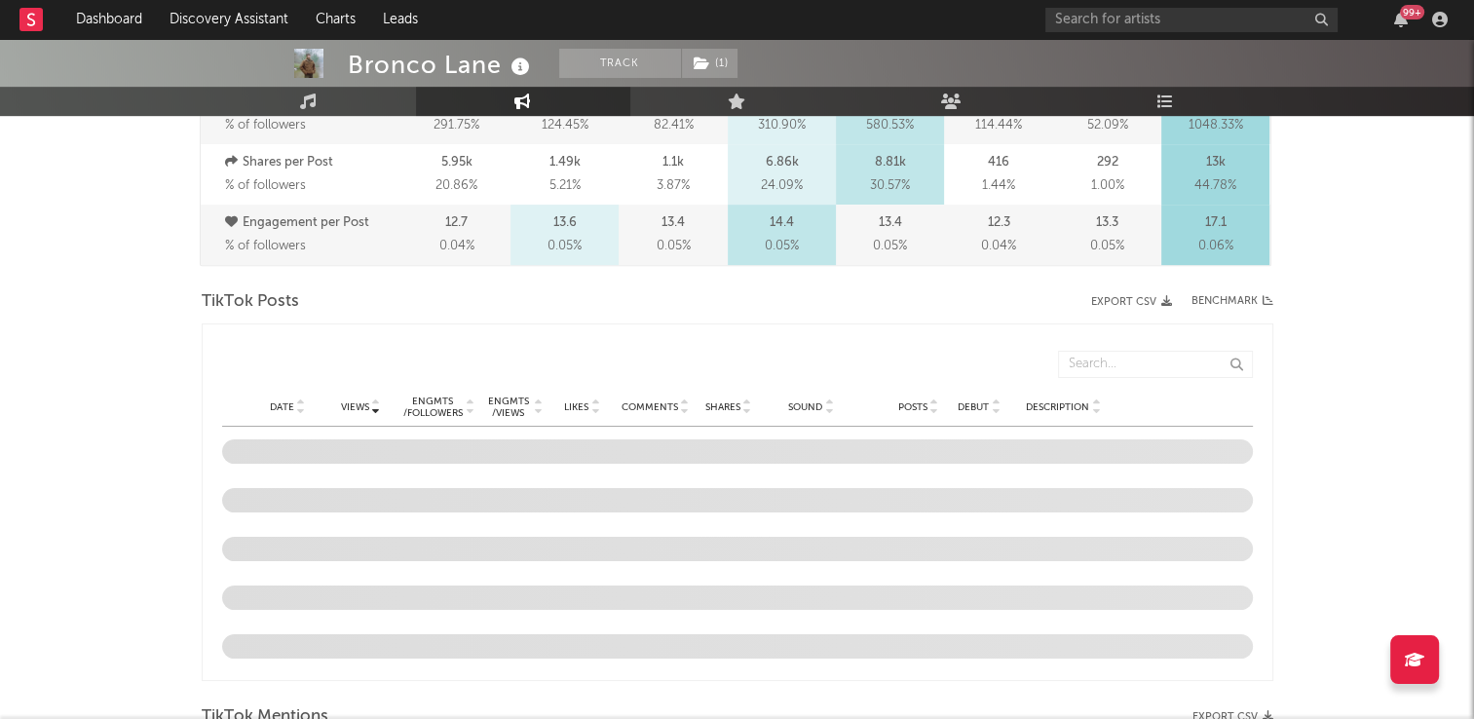
select select "6m"
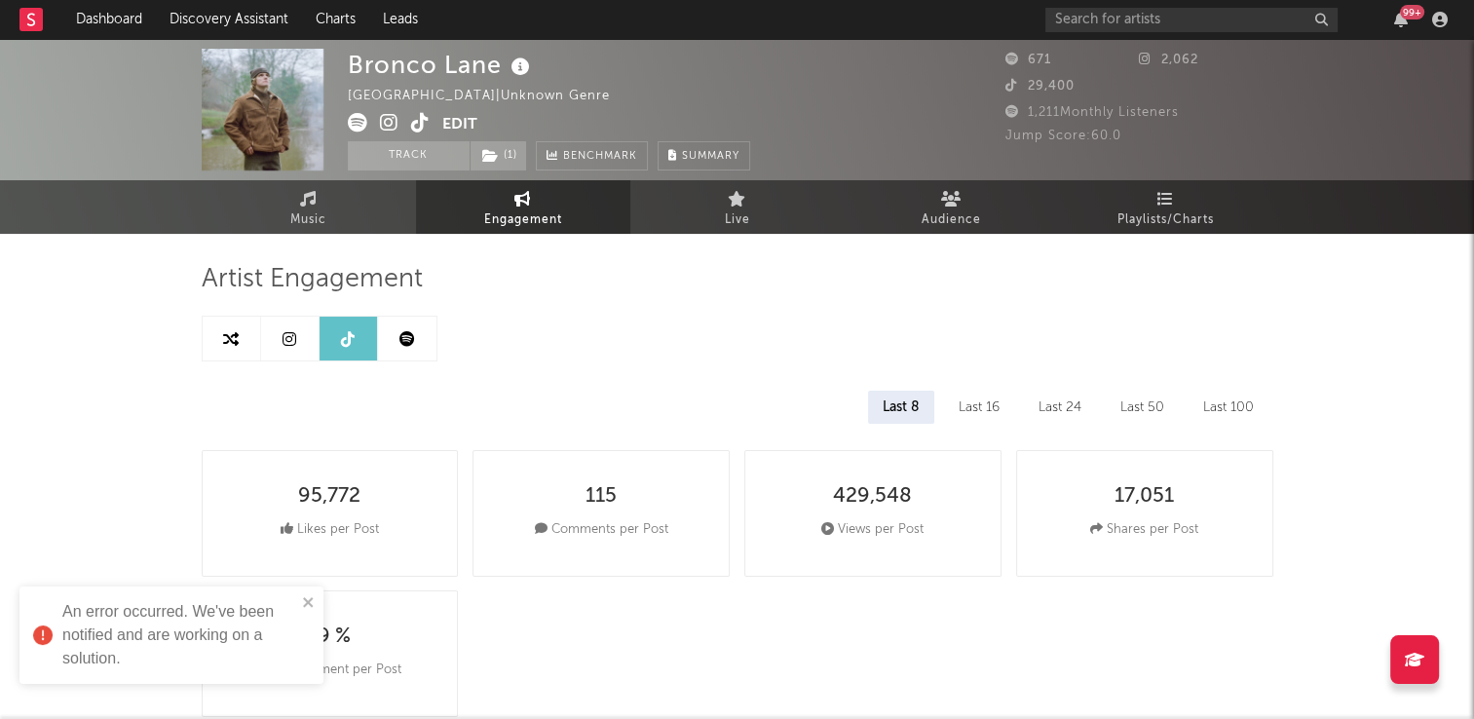
click at [418, 125] on icon at bounding box center [420, 122] width 19 height 19
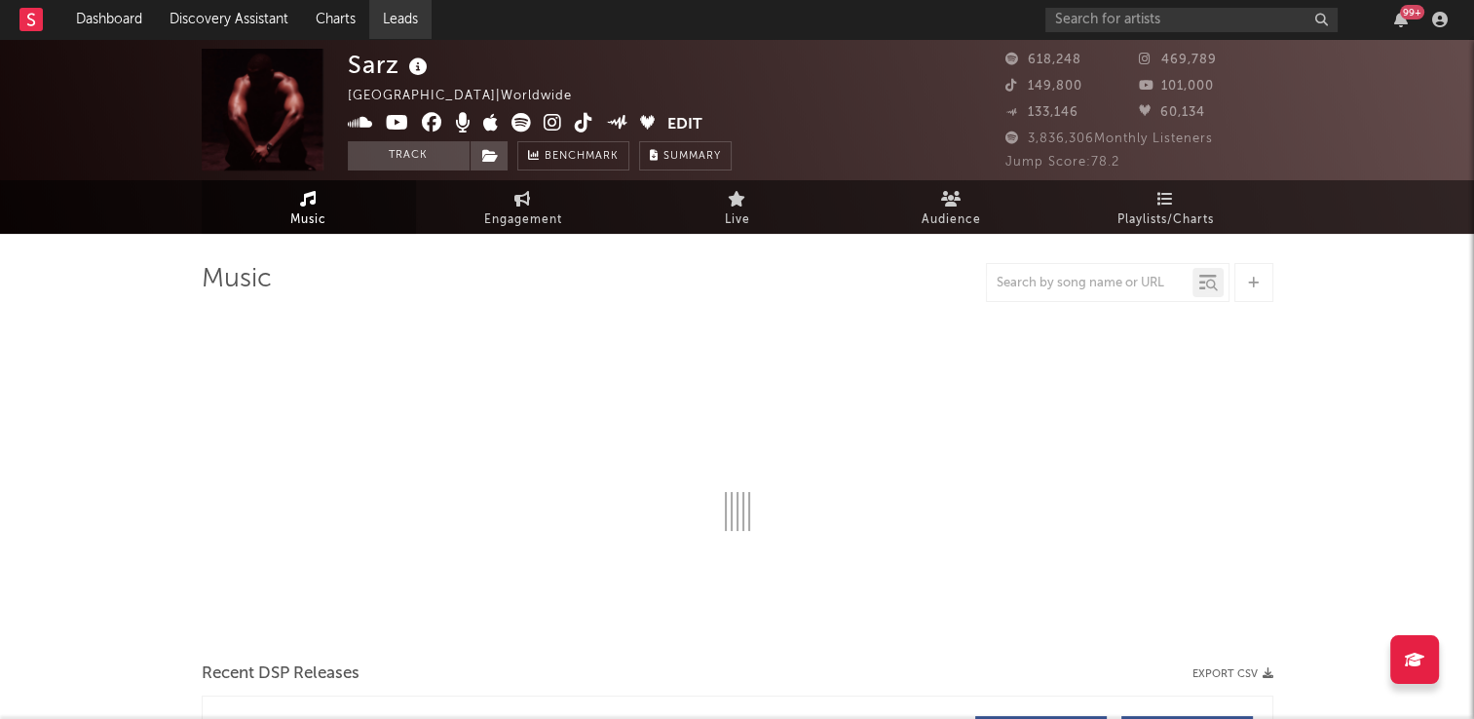
select select "6m"
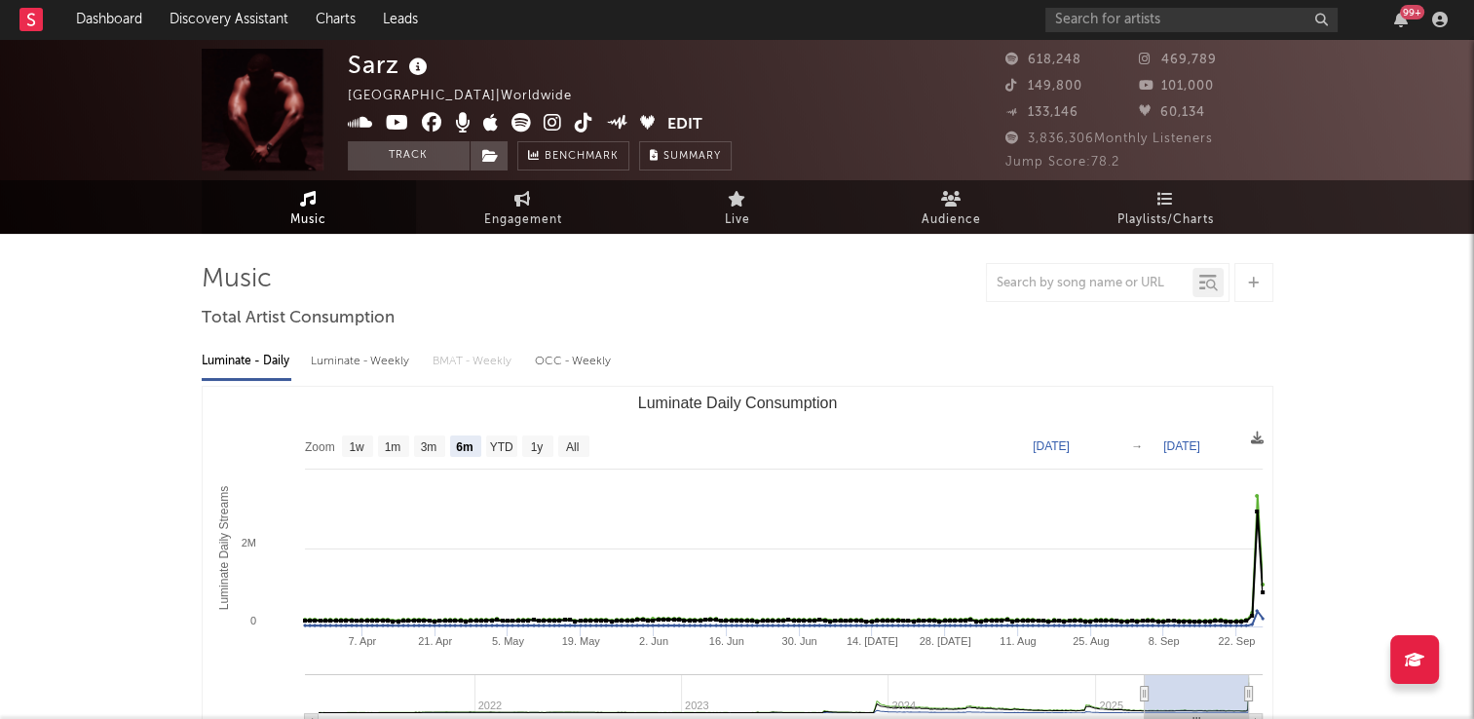
click at [580, 127] on icon at bounding box center [584, 122] width 19 height 19
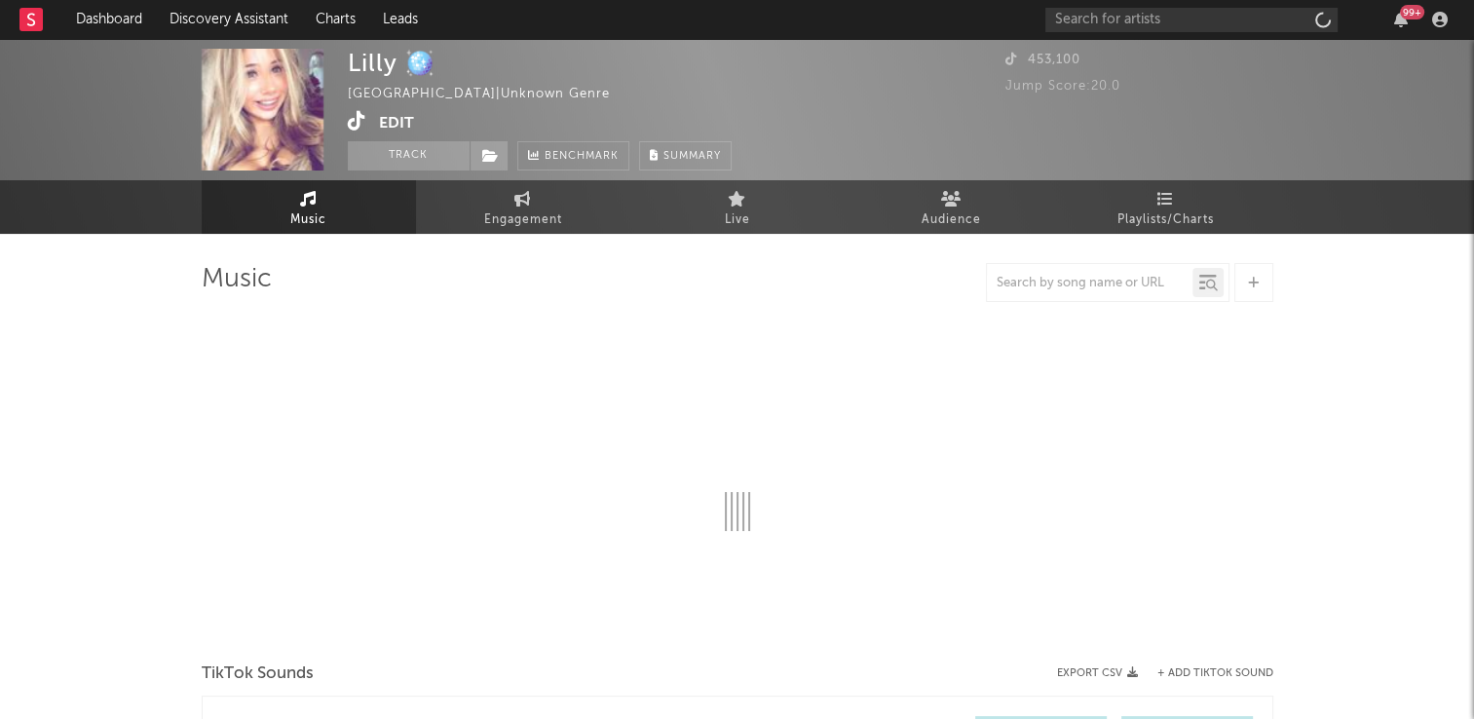
select select "1w"
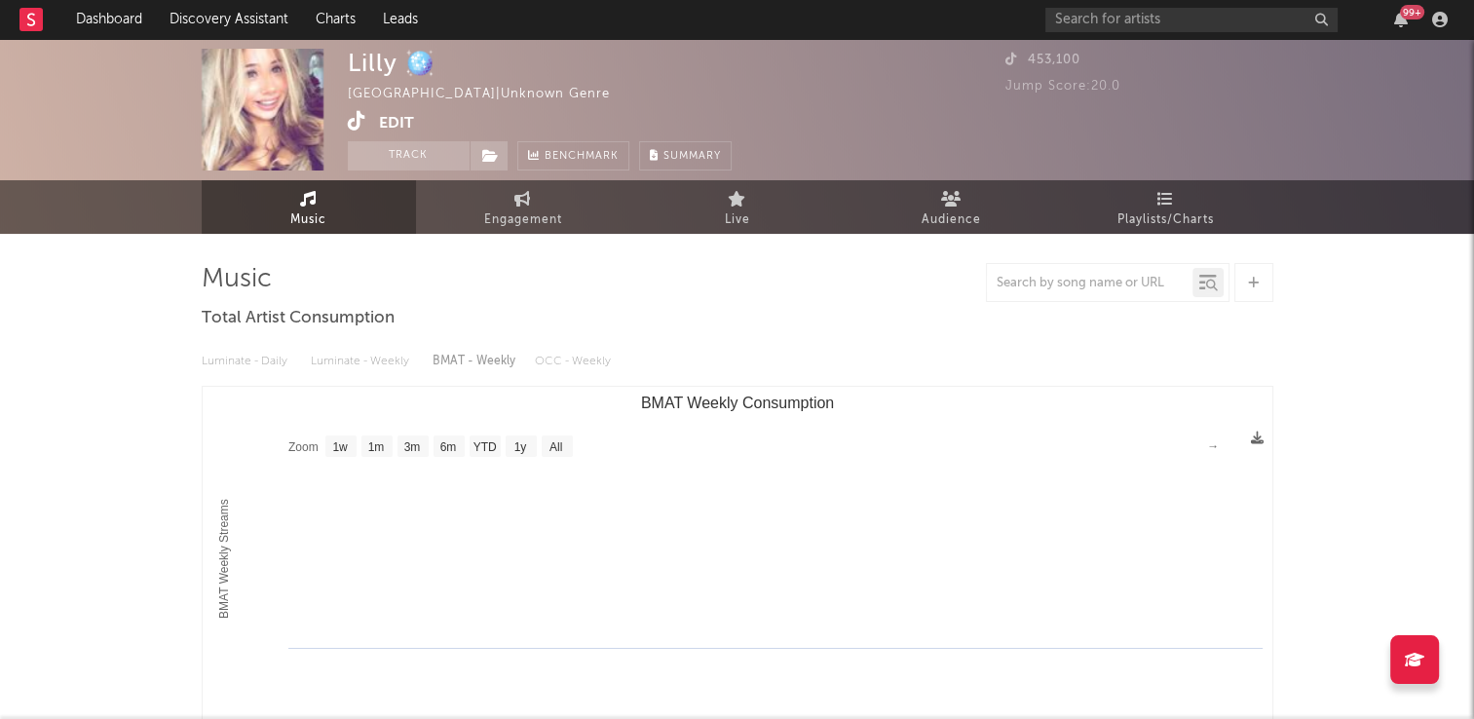
click at [348, 127] on icon at bounding box center [357, 120] width 19 height 19
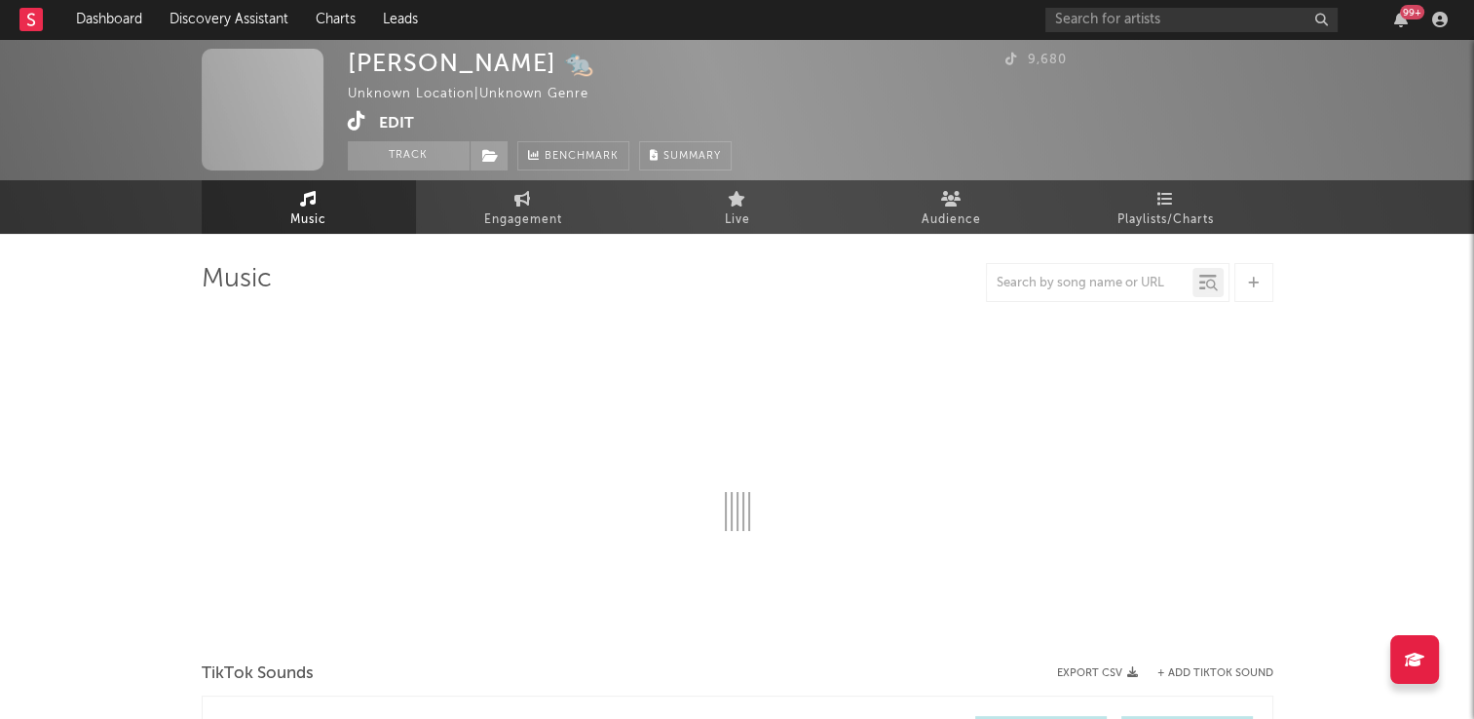
select select "1w"
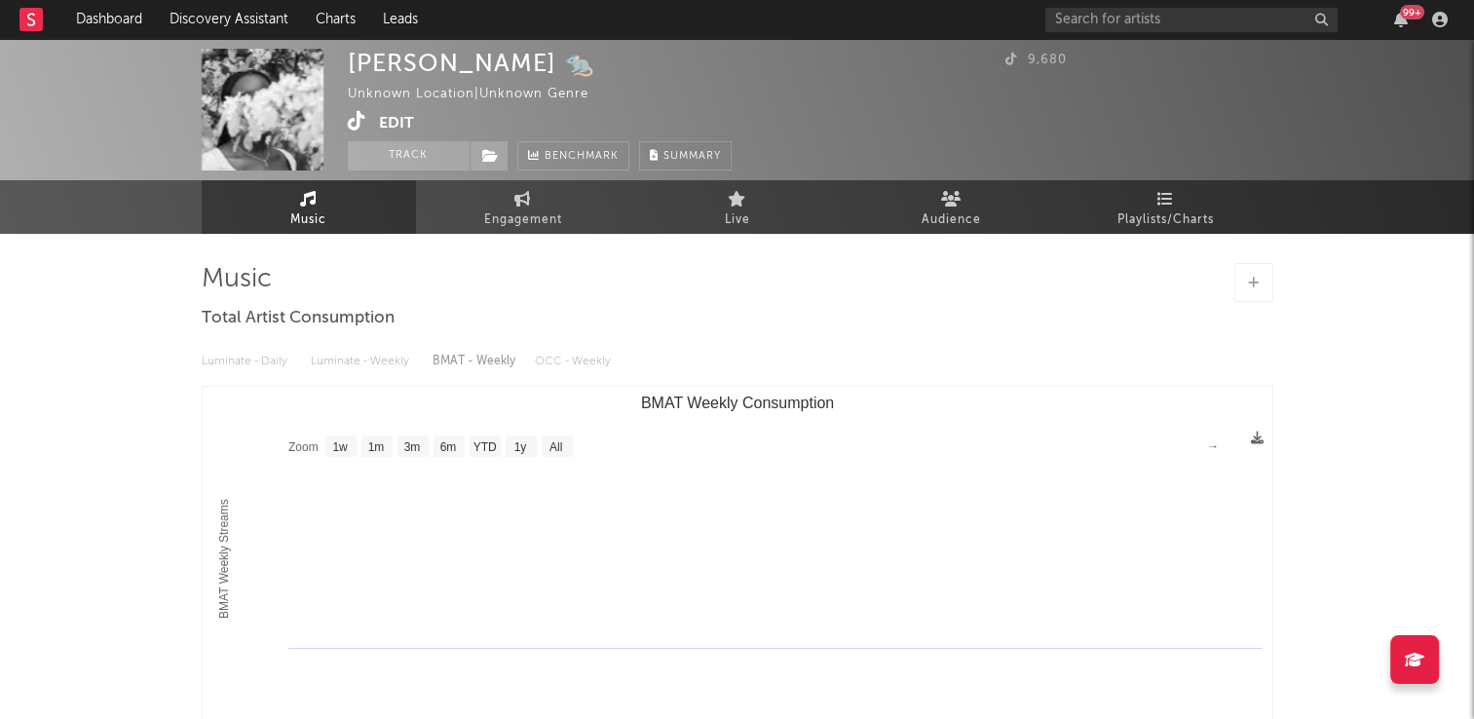
click at [355, 119] on icon at bounding box center [357, 120] width 19 height 19
click at [415, 149] on button "Track" at bounding box center [409, 155] width 122 height 29
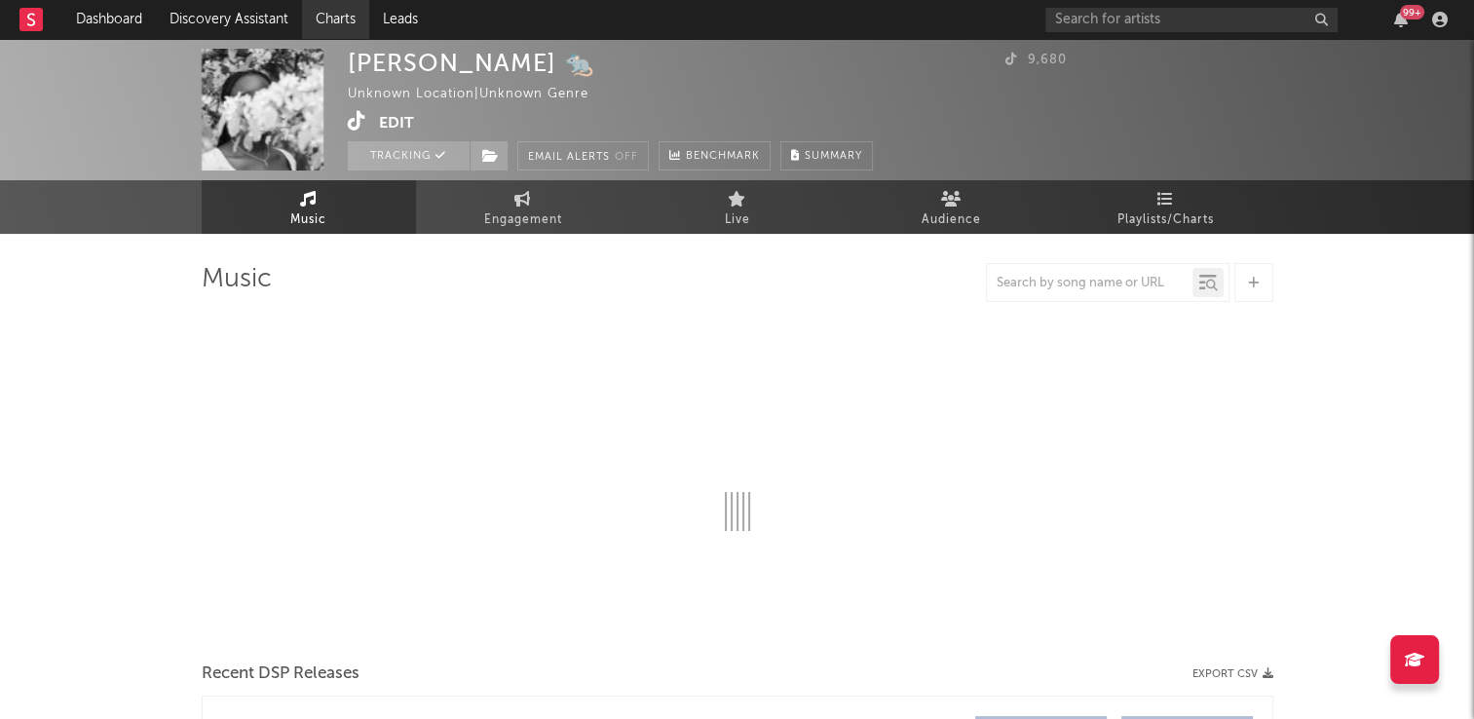
select select "1w"
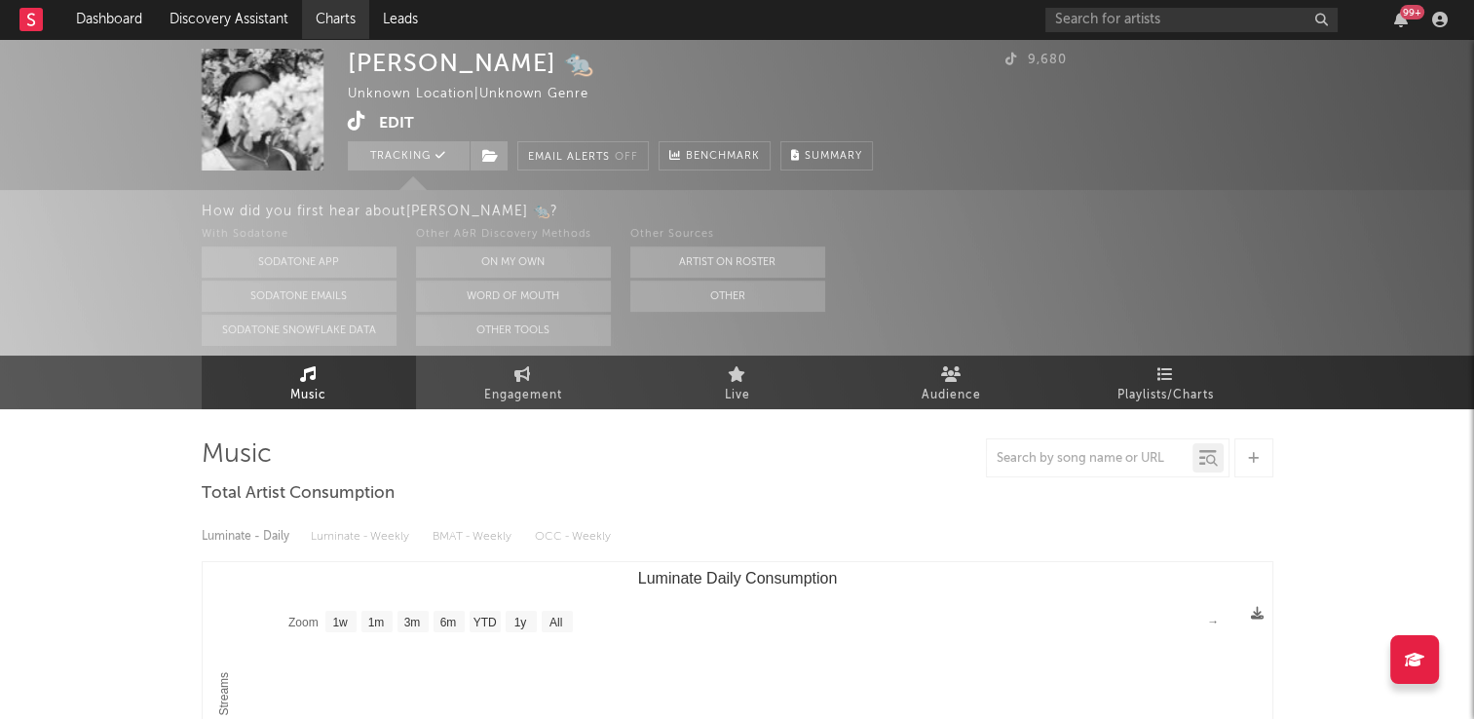
select select "1w"
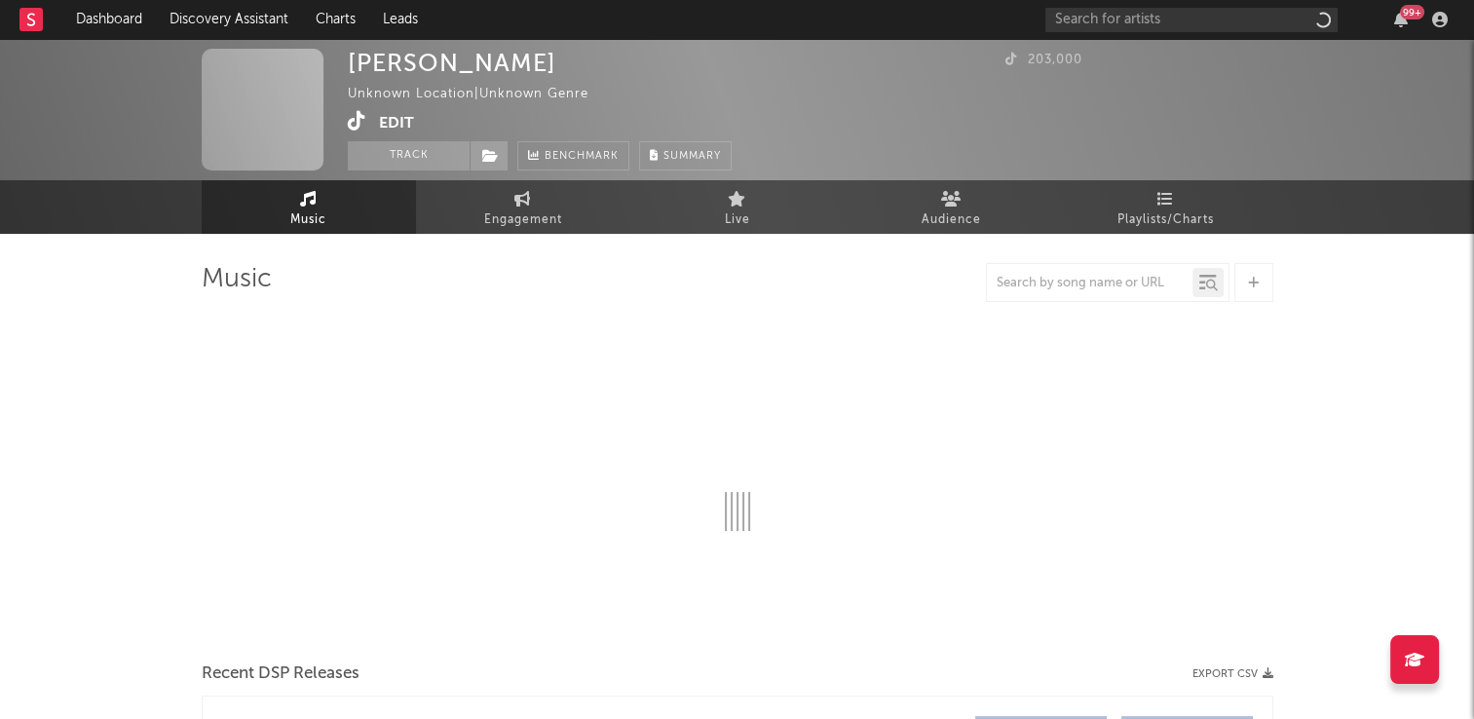
select select "1w"
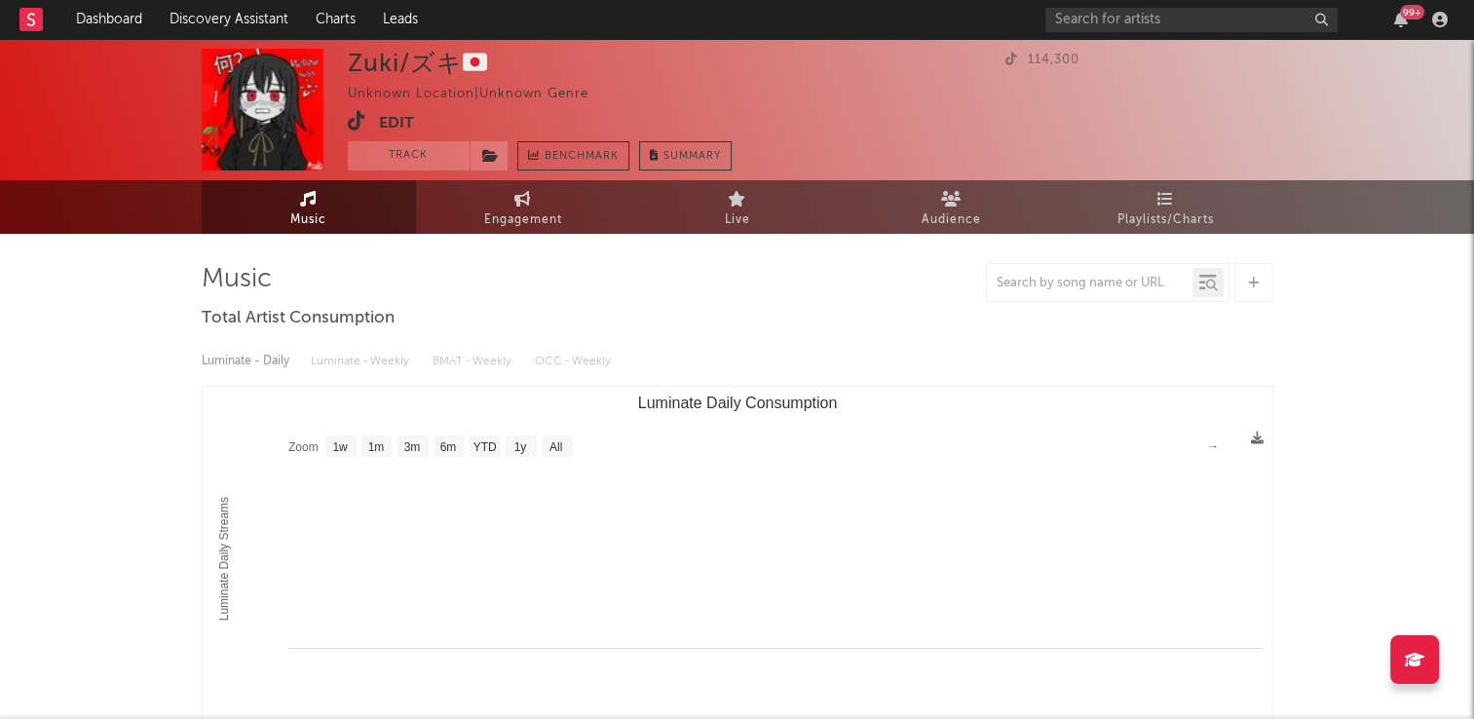
click at [351, 124] on icon at bounding box center [357, 120] width 19 height 19
